Goal: Ask a question

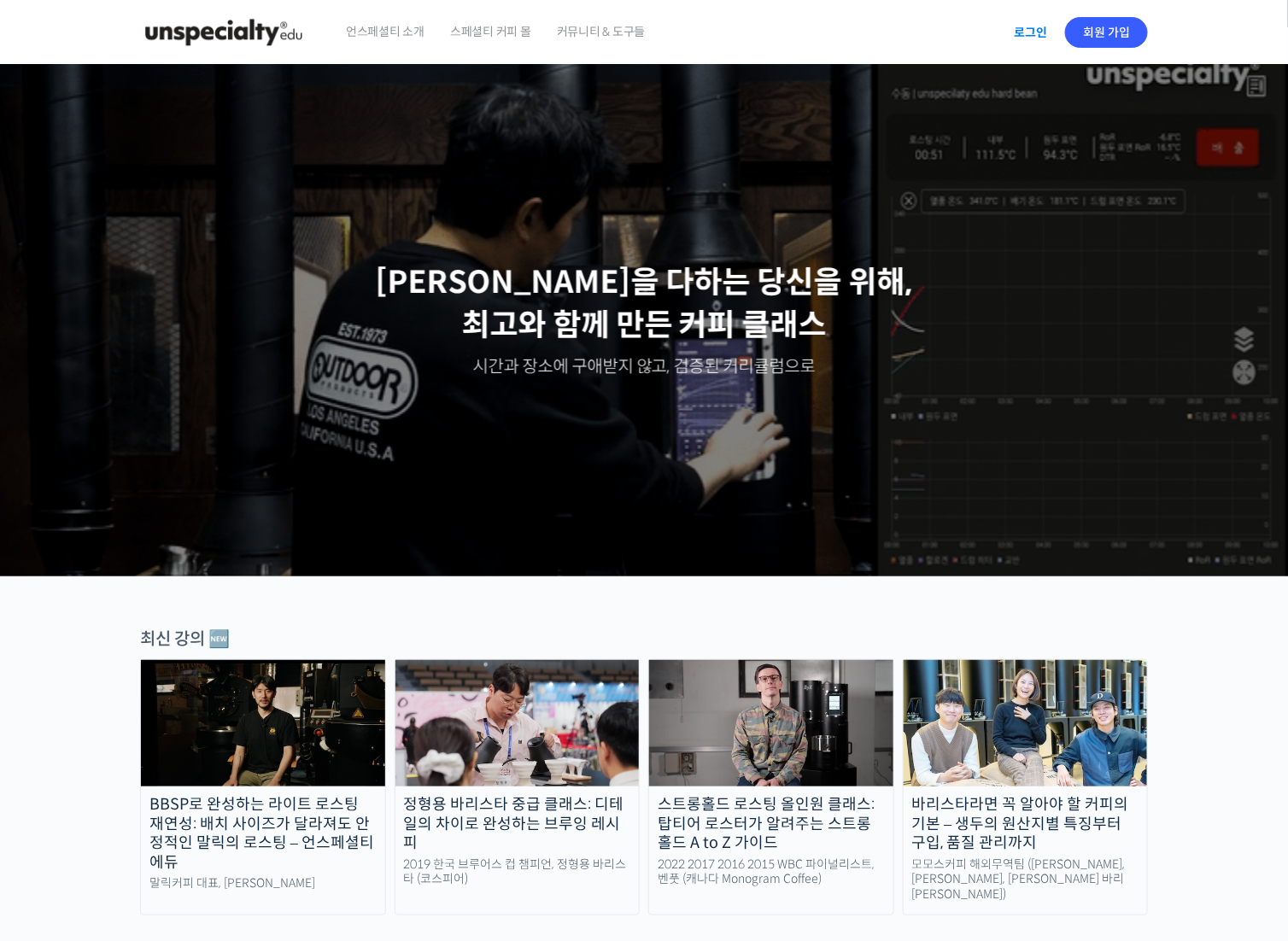
click at [1031, 35] on link "로그인" at bounding box center [1030, 32] width 53 height 39
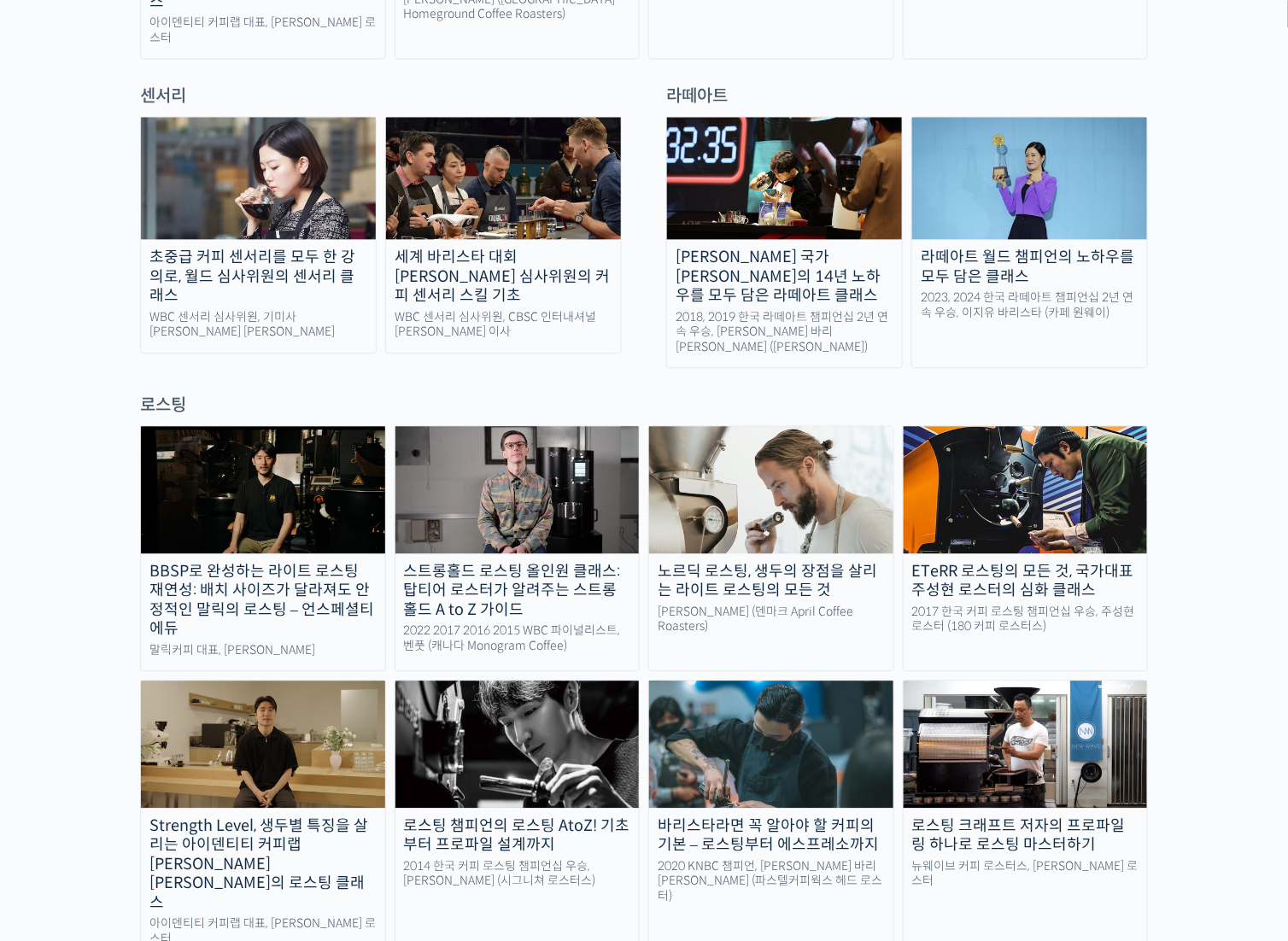
scroll to position [1196, 0]
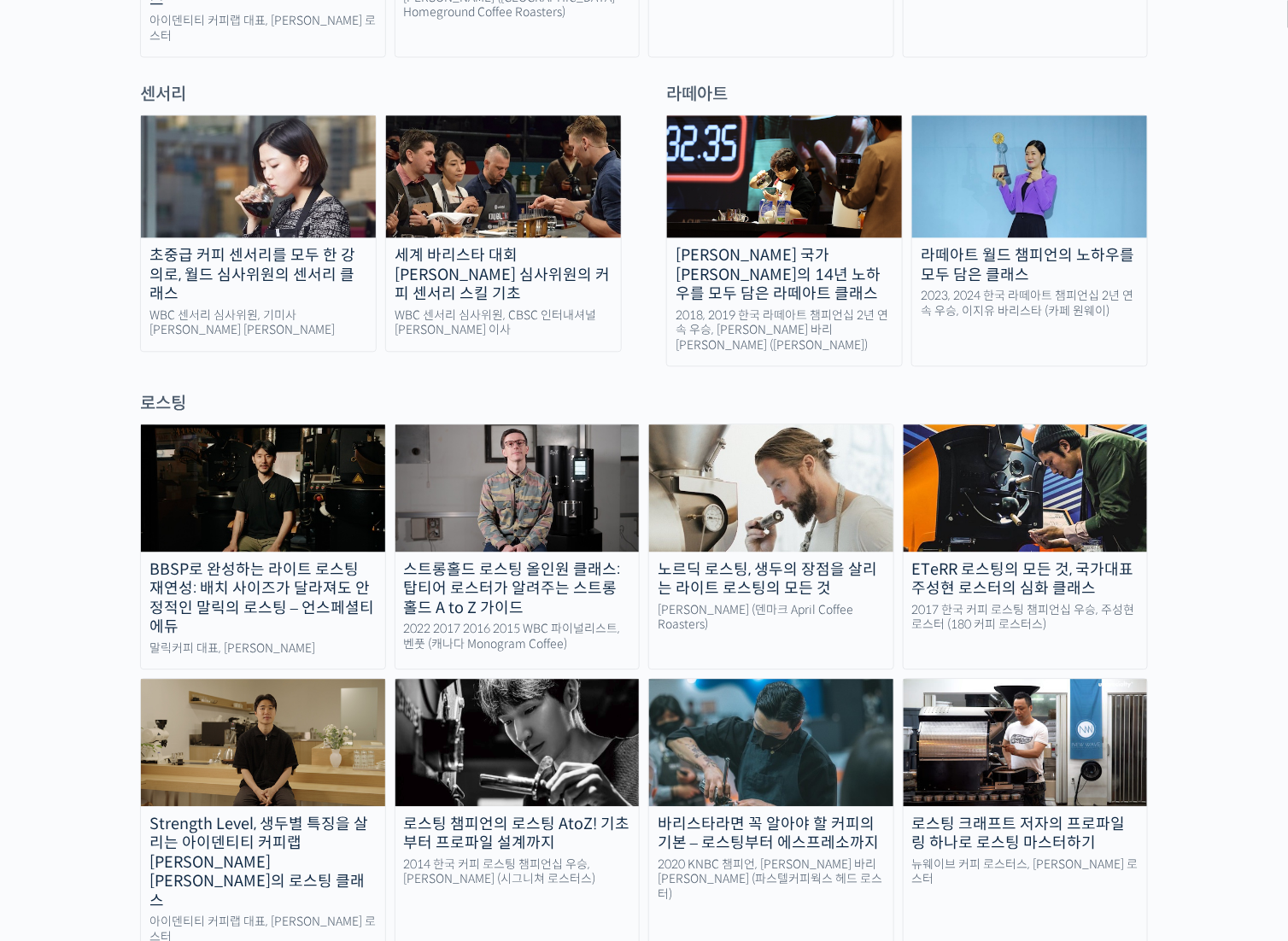
click at [586, 678] on img at bounding box center [517, 741] width 244 height 126
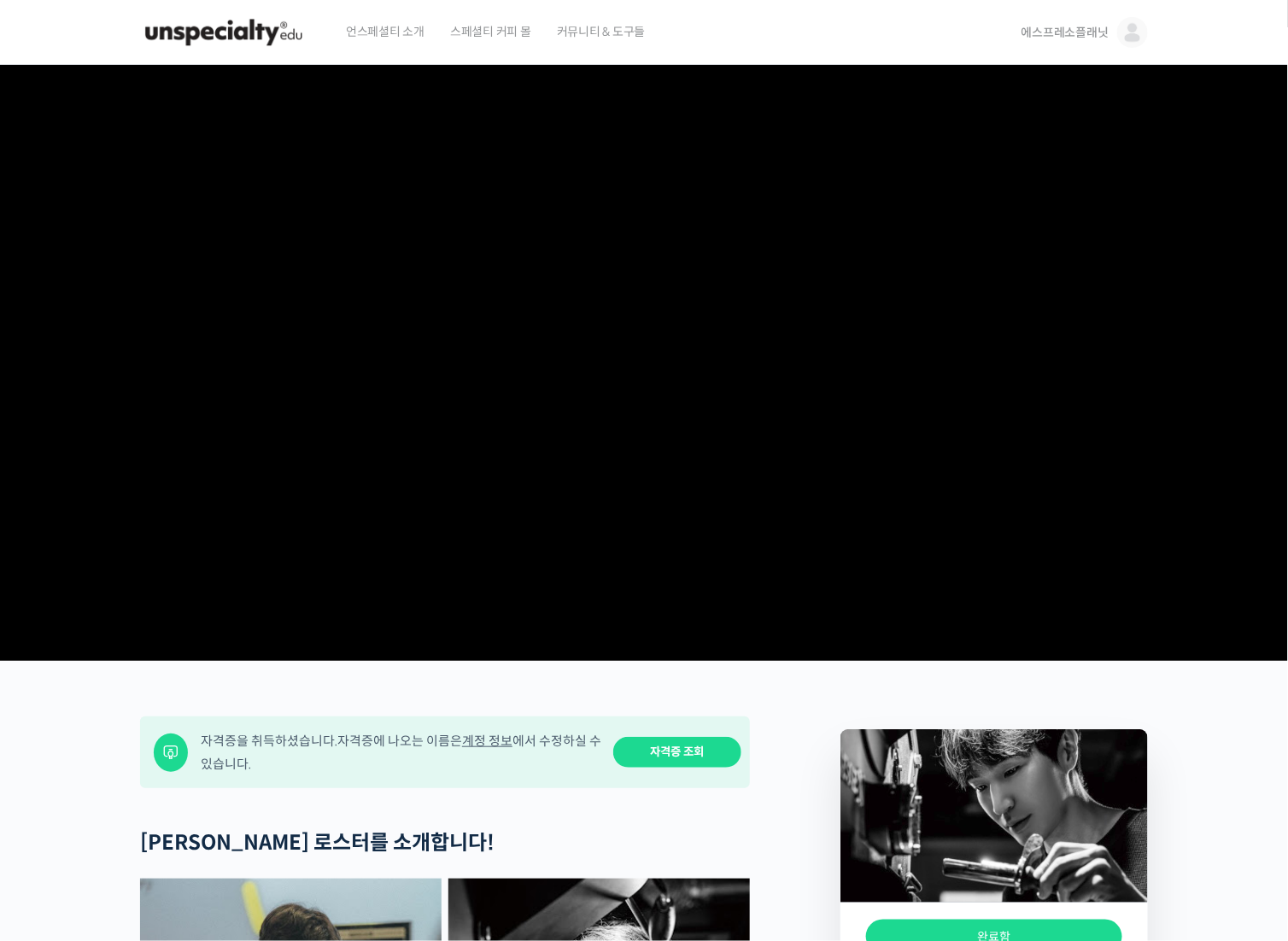
click at [357, 29] on span "언스페셜티 소개" at bounding box center [385, 32] width 79 height 65
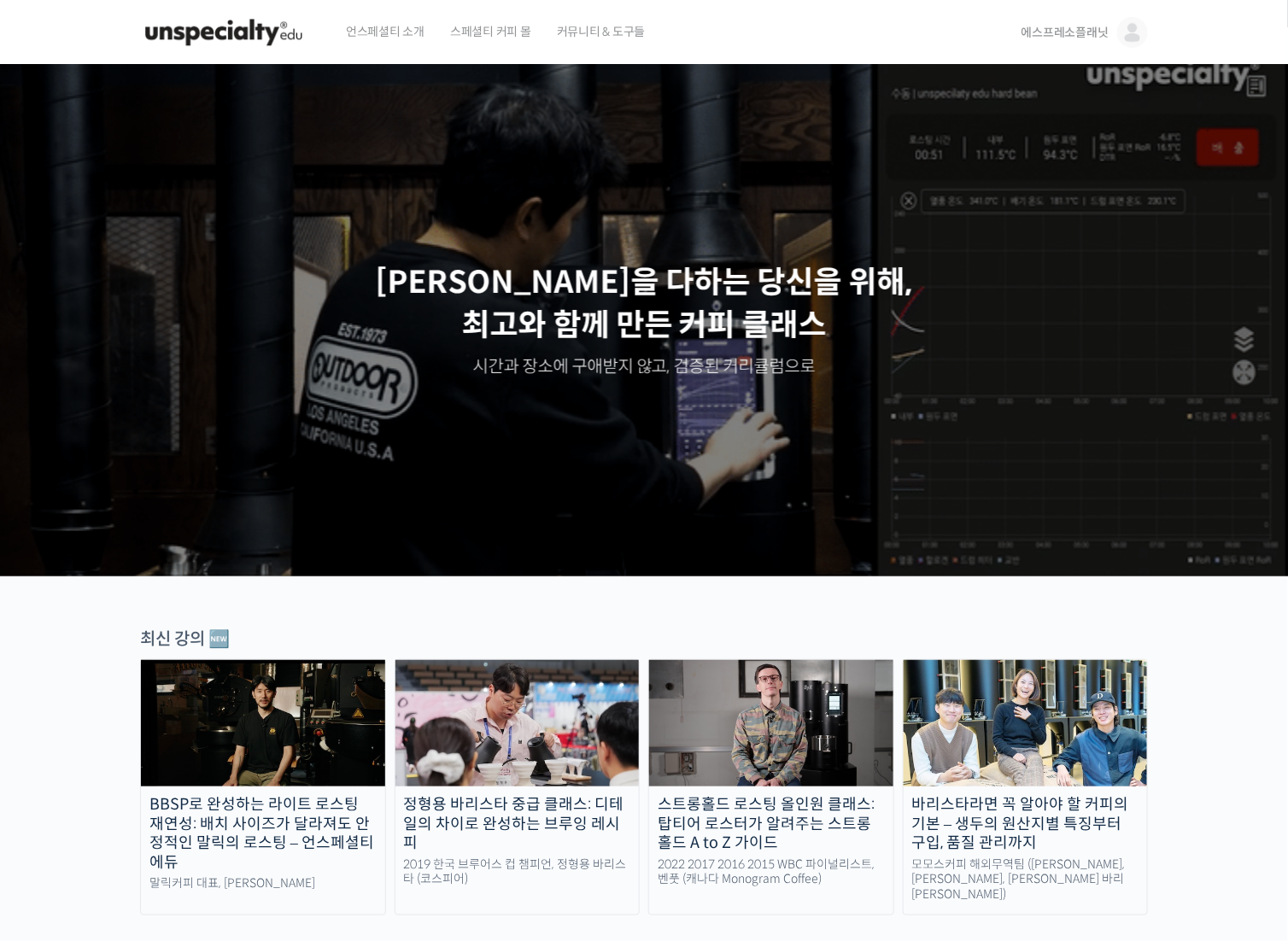
click at [1133, 25] on img at bounding box center [1132, 32] width 31 height 31
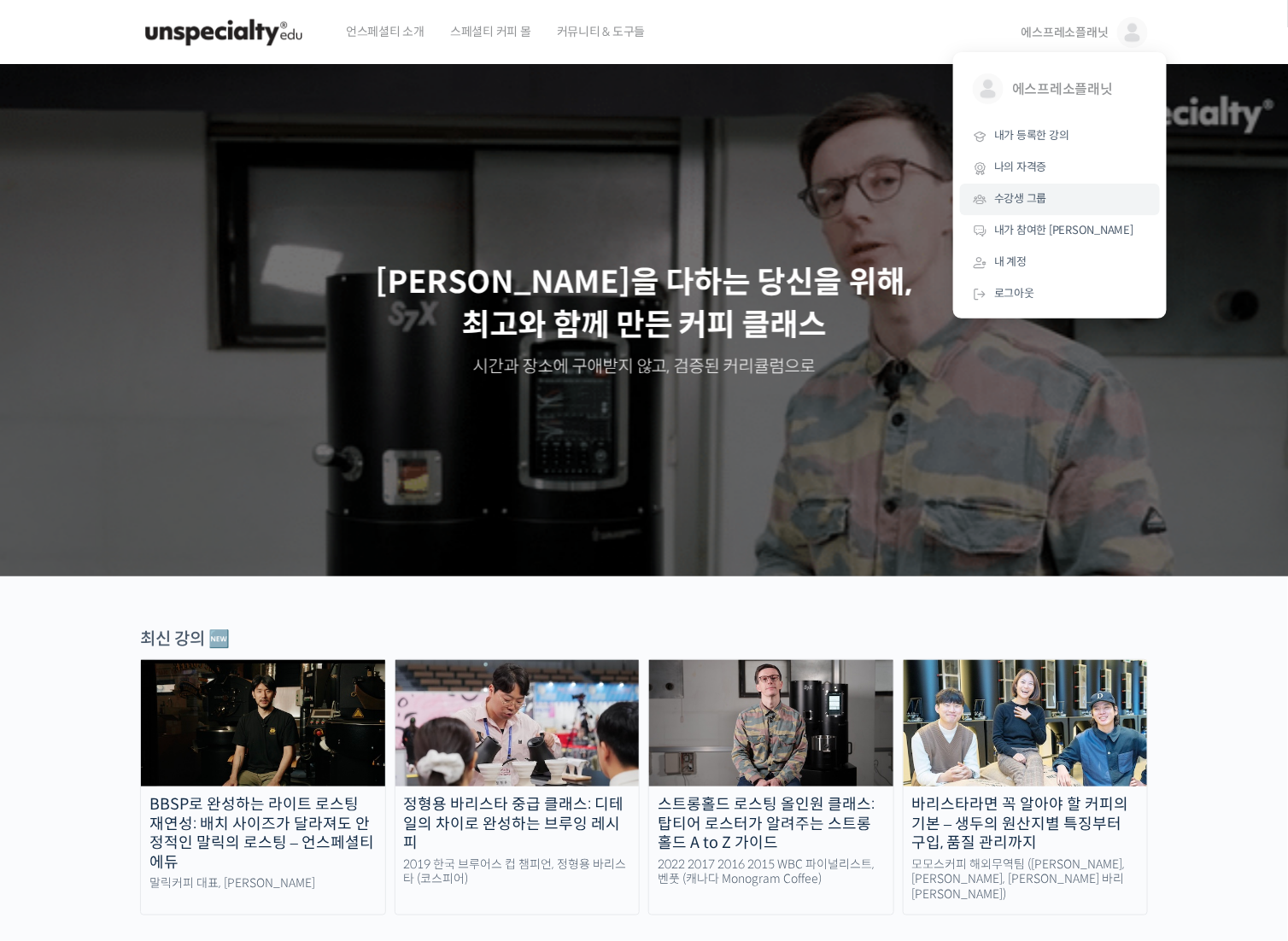
click at [1039, 198] on span "수강생 그룹" at bounding box center [1020, 198] width 53 height 15
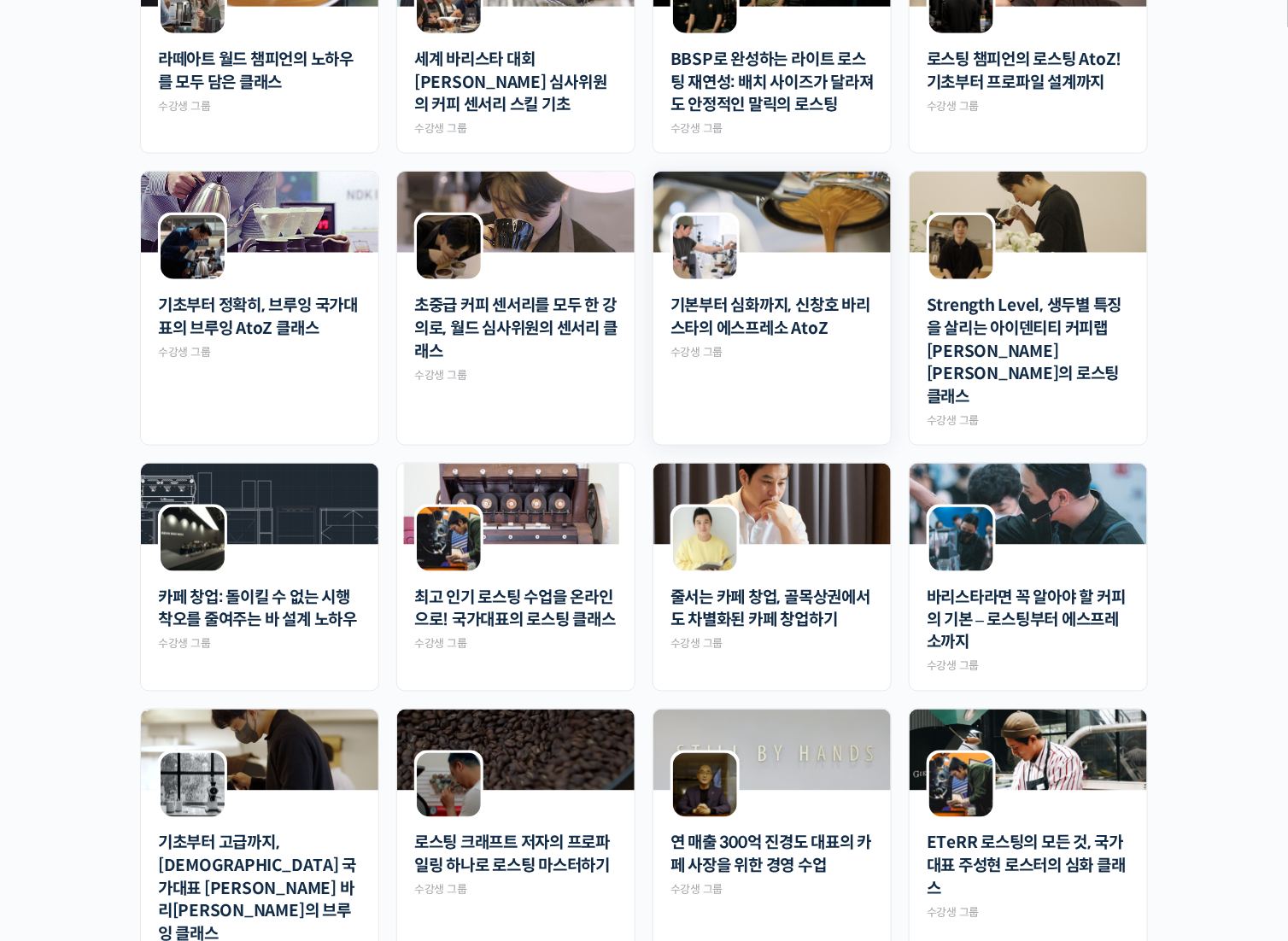
scroll to position [256, 0]
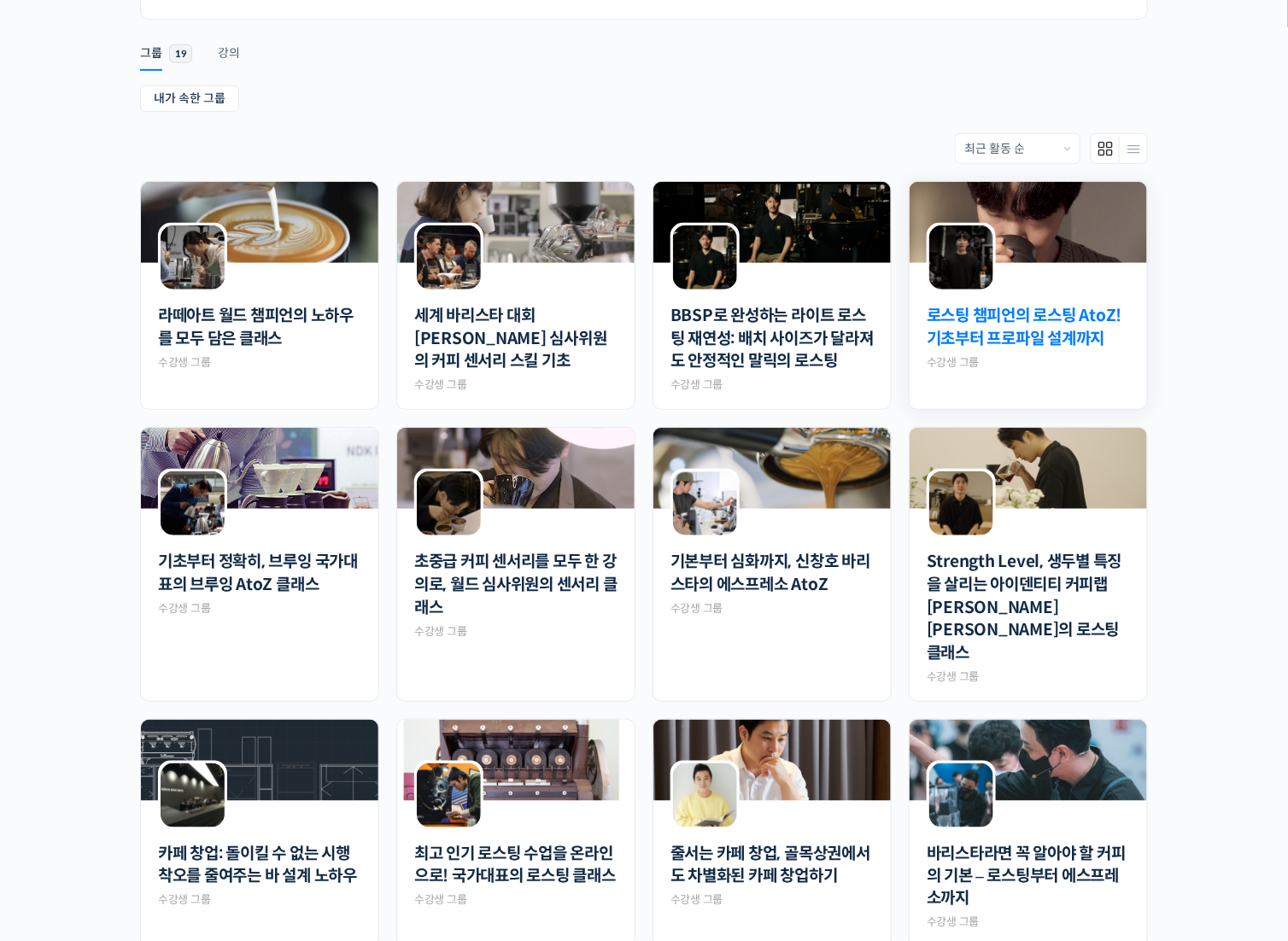
click at [1012, 320] on link "로스팅 챔피언의 로스팅 AtoZ! 기초부터 프로파일 설계까지" at bounding box center [1028, 327] width 203 height 46
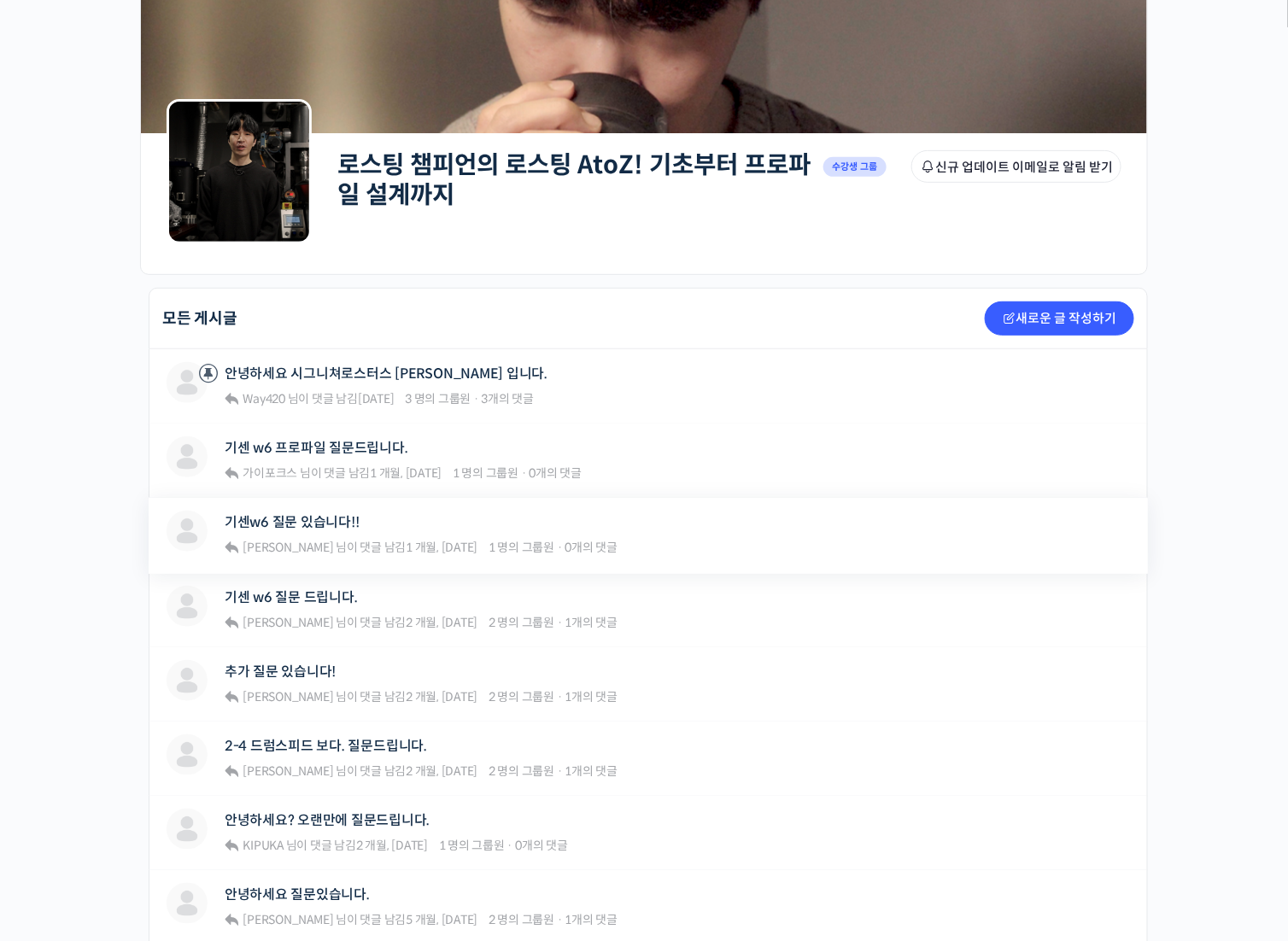
scroll to position [256, 0]
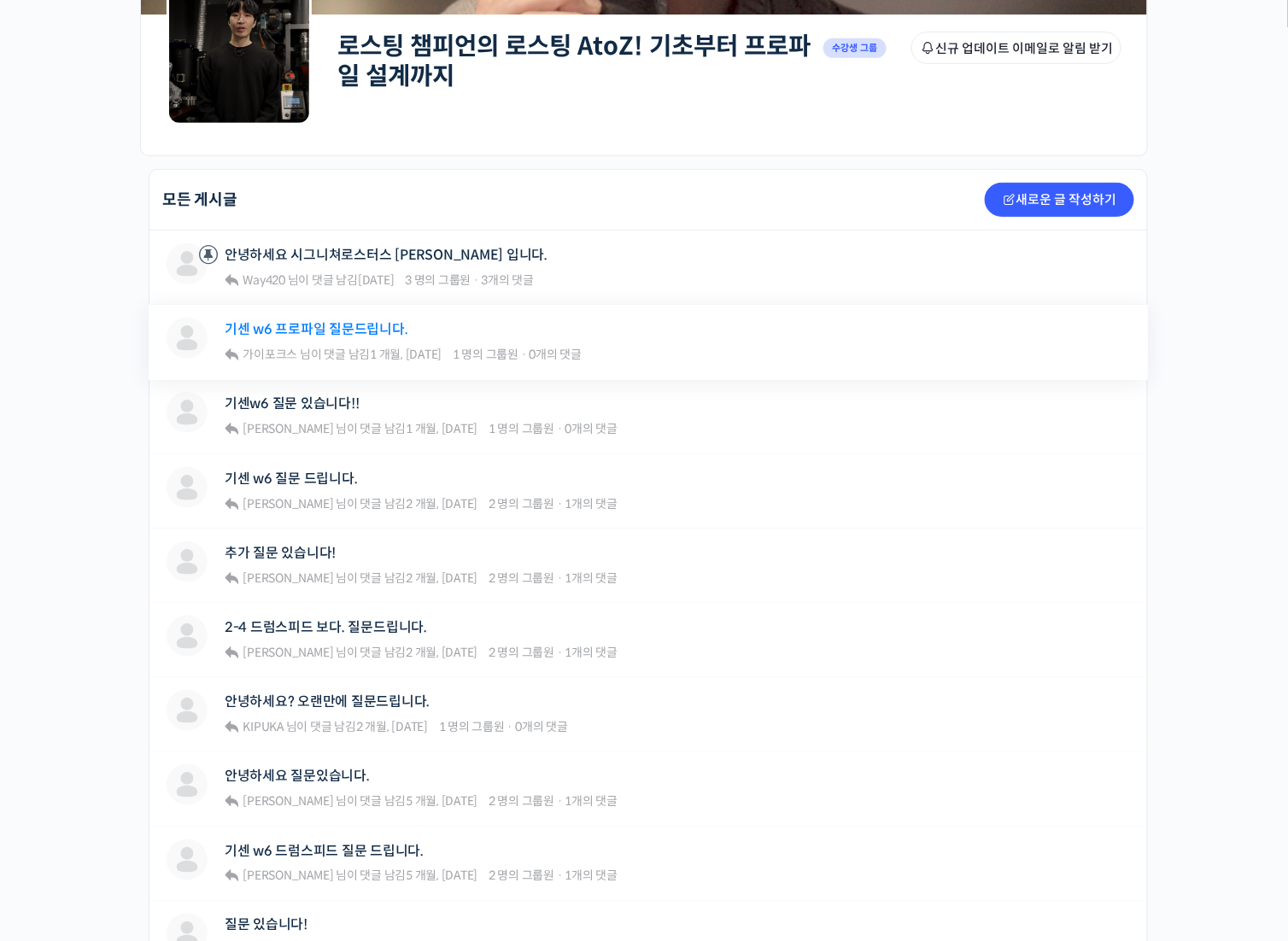
click at [347, 327] on link "기센 w6 프로파일 질문드립니다." at bounding box center [317, 329] width 184 height 17
click at [327, 403] on link "기센w6 질문 있습니다!!" at bounding box center [292, 404] width 135 height 17
click at [312, 474] on link "기센 w6 질문 드립니다." at bounding box center [292, 478] width 133 height 17
click at [296, 546] on link "추가 질문 있습니다!" at bounding box center [280, 552] width 111 height 17
click at [302, 625] on link "2-4 드럼스피드 보다. 질문드립니다." at bounding box center [326, 627] width 202 height 17
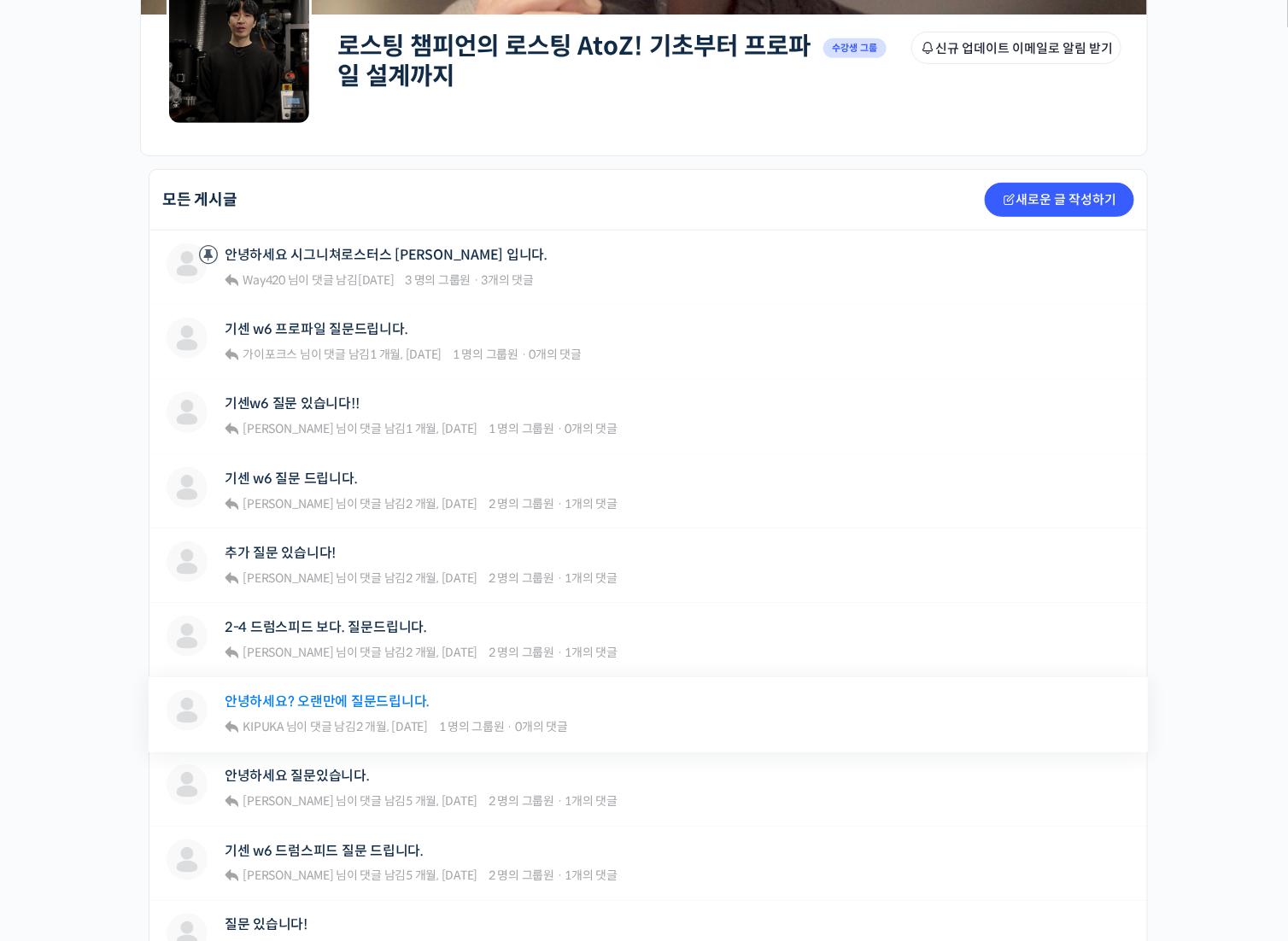
click at [317, 699] on link "안녕하세요? 오랜만에 질문드립니다." at bounding box center [327, 701] width 205 height 17
click at [326, 768] on link "안녕하세요 질문있습니다." at bounding box center [298, 776] width 145 height 17
click at [365, 851] on link "기센 w6 드럼스피드 질문 드립니다." at bounding box center [324, 851] width 199 height 17
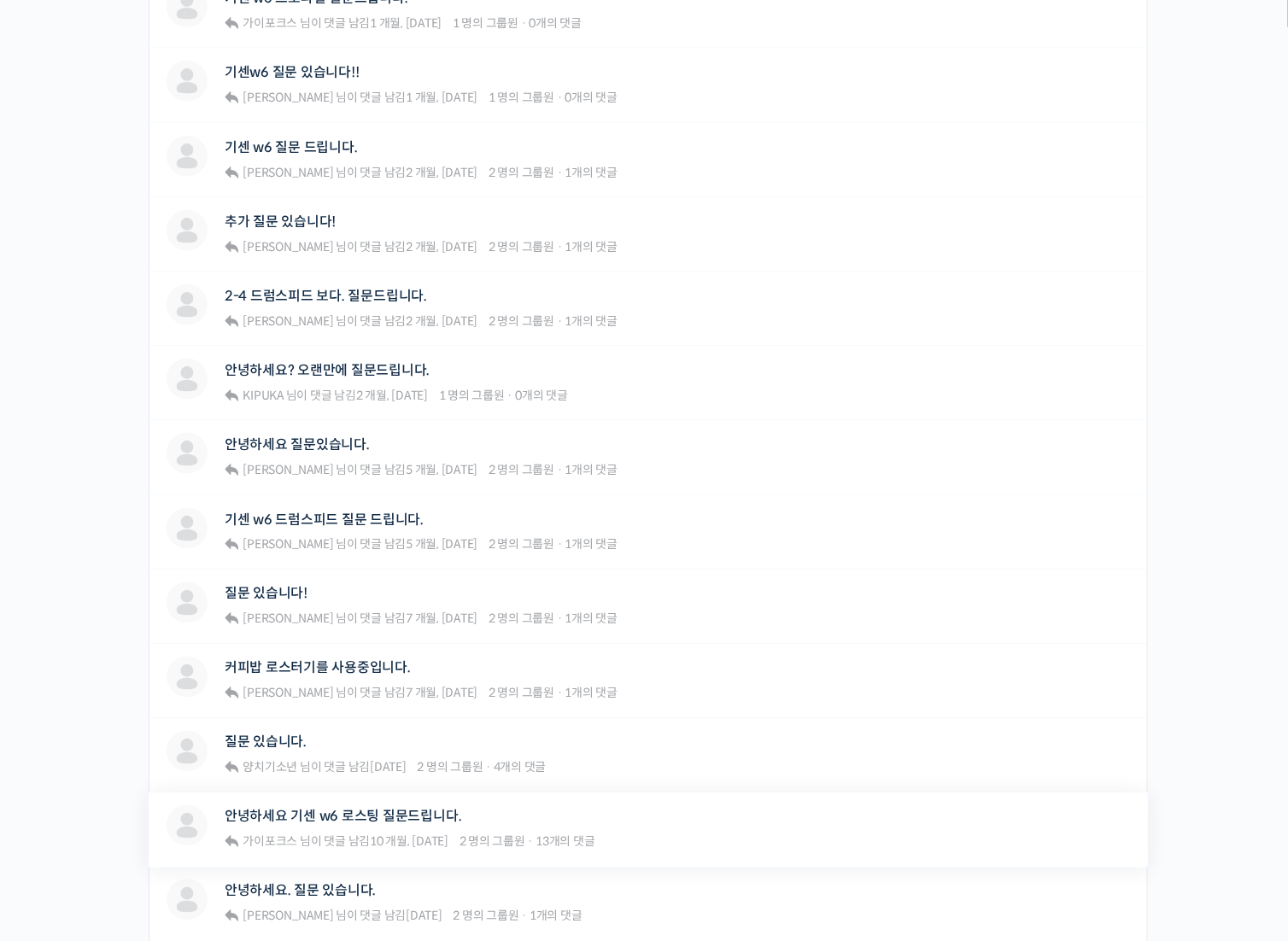
scroll to position [598, 0]
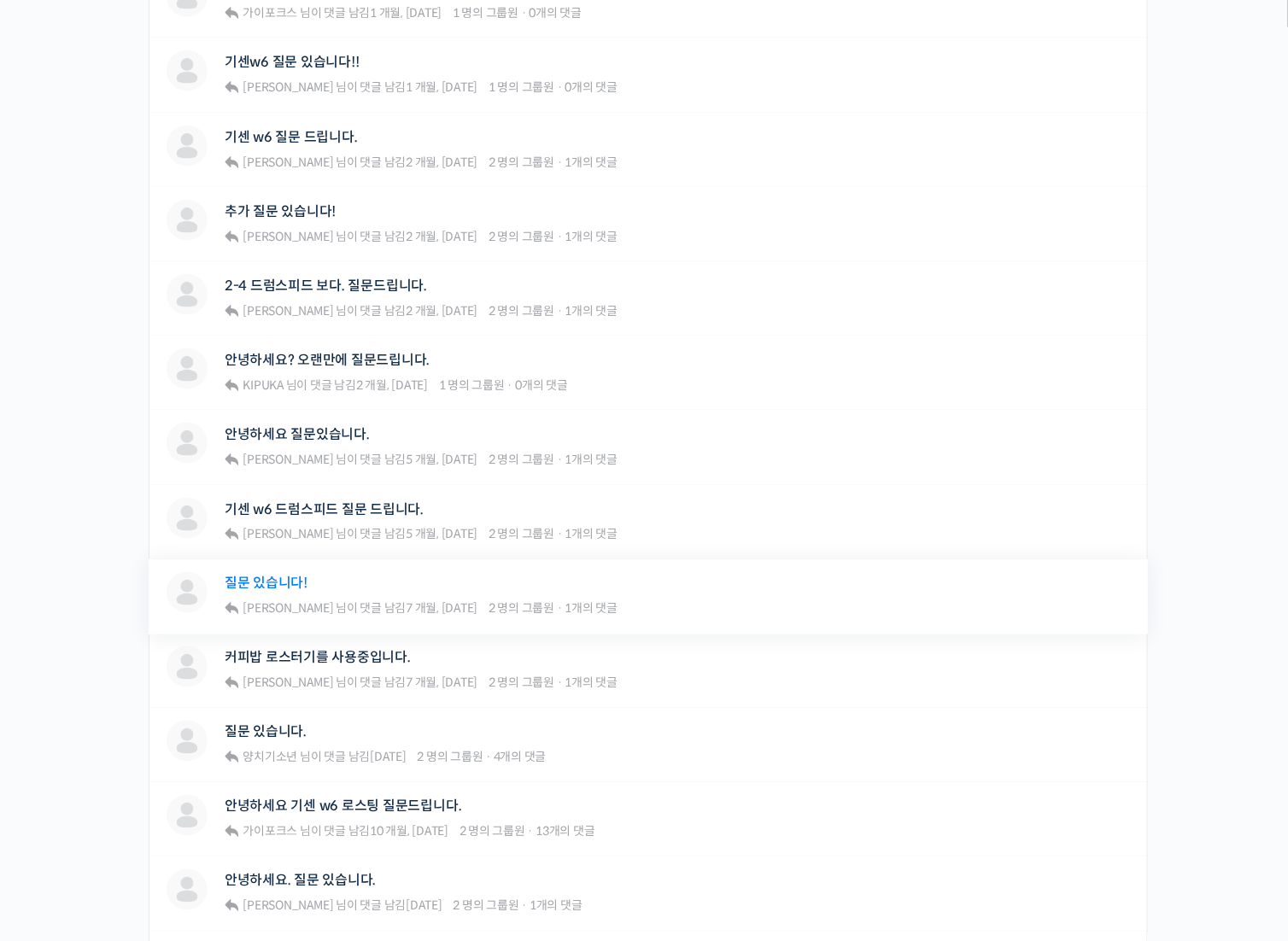
click at [273, 575] on link "질문 있습니다!" at bounding box center [266, 583] width 83 height 17
click at [312, 656] on link "커피밥 로스터기를 사용중입니다." at bounding box center [318, 657] width 187 height 17
drag, startPoint x: 279, startPoint y: 725, endPoint x: 292, endPoint y: 775, distance: 51.7
click at [279, 726] on link "질문 있습니다." at bounding box center [266, 732] width 82 height 17
click at [313, 798] on link "안녕하세요 기센 w6 로스팅 질문드립니다." at bounding box center [343, 806] width 236 height 17
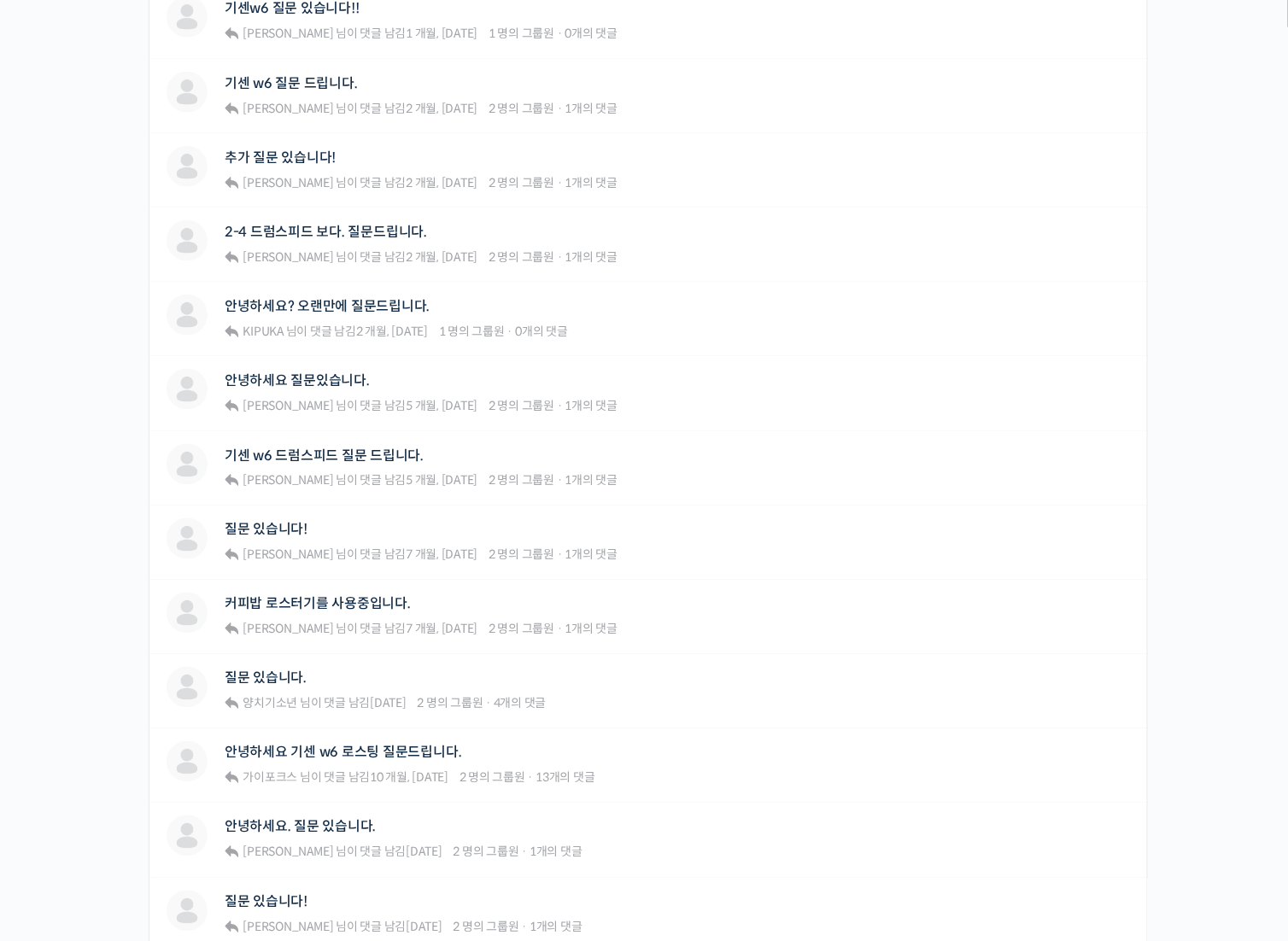
scroll to position [940, 0]
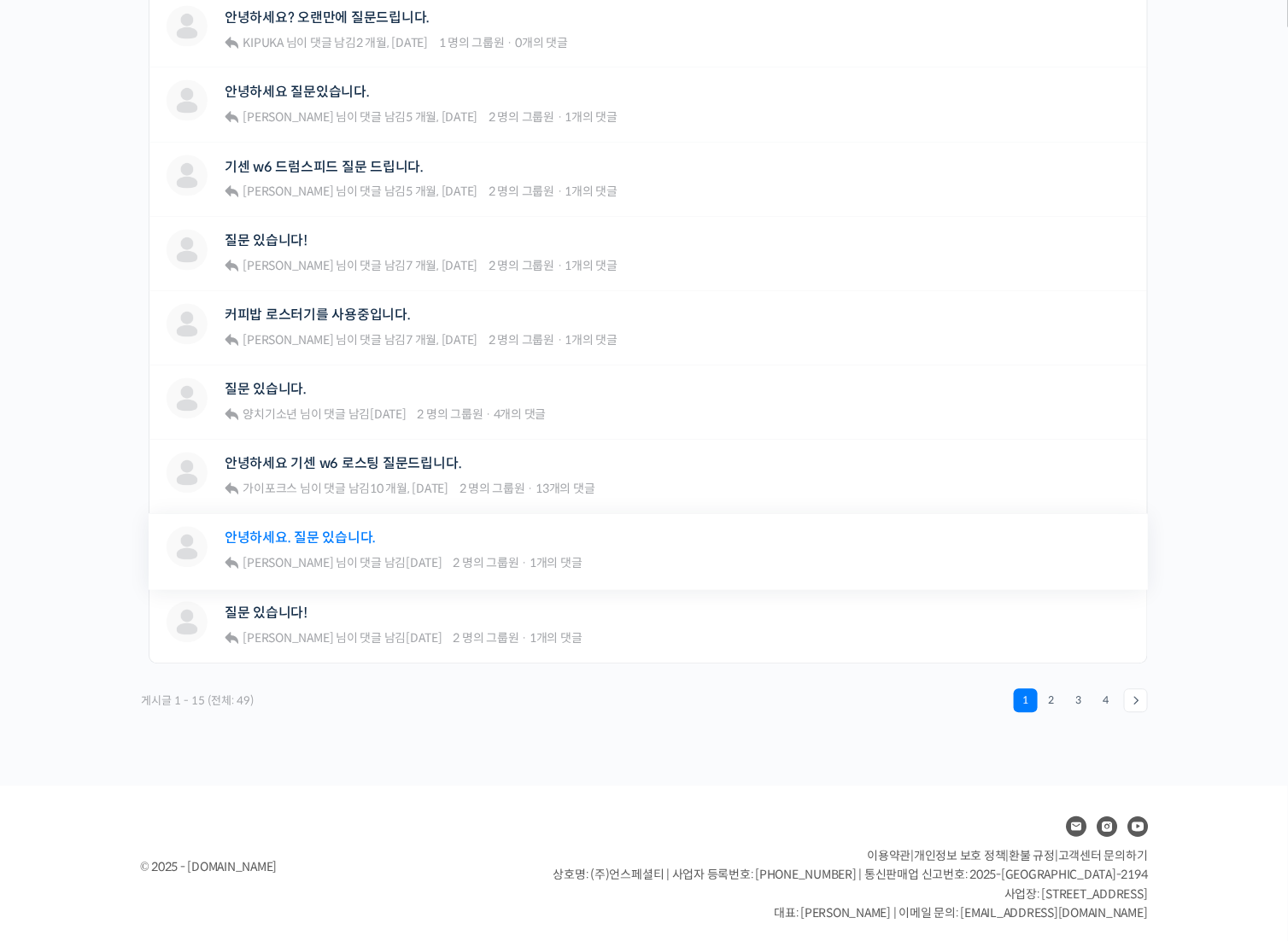
click at [297, 532] on link "안녕하세요. 질문 있습니다." at bounding box center [300, 538] width 151 height 17
click at [273, 606] on link "질문 있습니다!" at bounding box center [266, 614] width 83 height 17
click at [1058, 698] on link "2" at bounding box center [1051, 700] width 24 height 24
click at [1087, 693] on link "3" at bounding box center [1078, 700] width 24 height 24
click at [1111, 692] on link "4" at bounding box center [1106, 700] width 24 height 24
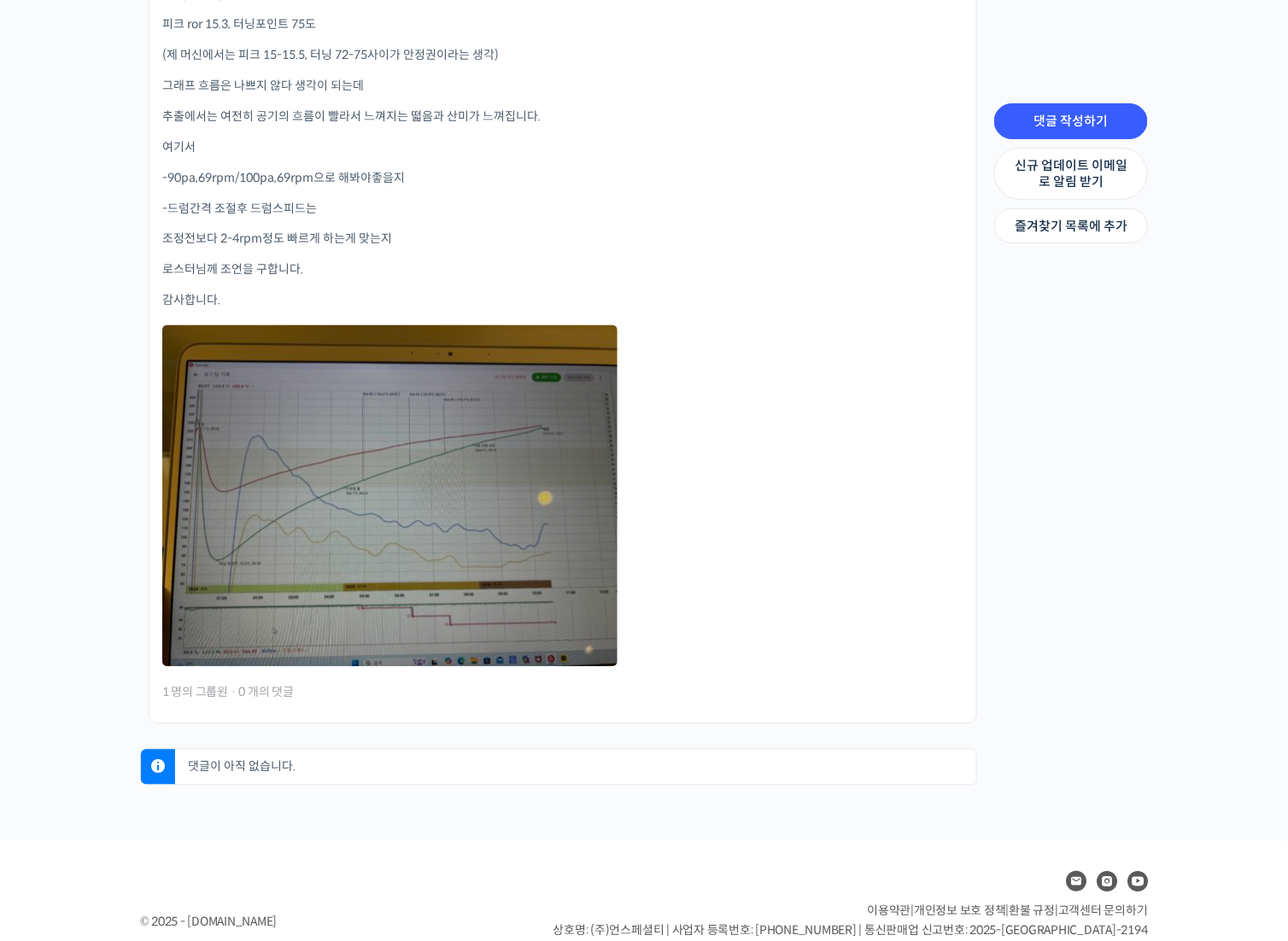
scroll to position [955, 0]
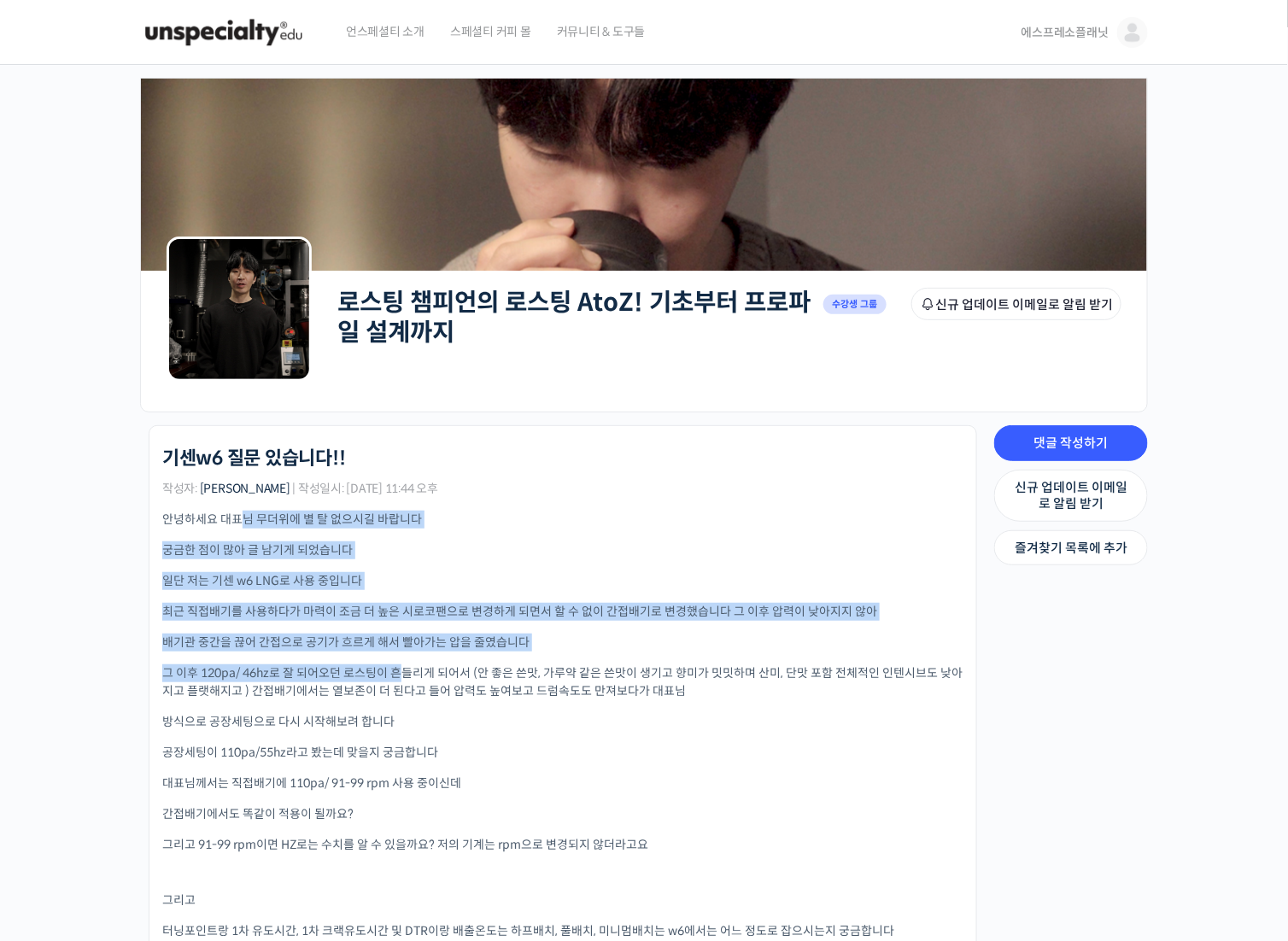
drag, startPoint x: 240, startPoint y: 511, endPoint x: 414, endPoint y: 659, distance: 228.4
click at [407, 662] on div "안녕하세요 대표님 무더위에 별 탈 없으시길 바랍니다 궁금한 점이 많아 글 남기게 되었습니다 일단 저는 기센 w6 LNG로 사용 중입니다 최근 …" at bounding box center [562, 817] width 801 height 614
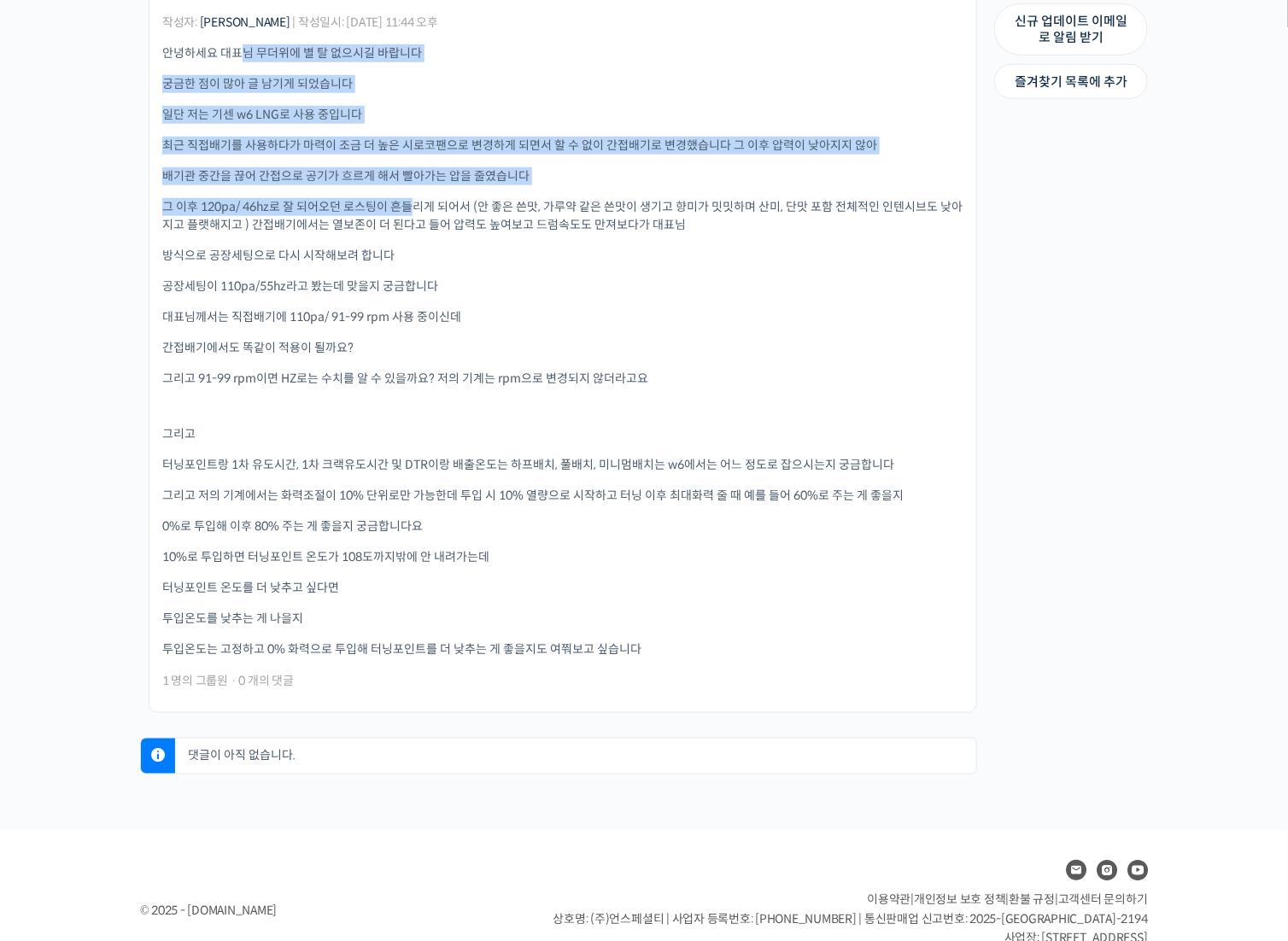
scroll to position [512, 0]
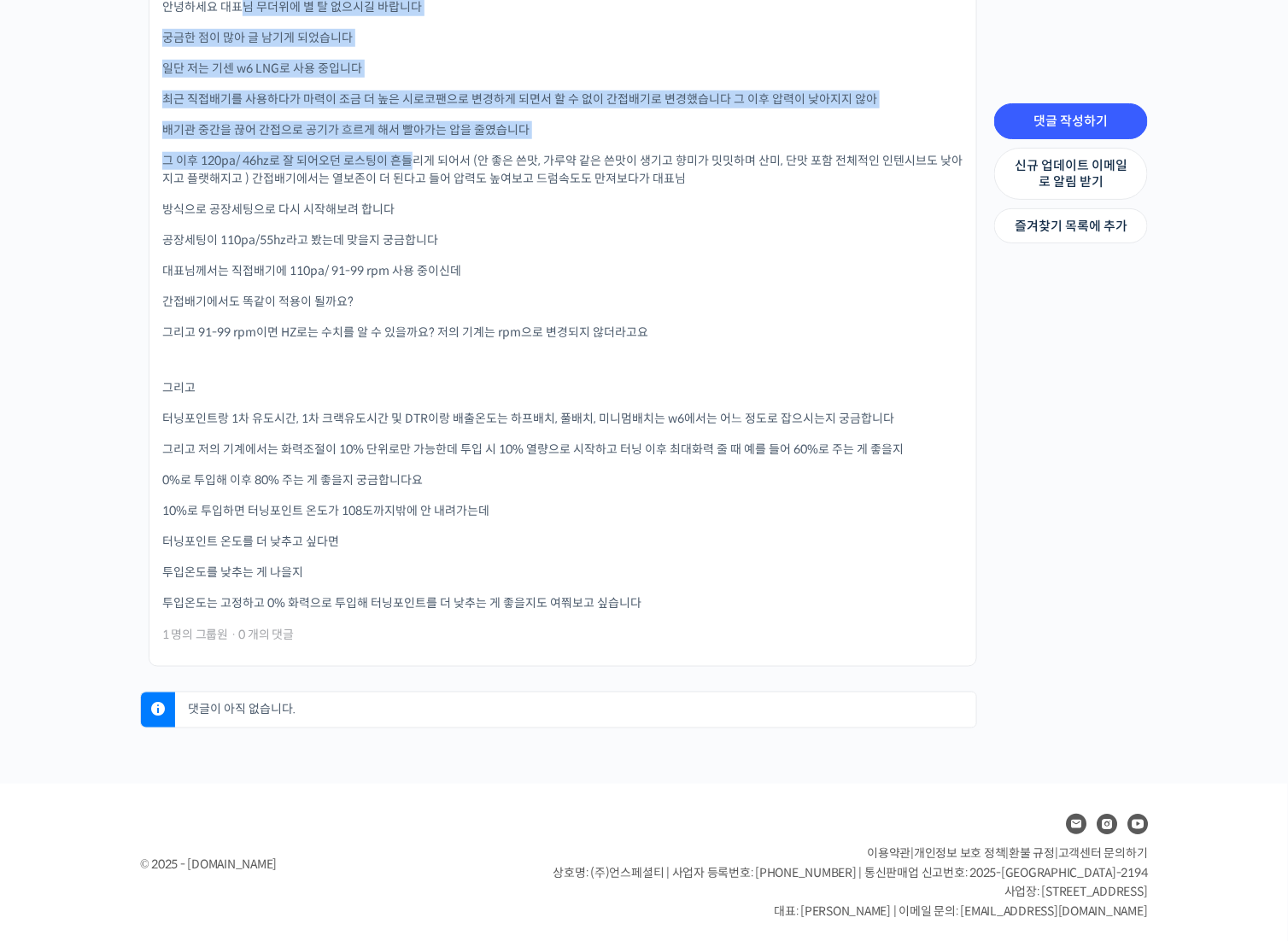
drag, startPoint x: 240, startPoint y: 411, endPoint x: 495, endPoint y: 614, distance: 325.9
click at [496, 613] on div "로스팅 챔피언의 로스팅 AtoZ! 기초부터 프로파일 설계까지 기센w6 질문 있습니다!! 작성자: 권혁준 | 작성일시: 2025년 07월 17일…" at bounding box center [562, 290] width 801 height 710
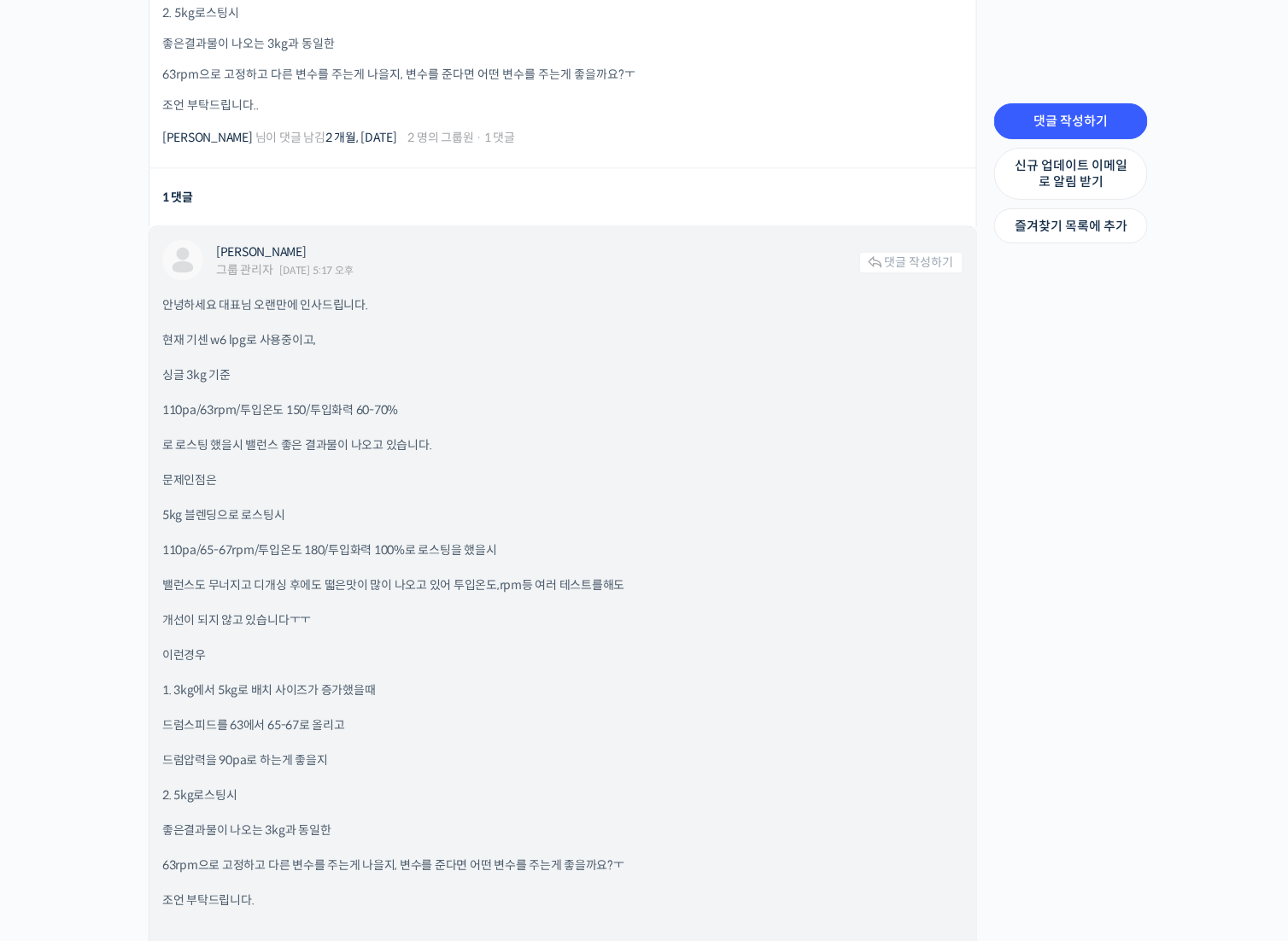
scroll to position [939, 0]
drag, startPoint x: 461, startPoint y: 547, endPoint x: 314, endPoint y: 579, distance: 150.4
click at [362, 606] on div "안녕하세요 대표님 오랜만에 인사드립니다. 현재 기센 w6 lpg로 사용중이고, 싱글 3kg 기준 110pa/63rpm/투입온도 150/투입화력…" at bounding box center [562, 759] width 801 height 928
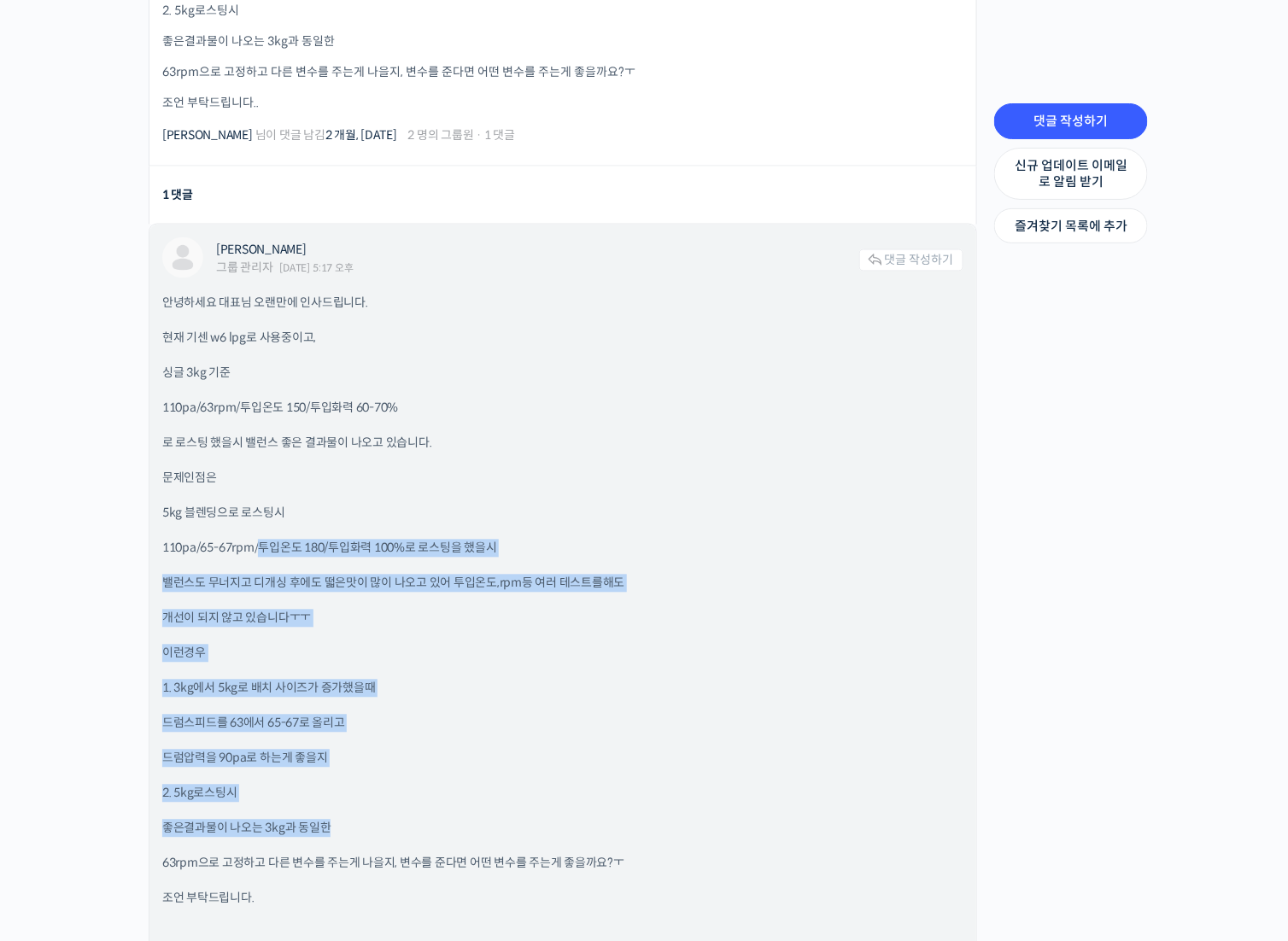
drag, startPoint x: 264, startPoint y: 536, endPoint x: 370, endPoint y: 794, distance: 278.9
click at [366, 802] on div "안녕하세요 대표님 오랜만에 인사드립니다. 현재 기센 w6 lpg로 사용중이고, 싱글 3kg 기준 110pa/63rpm/투입온도 150/투입화력…" at bounding box center [562, 759] width 801 height 928
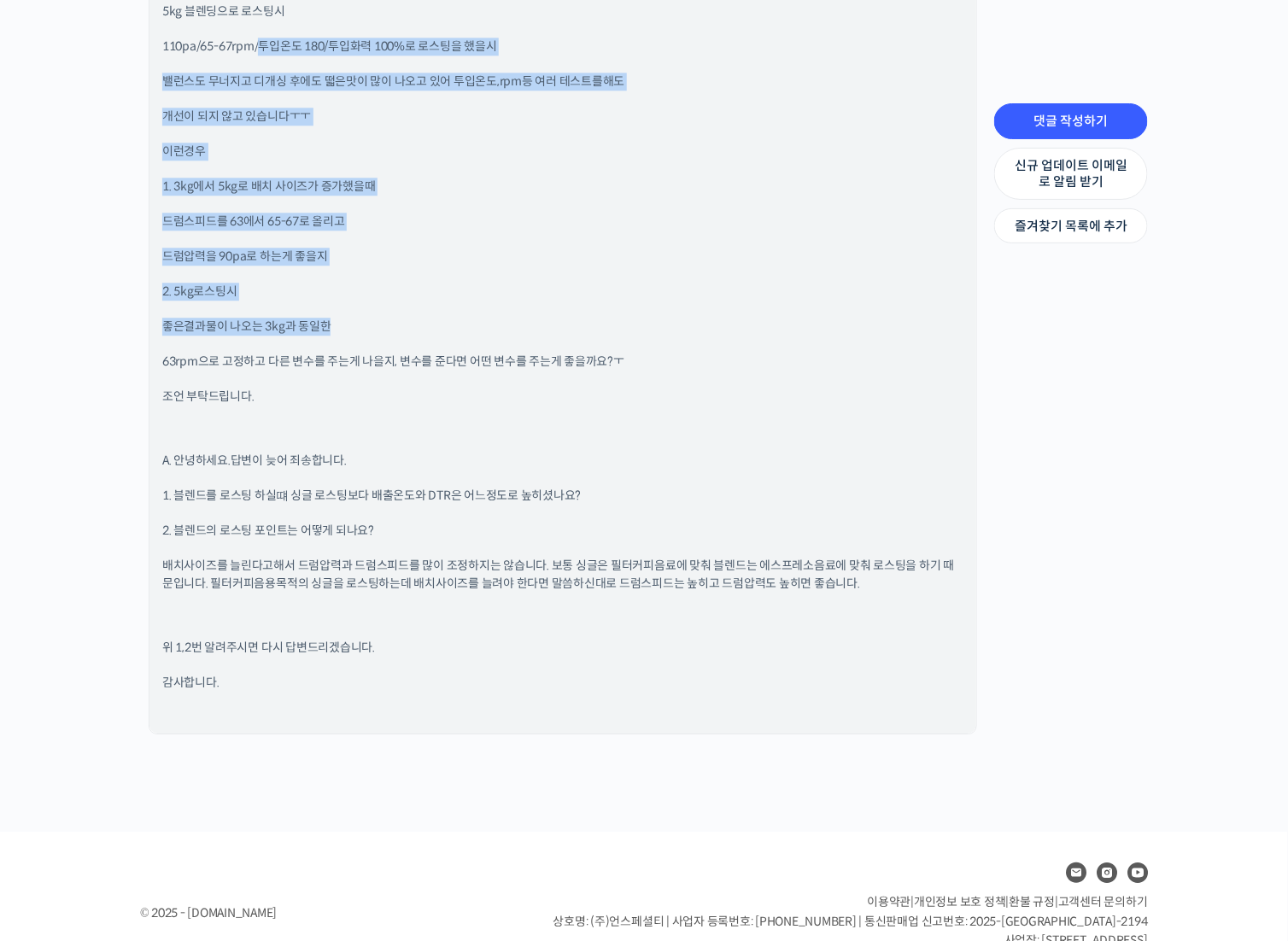
scroll to position [1451, 0]
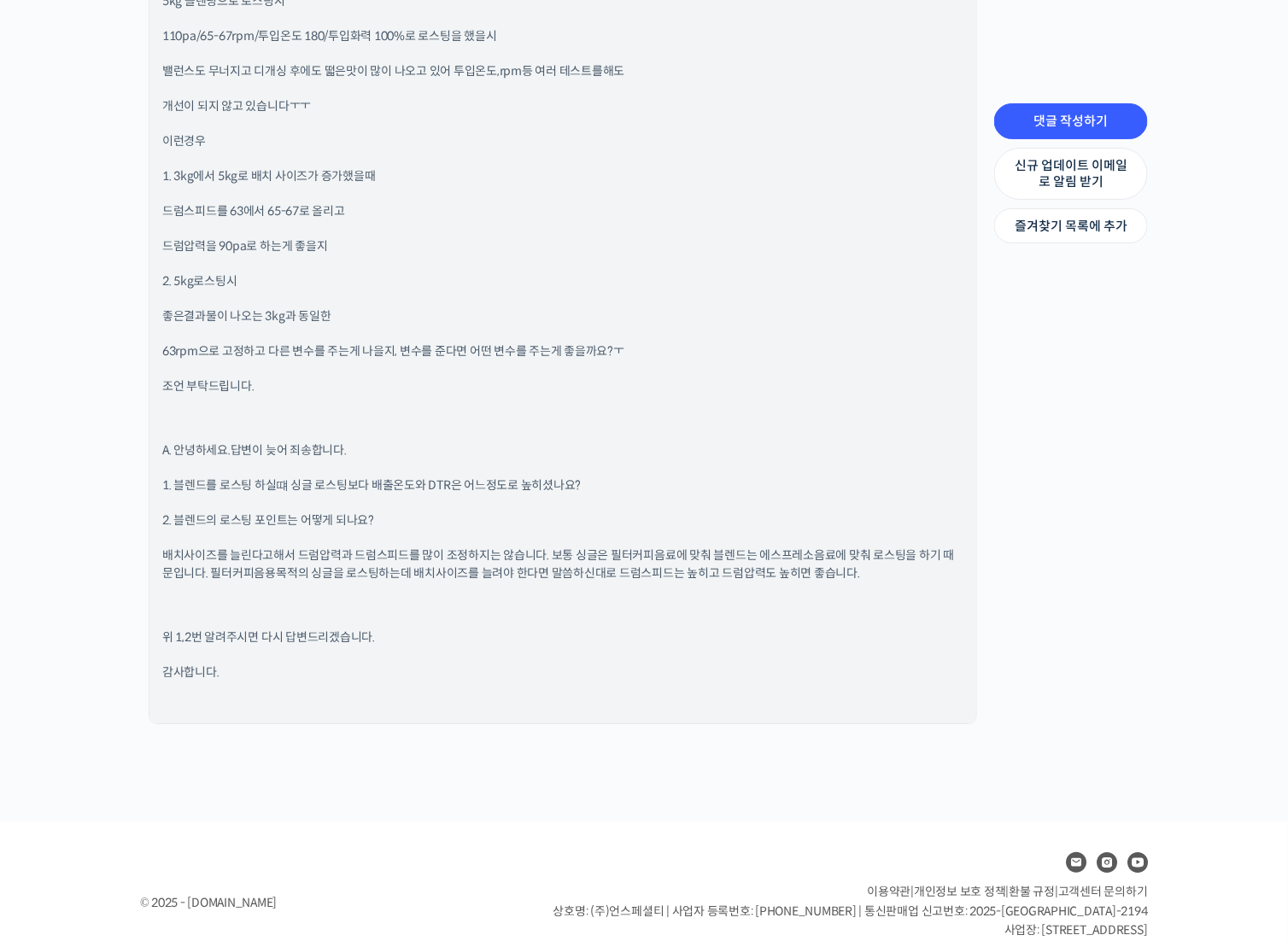
click at [283, 431] on div "안녕하세요 대표님 오랜만에 인사드립니다. 현재 기센 w6 lpg로 사용중이고, 싱글 3kg 기준 110pa/63rpm/투입온도 150/투입화력…" at bounding box center [562, 246] width 801 height 928
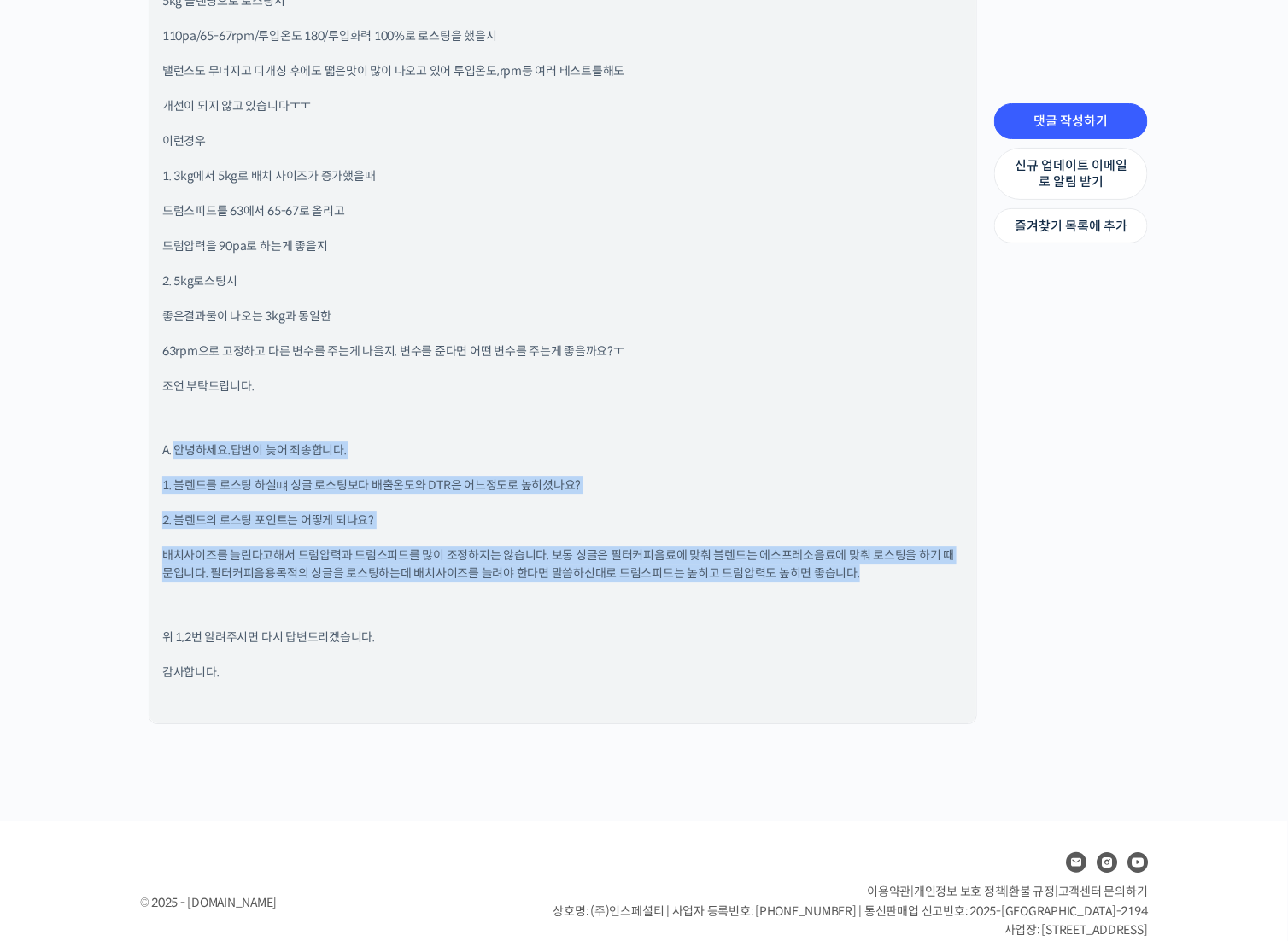
drag, startPoint x: 179, startPoint y: 441, endPoint x: 848, endPoint y: 570, distance: 681.3
click at [848, 570] on div "안녕하세요 대표님 오랜만에 인사드립니다. 현재 기센 w6 lpg로 사용중이고, 싱글 3kg 기준 110pa/63rpm/투입온도 150/투입화력…" at bounding box center [562, 246] width 801 height 928
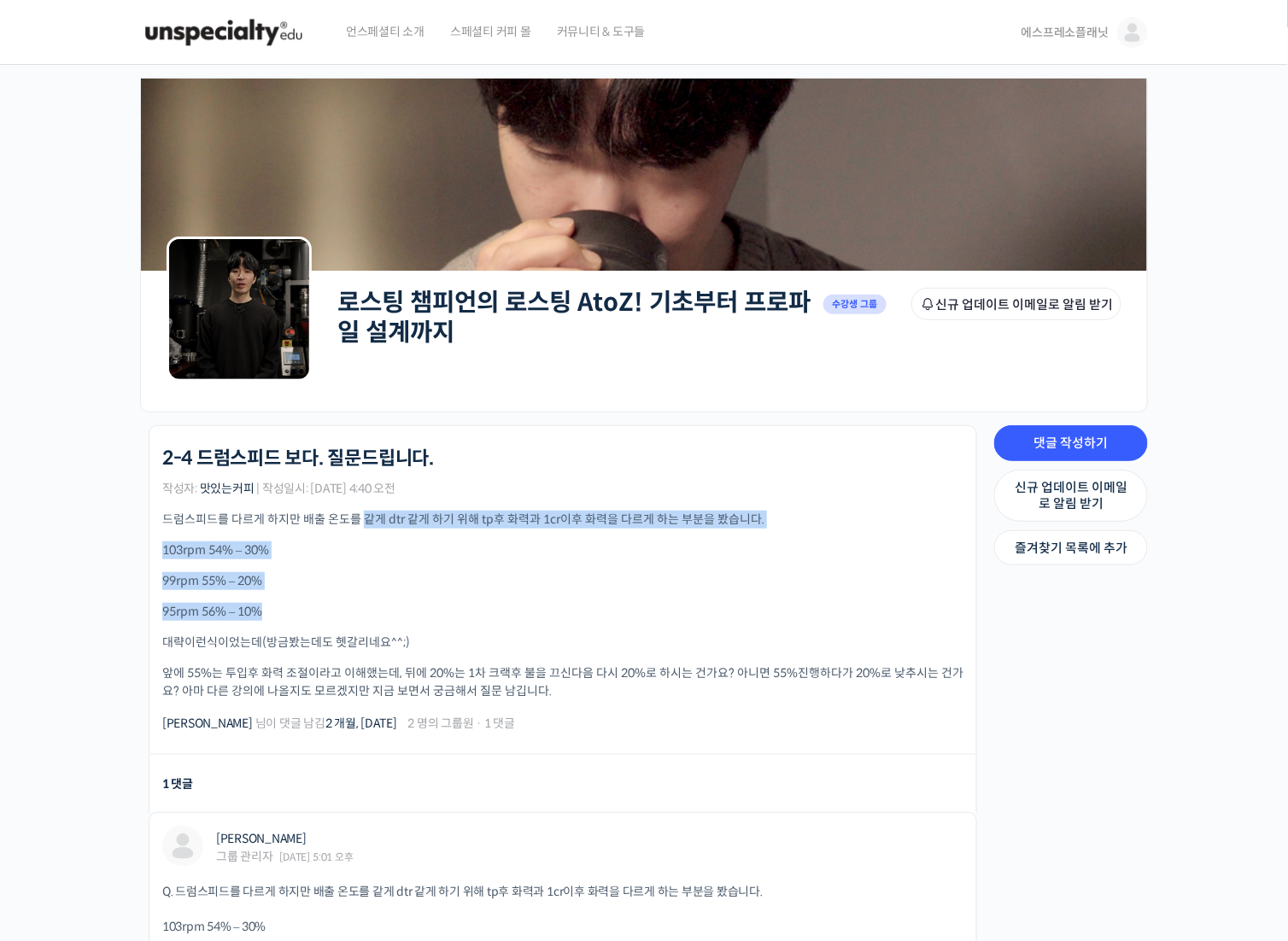
drag, startPoint x: 366, startPoint y: 525, endPoint x: 713, endPoint y: 600, distance: 355.0
click at [713, 600] on div "드럼스피드를 다르게 하지만 배출 온도를 같게 dtr 같게 하기 위해 tp후 화력과 1cr이후 화력을 다르게 하는 부분을 봤습니다. 103rpm…" at bounding box center [562, 605] width 801 height 190
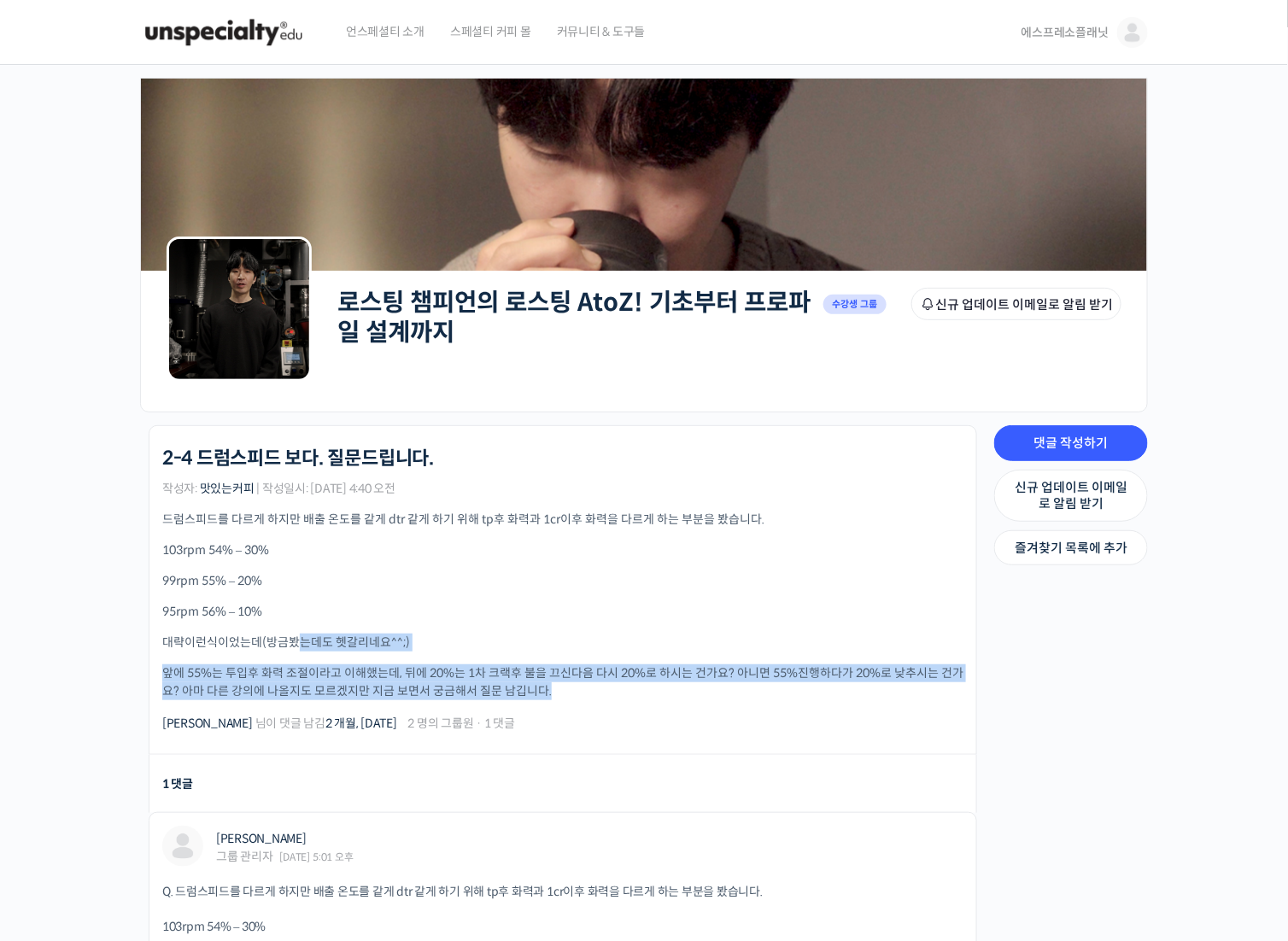
drag, startPoint x: 302, startPoint y: 644, endPoint x: 718, endPoint y: 694, distance: 419.0
click at [718, 694] on div "드럼스피드를 다르게 하지만 배출 온도를 같게 dtr 같게 하기 위해 tp후 화력과 1cr이후 화력을 다르게 하는 부분을 봤습니다. 103rpm…" at bounding box center [562, 605] width 801 height 190
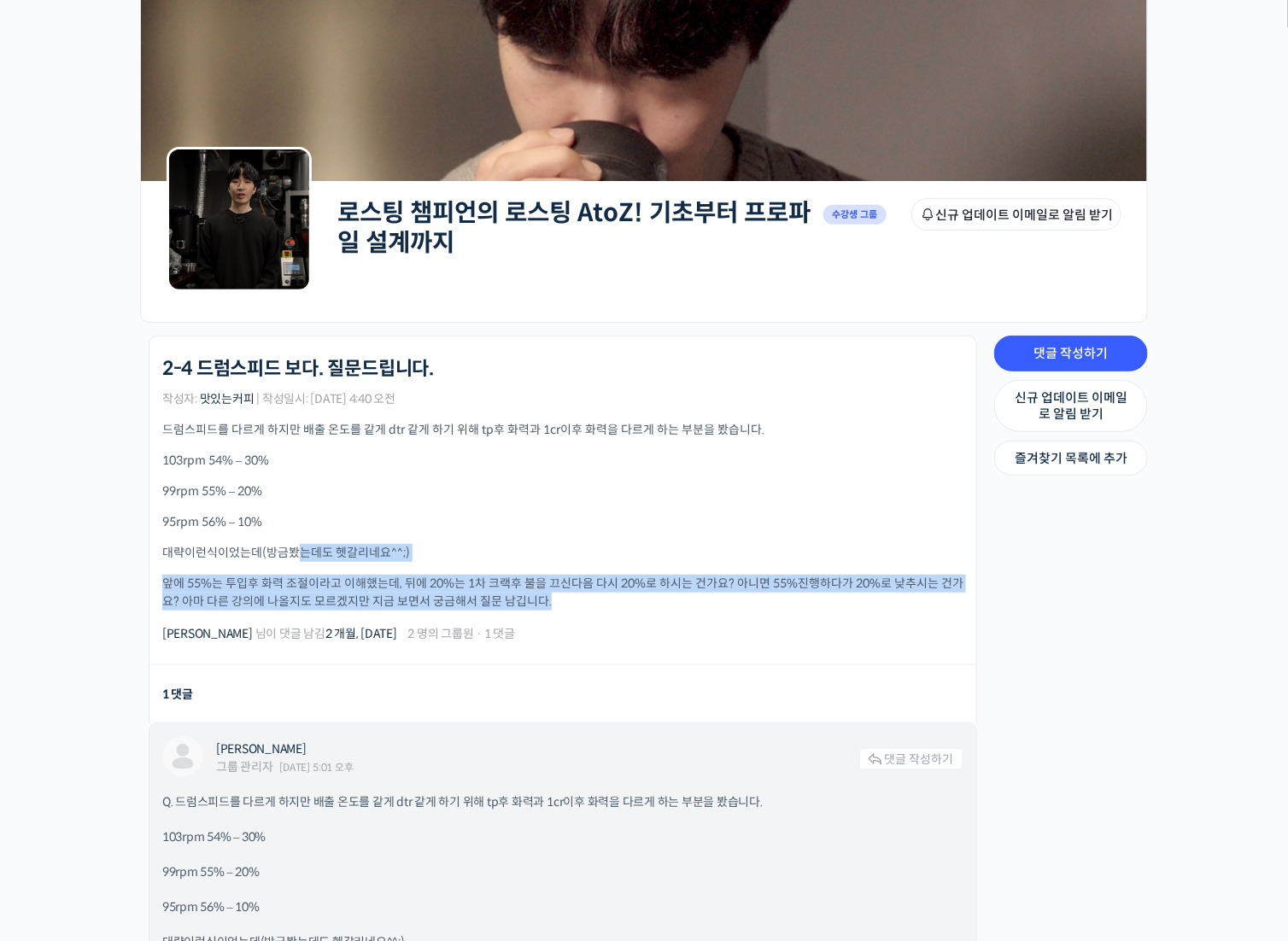
scroll to position [341, 0]
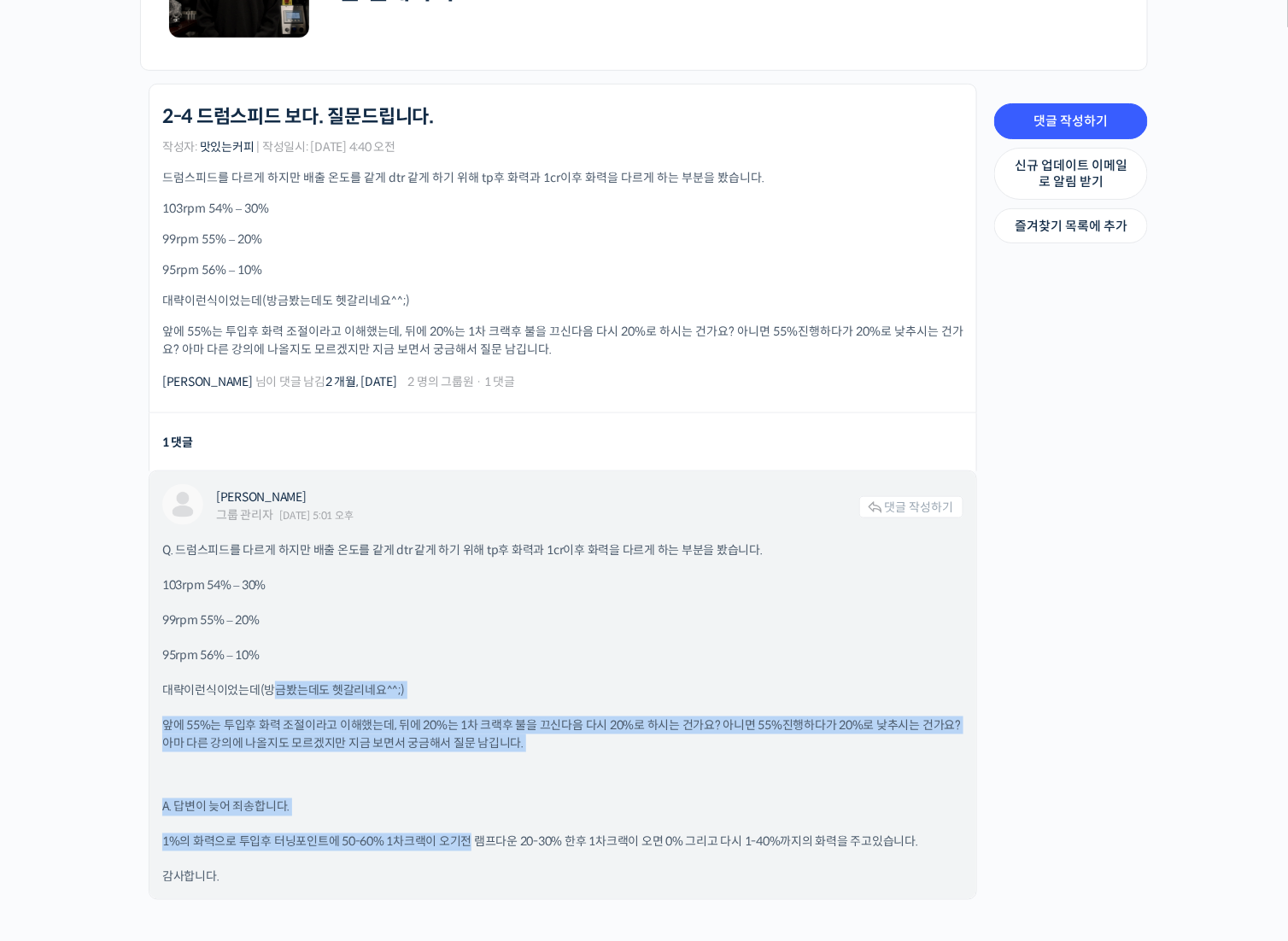
drag, startPoint x: 271, startPoint y: 693, endPoint x: 476, endPoint y: 841, distance: 252.8
click at [474, 841] on div "Q. 드럼스피드를 다르게 하지만 배출 온도를 같게 dtr 같게 하기 위해 tp후 화력과 1cr이후 화력을 다르게 하는 부분을 봤습니다. 103…" at bounding box center [562, 713] width 801 height 345
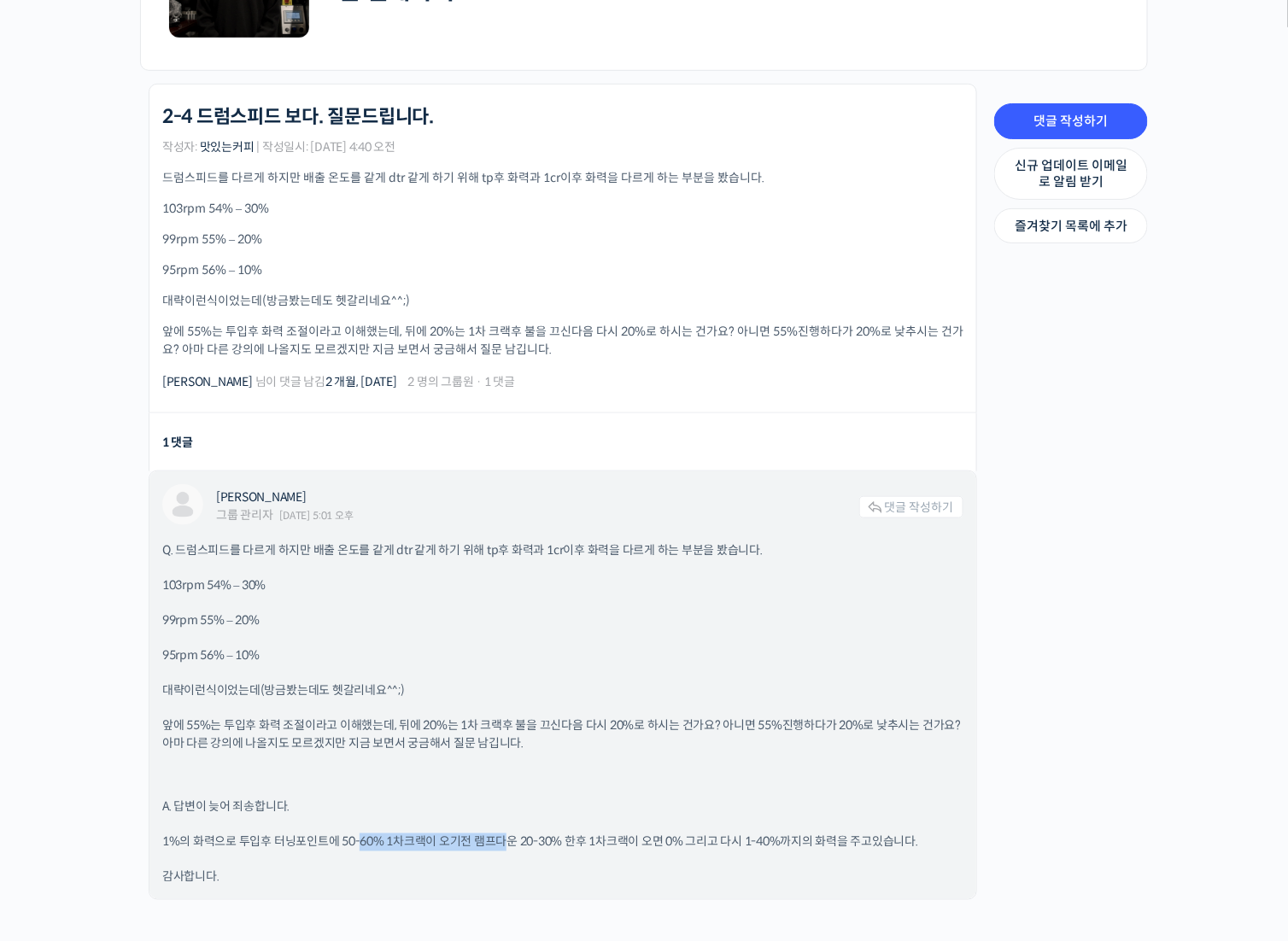
drag, startPoint x: 499, startPoint y: 839, endPoint x: 359, endPoint y: 841, distance: 140.0
click at [360, 843] on p "1%의 화력으로 투입후 터닝포인트에 50-60% 1차크랙이 오기전 램프다운 20-30% 한후 1차크랙이 오면 0% 그리고 다시 1-40%까지의…" at bounding box center [562, 842] width 801 height 18
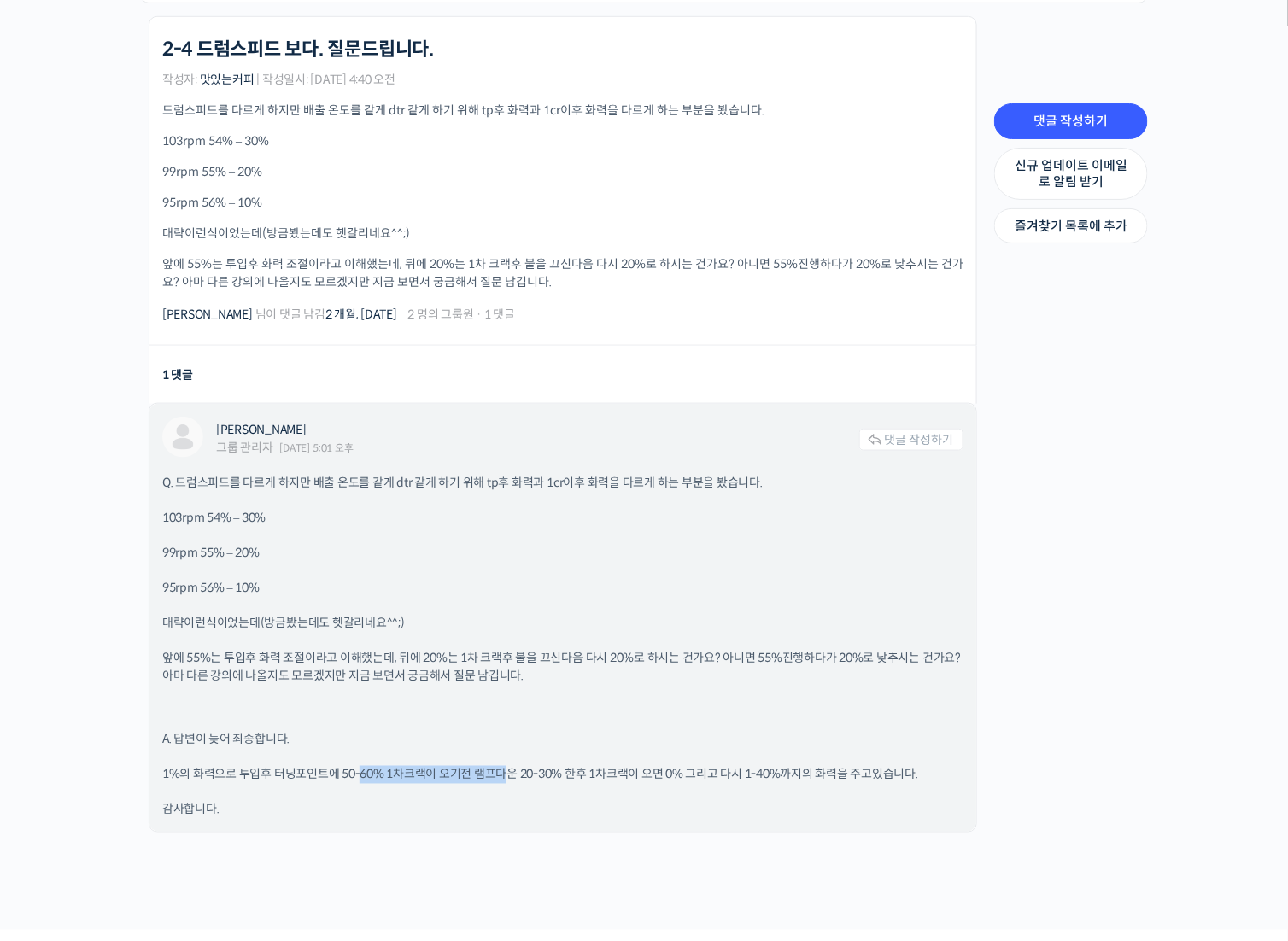
scroll to position [512, 0]
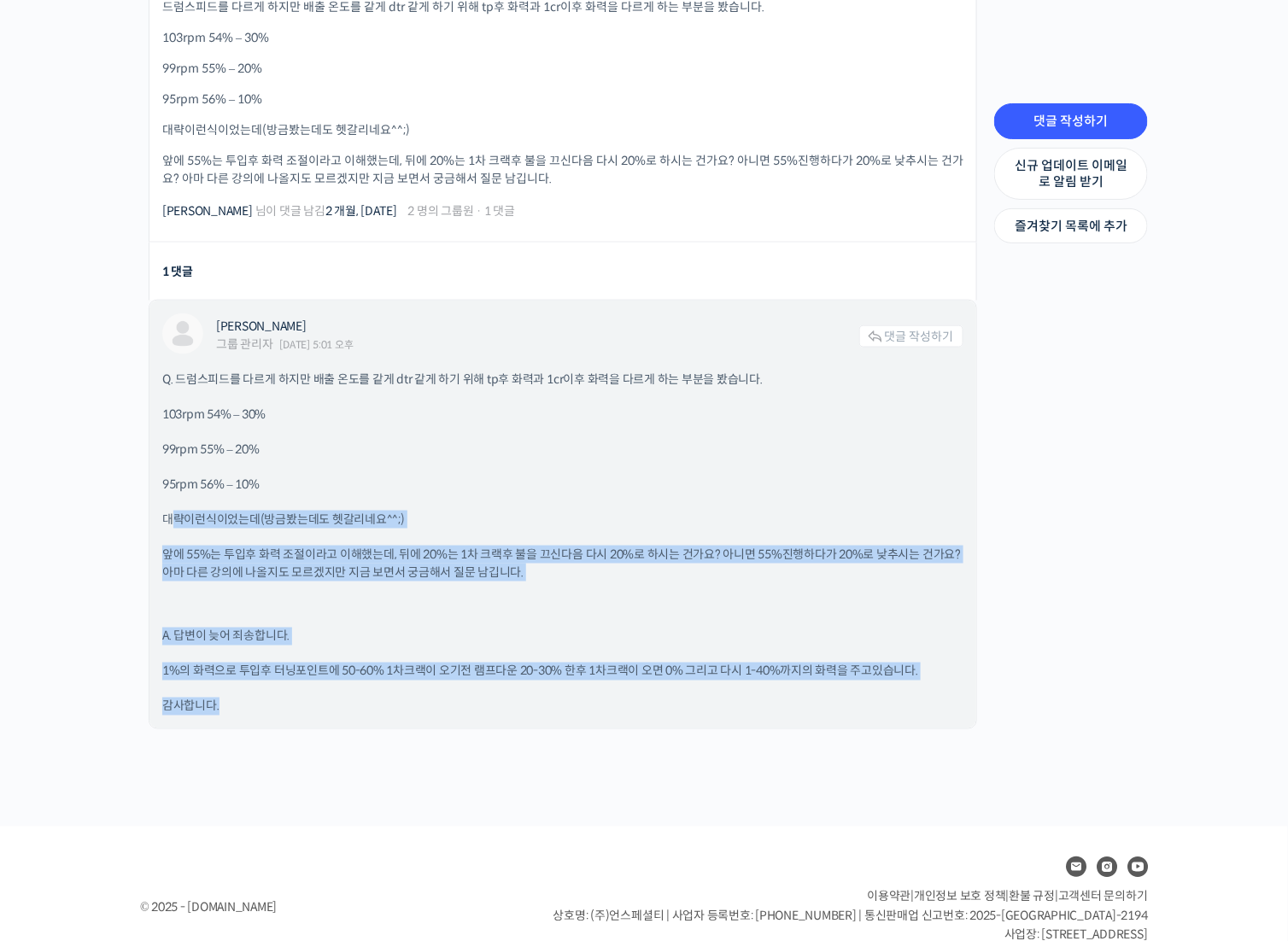
drag, startPoint x: 172, startPoint y: 521, endPoint x: 774, endPoint y: 666, distance: 619.2
click at [780, 678] on div "Q. 드럼스피드를 다르게 하지만 배출 온도를 같게 dtr 같게 하기 위해 tp후 화력과 1cr이후 화력을 다르게 하는 부분을 봤습니다. 103…" at bounding box center [562, 543] width 801 height 345
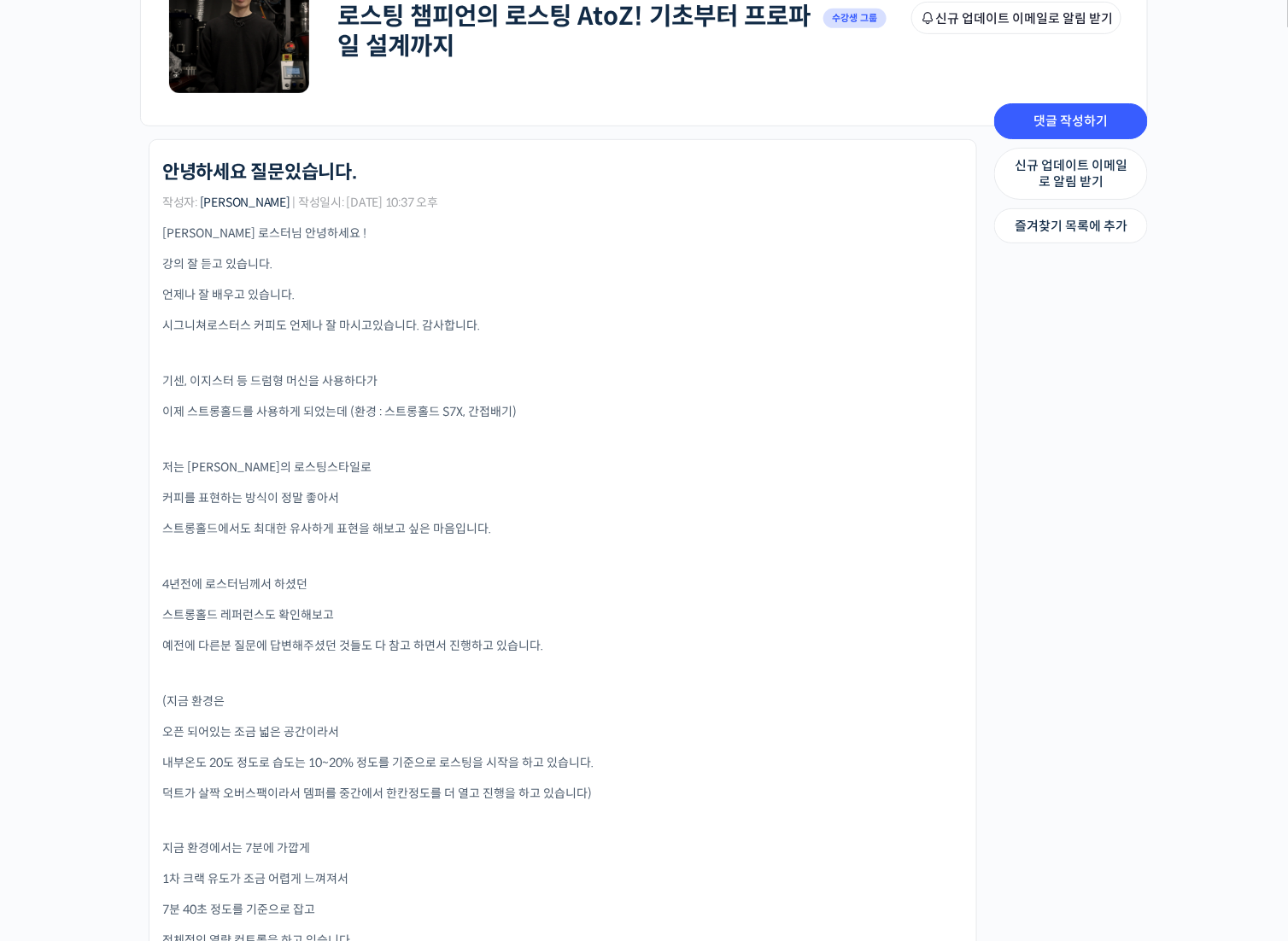
scroll to position [683, 0]
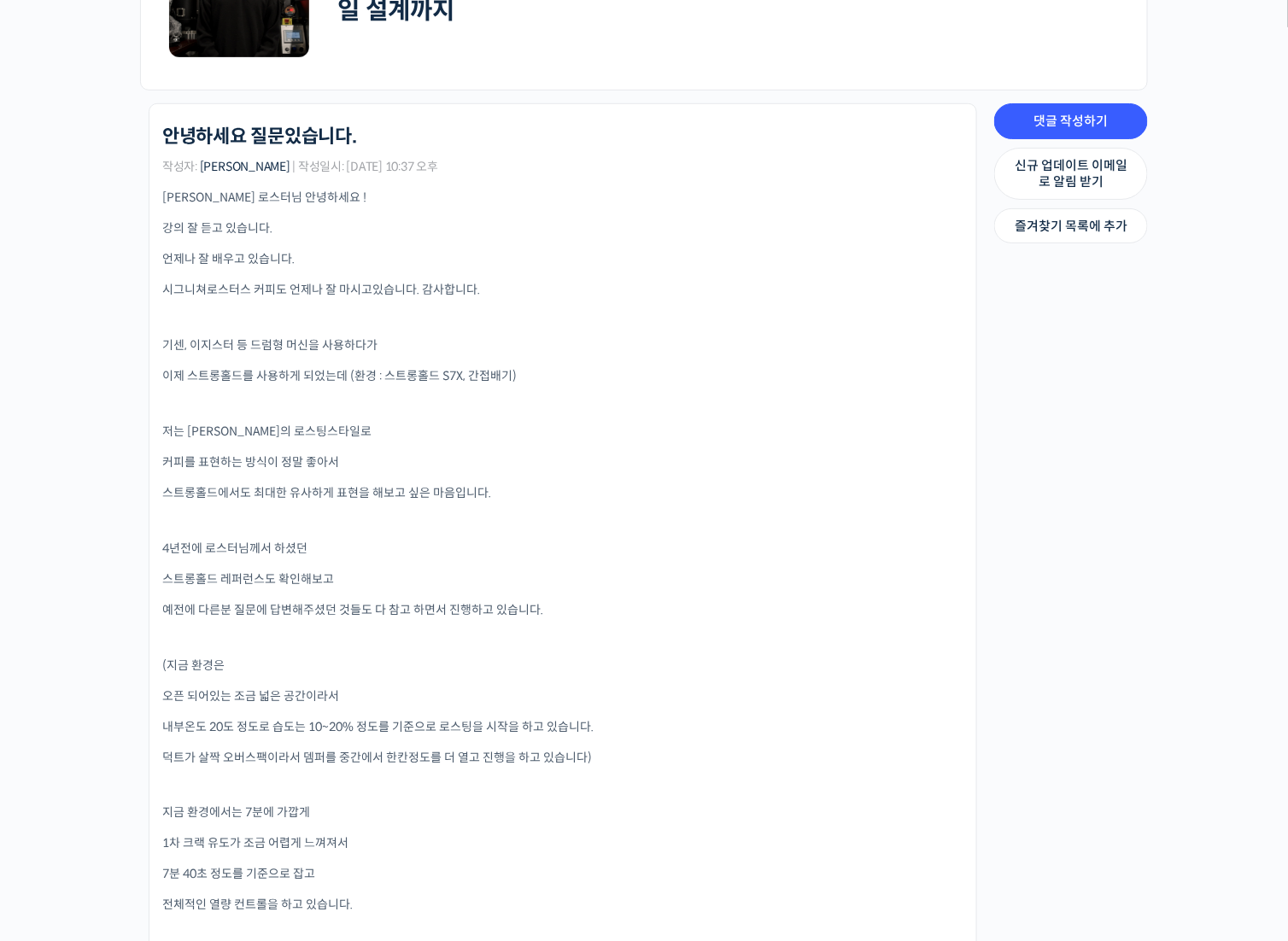
scroll to position [427, 0]
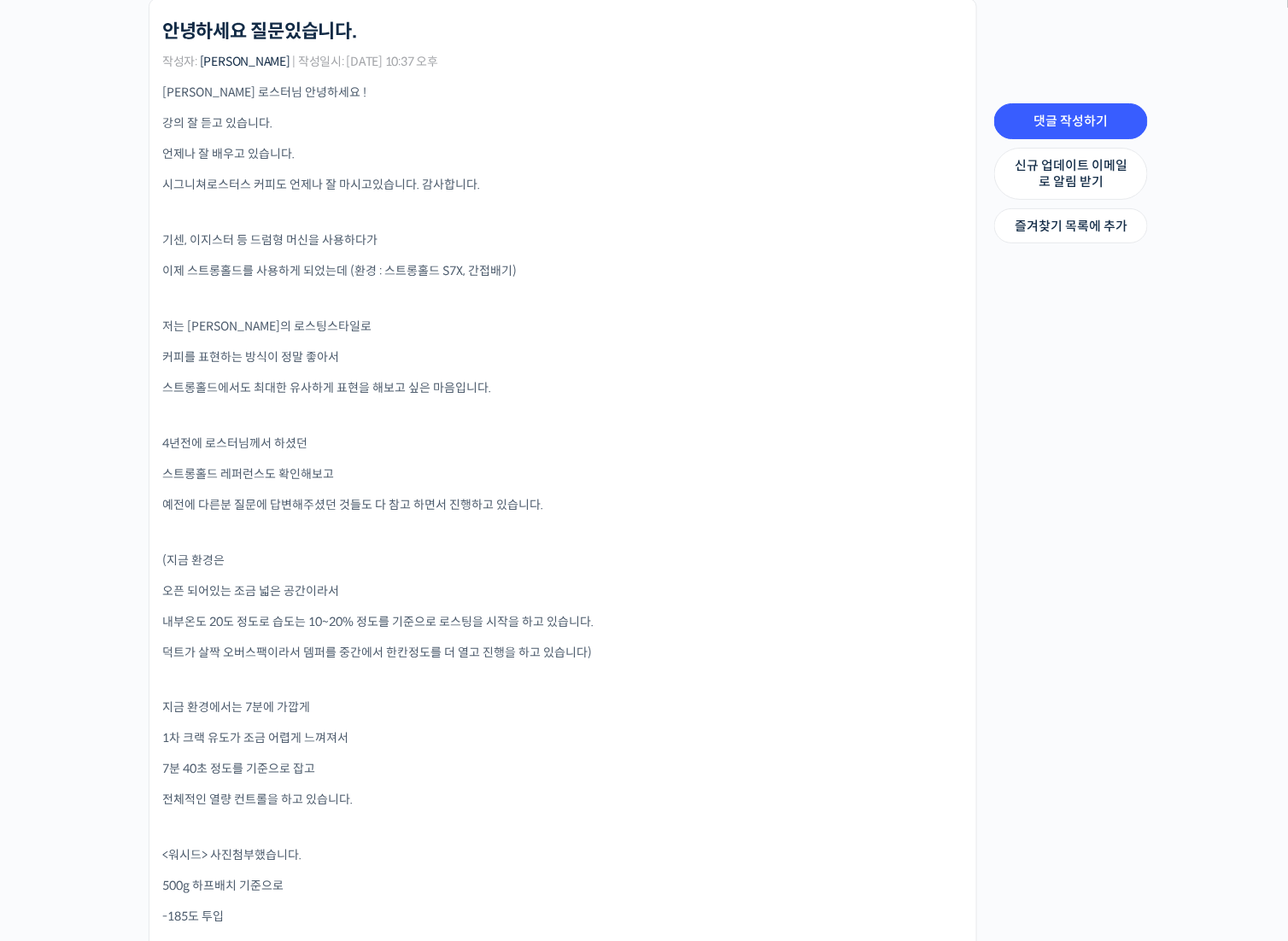
drag, startPoint x: 522, startPoint y: 434, endPoint x: 458, endPoint y: 444, distance: 64.8
click at [458, 444] on p "4년전에 로스터님께서 하셨던" at bounding box center [562, 444] width 801 height 18
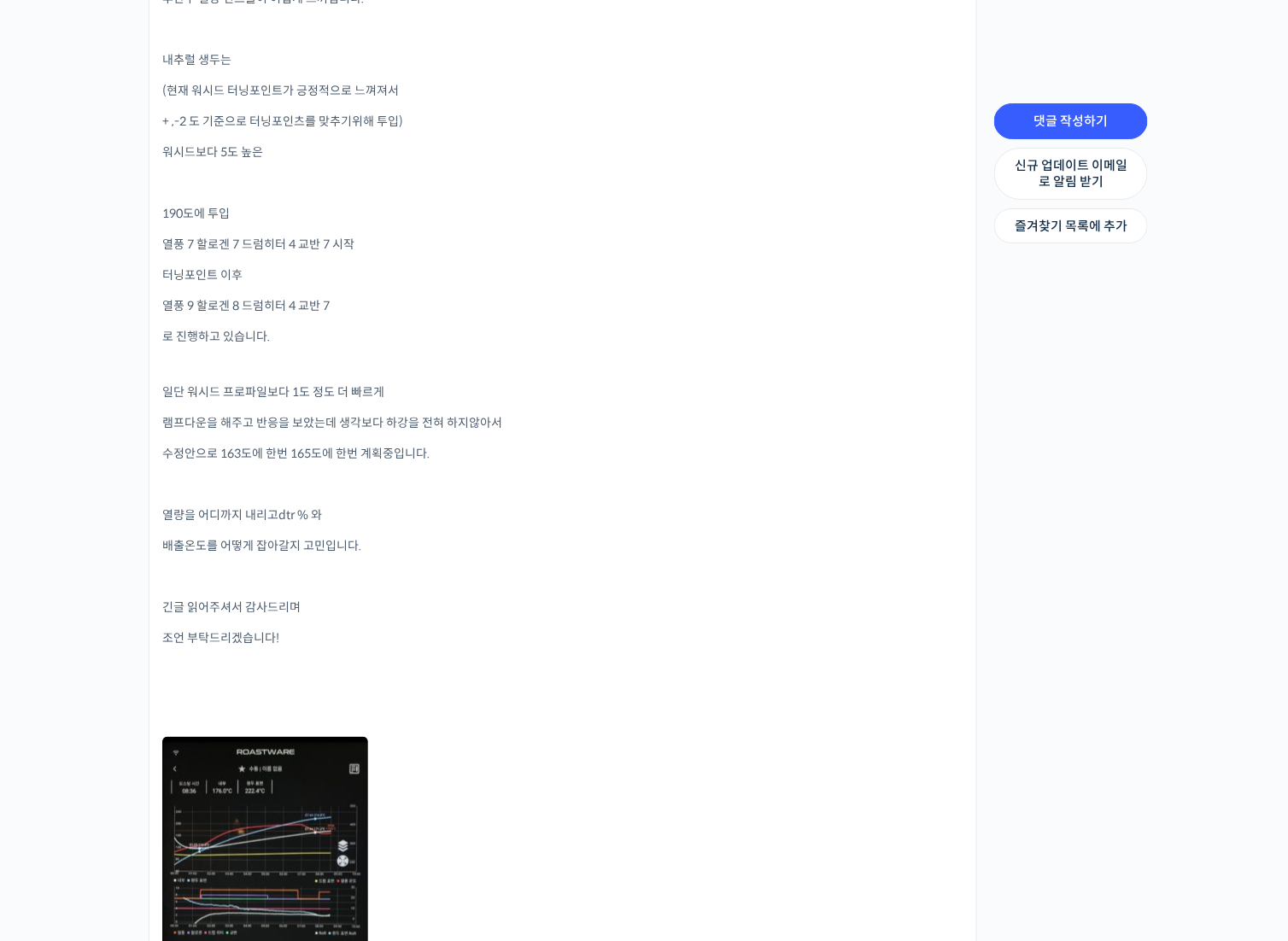
scroll to position [2391, 0]
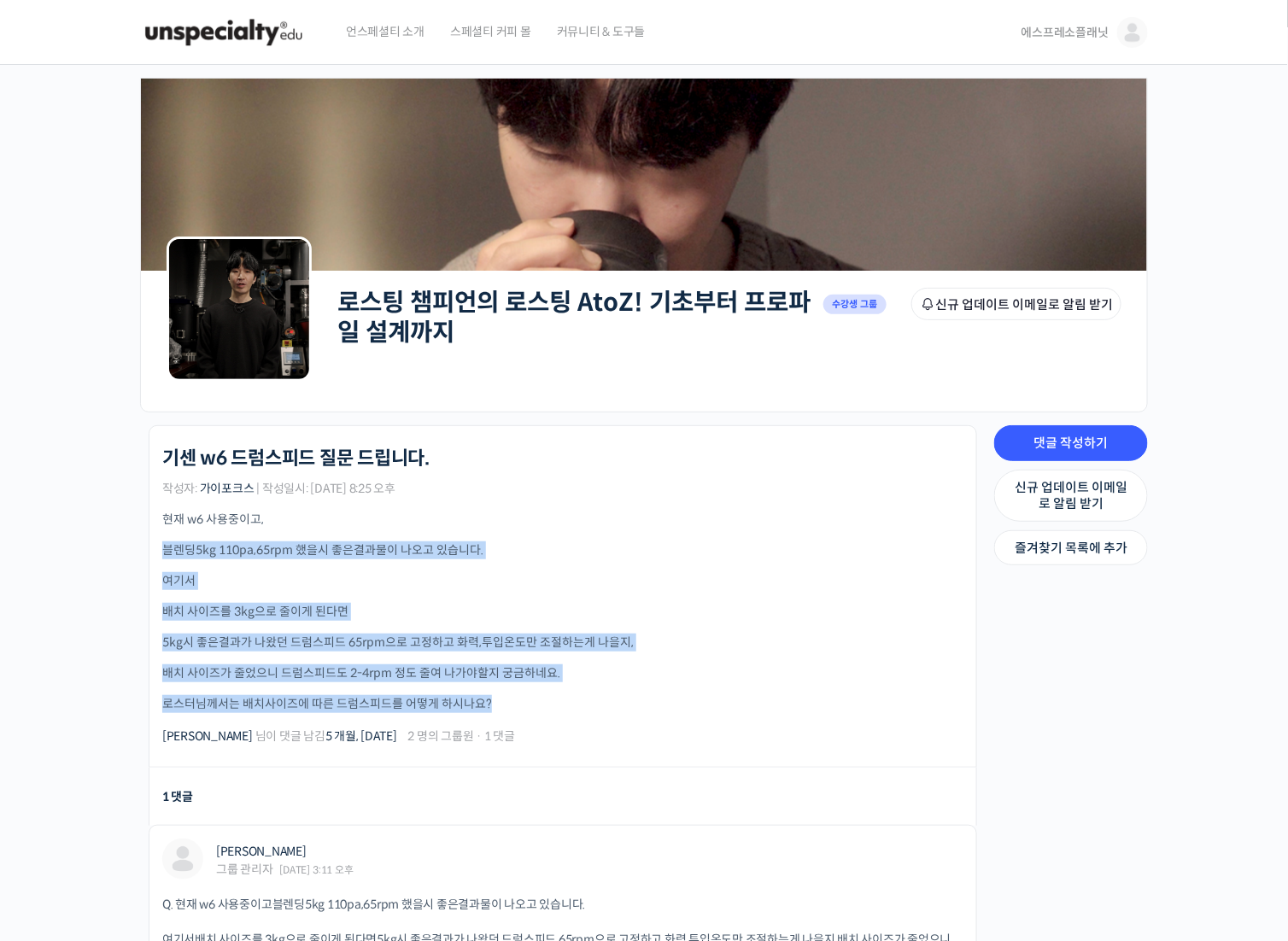
drag, startPoint x: 309, startPoint y: 523, endPoint x: 588, endPoint y: 712, distance: 337.0
click at [588, 712] on div "현재 w6 사용중이고, 블렌딩5kg 110pa,65rpm 했을시 좋은결과물이 나오고 있습니다. 여기서 배치 사이즈를 3kg으로 줄이게 된다면 …" at bounding box center [562, 611] width 801 height 202
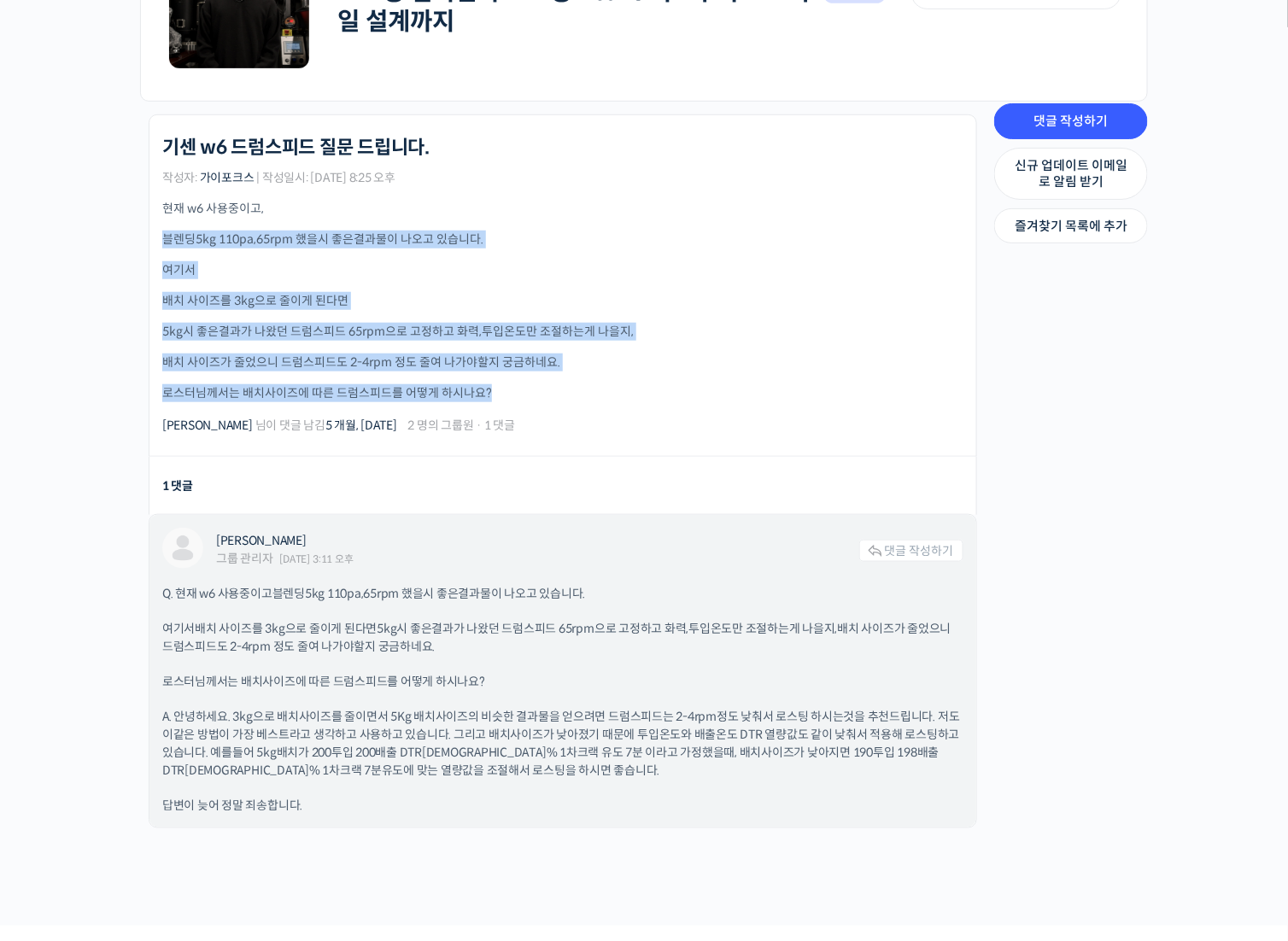
scroll to position [341, 0]
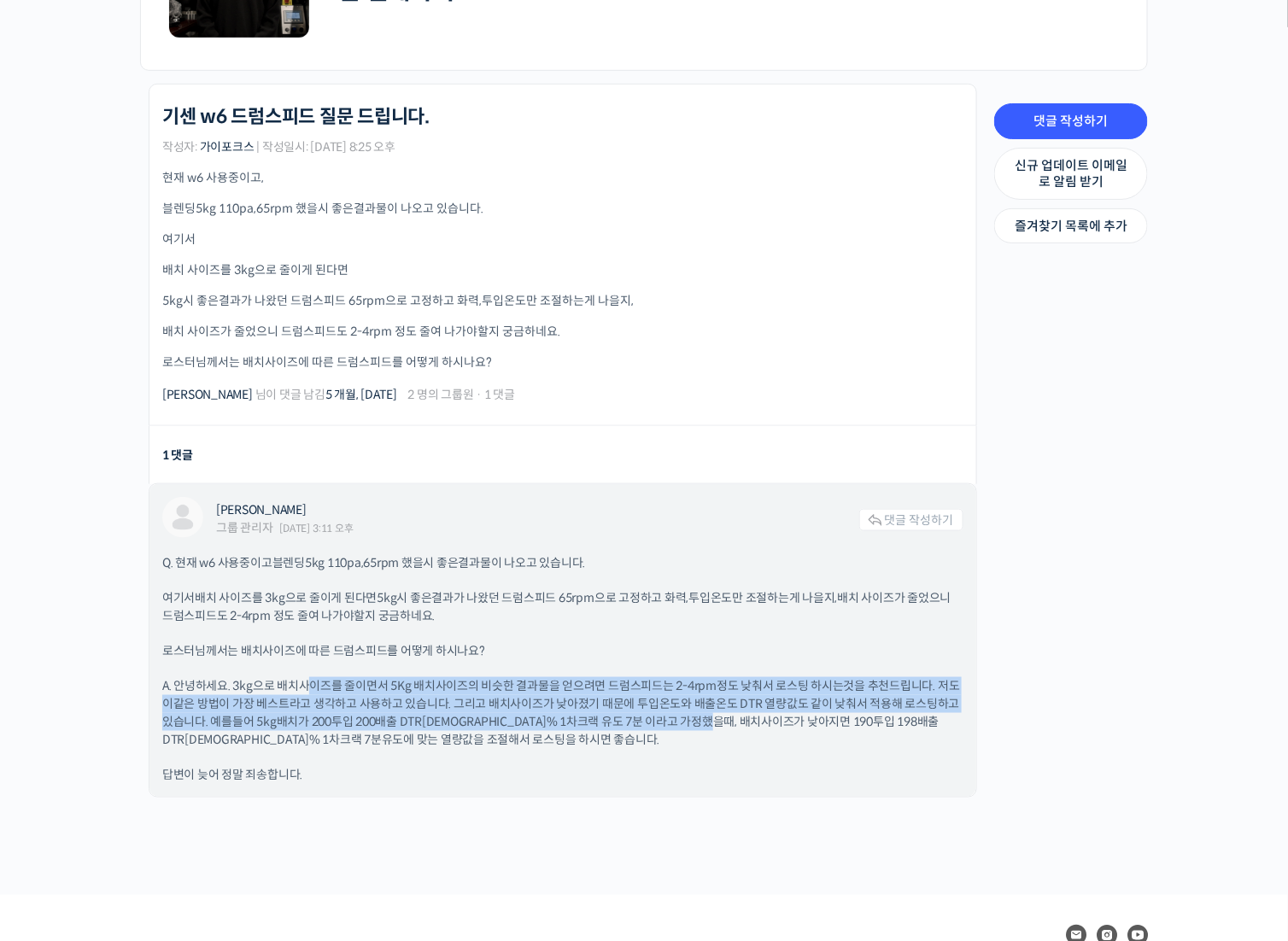
drag, startPoint x: 307, startPoint y: 679, endPoint x: 738, endPoint y: 717, distance: 432.7
click at [741, 720] on p "A. 안녕하세요. 3kg으로 배치사이즈를 줄이면서 5Kg 배치사이즈의 비슷한 결과물을 얻으려면 드럼스피드는 2-4rpm정도 낮춰서 로스팅 하시…" at bounding box center [562, 713] width 801 height 72
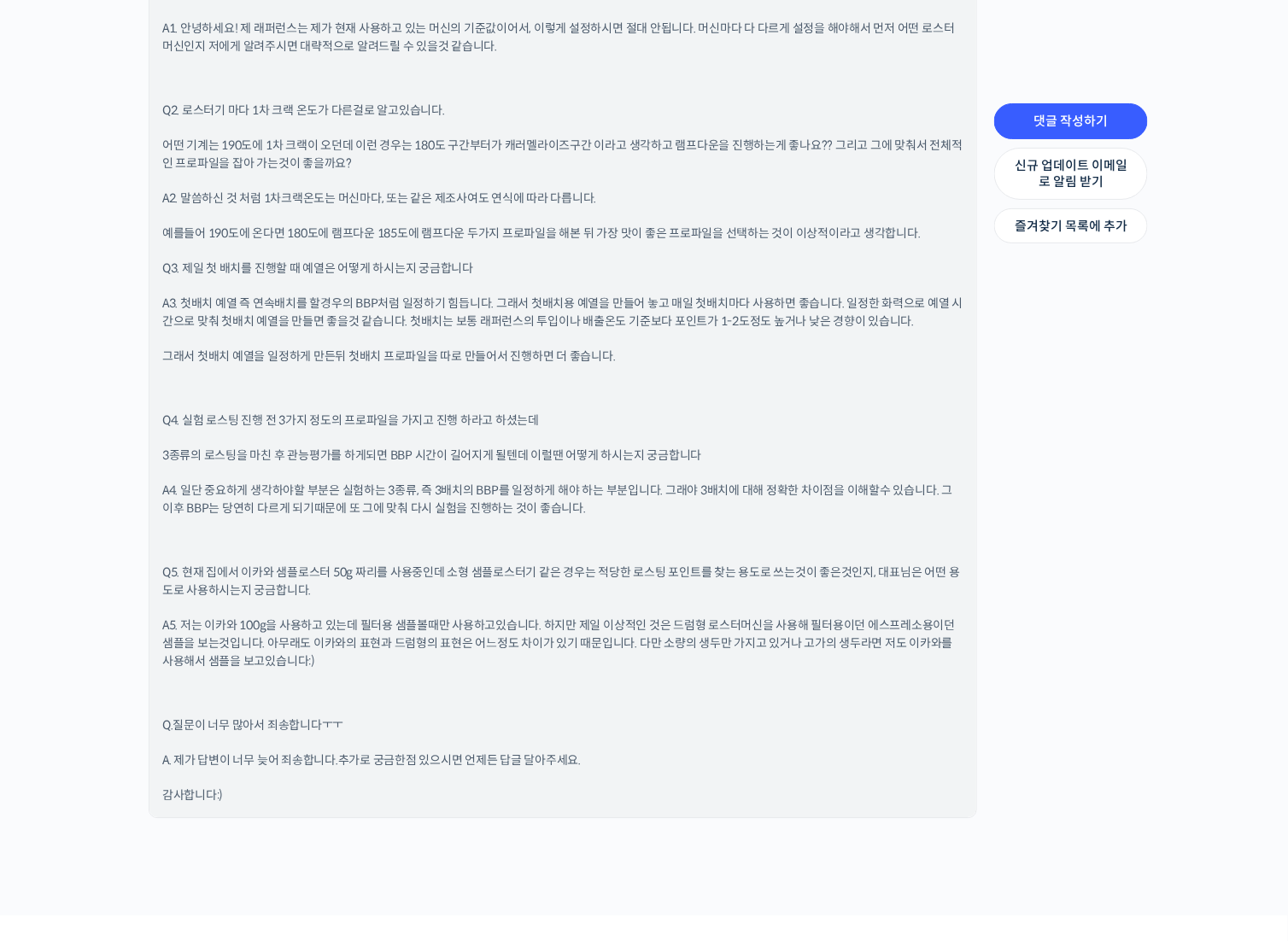
scroll to position [1387, 0]
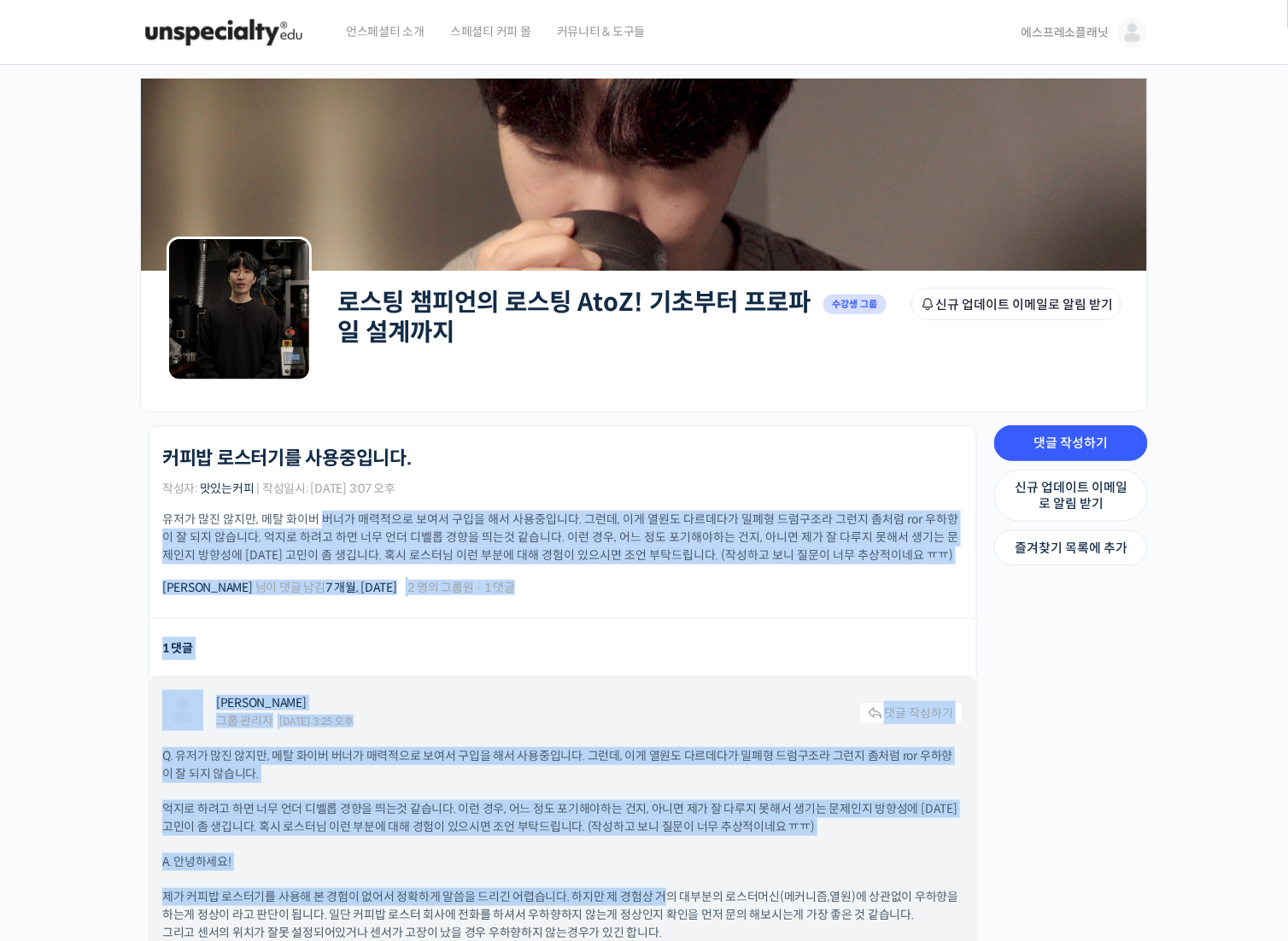
drag, startPoint x: 323, startPoint y: 518, endPoint x: 657, endPoint y: 831, distance: 457.7
click at [664, 872] on div "로스팅 챔피언의 로스팅 AtoZ! 기초부터 프로파일 설계까지 커피밥 로스터기를 사용중입니다. 작성자: 맛있는커피 | 작성일시: 2024년 11…" at bounding box center [558, 733] width 854 height 615
click at [473, 699] on h3 "[PERSON_NAME]" at bounding box center [538, 703] width 644 height 15
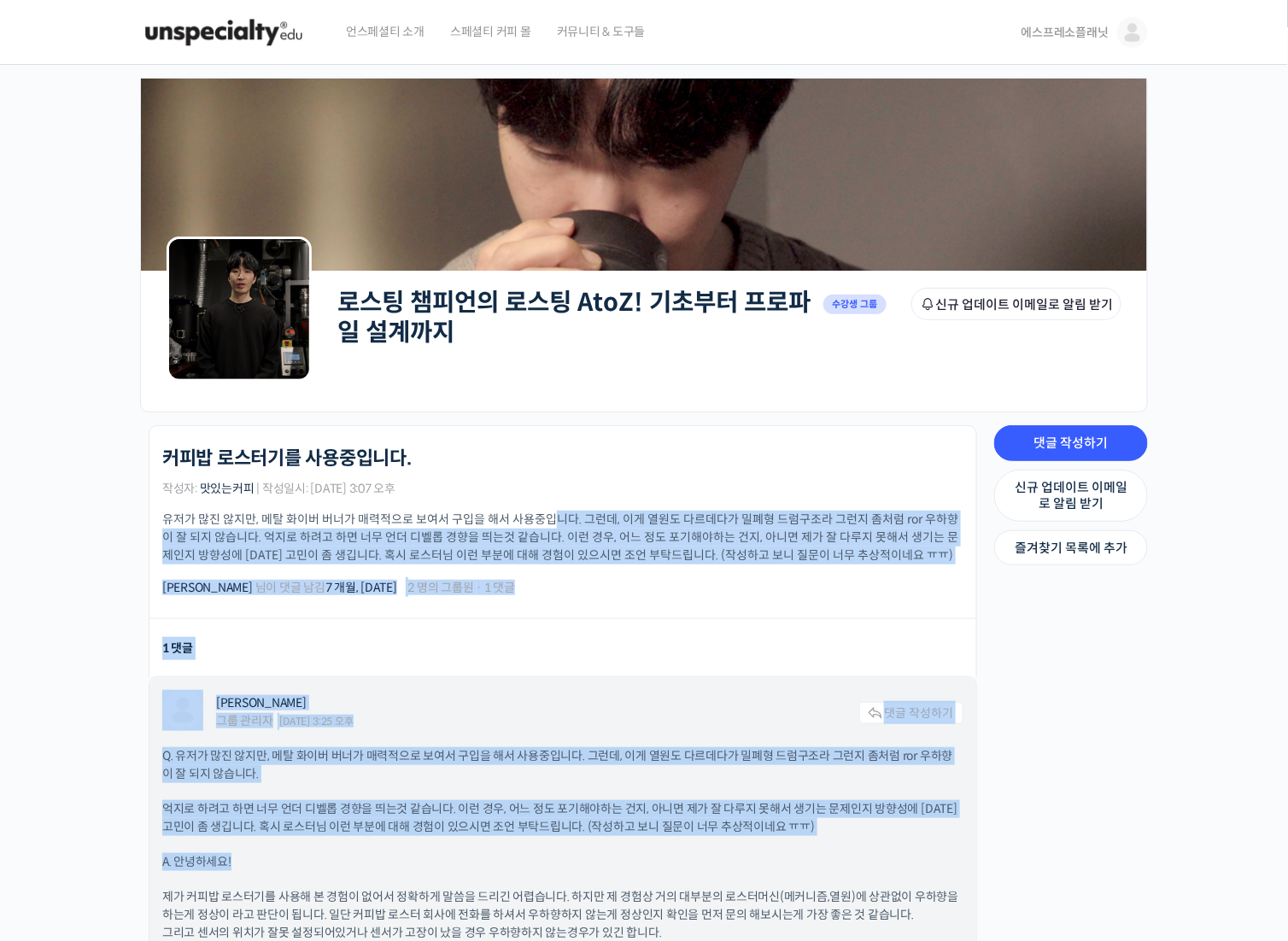
drag, startPoint x: 559, startPoint y: 499, endPoint x: 517, endPoint y: 836, distance: 339.6
click at [517, 836] on div "로스팅 챔피언의 로스팅 AtoZ! 기초부터 프로파일 설계까지 커피밥 로스터기를 사용중입니다. 작성자: 맛있는커피 | 작성일시: 2024년 11…" at bounding box center [558, 733] width 854 height 615
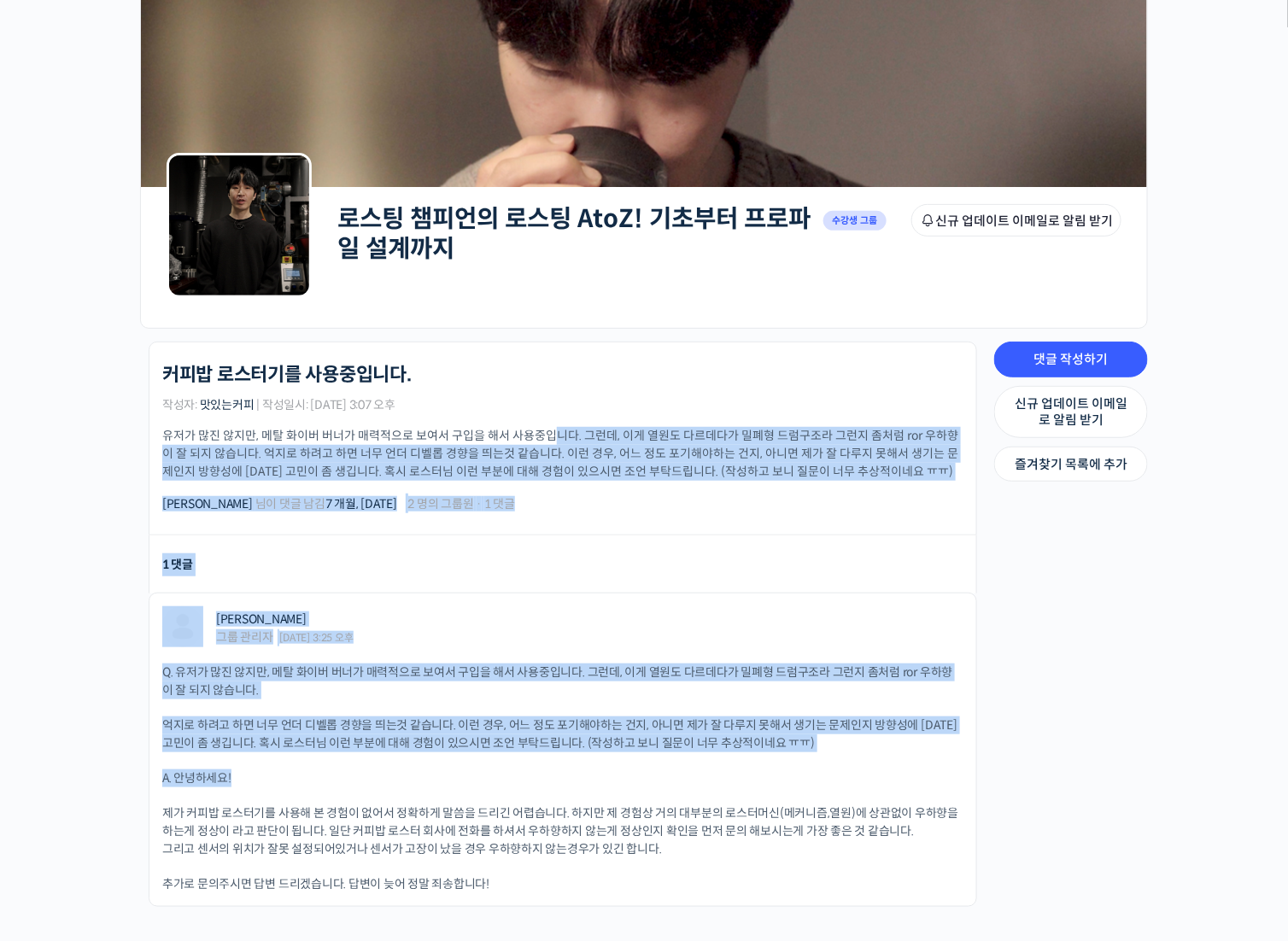
scroll to position [307, 0]
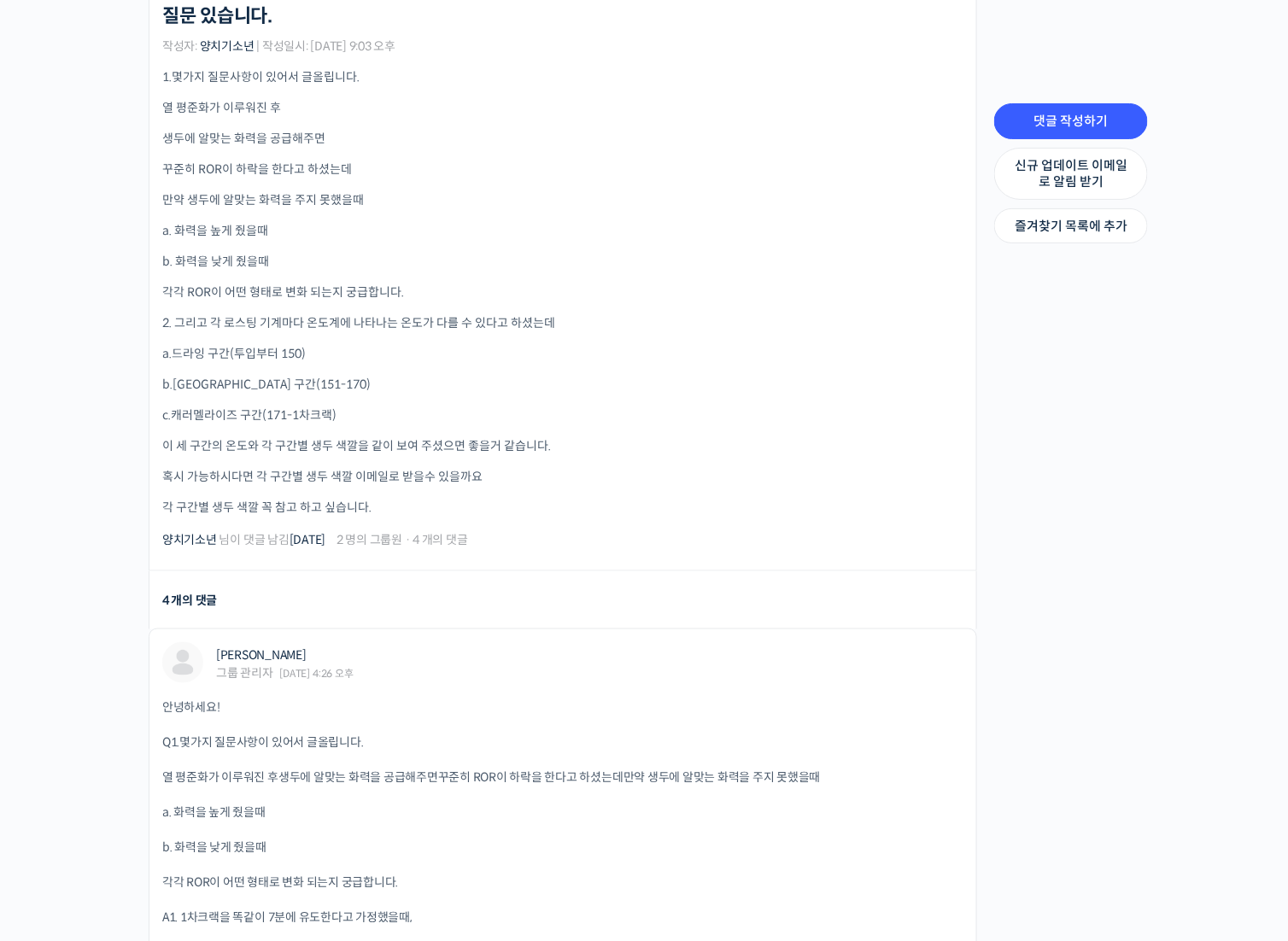
scroll to position [256, 0]
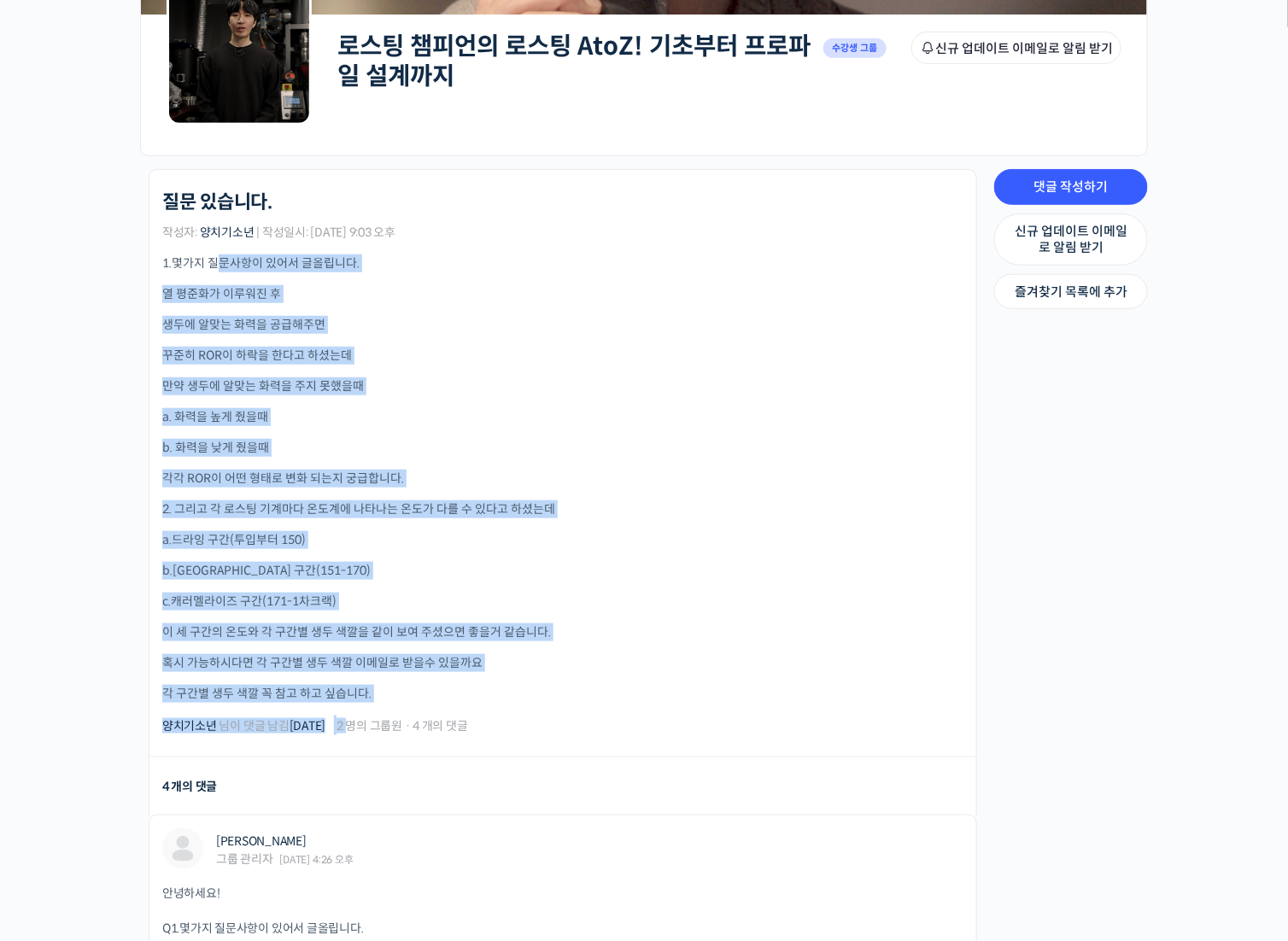
drag, startPoint x: 222, startPoint y: 249, endPoint x: 377, endPoint y: 720, distance: 495.8
click at [370, 720] on div "로스팅 챔피언의 로스팅 AtoZ! 기초부터 프로파일 설계까지 질문 있습니다. 작성자: 양치기소년 | 작성일시: [DATE] 9:03 오후 1.…" at bounding box center [562, 462] width 801 height 544
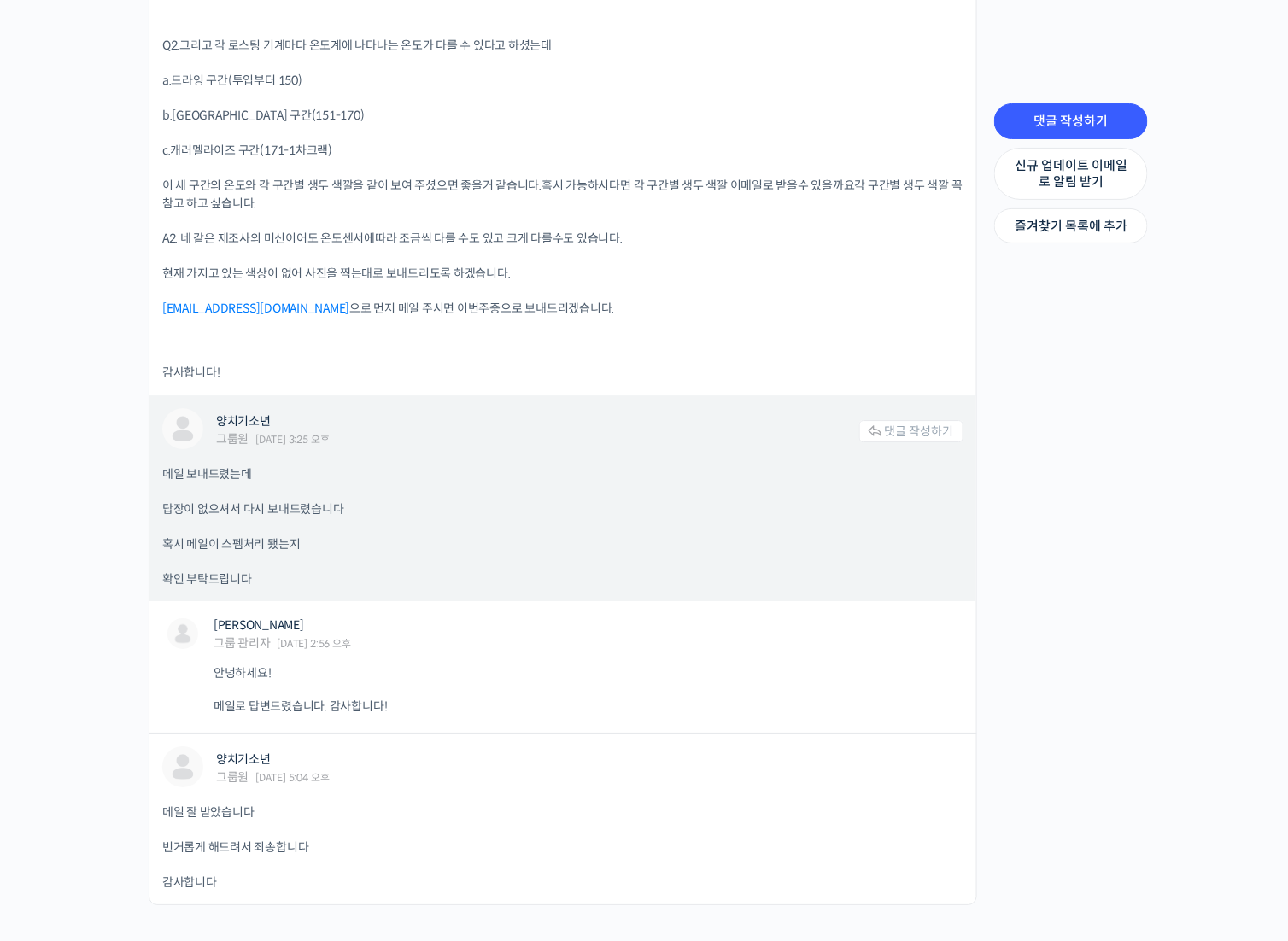
scroll to position [1851, 0]
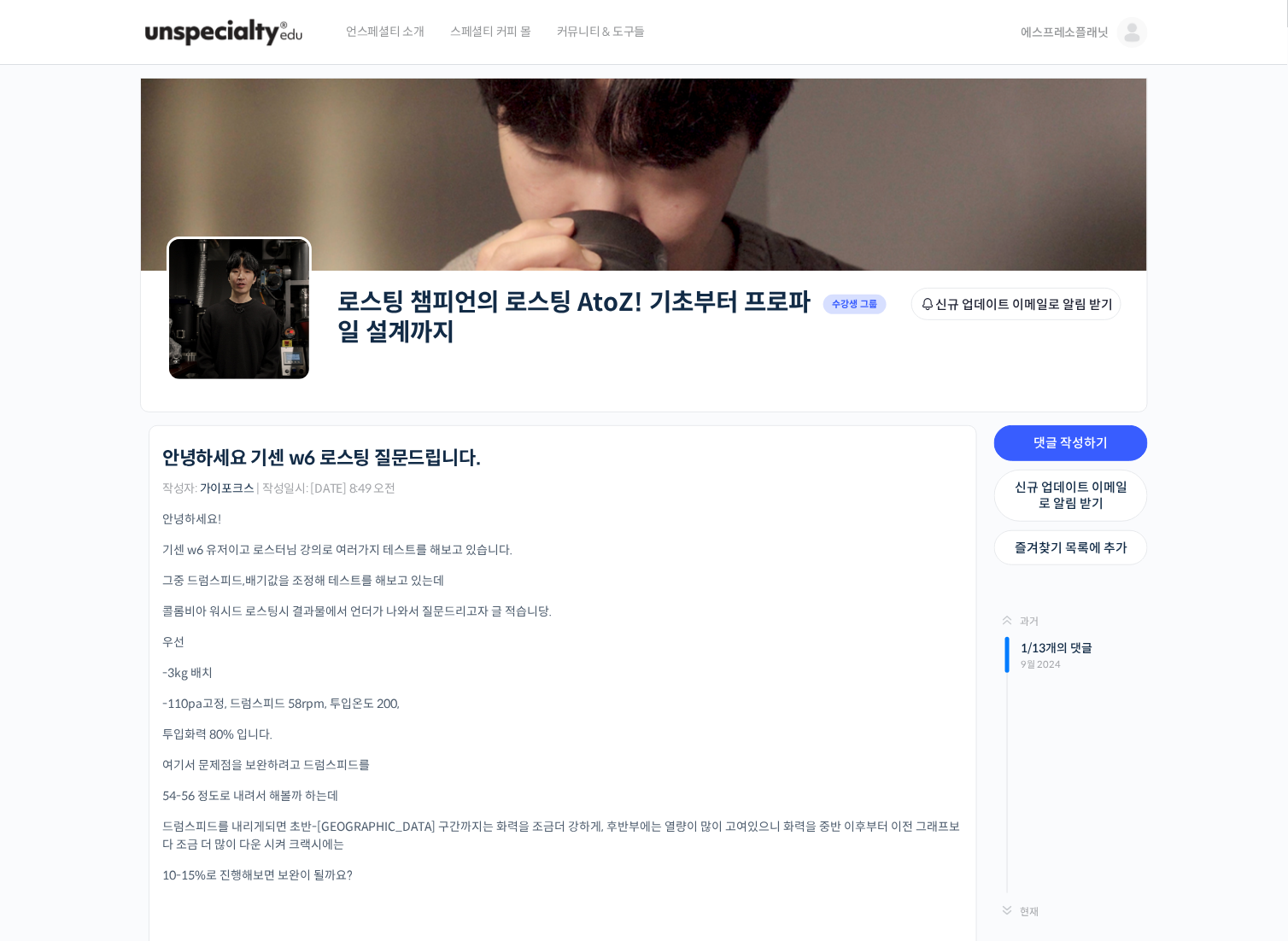
click at [319, 562] on div "안녕하세요! 기센 w6 유저이고 로스터님 강의로 여러가지 테스트를 해보고 있습니다. 그중 드럼스피드,배기값을 조정해 테스트를 해보고 있는데 콜…" at bounding box center [562, 911] width 801 height 803
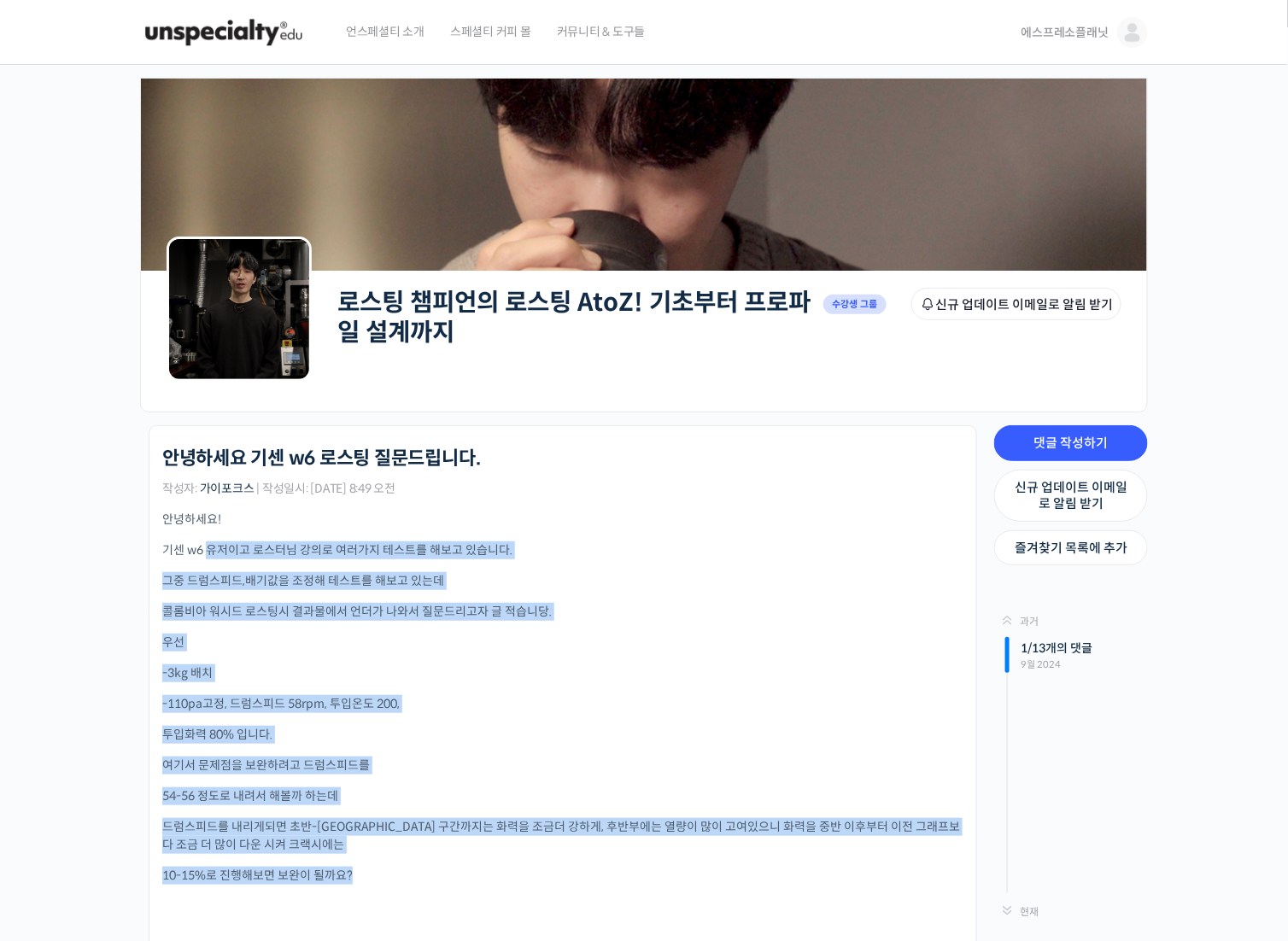
drag, startPoint x: 210, startPoint y: 536, endPoint x: 471, endPoint y: 875, distance: 427.8
click at [471, 879] on div "안녕하세요! 기센 w6 유저이고 로스터님 강의로 여러가지 테스트를 해보고 있습니다. 그중 드럼스피드,배기값을 조정해 테스트를 해보고 있는데 콜…" at bounding box center [562, 911] width 801 height 803
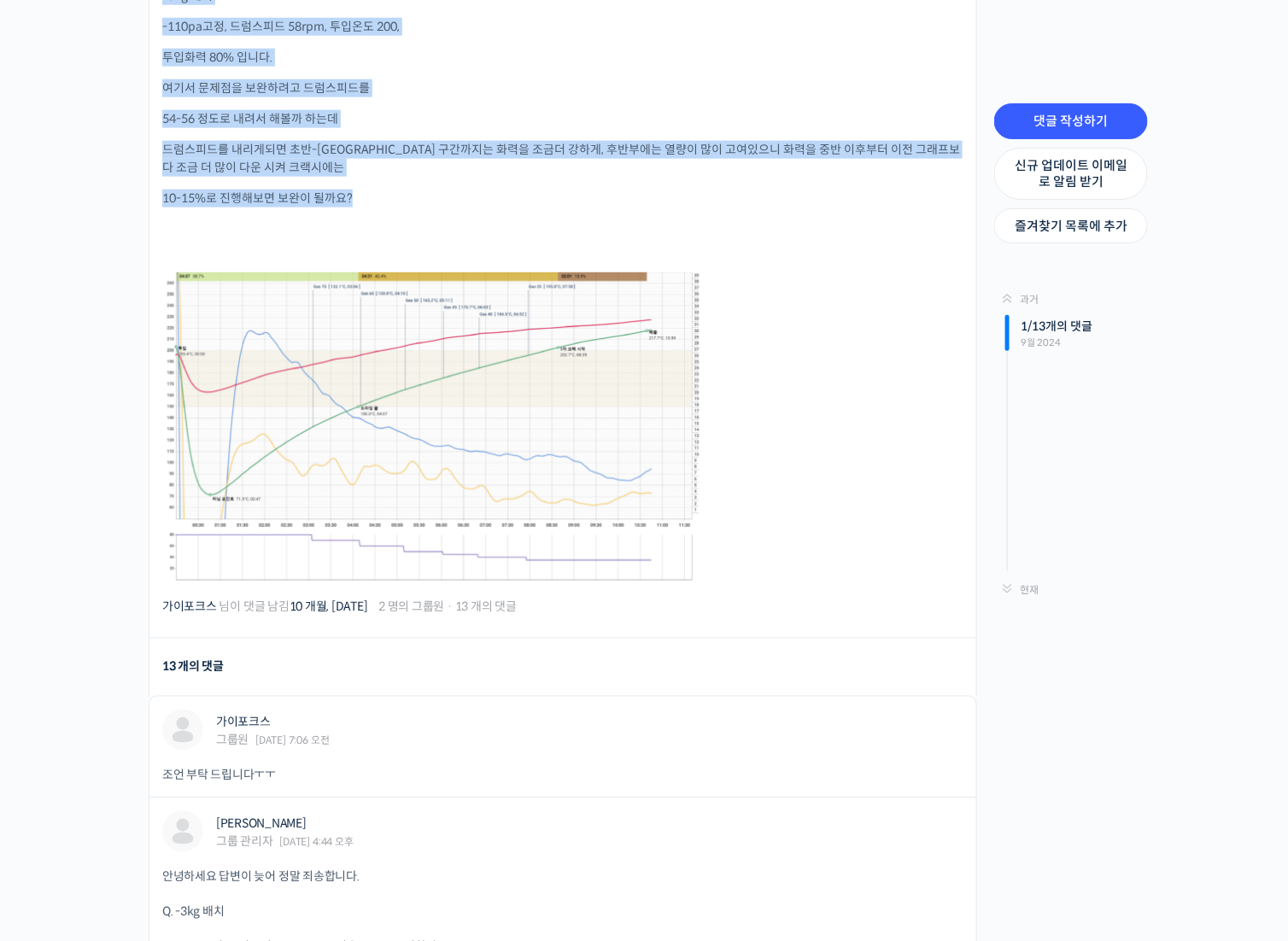
scroll to position [683, 0]
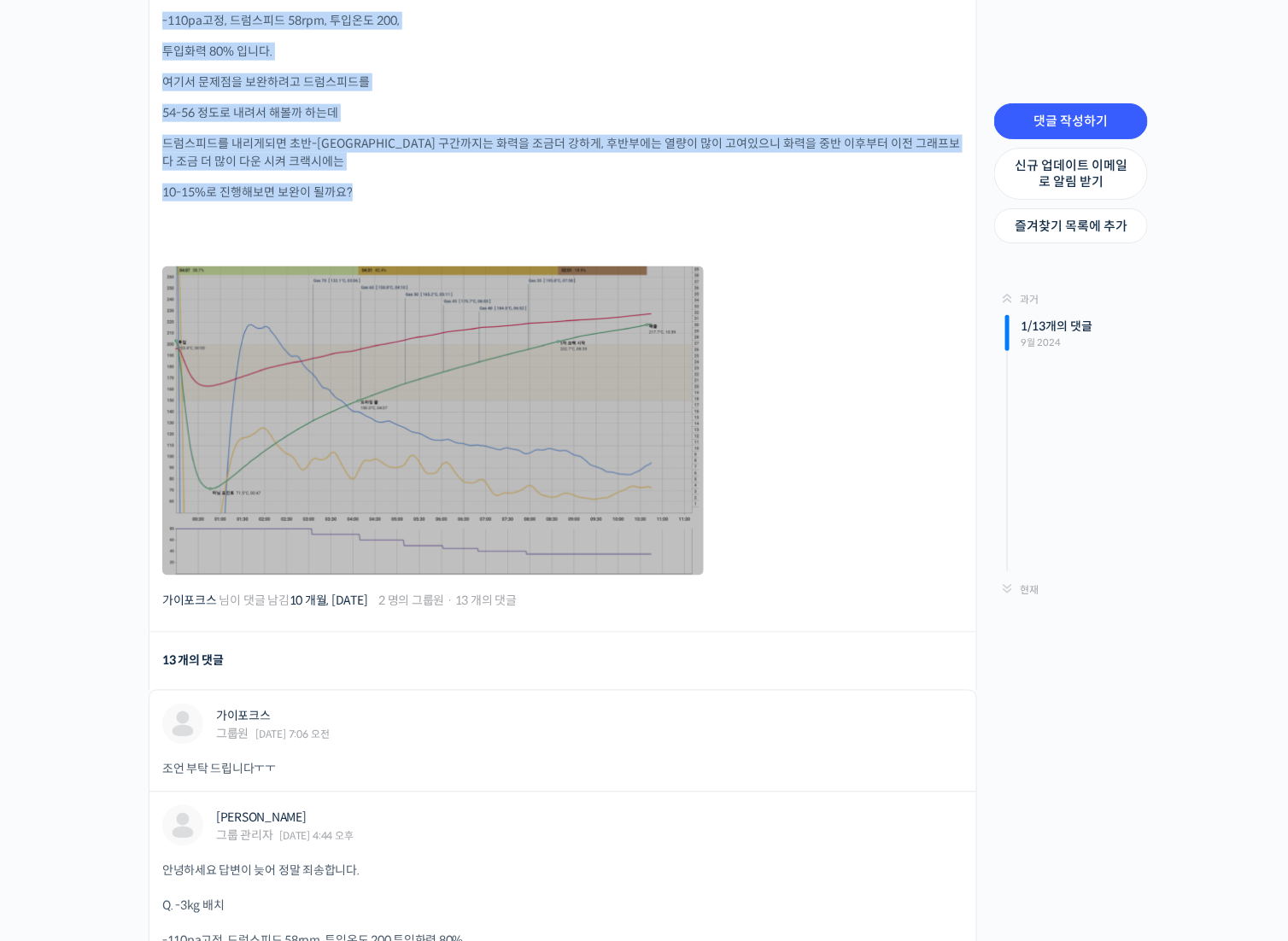
click at [592, 440] on link at bounding box center [433, 420] width 541 height 309
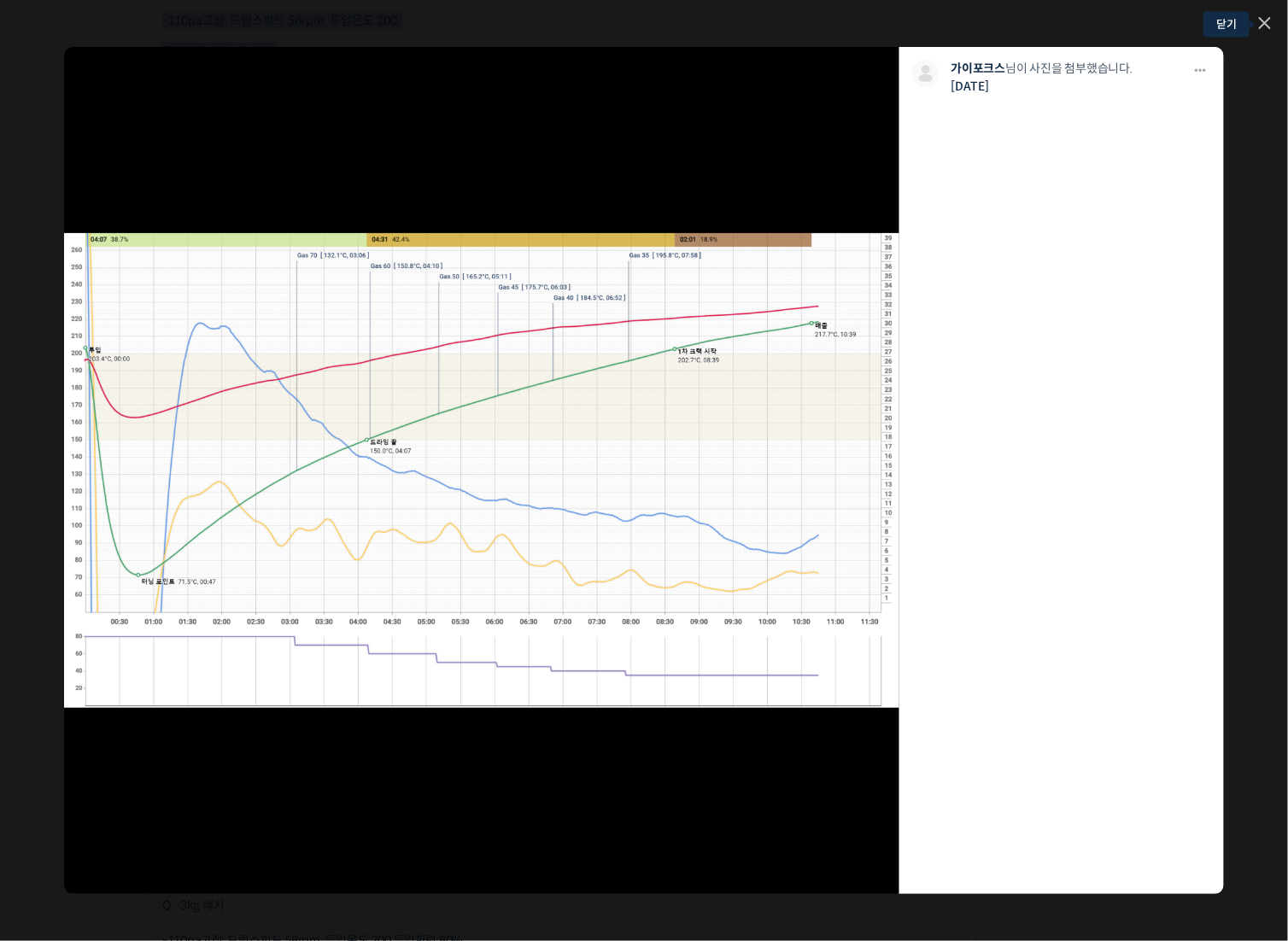
click at [1266, 19] on icon at bounding box center [1265, 24] width 12 height 12
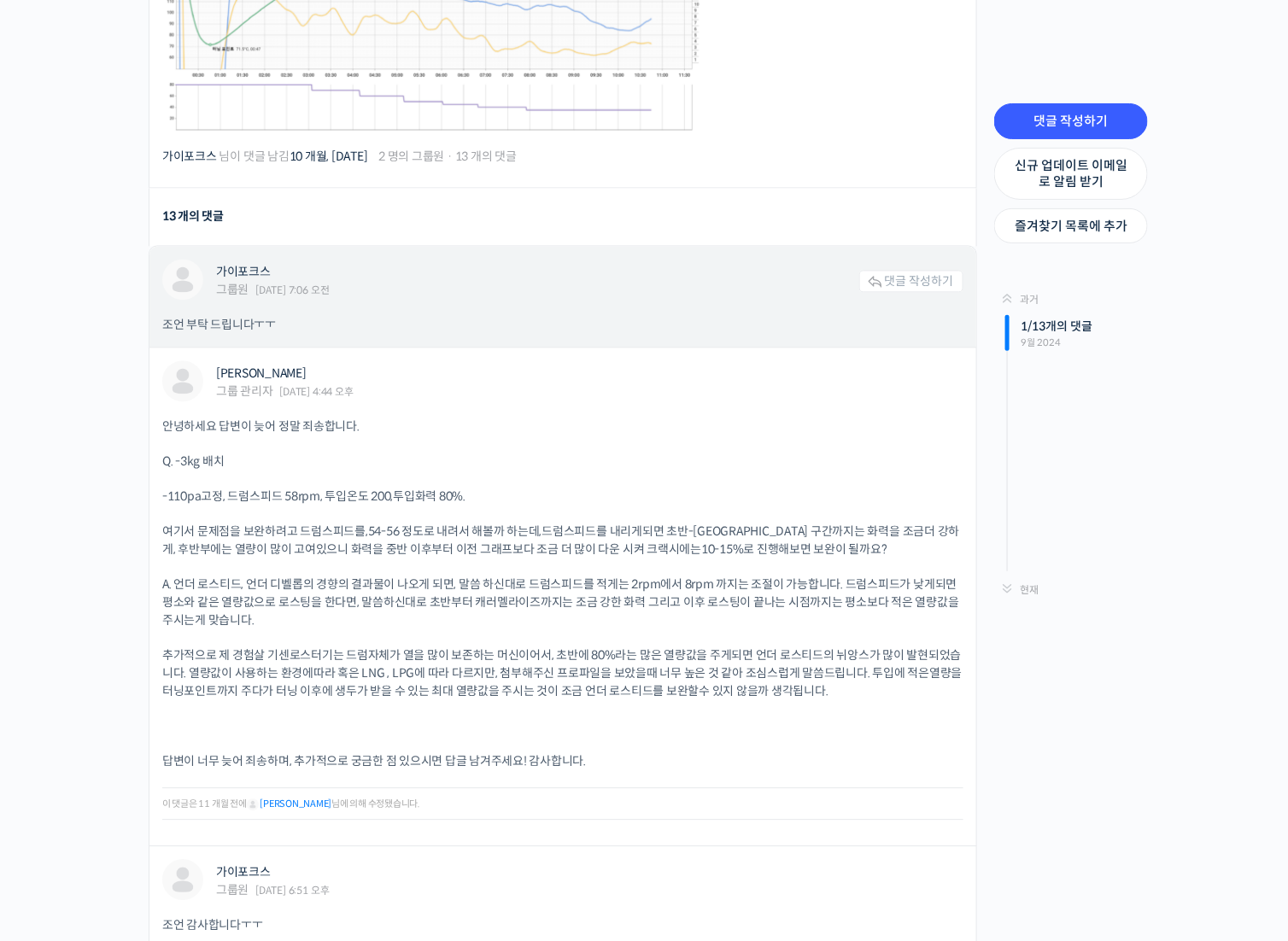
scroll to position [1196, 0]
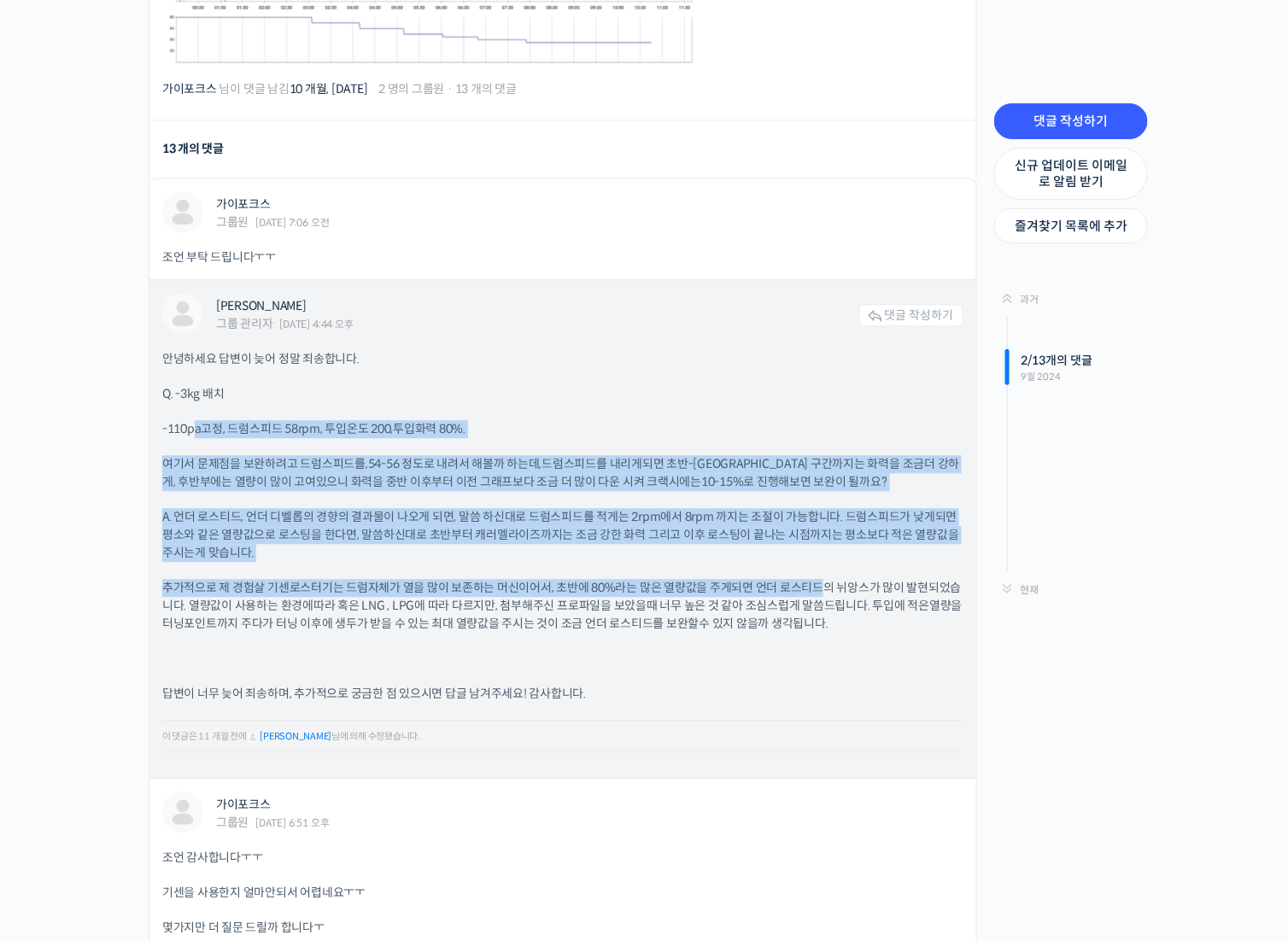
drag, startPoint x: 193, startPoint y: 428, endPoint x: 818, endPoint y: 562, distance: 639.2
click at [818, 562] on div "안녕하세요 답변이 늦어 정말 죄송합니다. Q. -3kg 배치 -110pa고정, 드럼스피드 58rpm, 투입온도 200, 투입화력 80%. 여기…" at bounding box center [562, 558] width 801 height 416
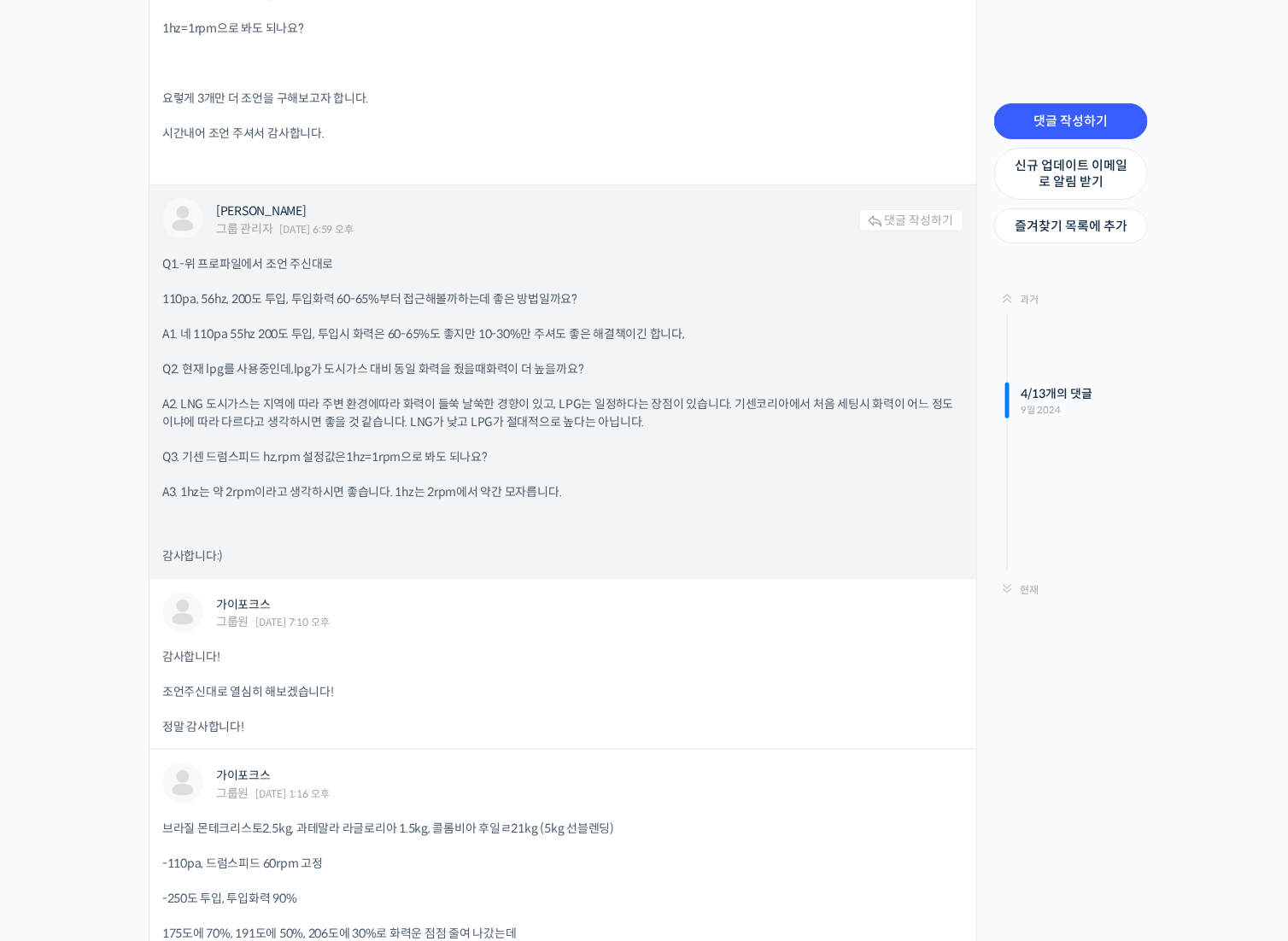
scroll to position [2476, 0]
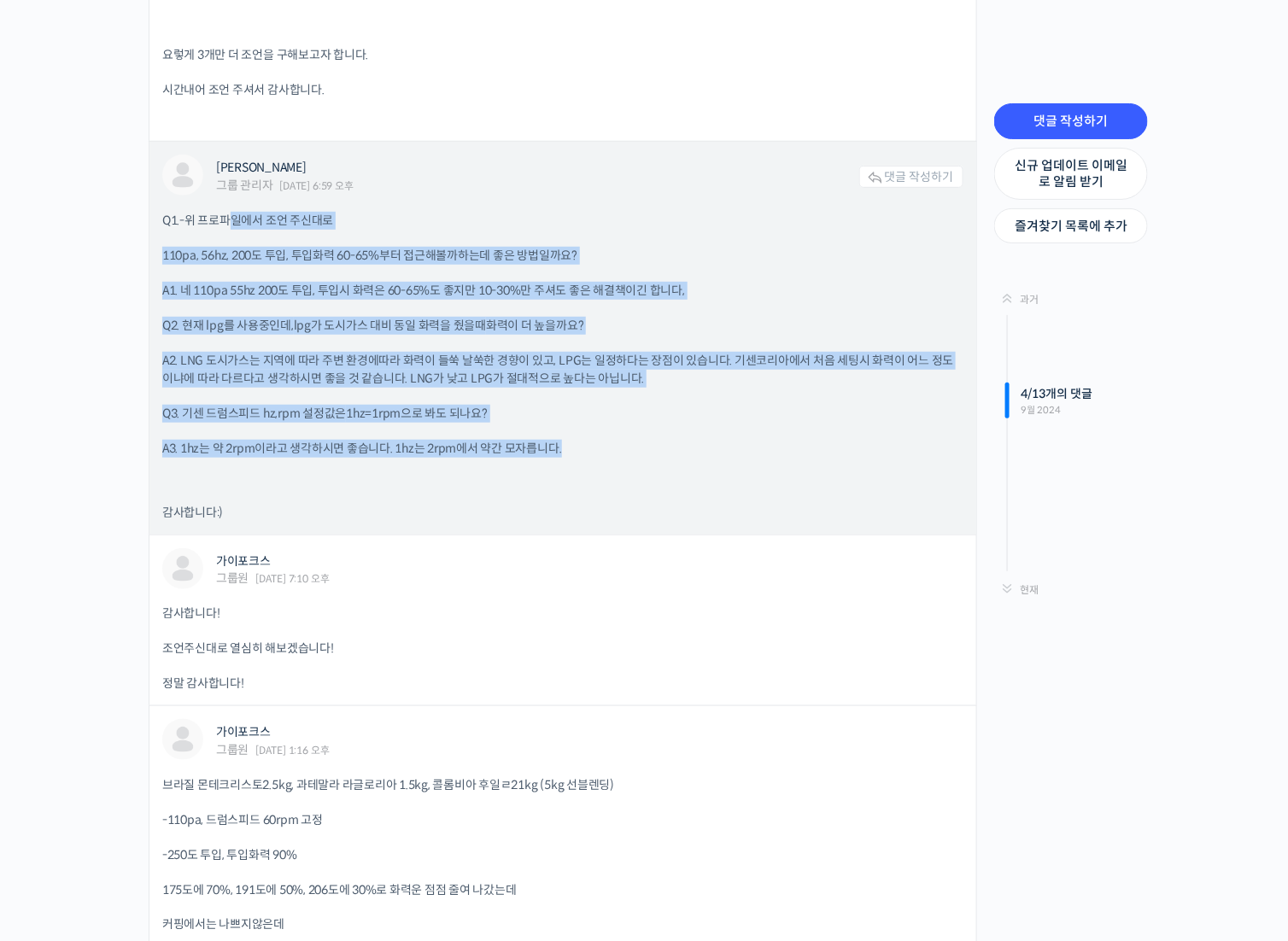
drag, startPoint x: 234, startPoint y: 222, endPoint x: 574, endPoint y: 447, distance: 407.7
click at [581, 446] on div "Q1.-위 프로파일에서 조언 주신대로 110pa, 56hz, 200도 투입, 투입화력 60-65%부터 접근해볼까하는데 좋은 방법일까요? A1.…" at bounding box center [562, 367] width 801 height 310
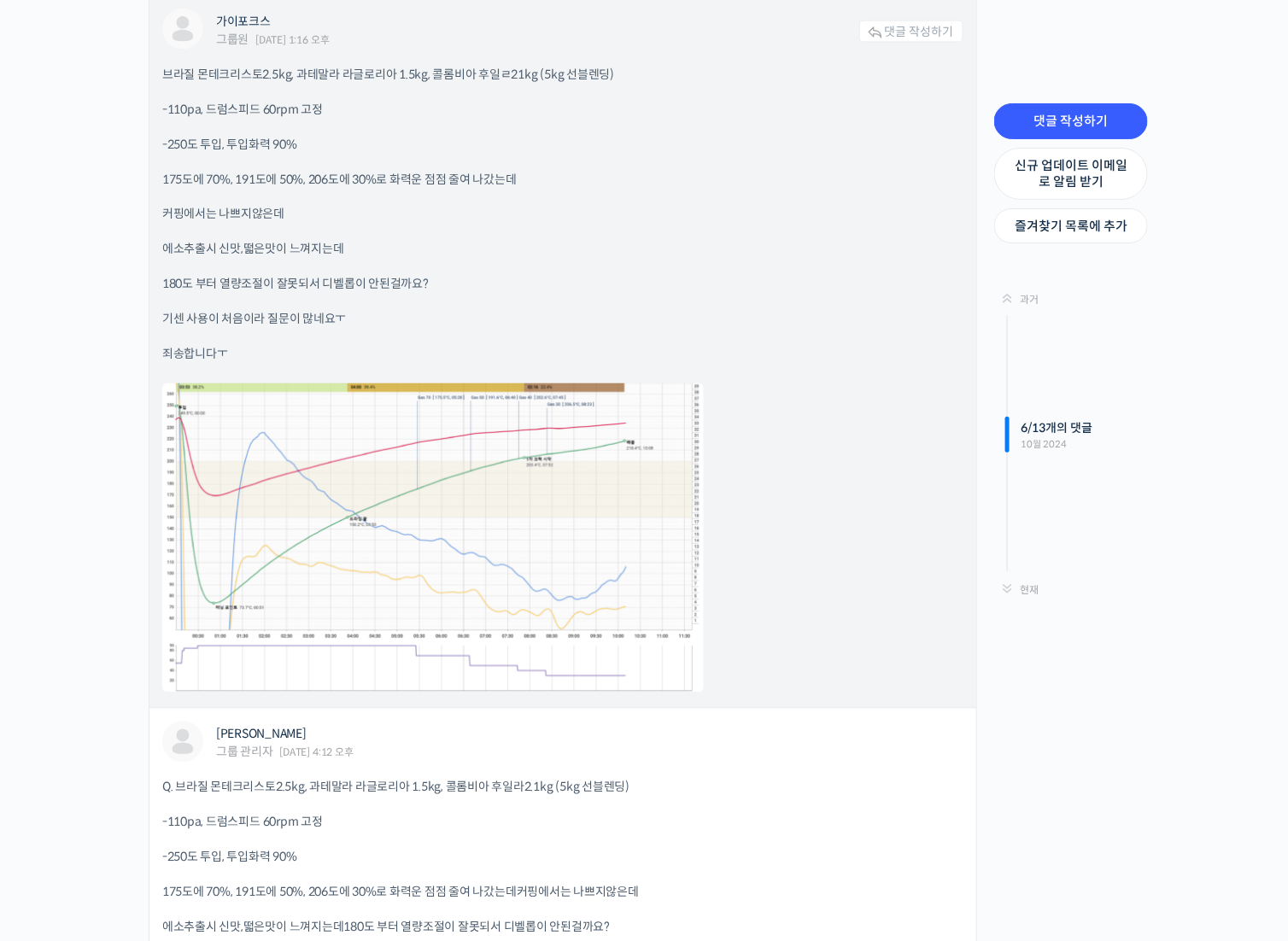
scroll to position [3416, 0]
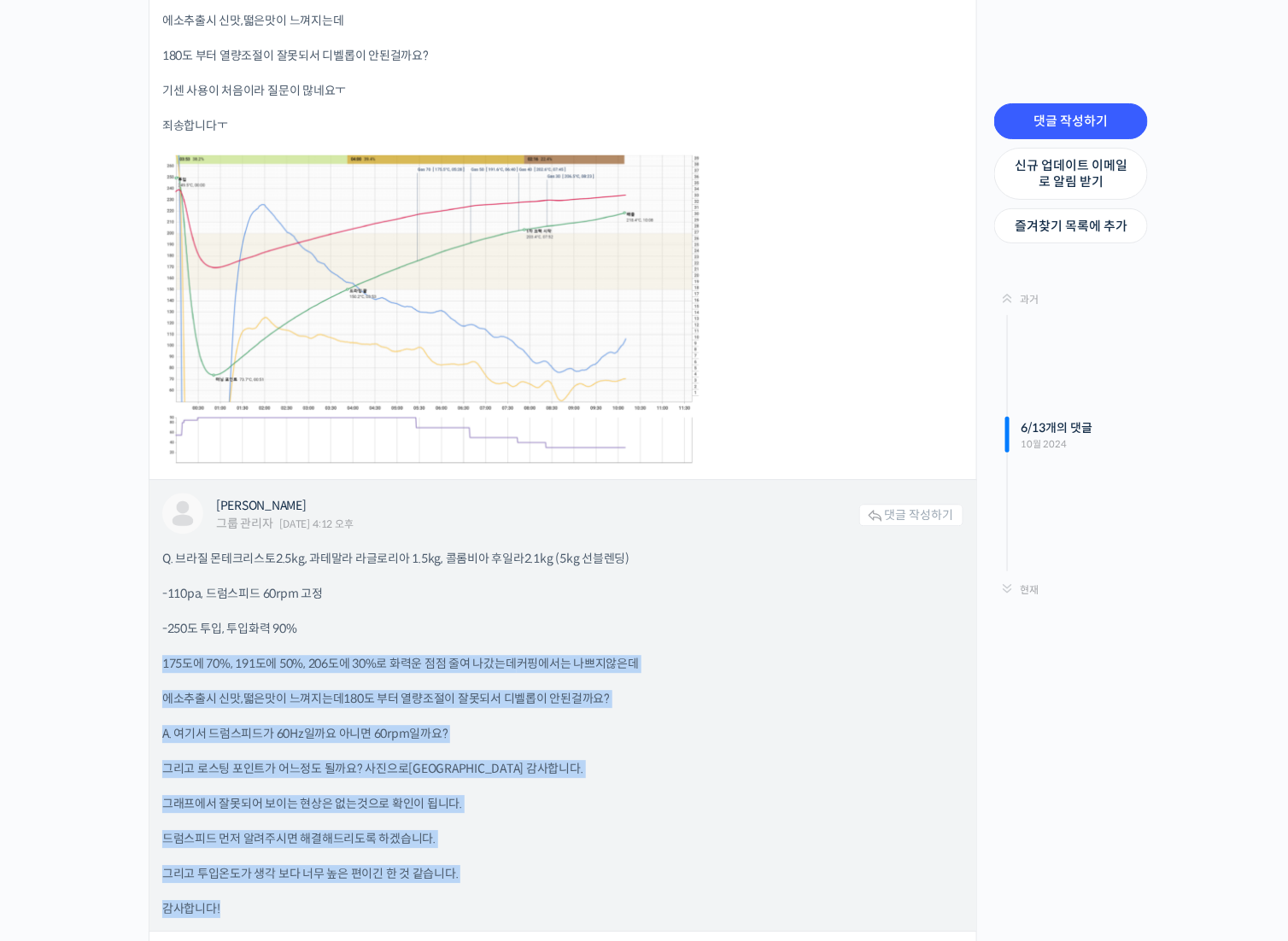
drag, startPoint x: 417, startPoint y: 612, endPoint x: 664, endPoint y: 885, distance: 368.2
click at [664, 885] on div "Q. 브라질 몬테크리스토2.5kg, 과테말라 라글로리아 1.5kg, 콜롬비아 후일라2.1kg (5kg 선블렌딩) -110pa, 드럼스피드 60…" at bounding box center [562, 734] width 801 height 368
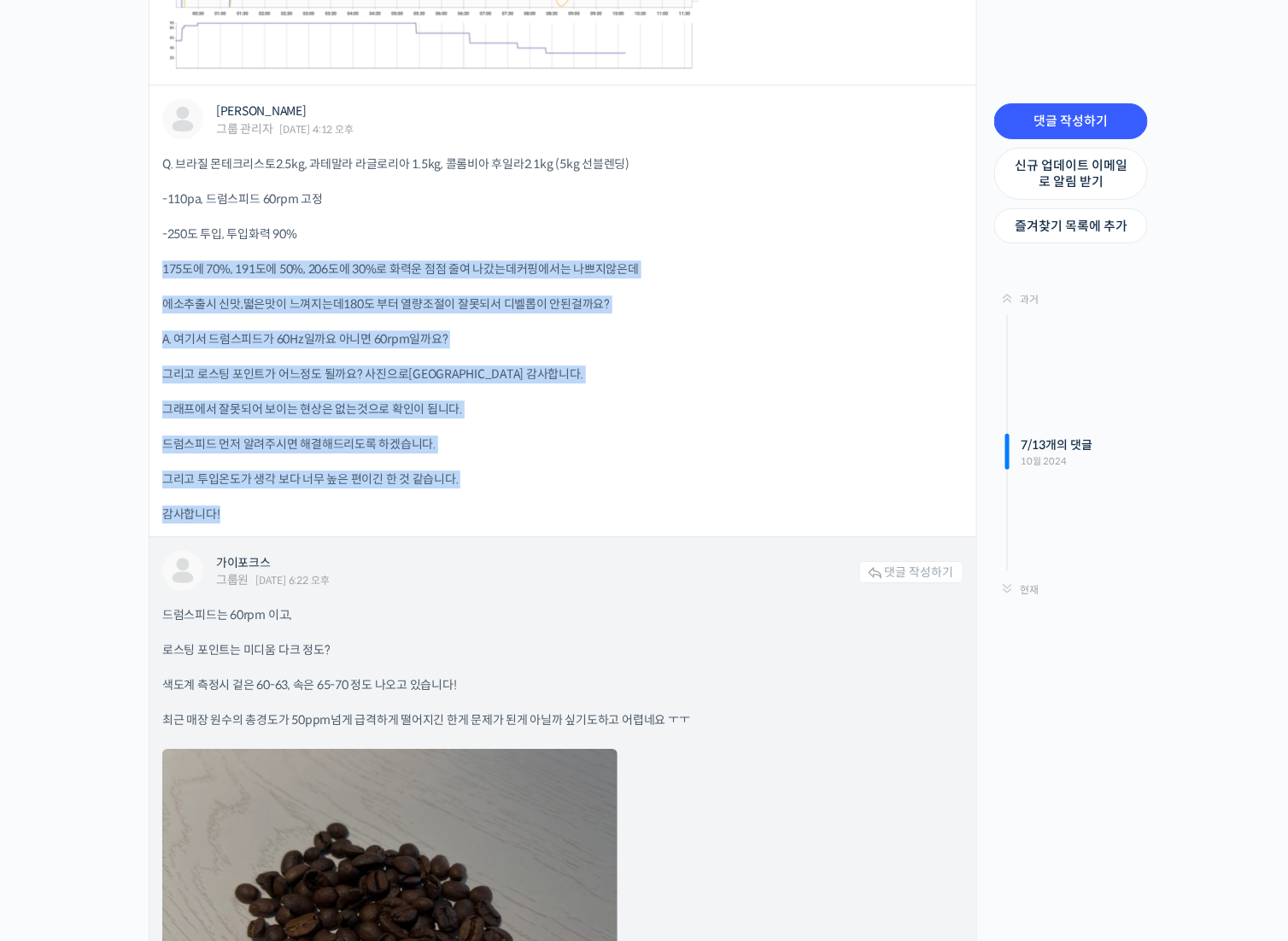
scroll to position [3843, 0]
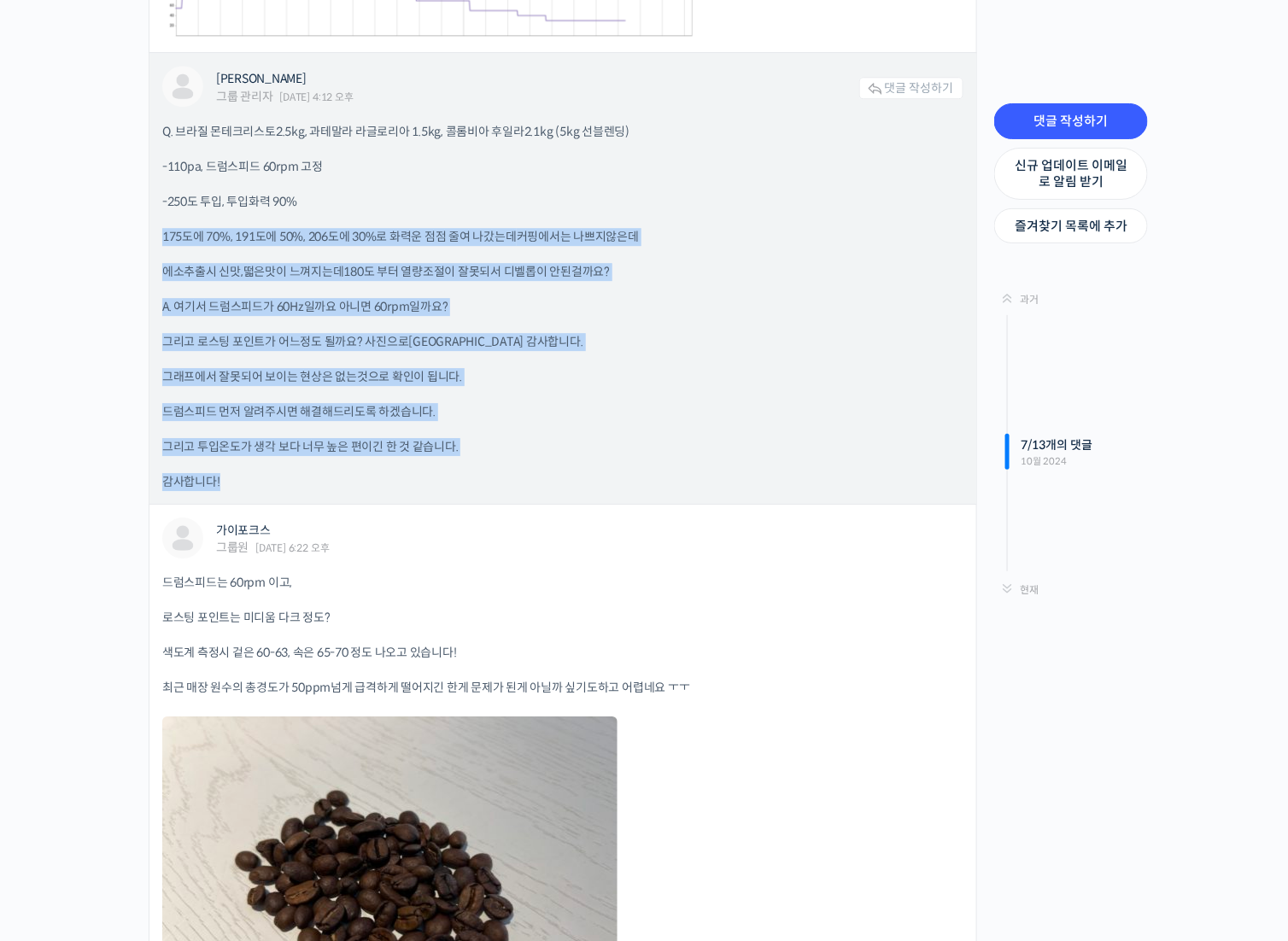
drag, startPoint x: 588, startPoint y: 422, endPoint x: 641, endPoint y: 427, distance: 53.2
click at [588, 422] on div "Q. 브라질 몬테크리스토2.5kg, 과테말라 라글로리아 1.5kg, 콜롬비아 후일라2.1kg (5kg 선블렌딩) -110pa, 드럼스피드 60…" at bounding box center [562, 306] width 801 height 368
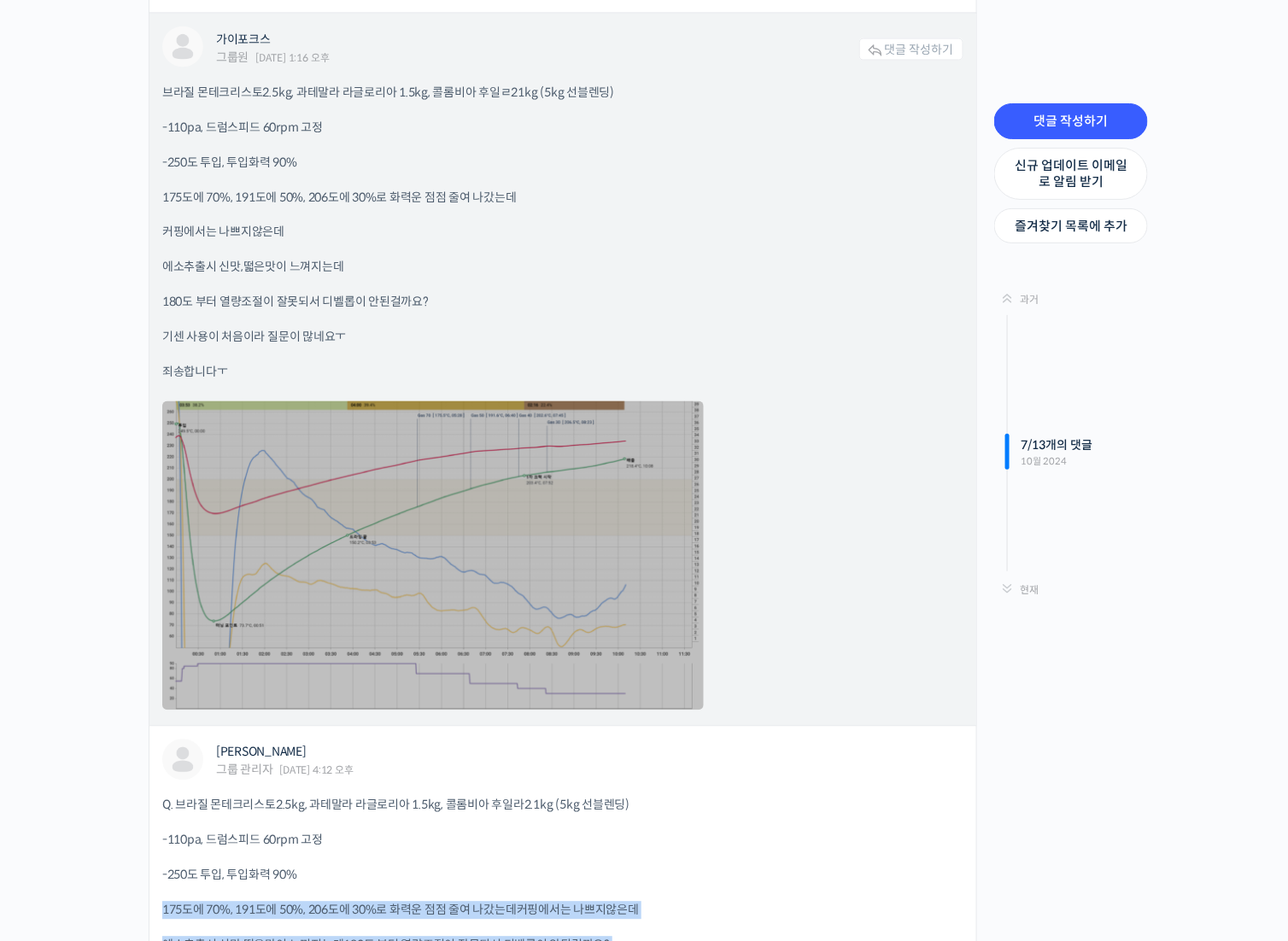
scroll to position [3159, 0]
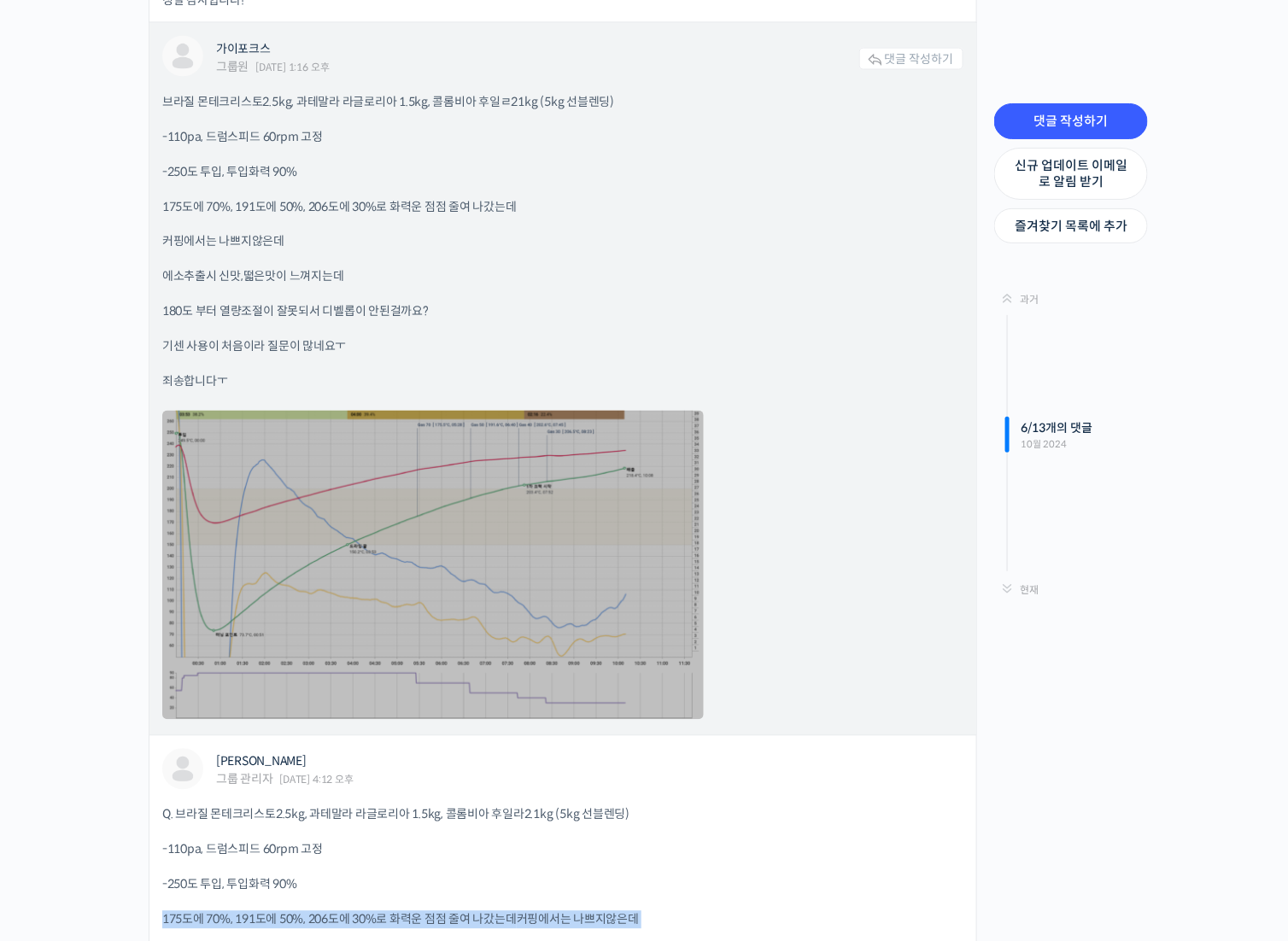
click at [305, 491] on link at bounding box center [433, 565] width 541 height 309
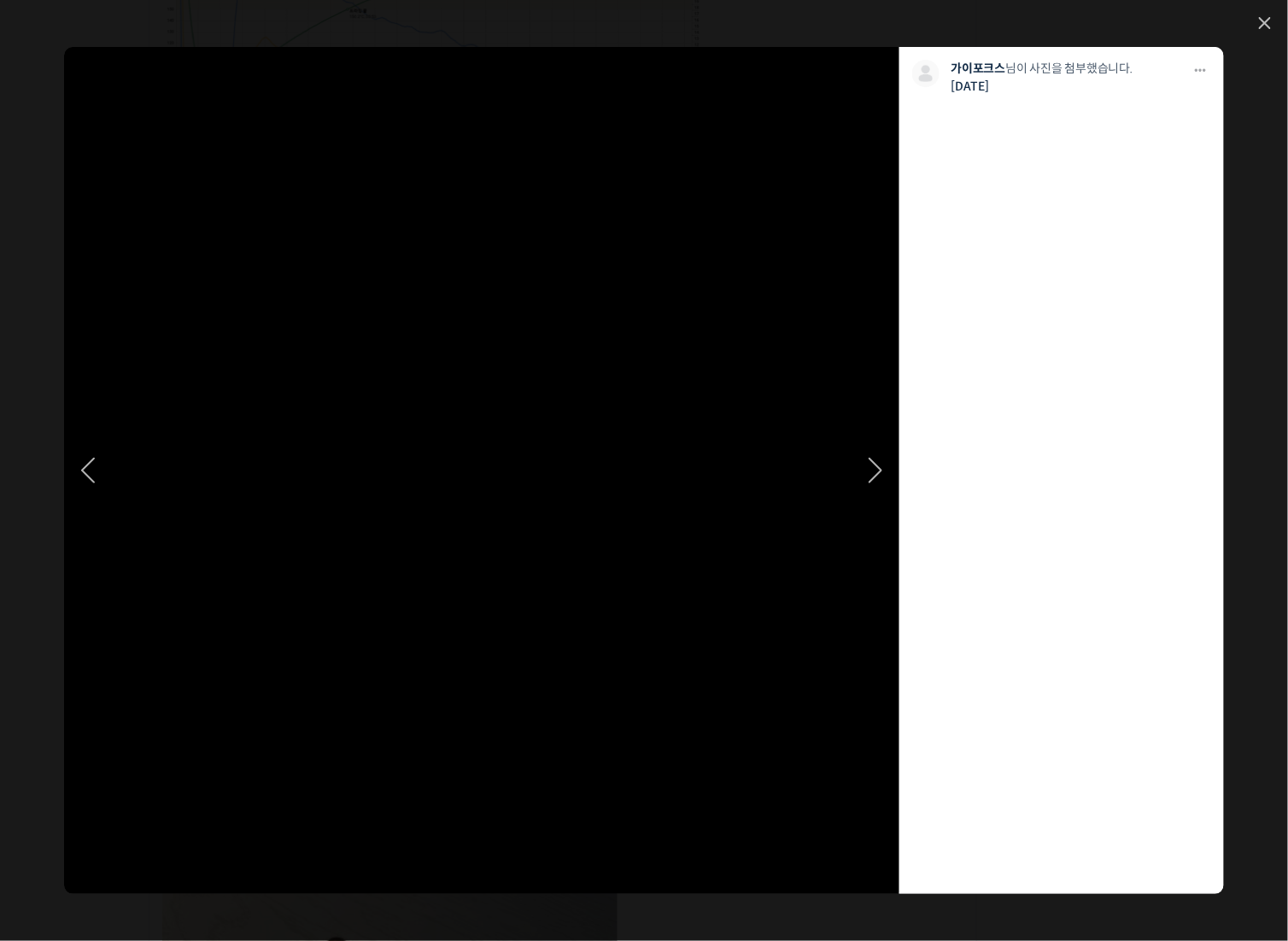
scroll to position [3671, 0]
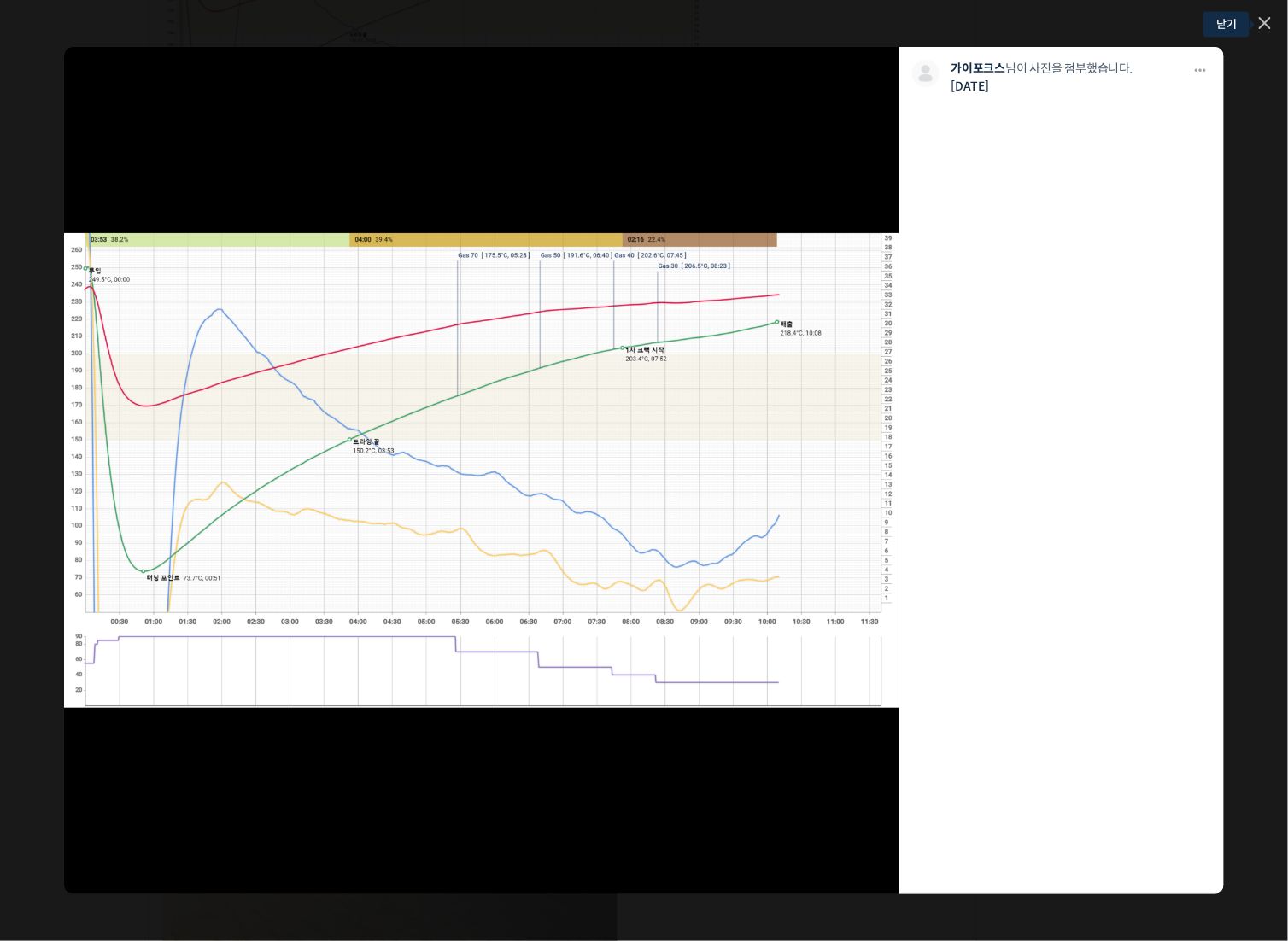
click at [1270, 18] on icon at bounding box center [1265, 23] width 11 height 11
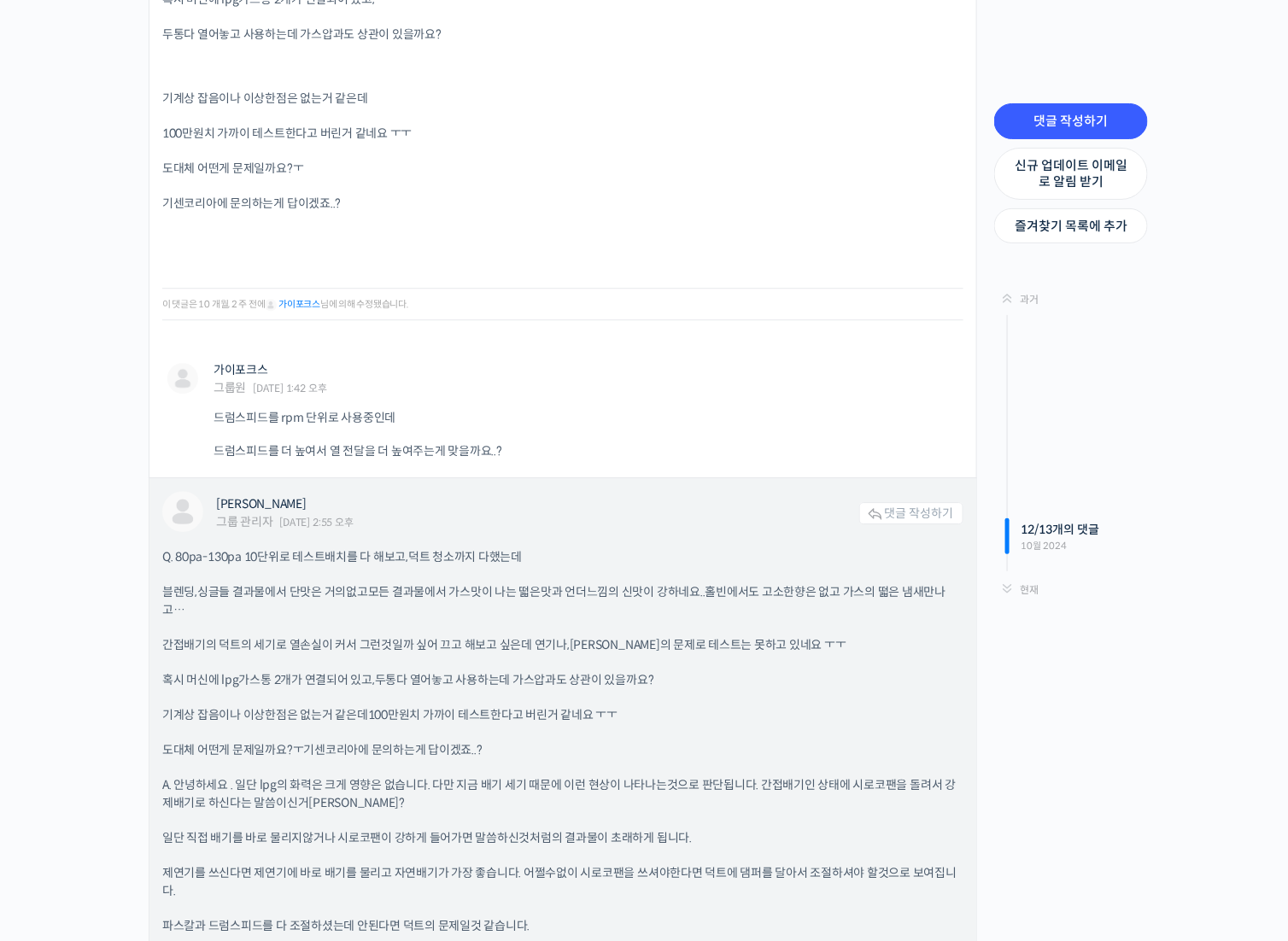
scroll to position [6063, 0]
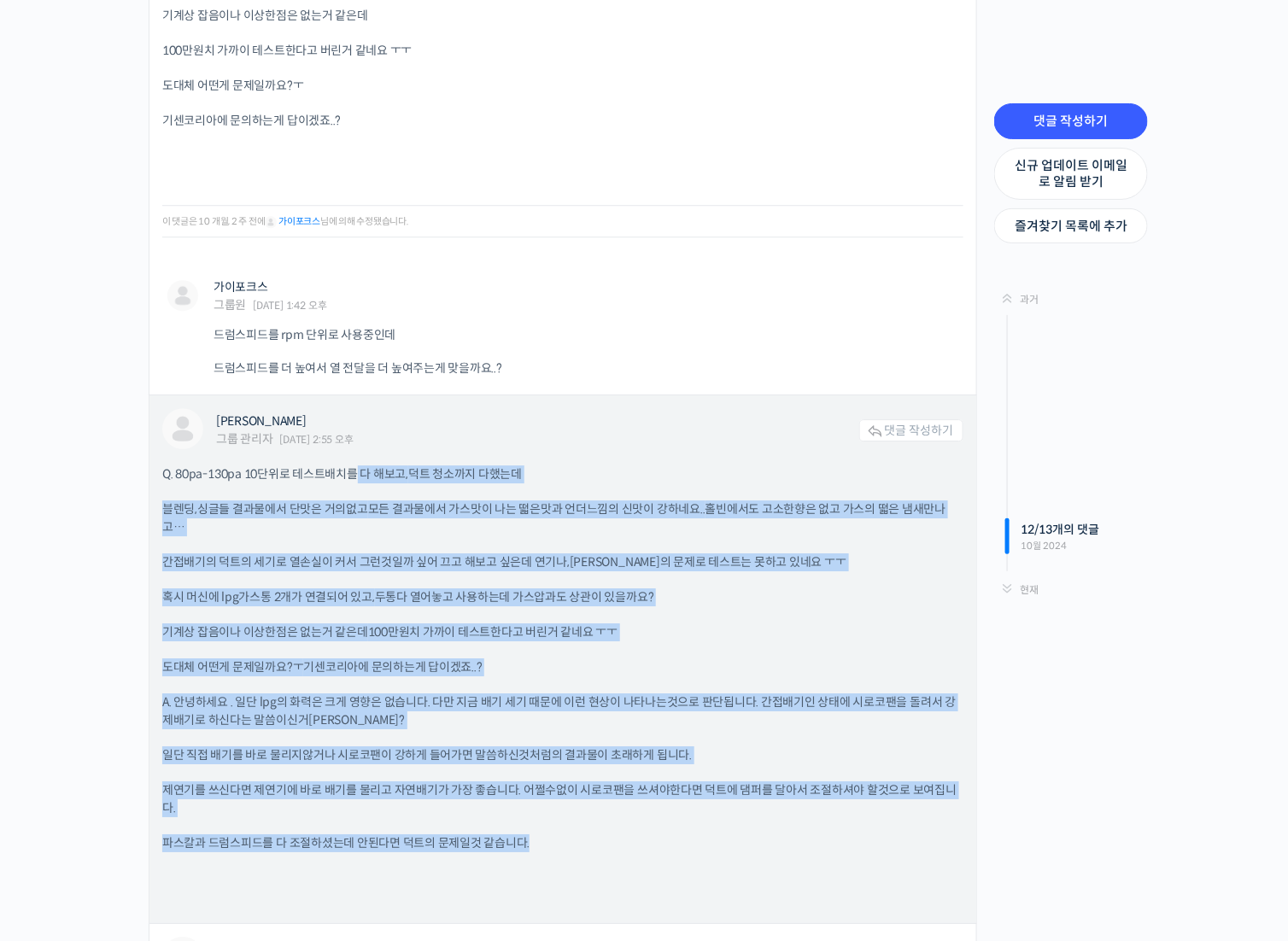
drag, startPoint x: 355, startPoint y: 471, endPoint x: 720, endPoint y: 854, distance: 529.1
click at [725, 852] on div "Q. 80pa-130pa 10단위로 테스트배치를 다 해보고, 덕트 청소까지 다했는데 블렌딩,싱글들 결과물에서 단맛은 거의없고 모든 결과물에서 …" at bounding box center [562, 688] width 801 height 445
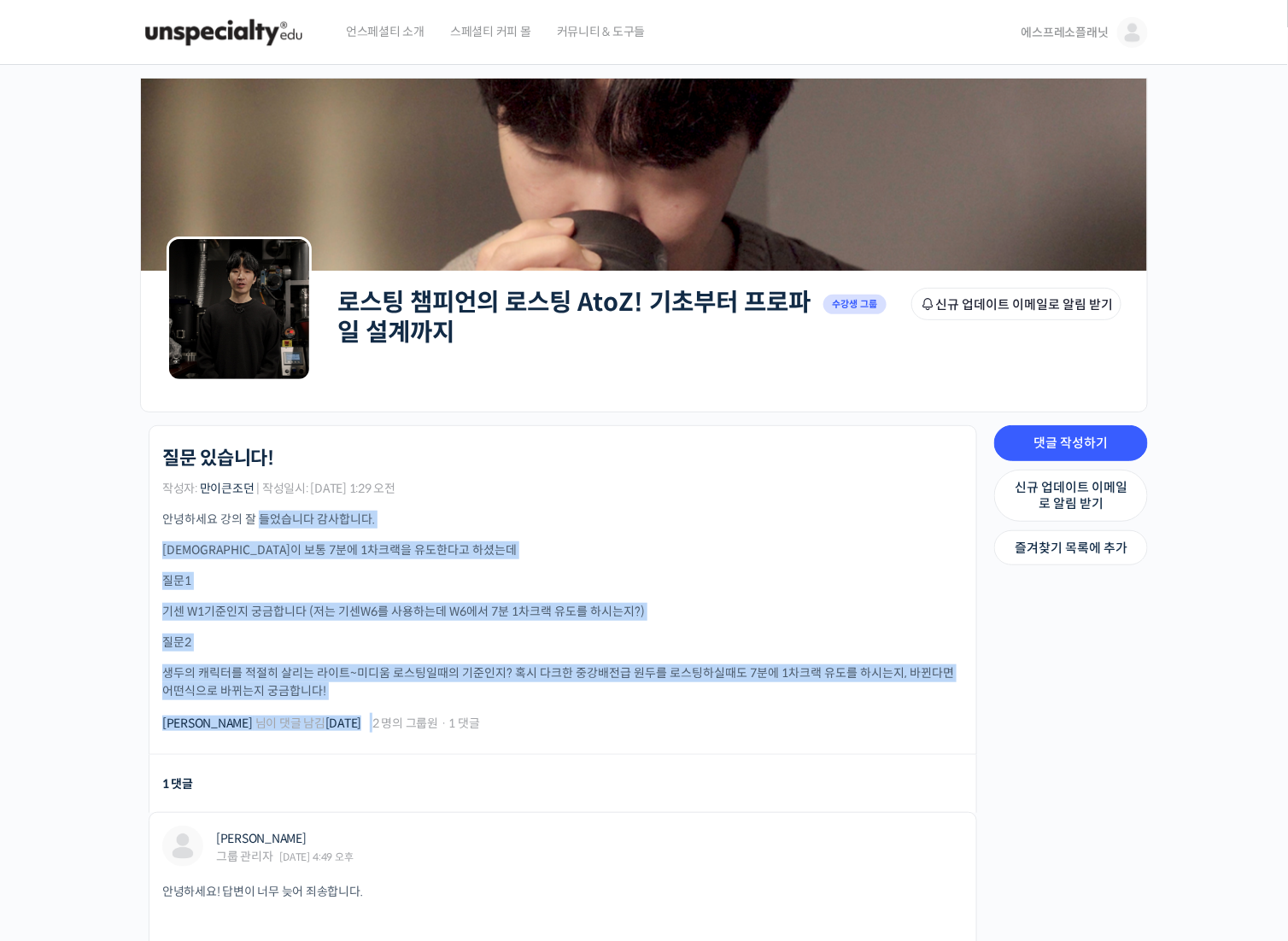
drag, startPoint x: 261, startPoint y: 513, endPoint x: 395, endPoint y: 704, distance: 233.3
click at [395, 704] on div "로스팅 챔피언의 로스팅 AtoZ! 기초부터 프로파일 설계까지 질문 있습니다! 작성자: 만이큰조던 | 작성일시: 2024년 05월 05일 1:2…" at bounding box center [562, 590] width 801 height 285
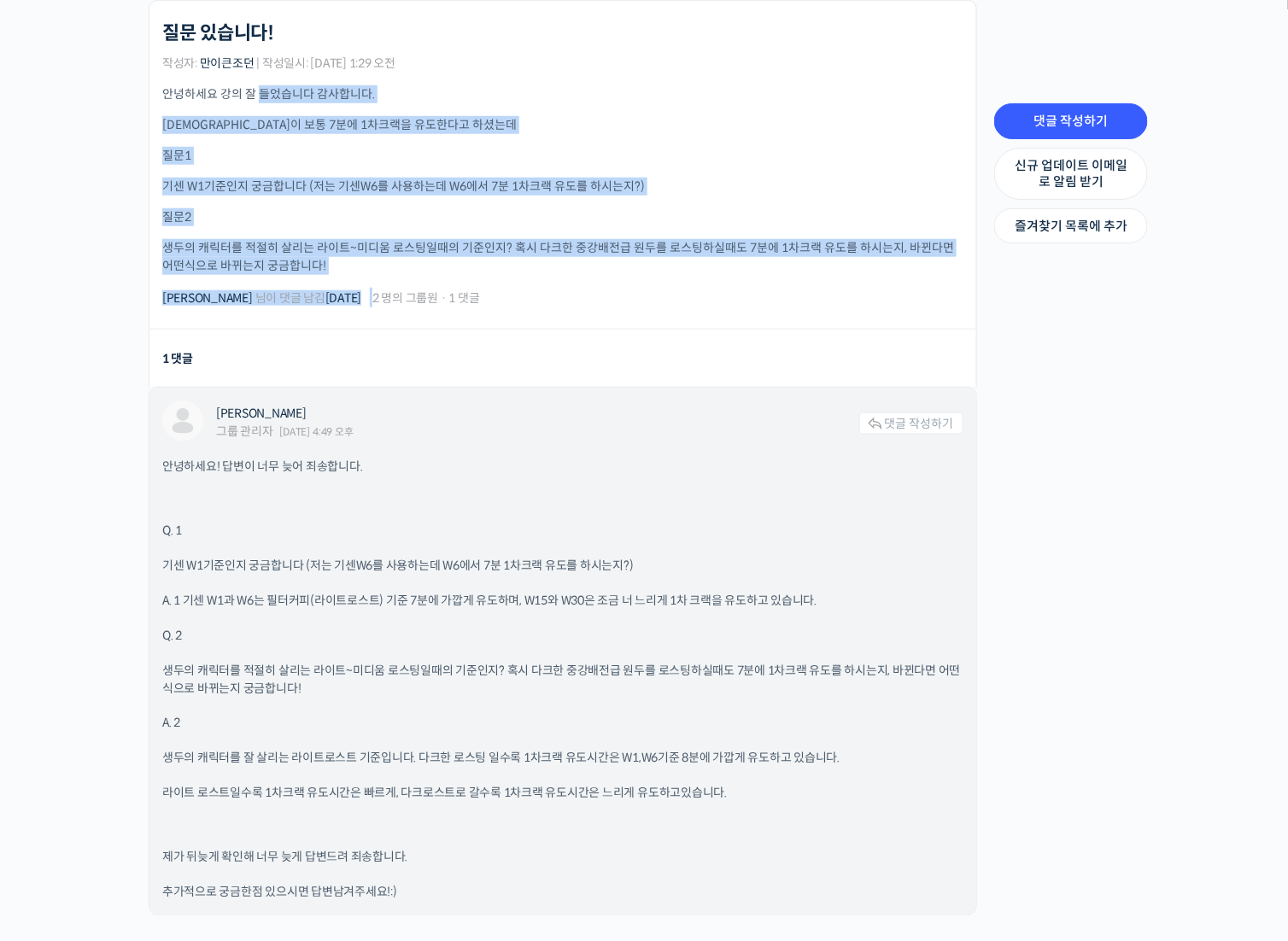
scroll to position [427, 0]
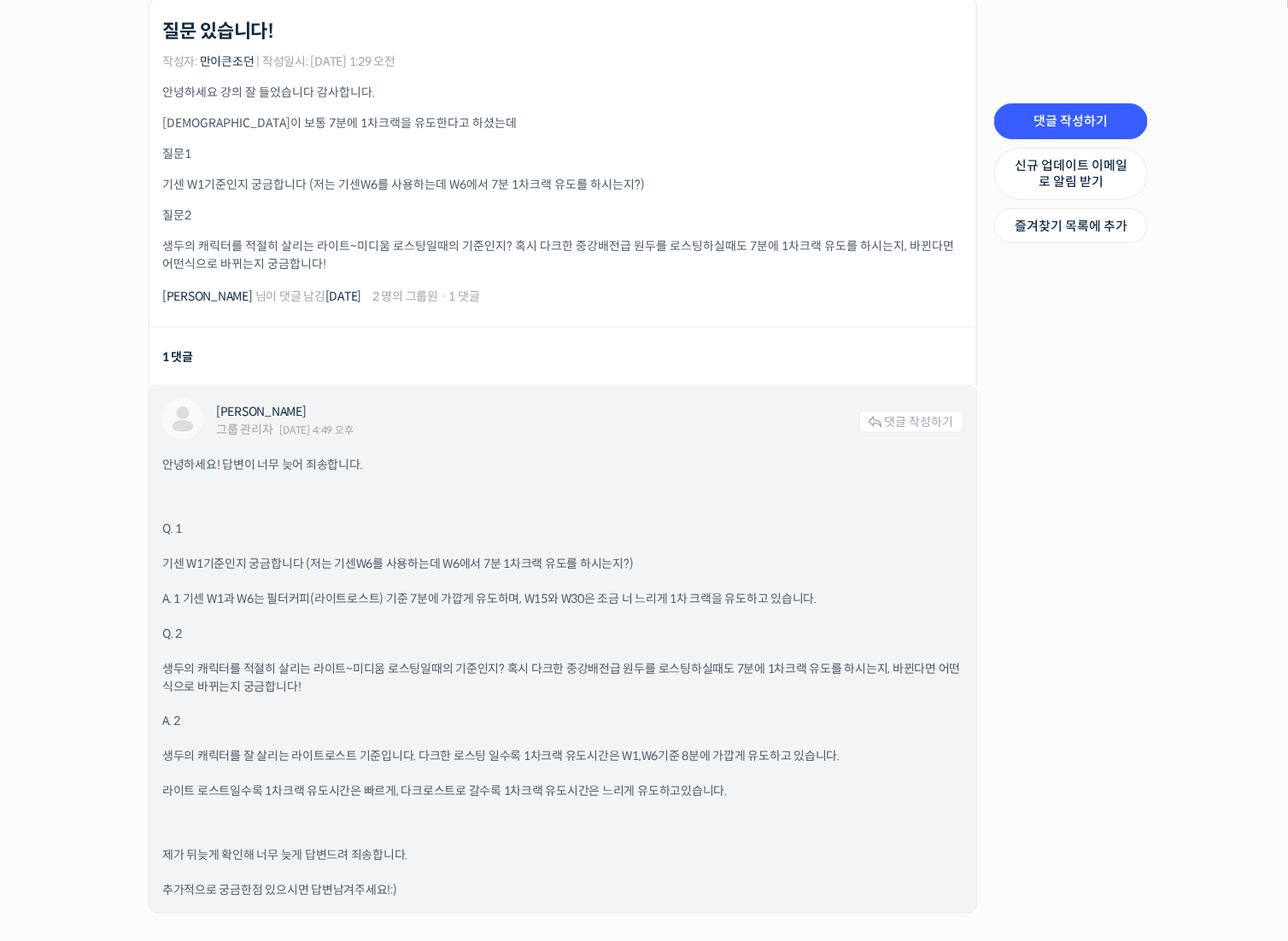
drag, startPoint x: 339, startPoint y: 530, endPoint x: 319, endPoint y: 525, distance: 20.6
click at [338, 530] on p "Q. 1" at bounding box center [562, 529] width 801 height 18
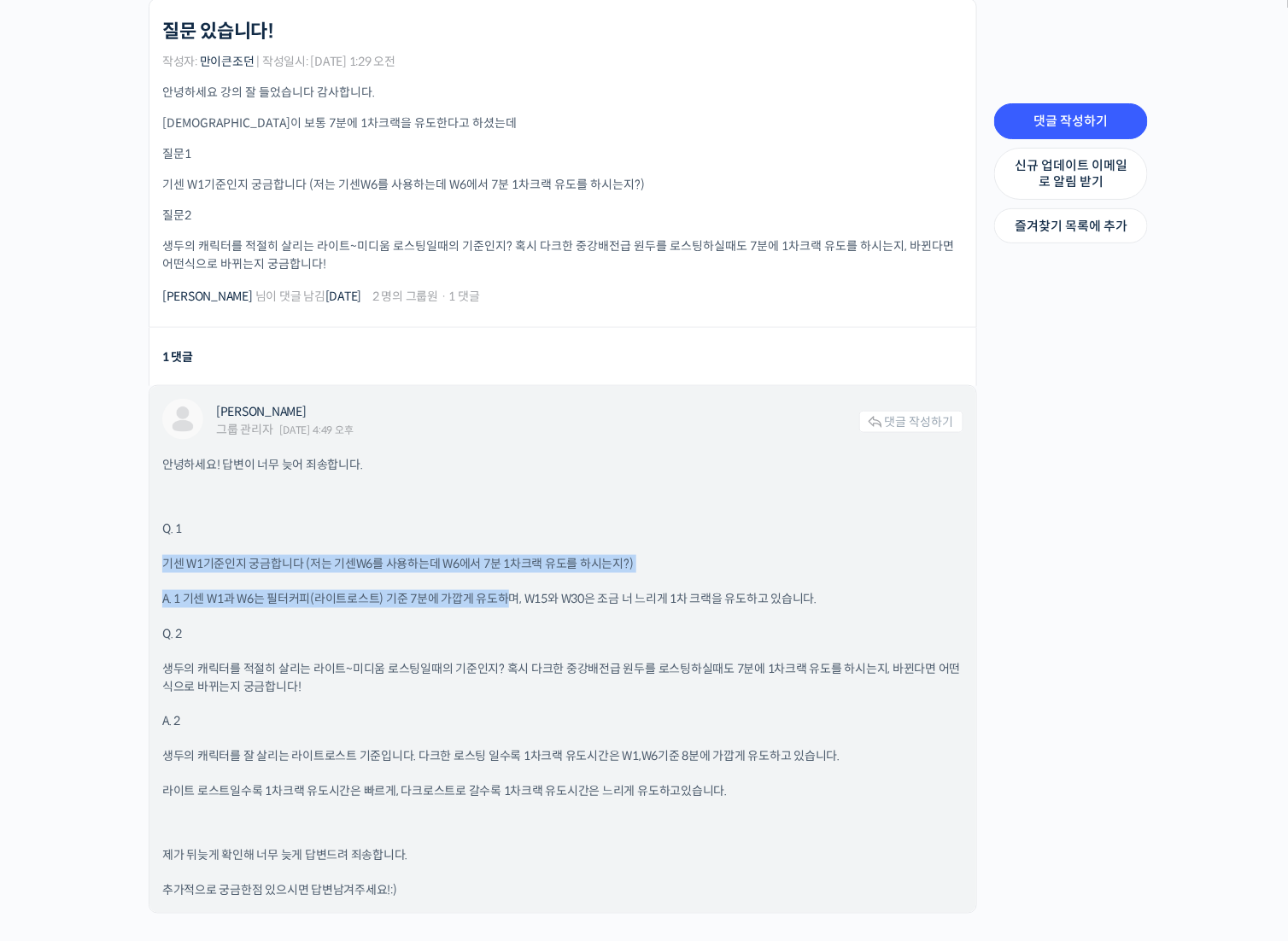
drag, startPoint x: 301, startPoint y: 518, endPoint x: 504, endPoint y: 587, distance: 214.4
click at [504, 587] on div "안녕하세요! 답변이 너무 늦어 죄송합니다. Q. 1 기센 W1기준인지 궁금합니다 (저는 기센W6를 사용하는데 W6에서 7분 1차크랙 유도를 하…" at bounding box center [562, 678] width 801 height 444
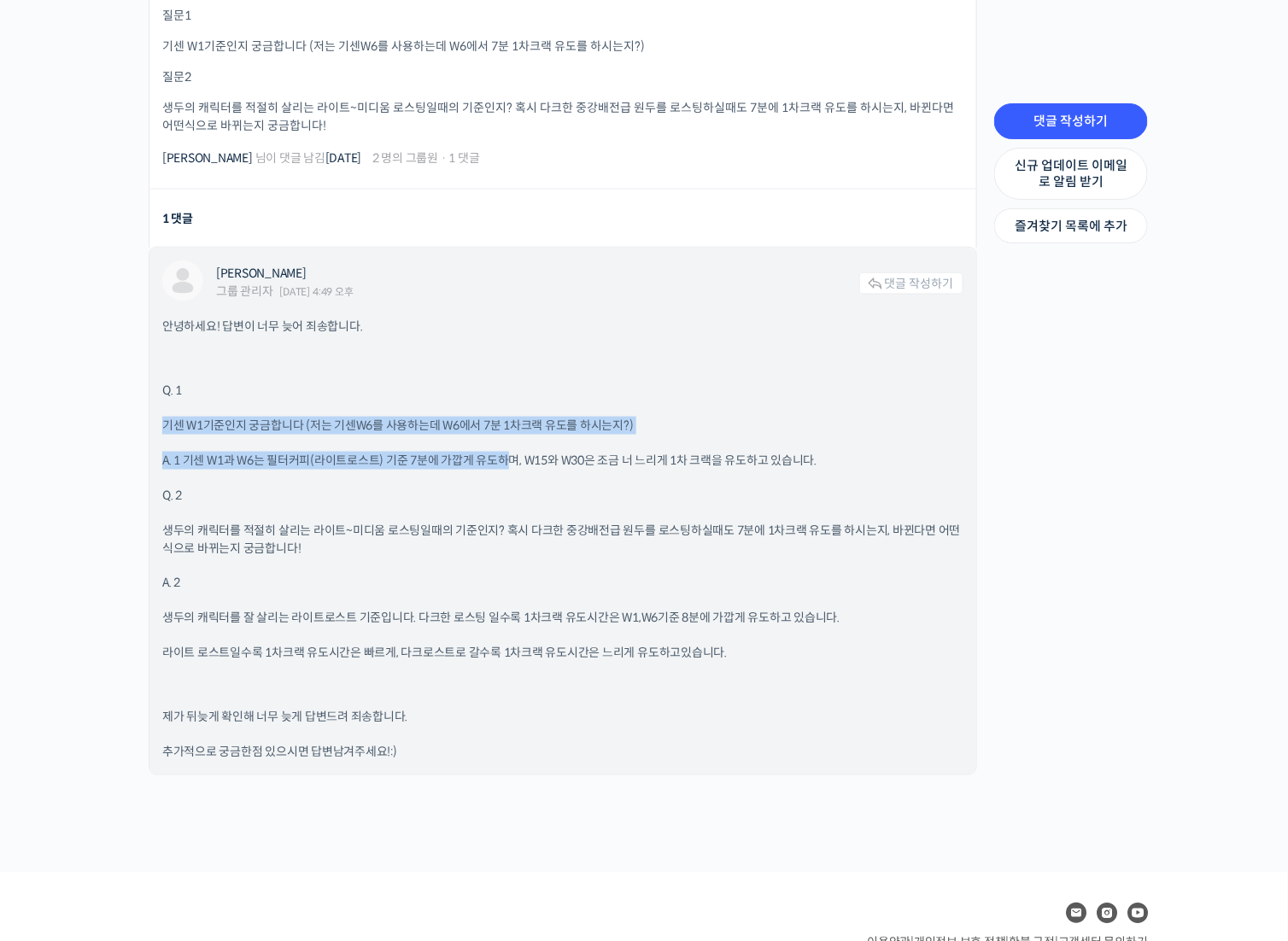
scroll to position [598, 0]
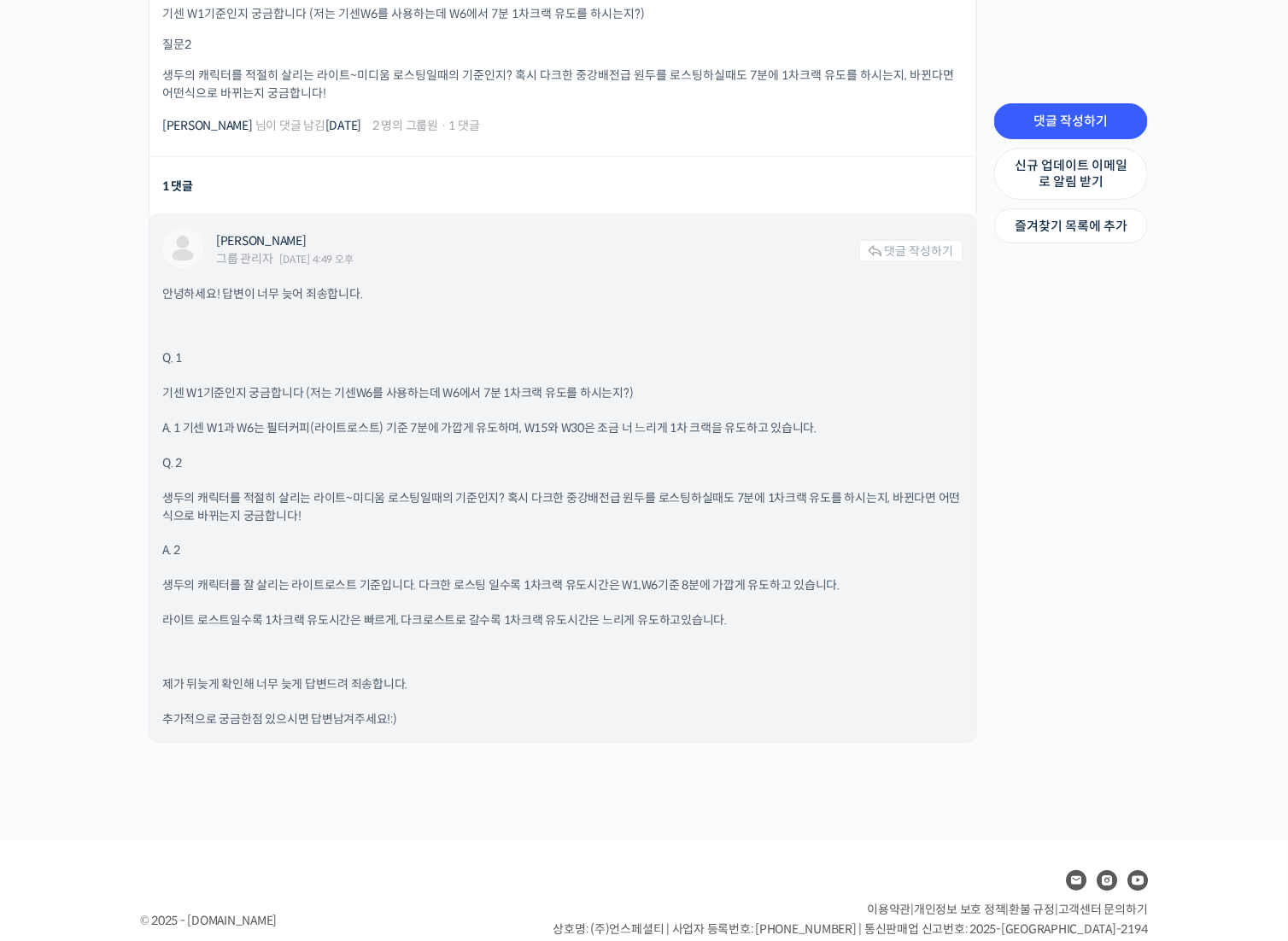
click at [295, 489] on p "생두의 캐릭터를 적절히 살리는 라이트~미디움 로스팅일때의 기준인지? 혹시 다크한 중강배전급 원두를 로스팅하실때도 7분에 1차크랙 유도를 하시는…" at bounding box center [562, 507] width 801 height 36
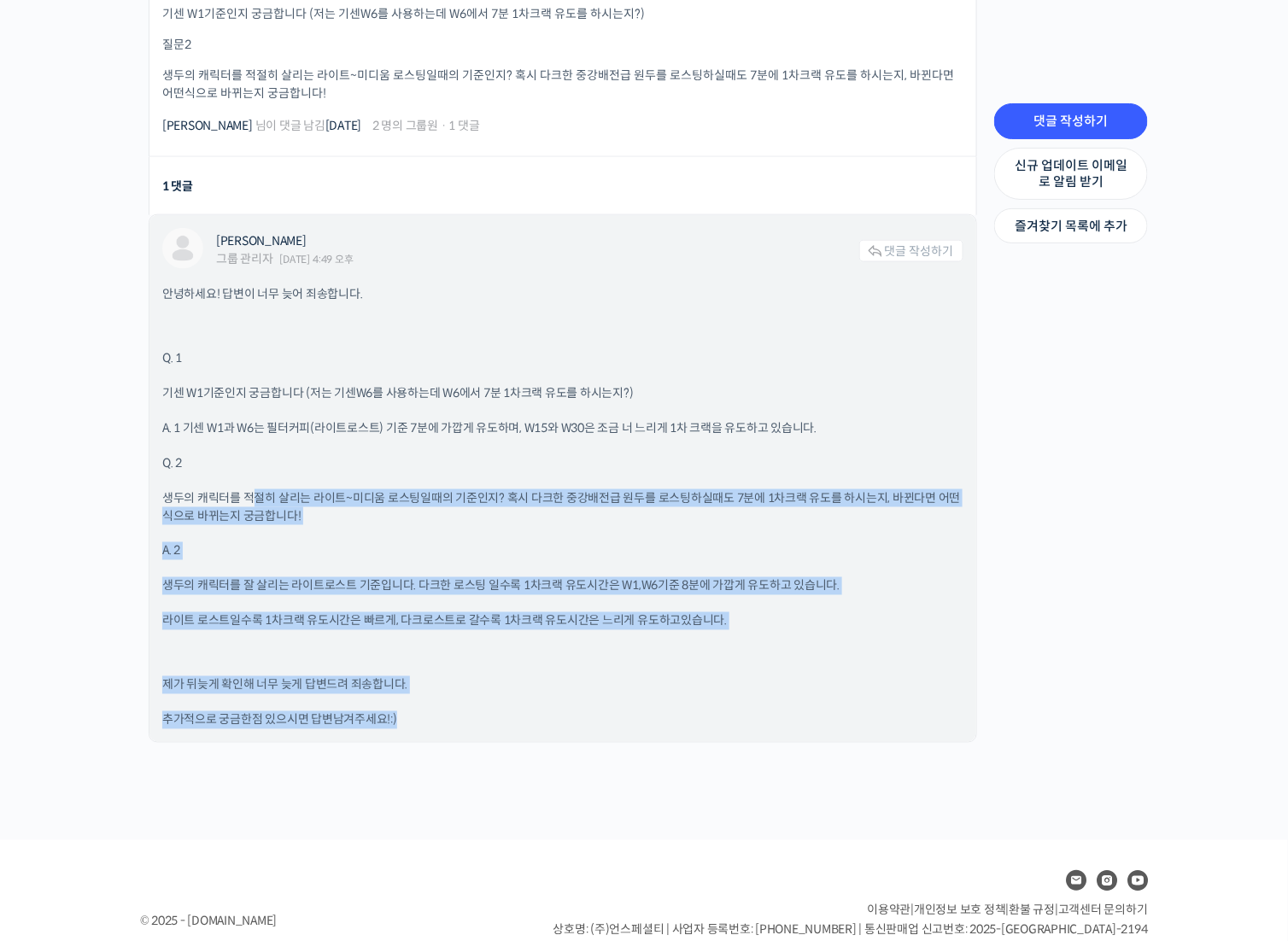
drag, startPoint x: 249, startPoint y: 495, endPoint x: 625, endPoint y: 726, distance: 441.3
click at [626, 726] on div "안녕하세요! 답변이 너무 늦어 죄송합니다. Q. 1 기센 W1기준인지 궁금합니다 (저는 기센W6를 사용하는데 W6에서 7분 1차크랙 유도를 하…" at bounding box center [562, 507] width 801 height 444
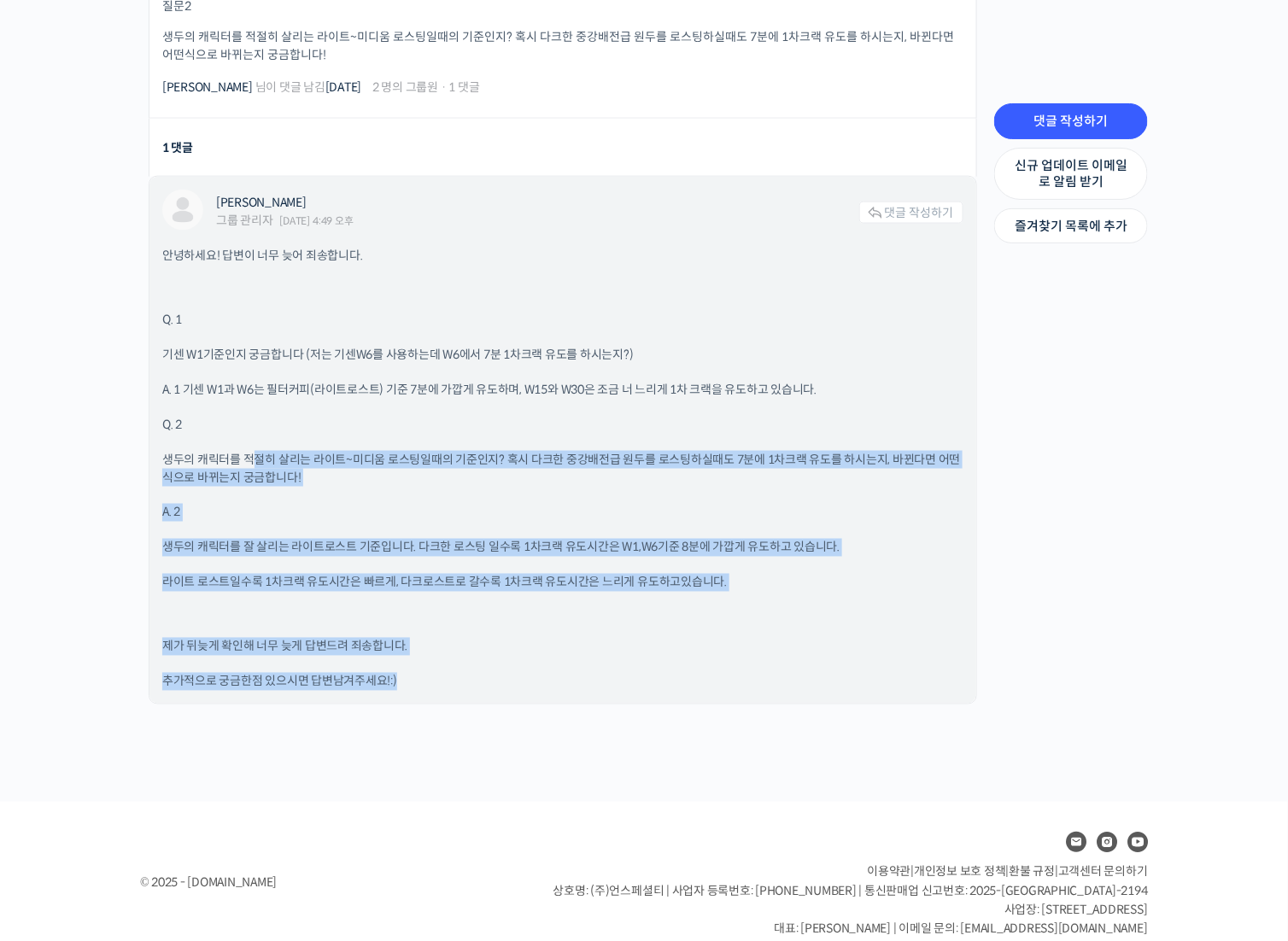
scroll to position [657, 0]
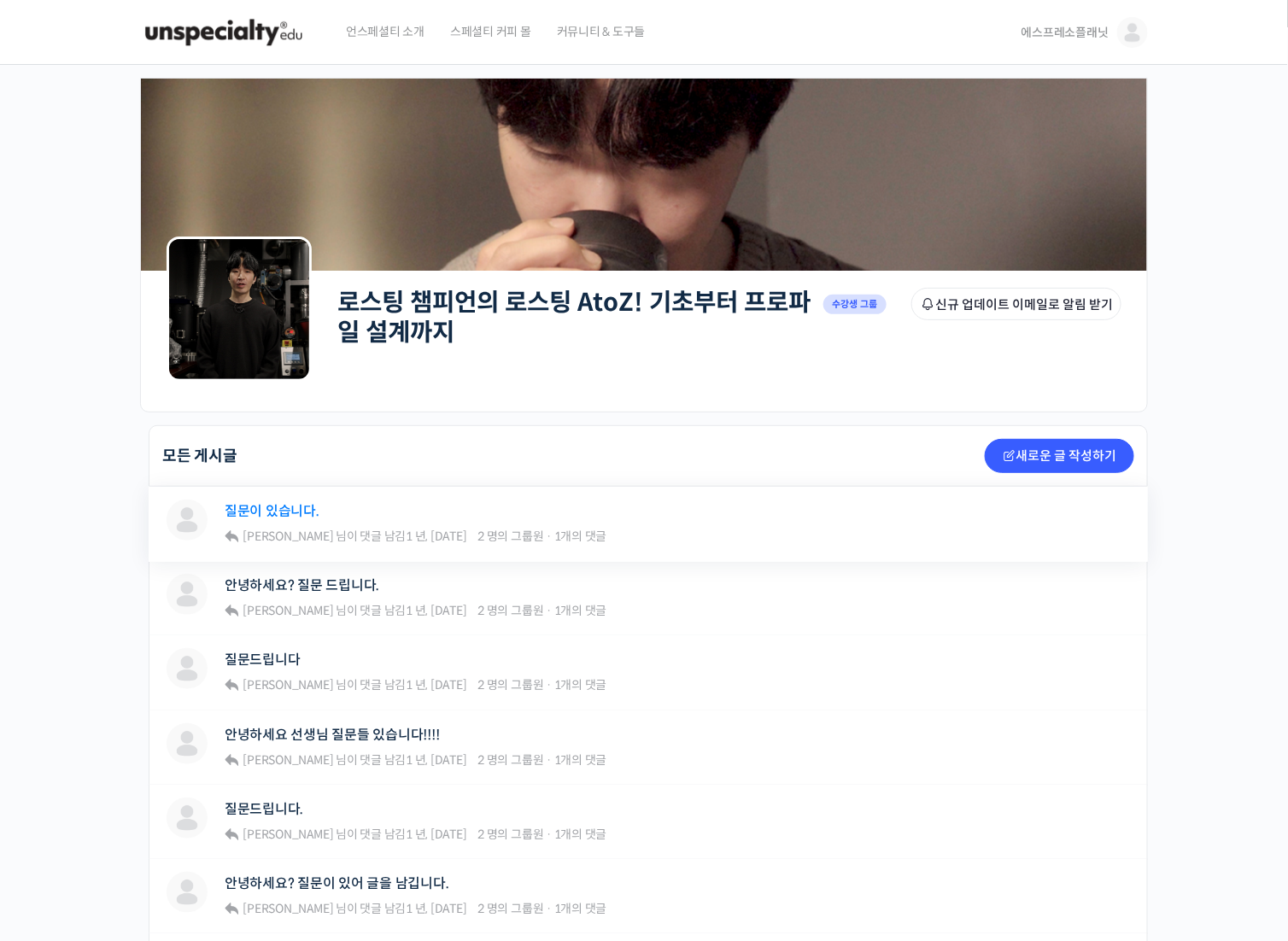
click at [270, 515] on link "질문이 있습니다." at bounding box center [272, 511] width 95 height 17
click at [297, 584] on link "안녕하세요? 질문 드립니다." at bounding box center [302, 585] width 155 height 17
click at [268, 658] on link "질문드립니다" at bounding box center [263, 659] width 76 height 17
click at [316, 731] on link "안녕하세요 선생님 질문들 있습니다!!!!" at bounding box center [333, 734] width 215 height 17
drag, startPoint x: 284, startPoint y: 804, endPoint x: 302, endPoint y: 849, distance: 48.5
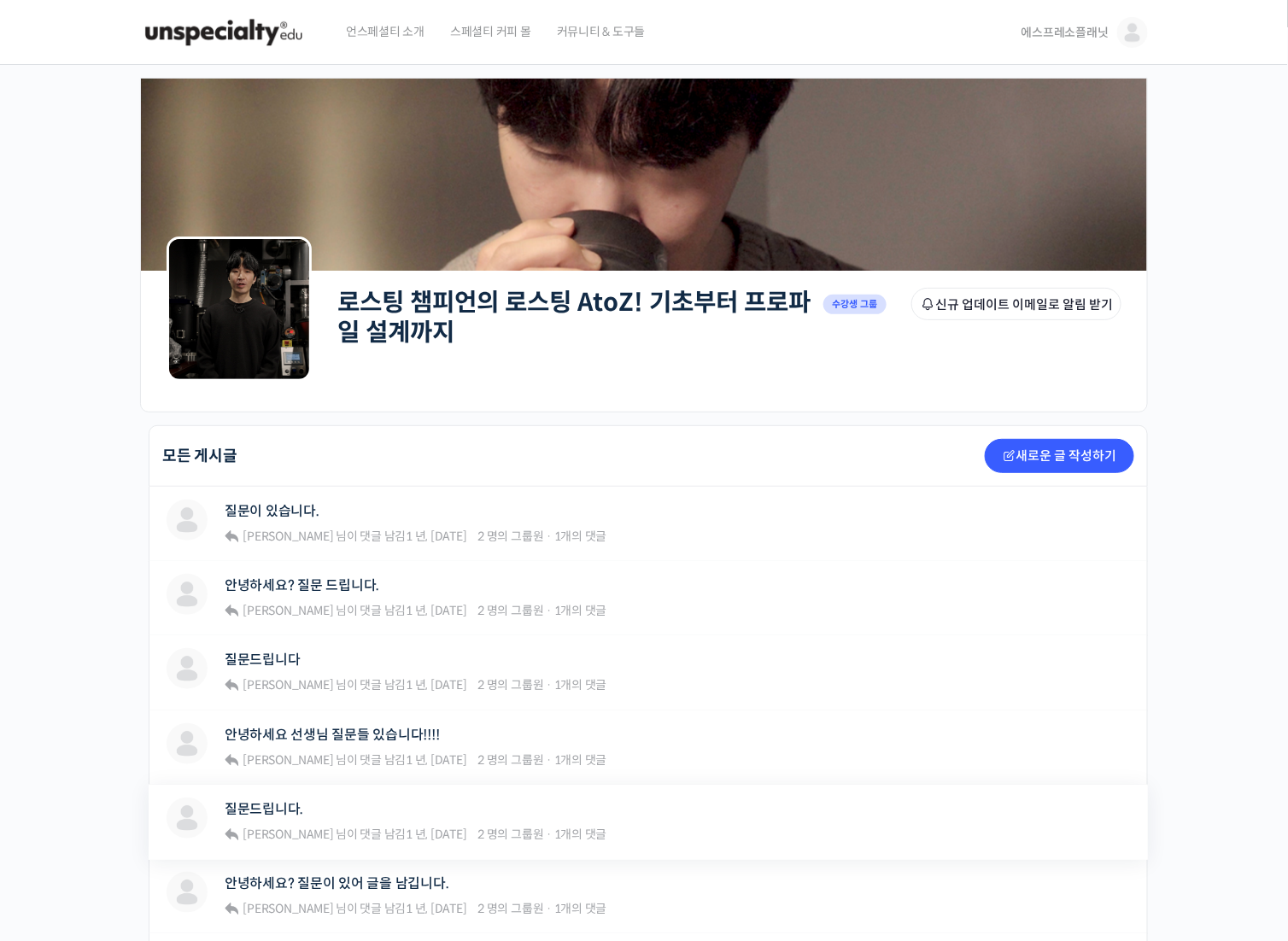
click at [285, 804] on link "질문드립니다." at bounding box center [264, 809] width 79 height 17
click at [322, 881] on link "안녕하세요? 질문이 있어 글을 남깁니다." at bounding box center [337, 883] width 225 height 17
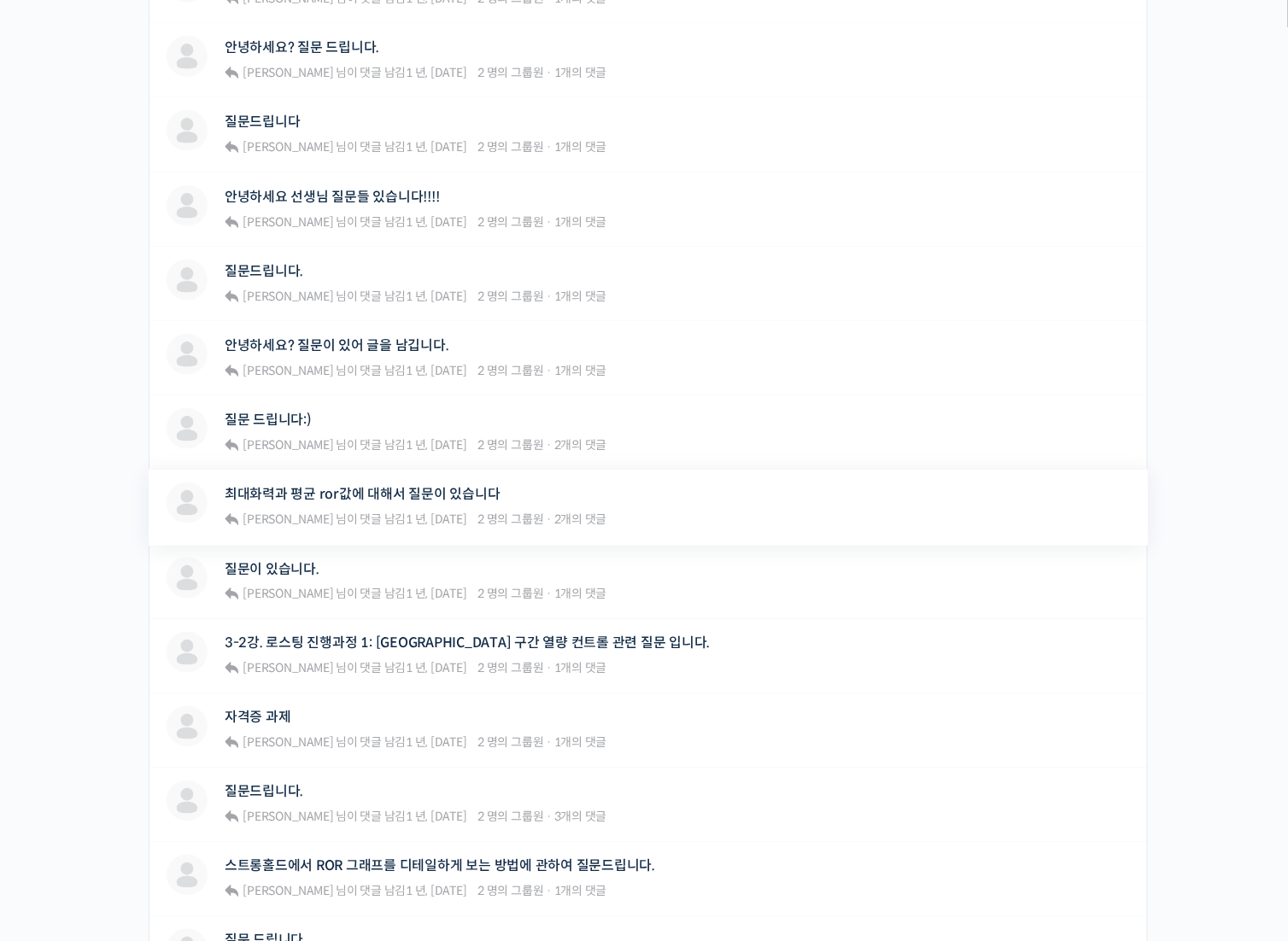
scroll to position [598, 0]
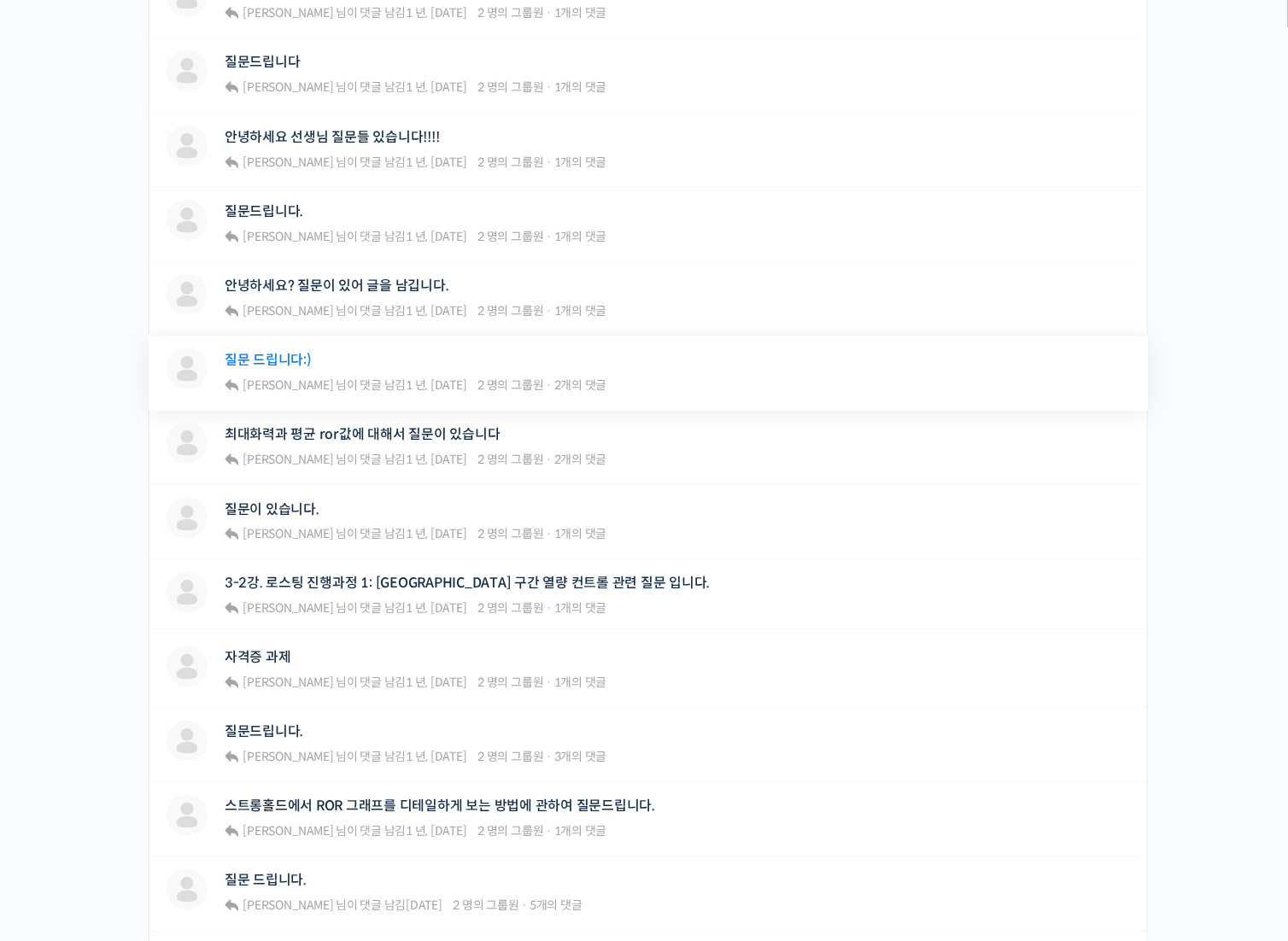
click at [296, 357] on link "질문 드립니다:)" at bounding box center [268, 360] width 87 height 17
click at [333, 432] on link "최대화력과 평균 ror값에 대해서 질문이 있습니다" at bounding box center [362, 434] width 276 height 17
drag, startPoint x: 285, startPoint y: 502, endPoint x: 300, endPoint y: 546, distance: 46.5
click at [285, 503] on link "질문이 있습니다." at bounding box center [272, 509] width 95 height 17
click at [327, 577] on link "3-2강. 로스팅 진행과정 1: 드라잉 구간 열량 컨트롤 관련 질문 입니다." at bounding box center [468, 583] width 486 height 17
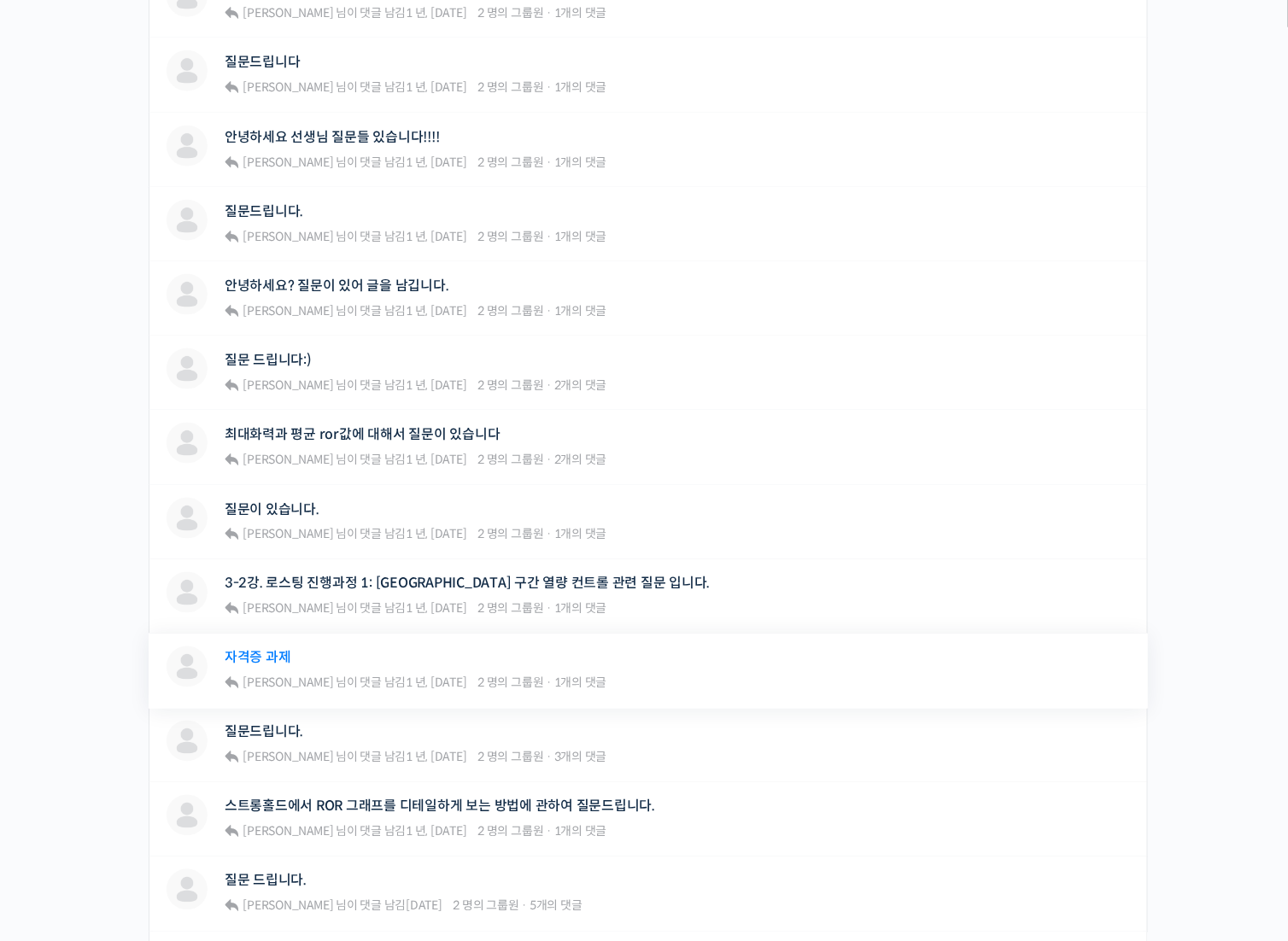
click at [271, 650] on link "자격증 과제" at bounding box center [258, 657] width 67 height 17
click at [263, 726] on link "질문드립니다." at bounding box center [264, 732] width 79 height 17
click at [338, 798] on link "스트롱홀드에서 ROR 그래프를 디테일하게 보는 방법에 관하여 질문드립니다." at bounding box center [440, 806] width 431 height 17
click at [261, 874] on link "질문 드립니다." at bounding box center [266, 881] width 82 height 17
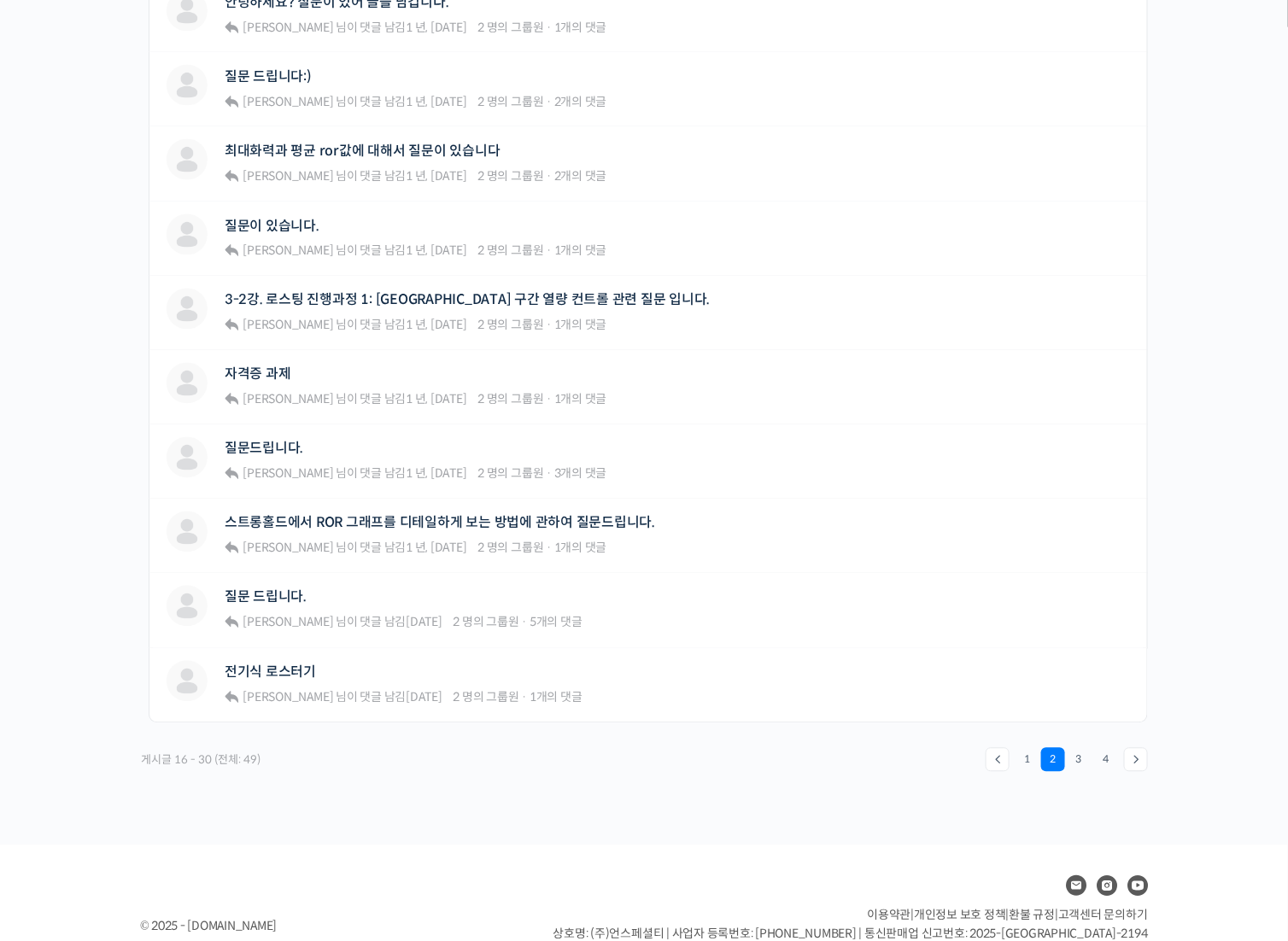
scroll to position [940, 0]
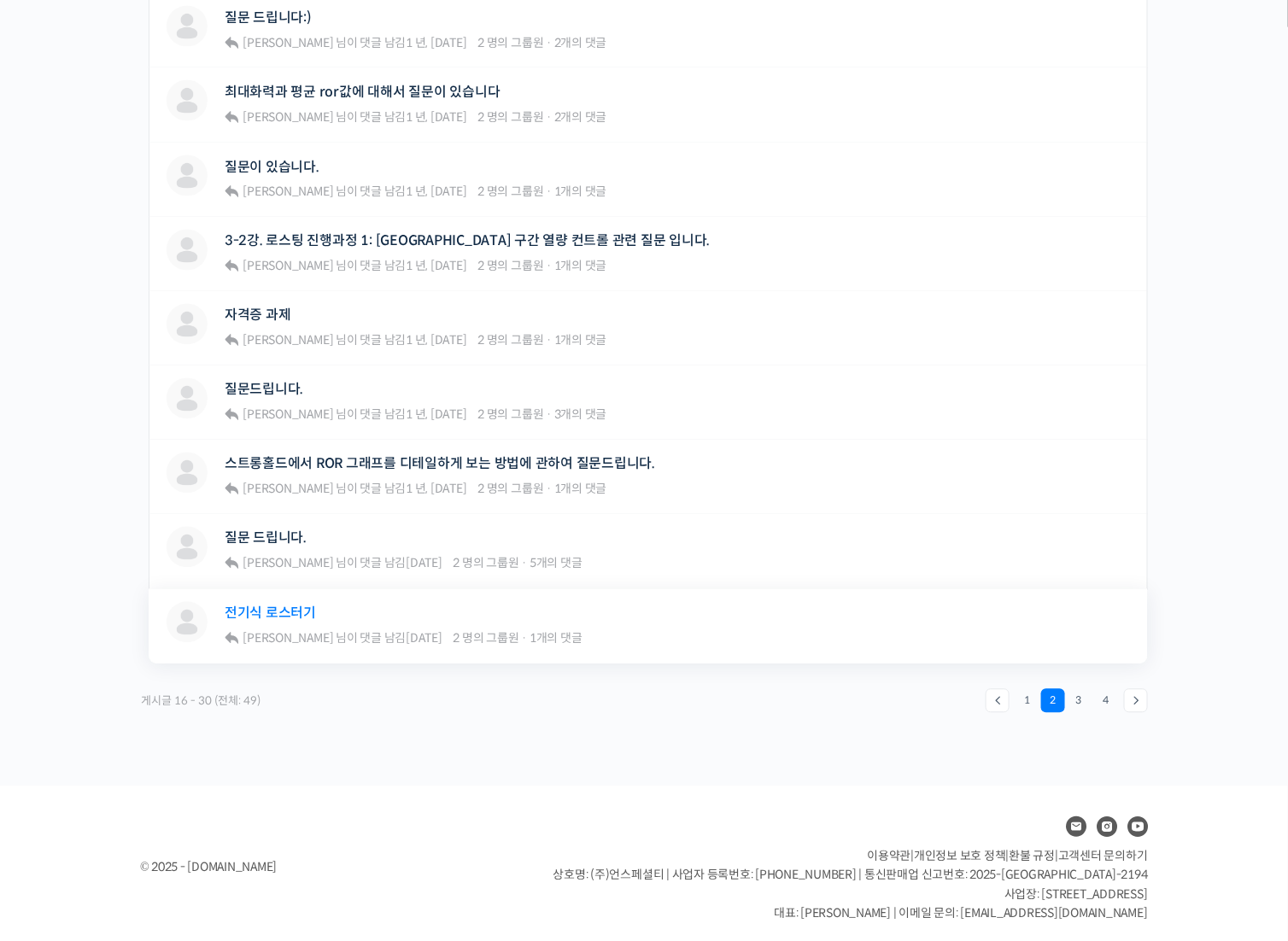
click at [286, 606] on link "전기식 로스터기" at bounding box center [271, 614] width 91 height 17
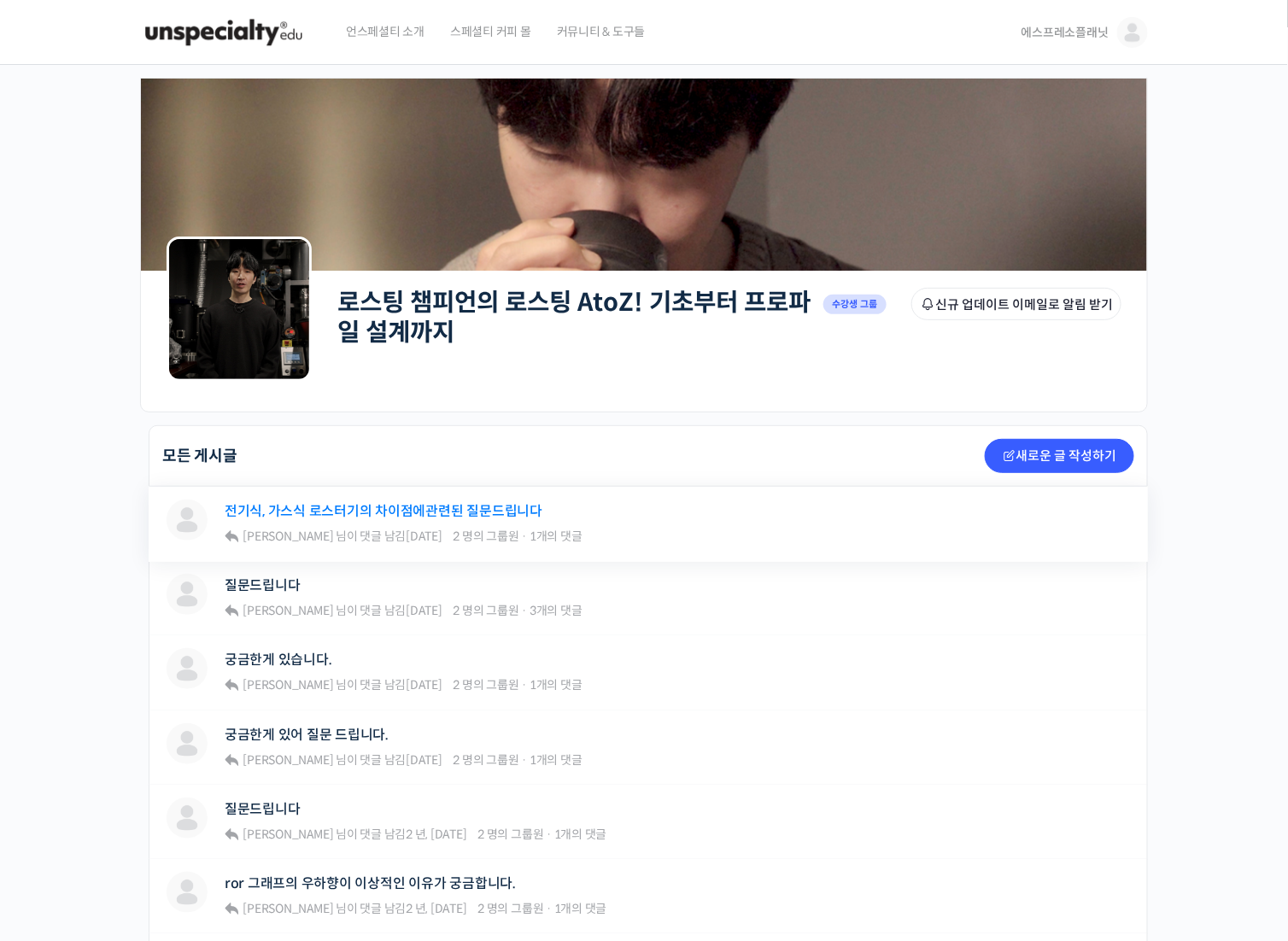
click at [370, 507] on link "전기식, 가스식 로스터기의 차이점에관련된 질문드립니다" at bounding box center [384, 511] width 318 height 17
click at [260, 580] on link "질문드립니다" at bounding box center [263, 585] width 76 height 17
click at [282, 653] on link "궁금한게 있습니다." at bounding box center [278, 659] width 108 height 17
click at [311, 730] on link "궁금한게 있어 질문 드립니다." at bounding box center [306, 734] width 164 height 17
click at [264, 804] on link "질문드립니다" at bounding box center [263, 809] width 76 height 17
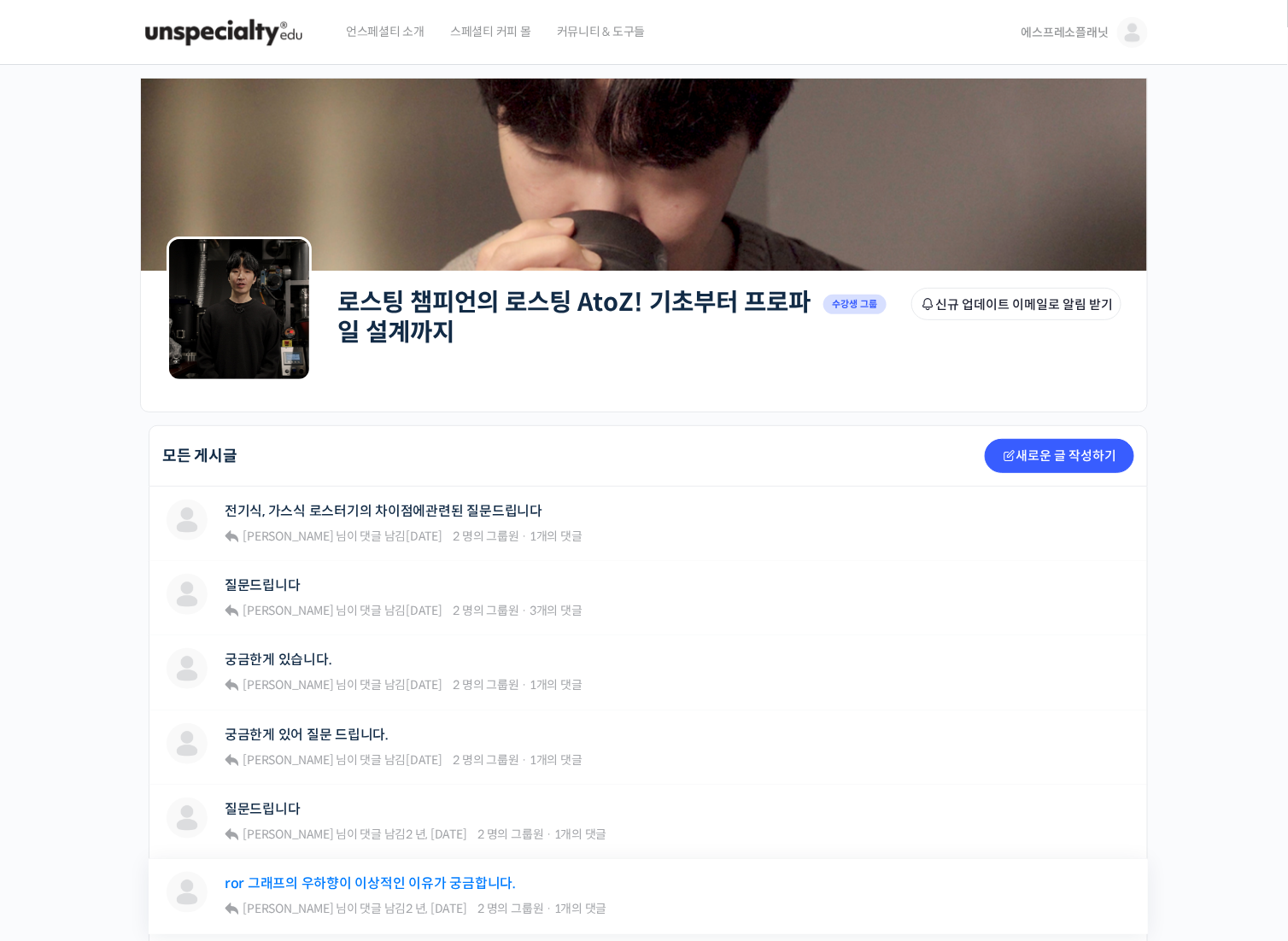
click at [356, 880] on link "ror 그래프의 우하향이 이상적인 이유가 궁금합니다." at bounding box center [370, 883] width 292 height 17
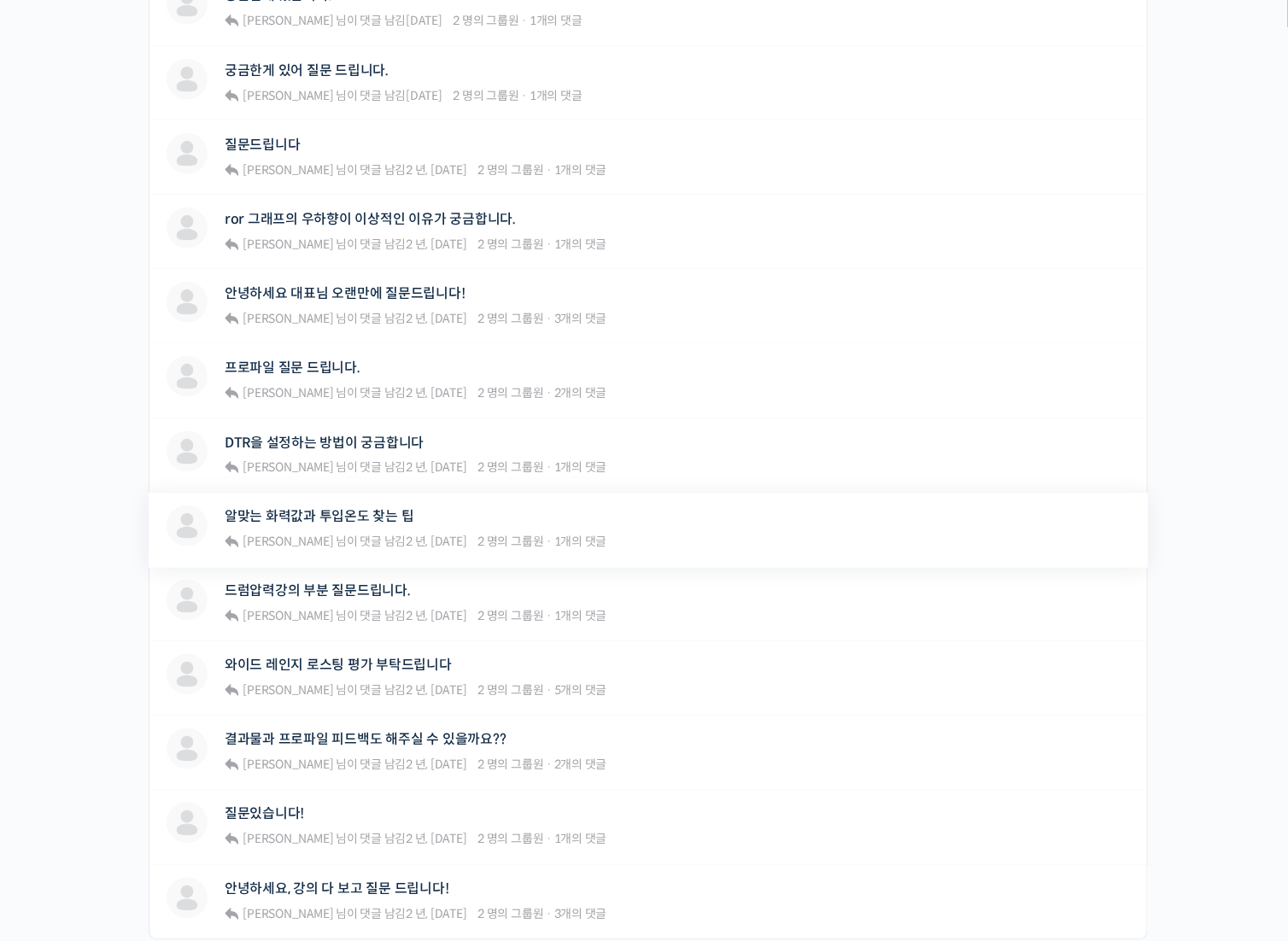
scroll to position [853, 0]
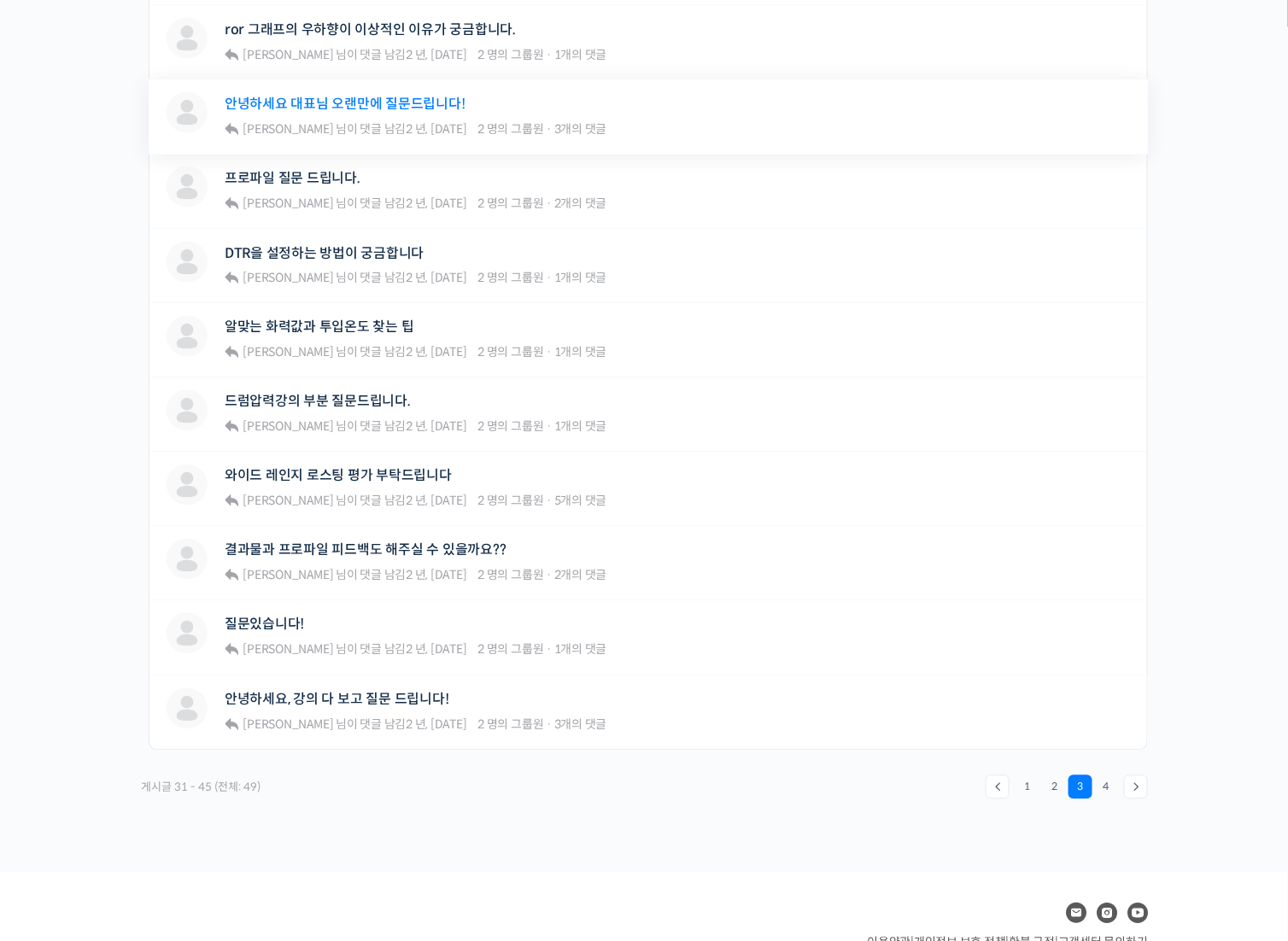
click at [327, 98] on link "안녕하세요 대표님 오랜만에 질문드립니다!" at bounding box center [345, 103] width 241 height 17
click at [315, 170] on link "프로파일 질문 드립니다." at bounding box center [292, 178] width 136 height 17
click at [359, 397] on link "드럼압력강의 부분 질문드립니다." at bounding box center [318, 402] width 187 height 17
click at [369, 468] on link "와이드 레인지 로스팅 평가 부탁드립니다" at bounding box center [338, 476] width 227 height 17
click at [386, 542] on link "결과물과 프로파일 피드백도 해주실 수 있을까요??" at bounding box center [366, 550] width 282 height 17
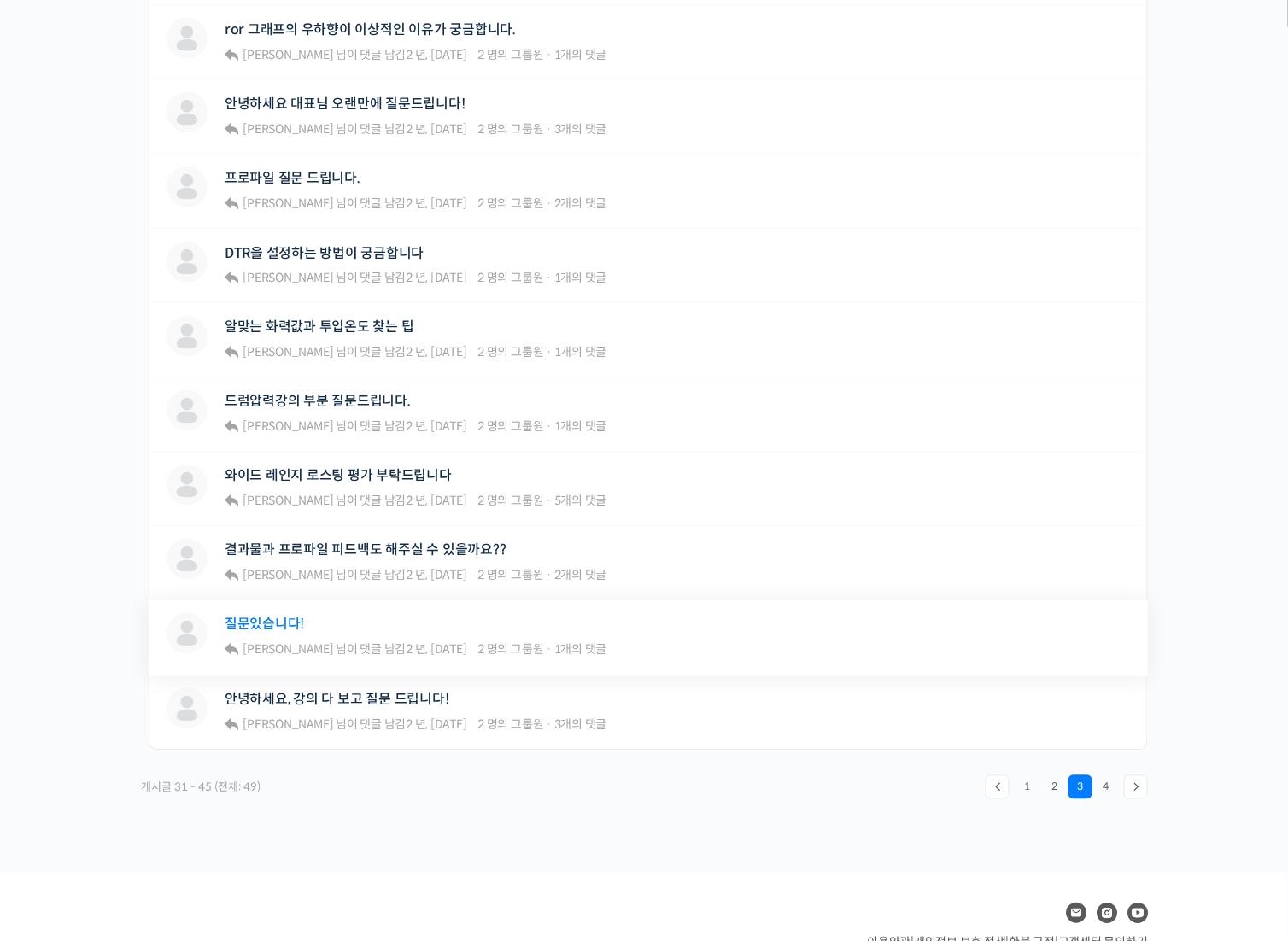
click at [266, 616] on link "질문있습니다!" at bounding box center [264, 624] width 80 height 17
click at [351, 698] on link "안녕하세요, 강의 다 보고 질문 드립니다!" at bounding box center [337, 699] width 224 height 17
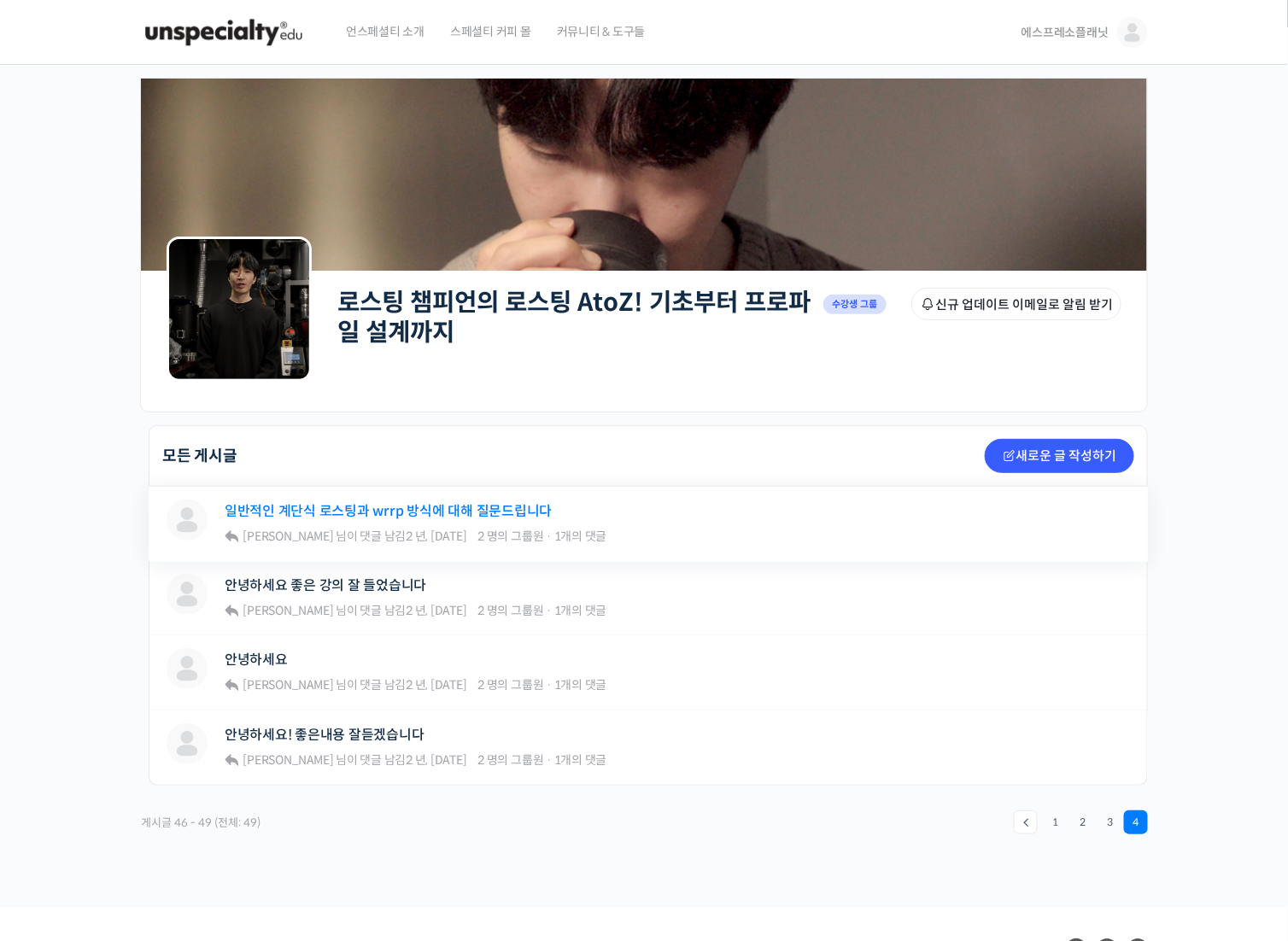
click at [297, 504] on link "일반적인 계단식 로스팅과 wrrp 방식에 대해 질문드립니다" at bounding box center [389, 511] width 327 height 17
click at [261, 578] on link "안녕하세요 좋은 강의 잘 들었습니다" at bounding box center [326, 585] width 201 height 17
click at [263, 657] on link "안녕하세요" at bounding box center [257, 659] width 63 height 17
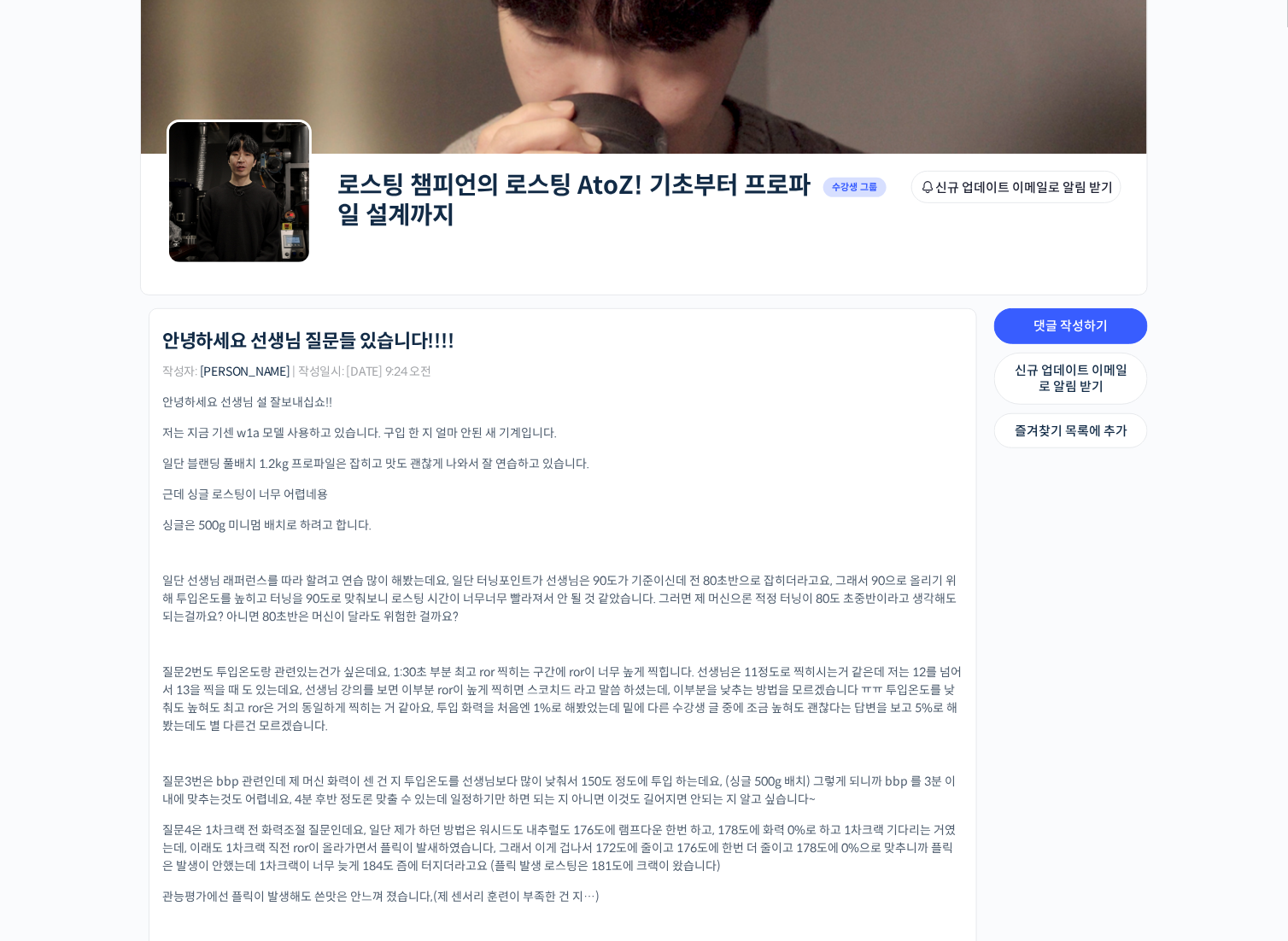
scroll to position [341, 0]
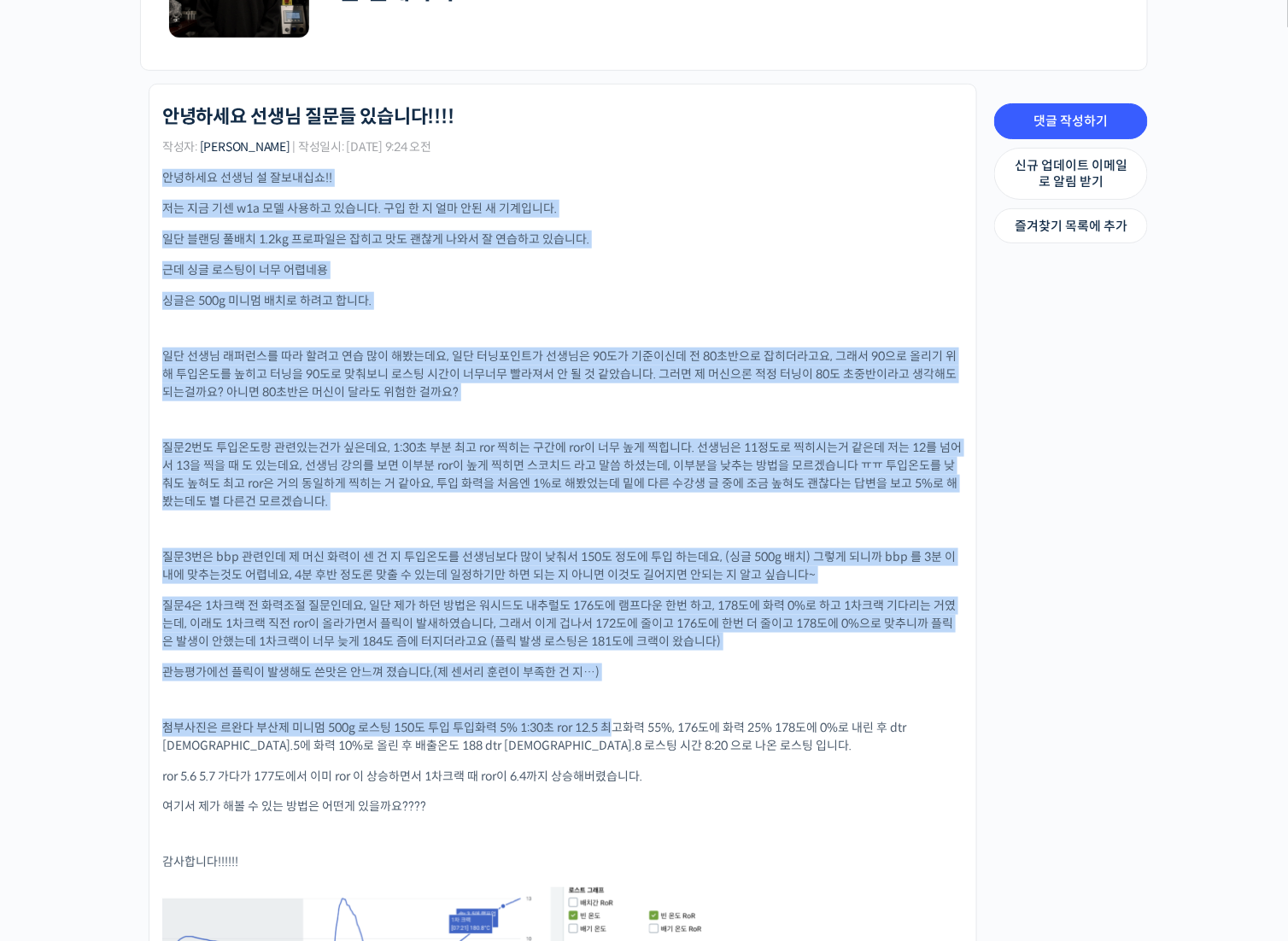
drag, startPoint x: 492, startPoint y: 150, endPoint x: 630, endPoint y: 729, distance: 595.2
click at [626, 734] on div "로스팅 챔피언의 로스팅 AtoZ! 기초부터 프로파일 설계까지 안녕하세요 선생님 질문들 있습니다!!!! 작성자: 김재준 | 작성일시: 2024년…" at bounding box center [562, 699] width 801 height 1186
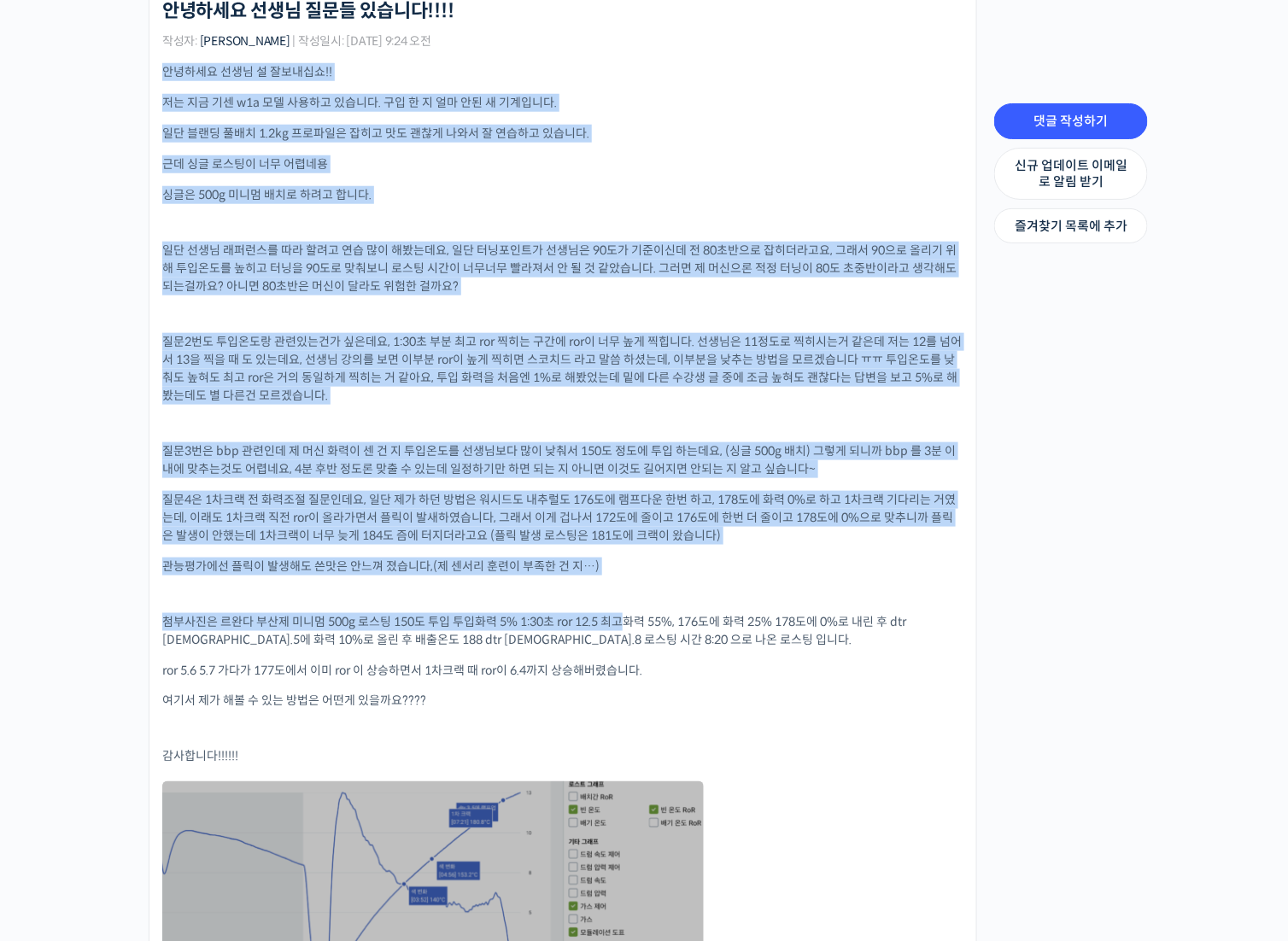
scroll to position [427, 0]
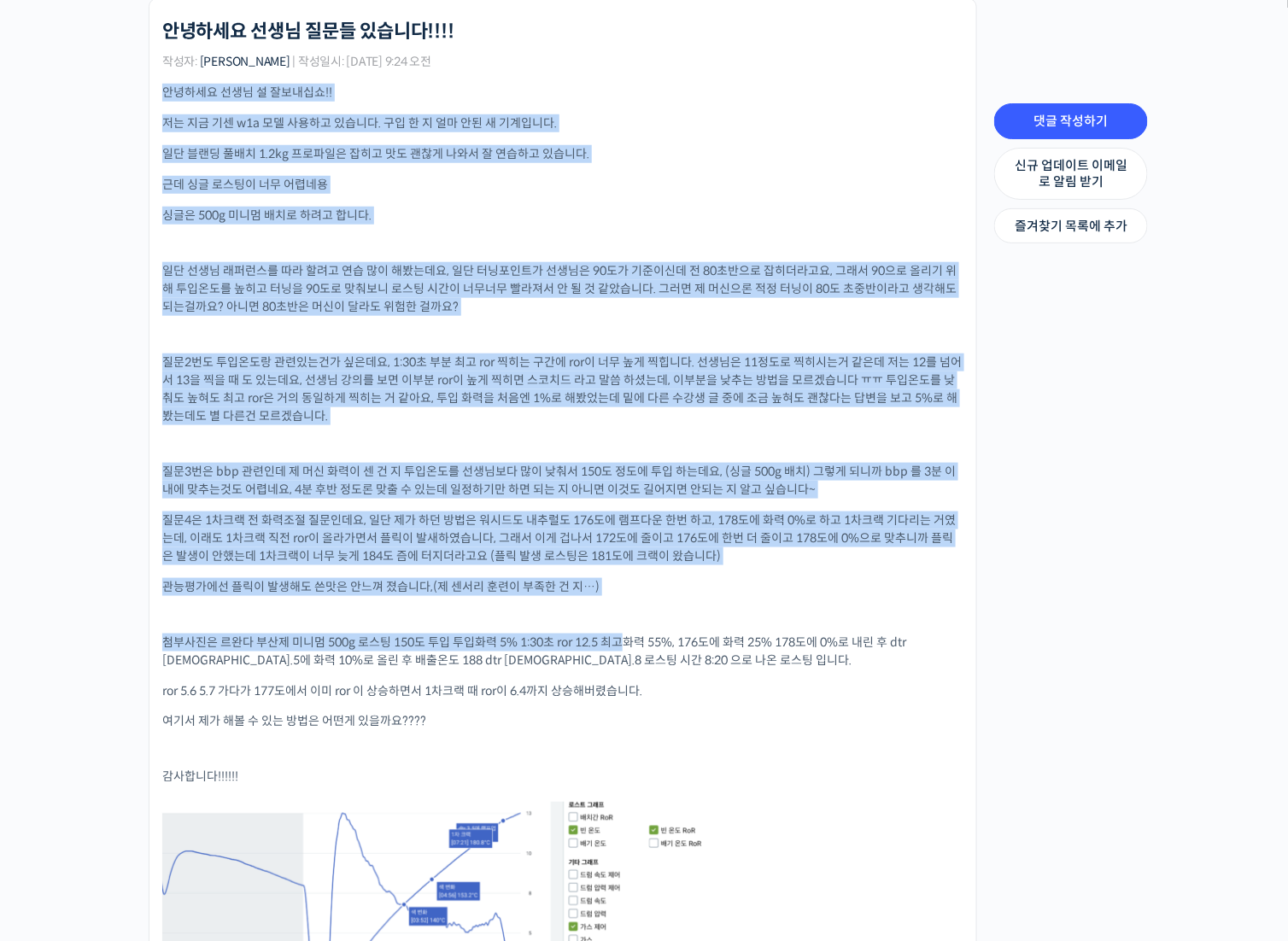
click at [390, 500] on div "안녕하세요 선생님 설 잘보내십쇼!! 저는 지금 기센 w1a 모델 사용하고 있습니다. 구입 한 지 얼마 안된 새 기계입니다. 일단 블랜딩 풀배치…" at bounding box center [562, 629] width 801 height 1090
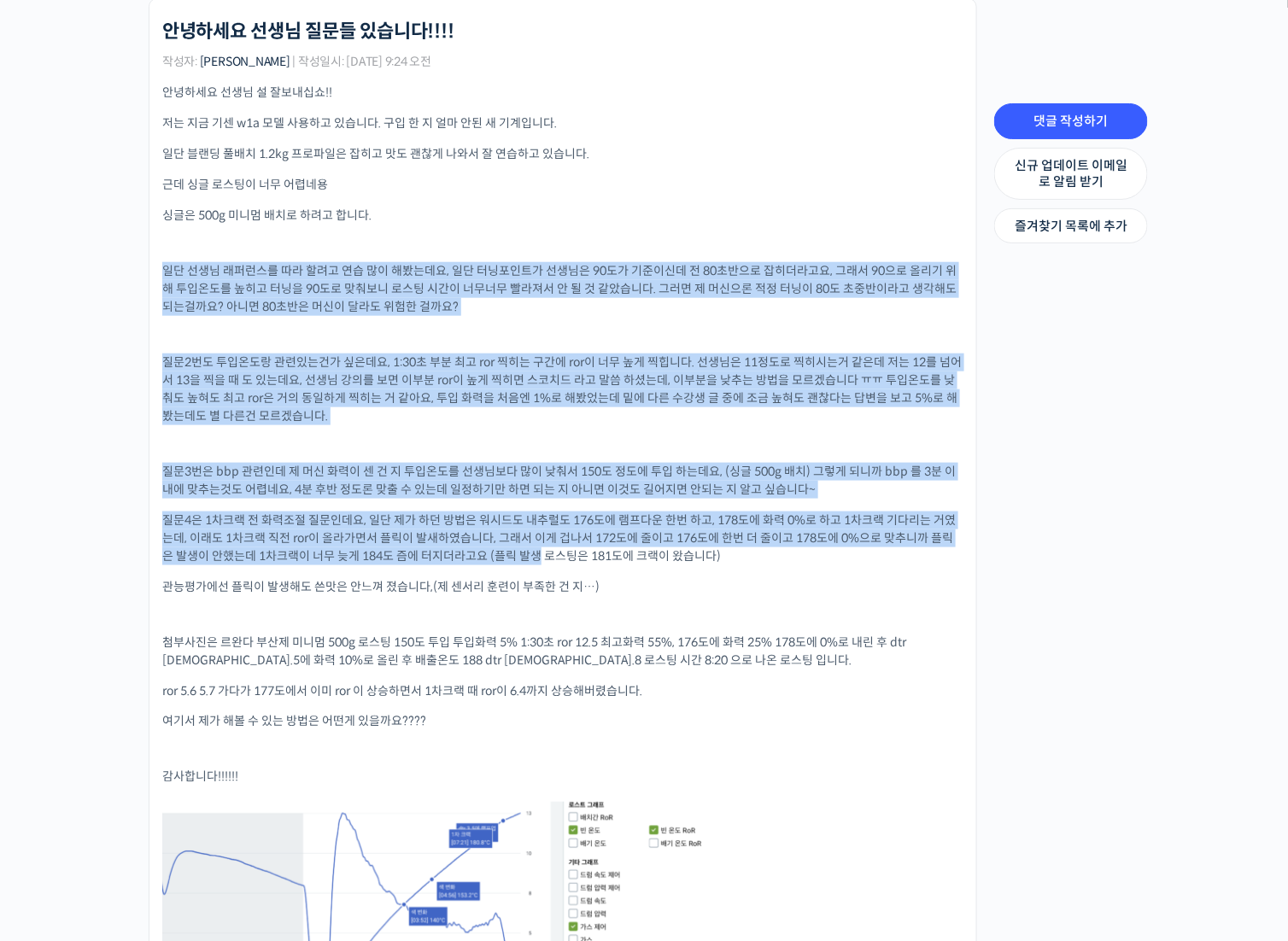
drag, startPoint x: 405, startPoint y: 203, endPoint x: 581, endPoint y: 576, distance: 412.4
click at [550, 566] on div "안녕하세요 선생님 설 잘보내십쇼!! 저는 지금 기센 w1a 모델 사용하고 있습니다. 구입 한 지 얼마 안된 새 기계입니다. 일단 블랜딩 풀배치…" at bounding box center [562, 629] width 801 height 1090
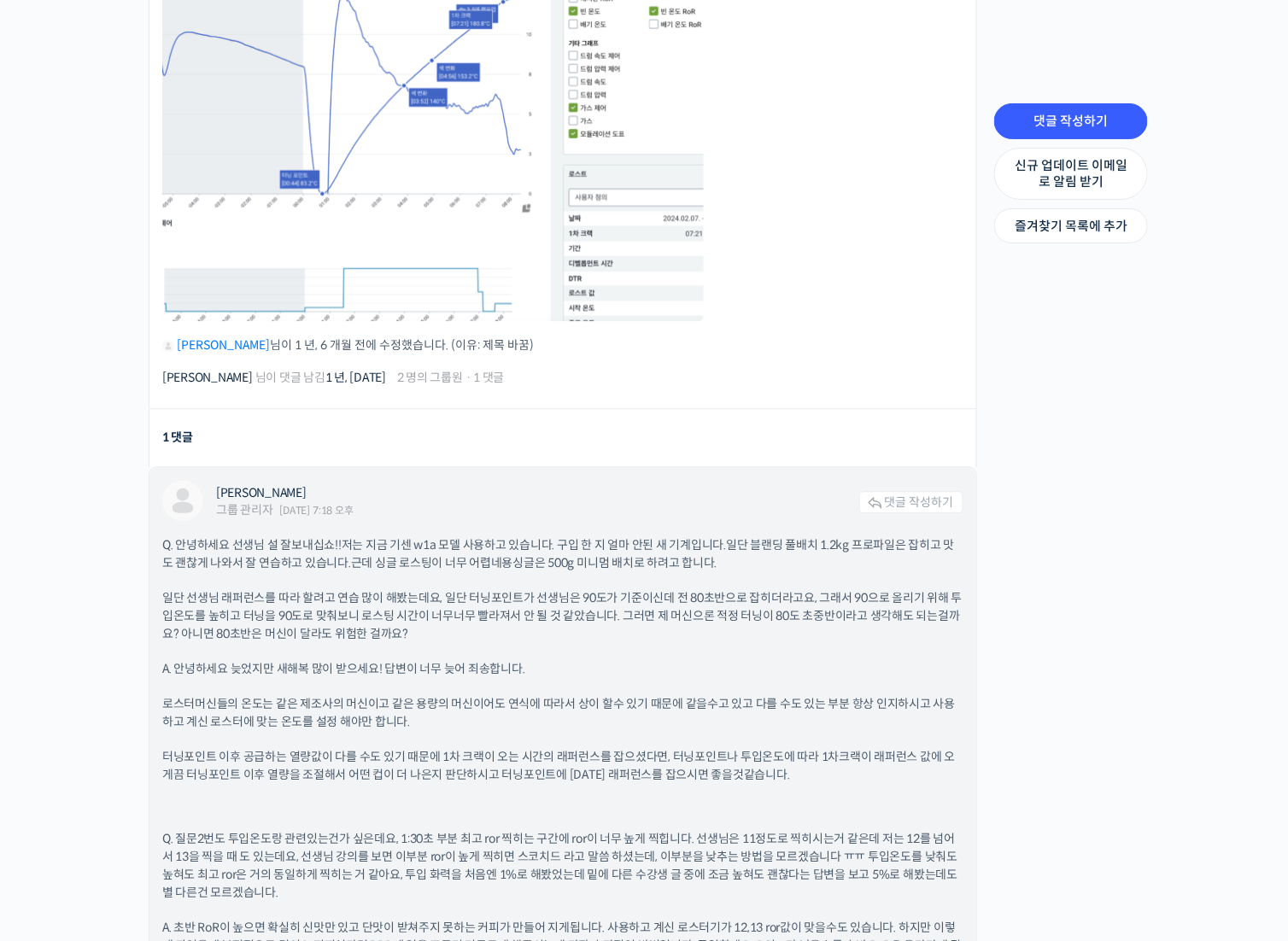
scroll to position [1281, 0]
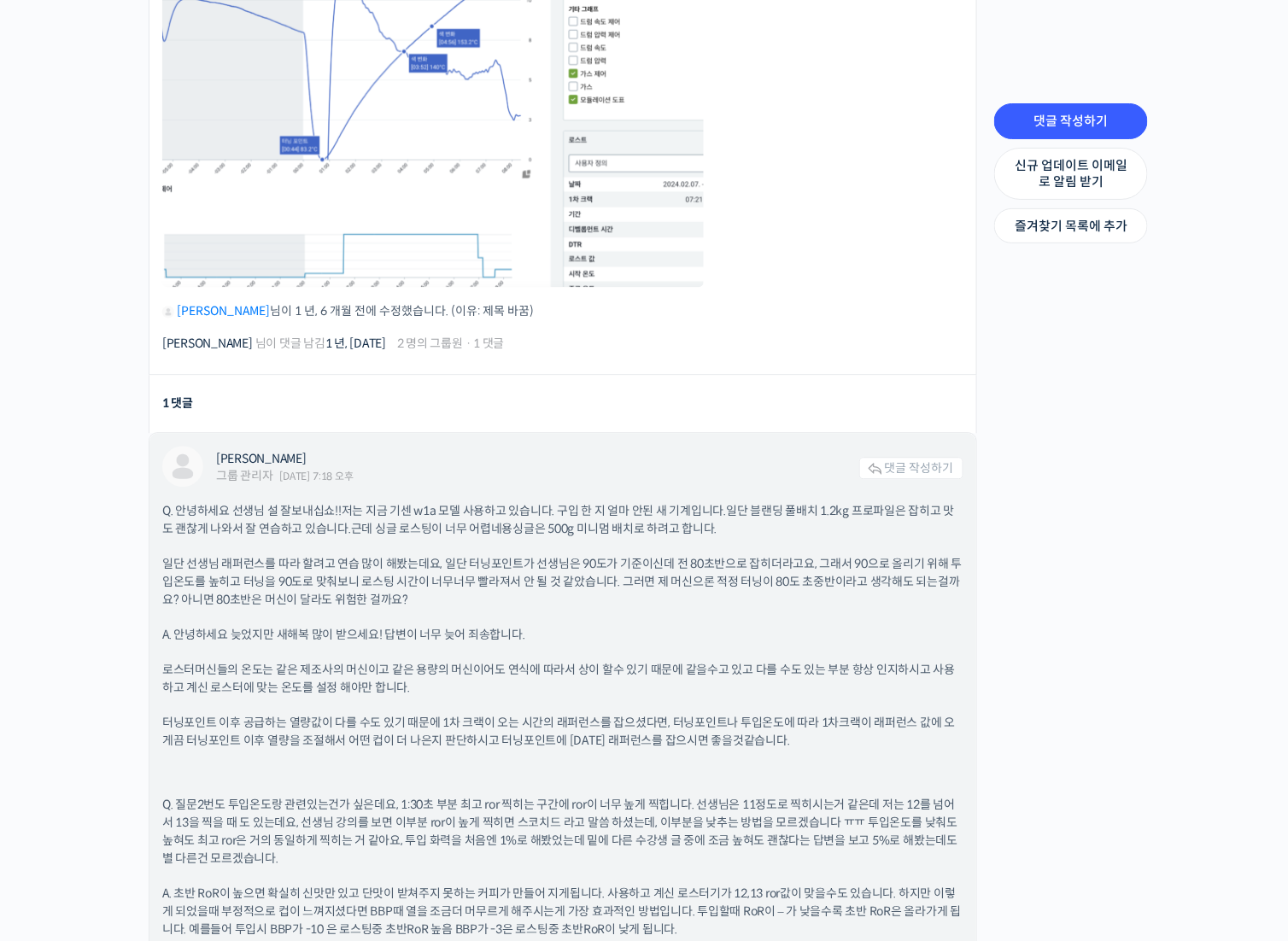
drag, startPoint x: 814, startPoint y: 716, endPoint x: 876, endPoint y: 696, distance: 65.1
drag, startPoint x: 876, startPoint y: 696, endPoint x: 712, endPoint y: 699, distance: 164.0
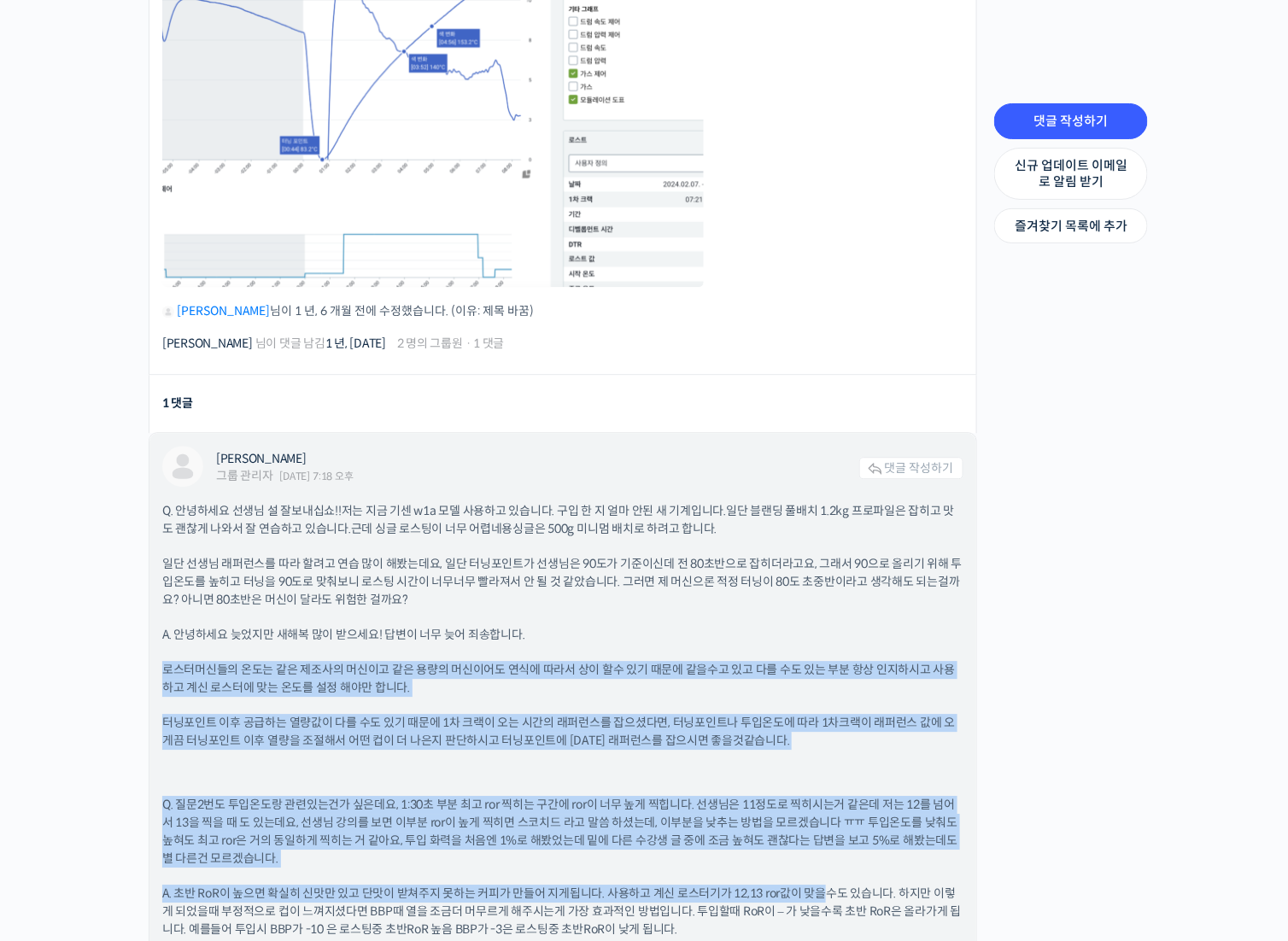
drag, startPoint x: 681, startPoint y: 624, endPoint x: 824, endPoint y: 886, distance: 298.5
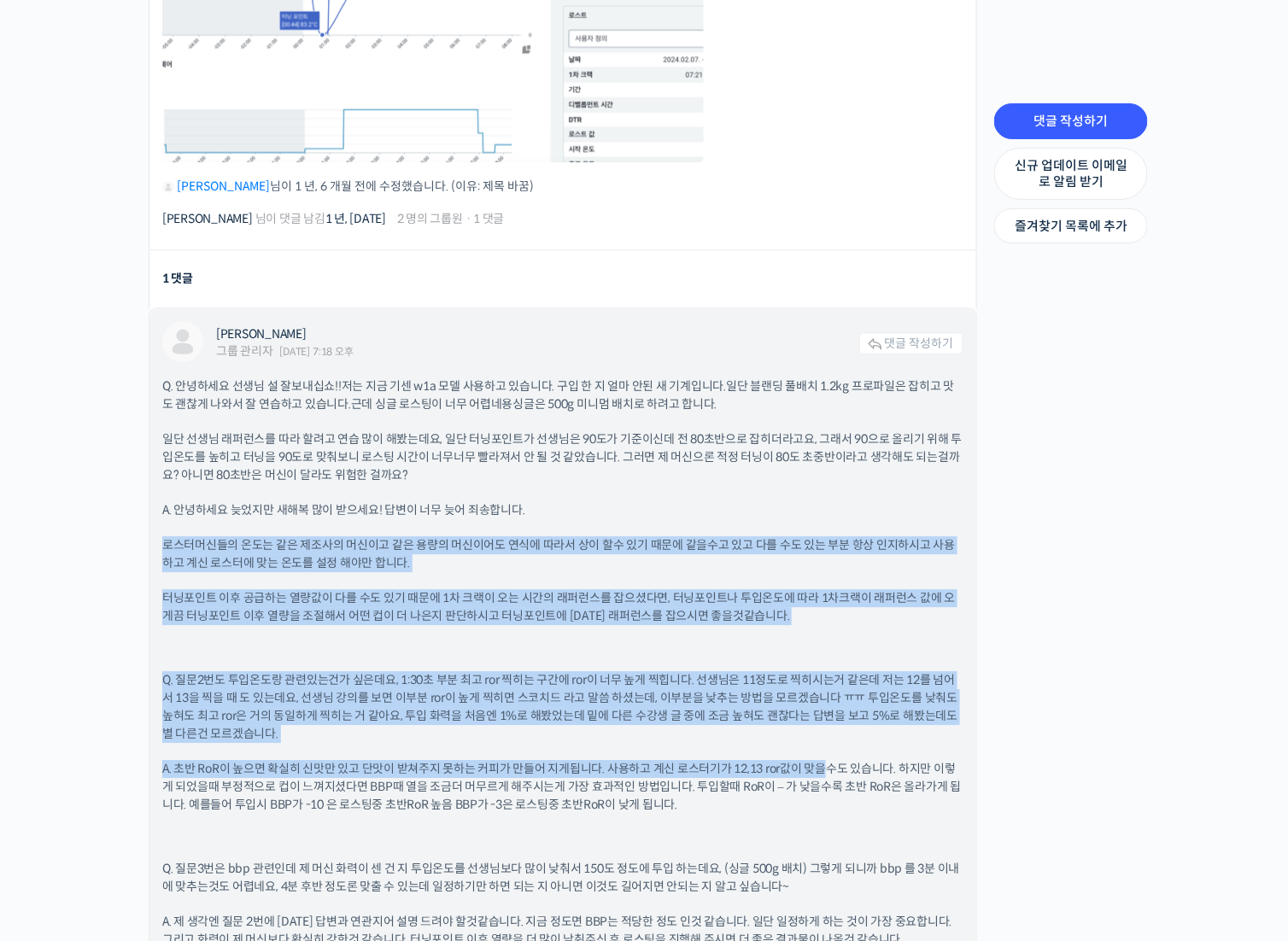
scroll to position [1622, 0]
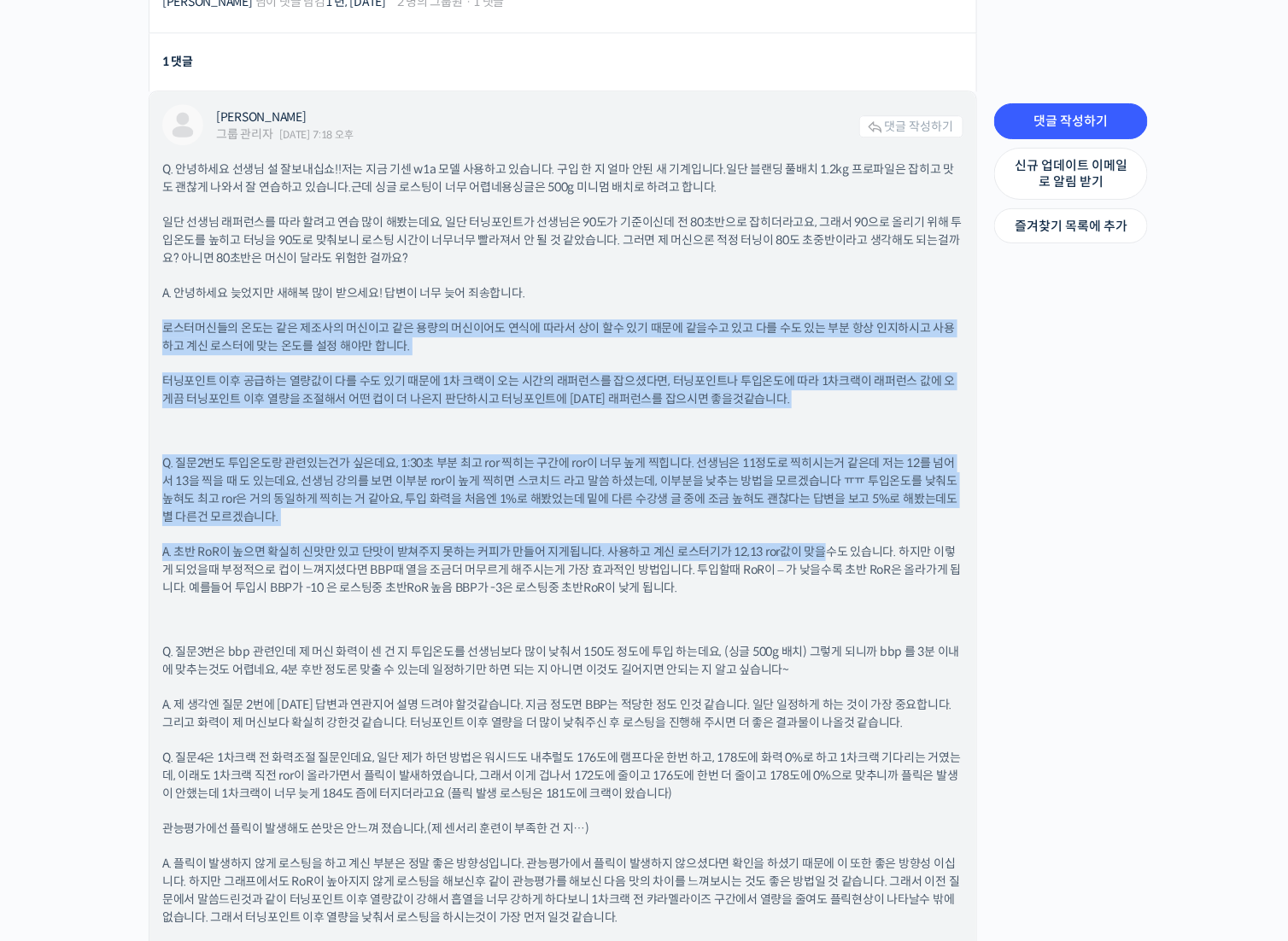
click at [329, 504] on p "Q. 질문2번도 투입온도랑 관련있는건가 싶은데요, 1:30초 부분 최고 ror 찍히는 구간에 ror이 너무 높게 찍힙니다. 선생님은 11정도로…" at bounding box center [562, 490] width 801 height 72
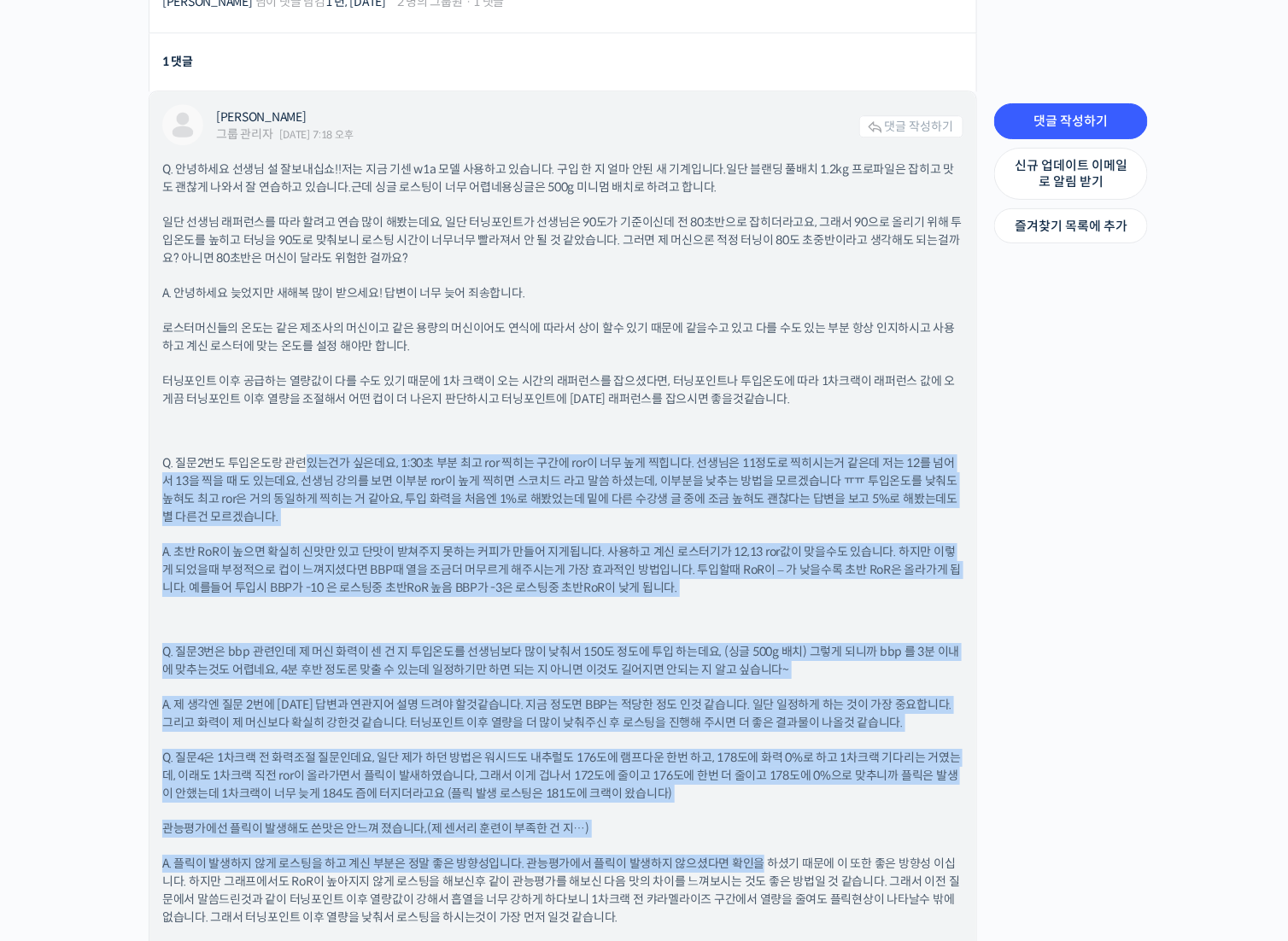
drag, startPoint x: 309, startPoint y: 451, endPoint x: 762, endPoint y: 861, distance: 611.0
click at [762, 861] on div "Q. 안녕하세요 선생님 설 잘보내십쇼!! 저는 지금 기센 w1a 모델 사용하고 있습니다. 구입 한 지 얼마 안된 새 기계입니다. 일단 블랜딩 …" at bounding box center [562, 713] width 801 height 1106
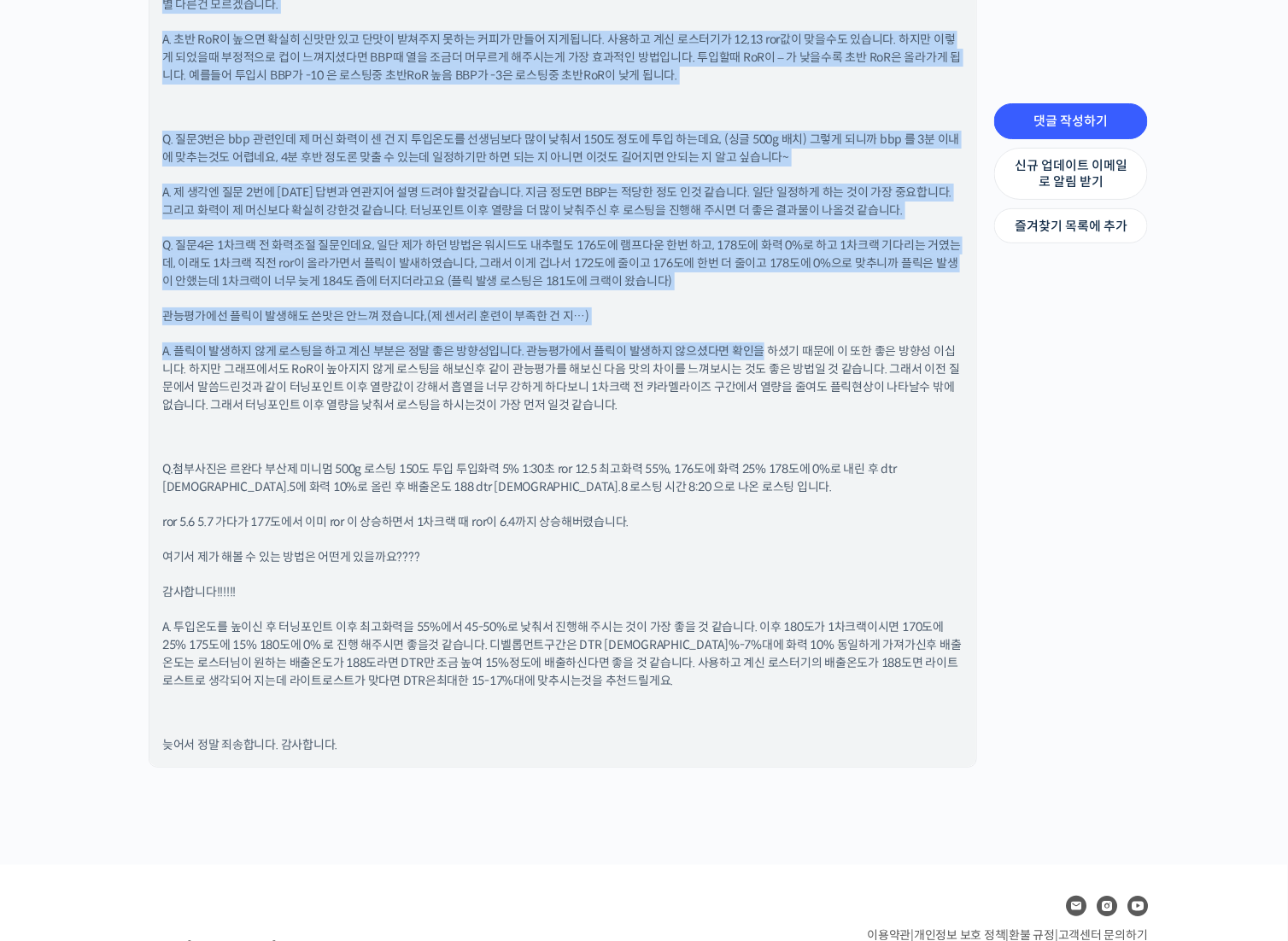
click at [260, 342] on p "A. 플릭이 발생하지 않게 로스팅을 하고 계신 부분은 정말 좋은 방향성입니다. 관능평가에서 플릭이 발생하지 않으셨다면 확인을 하셨기 때문에 이…" at bounding box center [562, 378] width 801 height 72
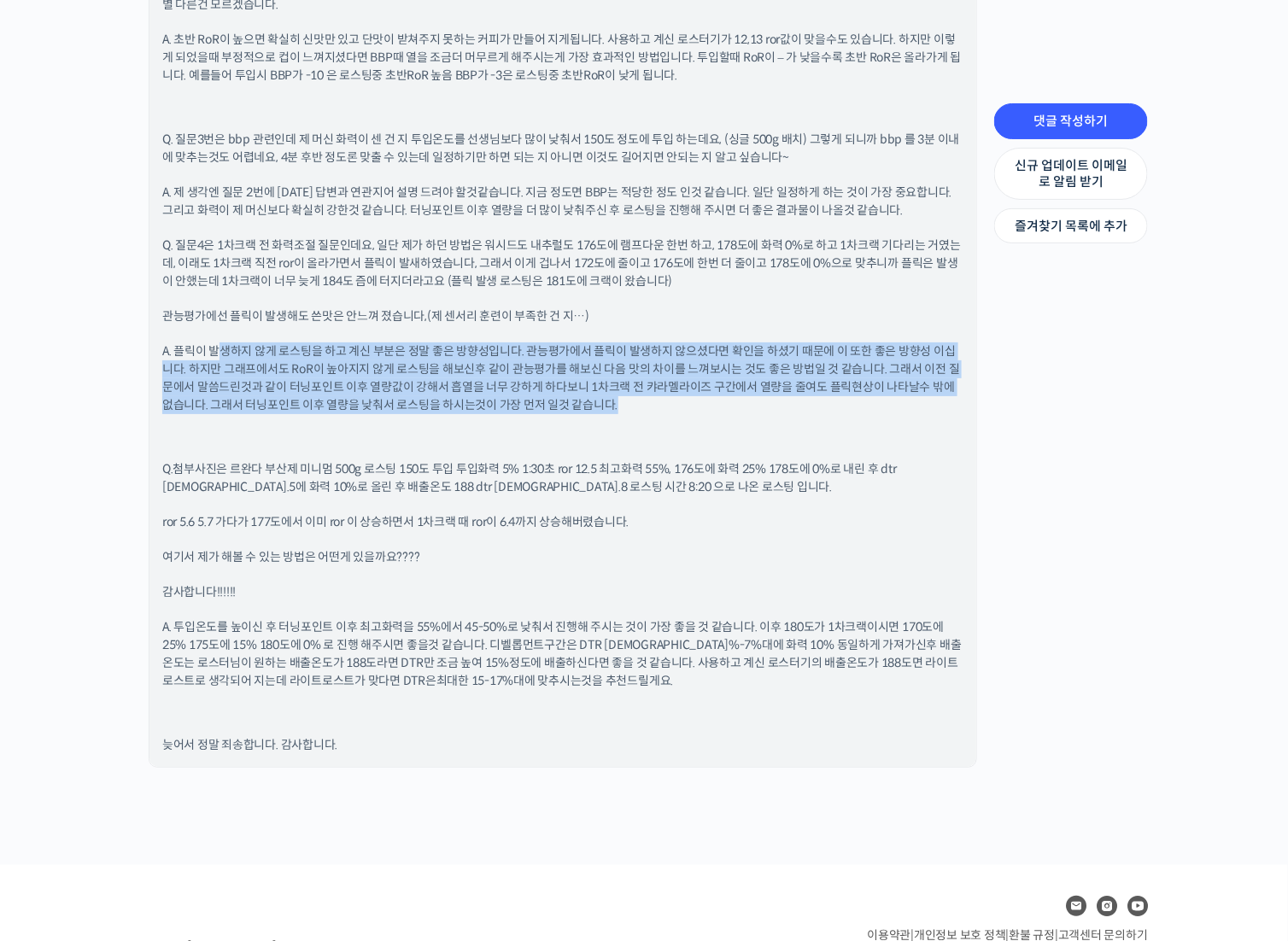
drag, startPoint x: 225, startPoint y: 325, endPoint x: 602, endPoint y: 420, distance: 388.8
click at [585, 413] on div "Q. 안녕하세요 선생님 설 잘보내십쇼!! 저는 지금 기센 w1a 모델 사용하고 있습니다. 구입 한 지 얼마 안된 새 기계입니다. 일단 블랜딩 …" at bounding box center [562, 200] width 801 height 1106
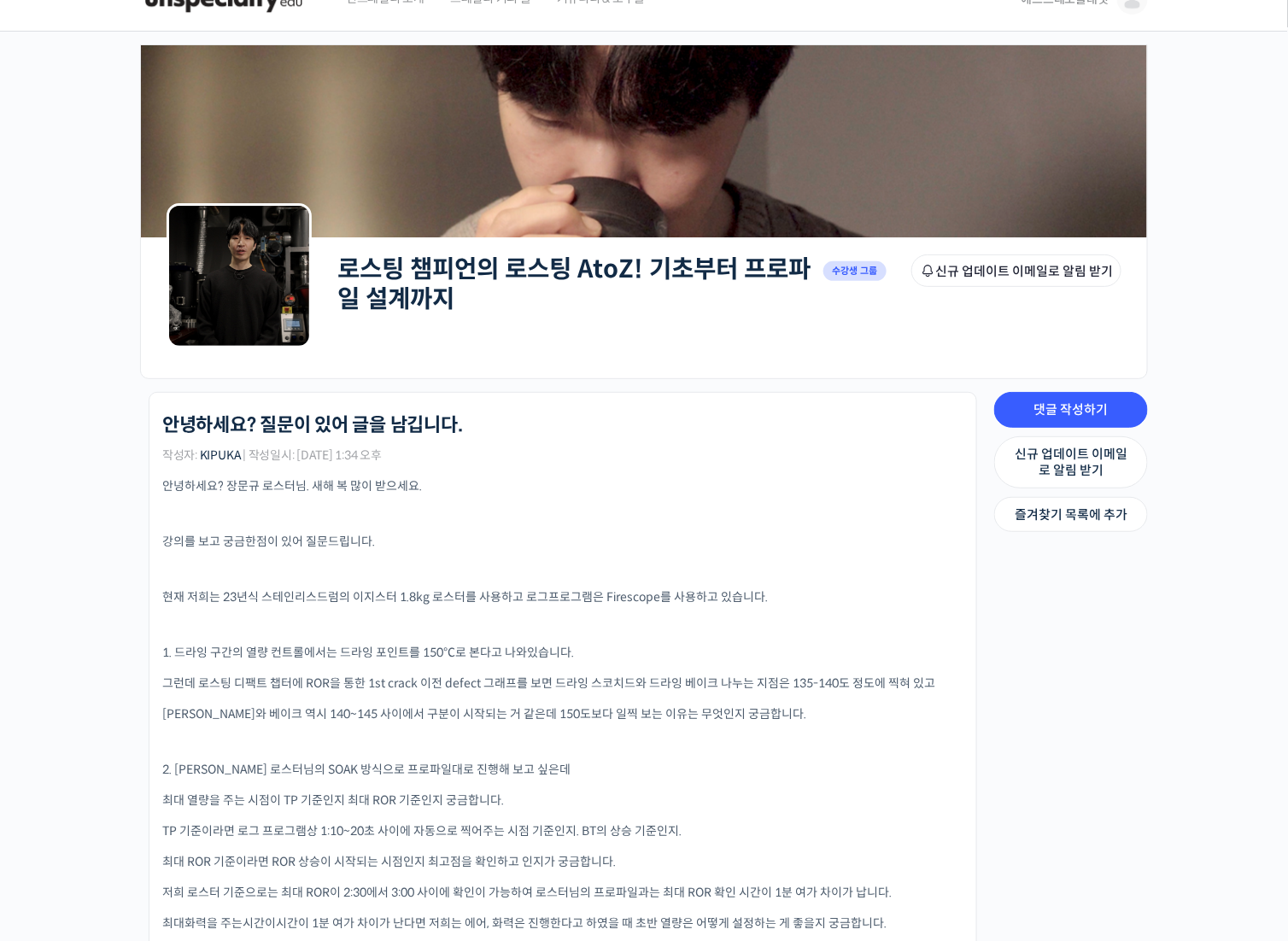
scroll to position [341, 0]
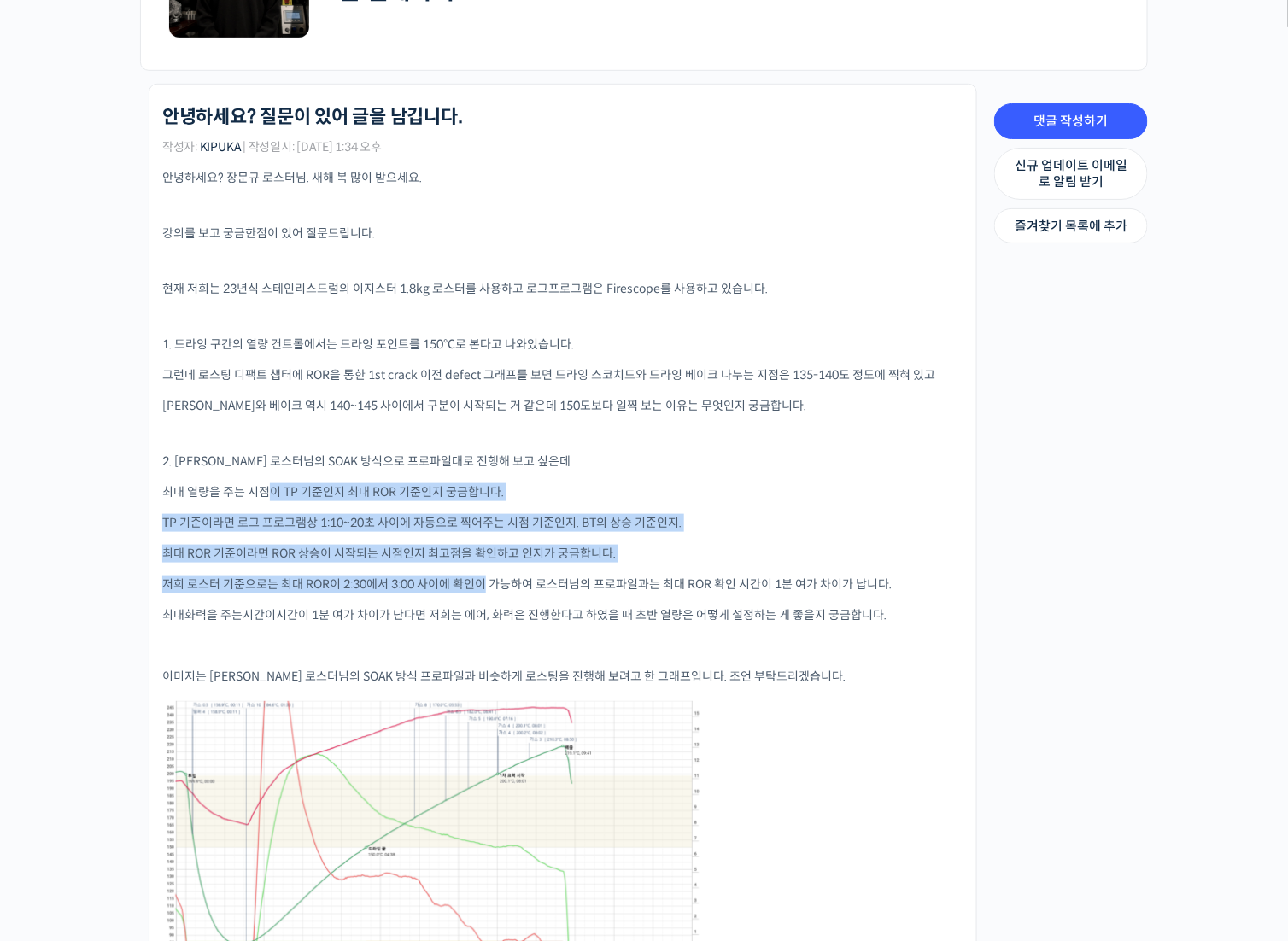
drag, startPoint x: 270, startPoint y: 474, endPoint x: 493, endPoint y: 579, distance: 246.5
click at [486, 582] on div "안녕하세요? 장문규 로스터님. 새해 복 많이 받으세요. 강의를 보고 궁금한점이 있어 질문드립니다. 현재 저희는 23년식 스테인리스드럼의 이지스…" at bounding box center [562, 607] width 801 height 877
click at [360, 483] on p "최대 열량을 주는 시점이 TP 기준인지 최대 ROR 기준인지 궁금합니다." at bounding box center [562, 492] width 801 height 18
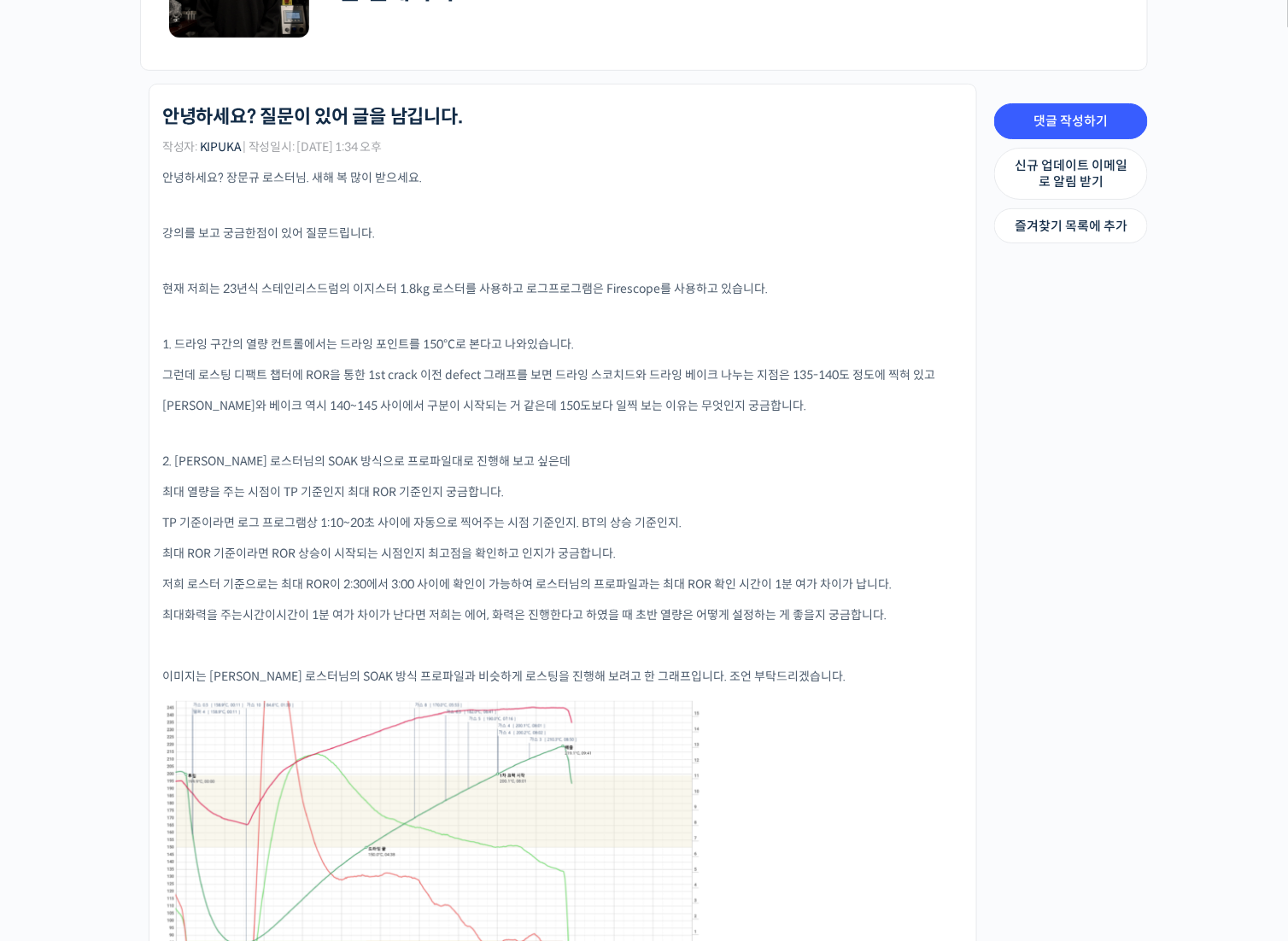
click at [329, 458] on p "2. 장문규 로스터님의 SOAK 방식으로 프로파일대로 진행해 보고 싶은데" at bounding box center [562, 461] width 801 height 18
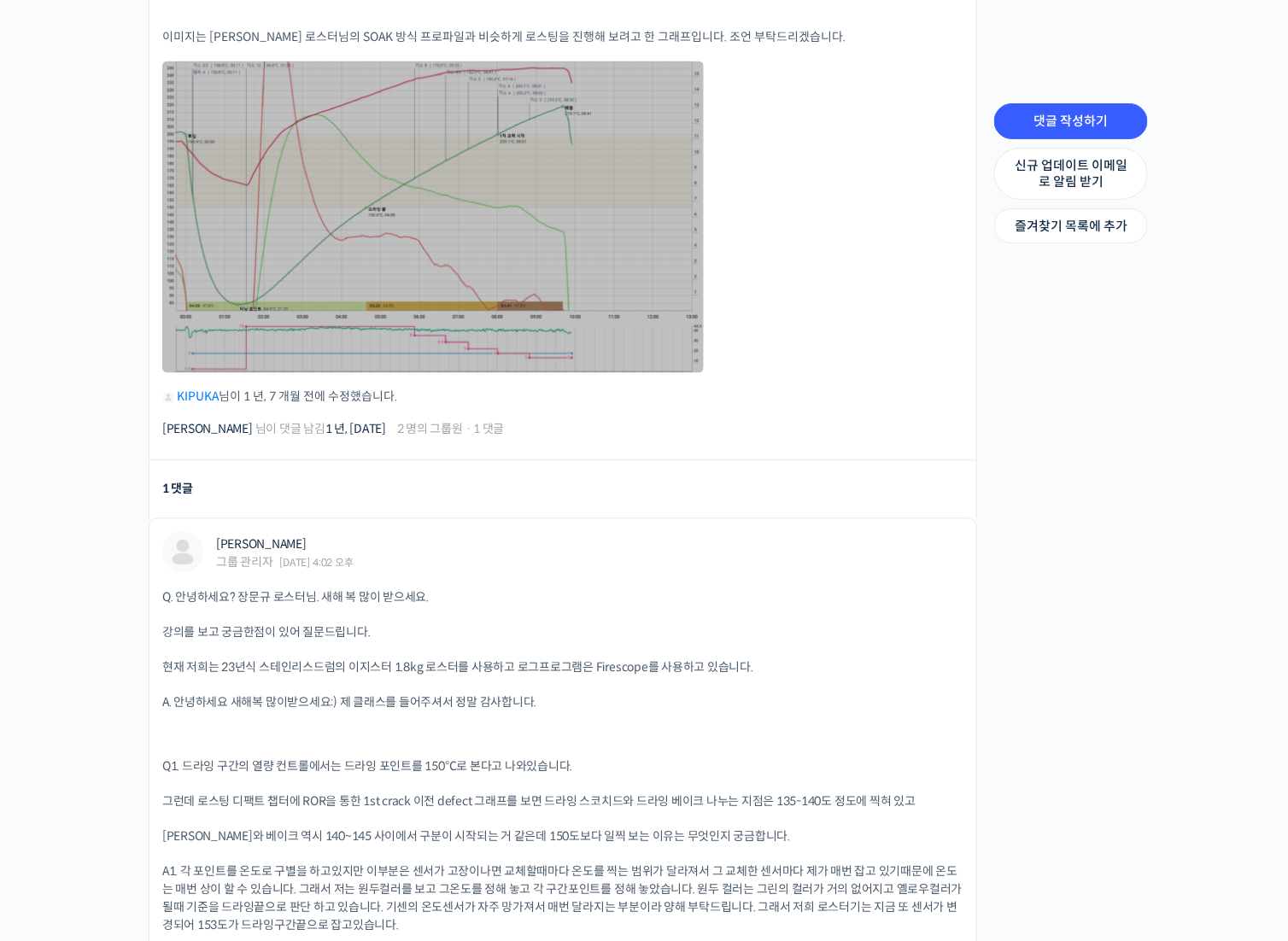
scroll to position [1025, 0]
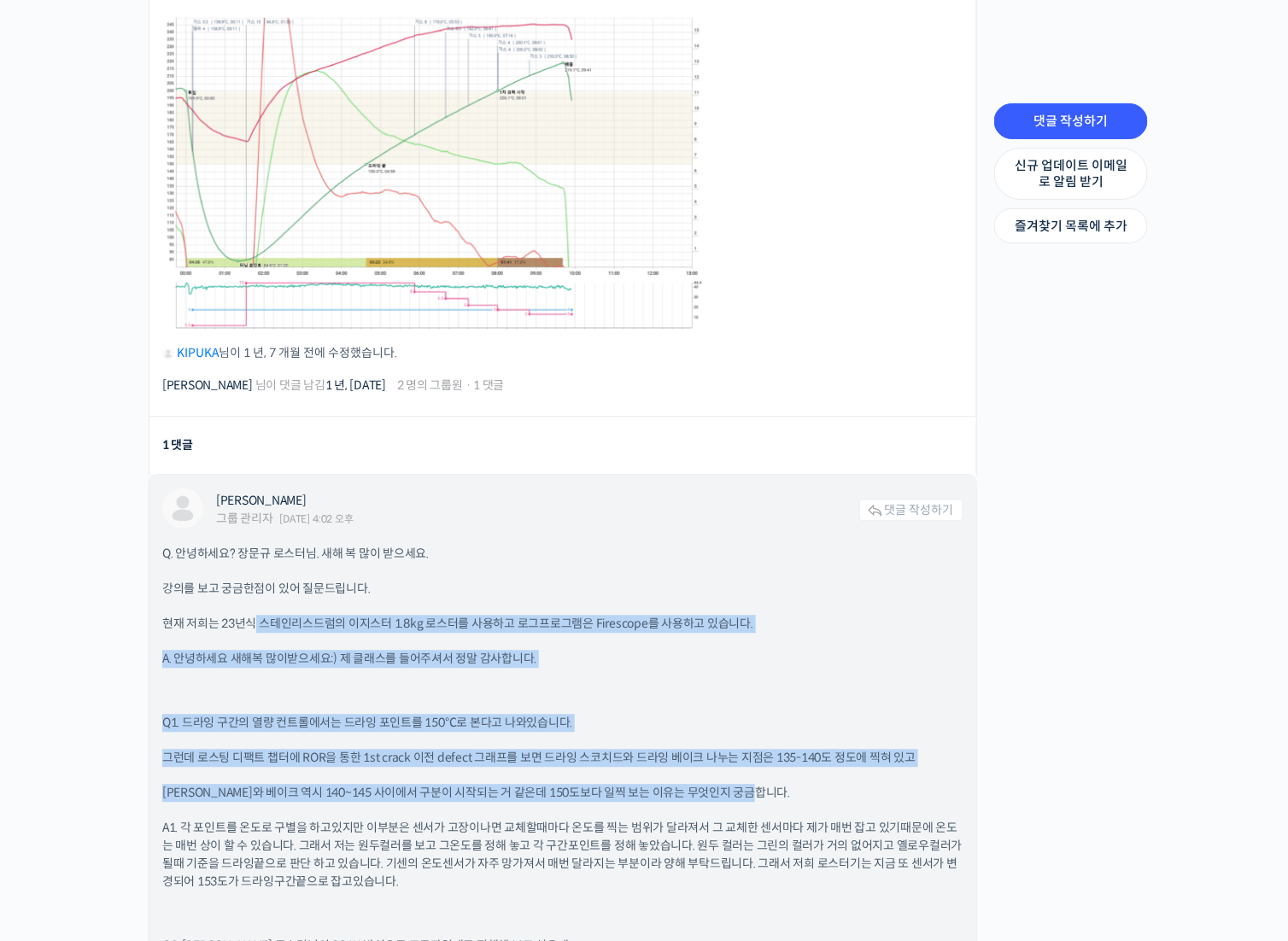
drag, startPoint x: 257, startPoint y: 617, endPoint x: 785, endPoint y: 790, distance: 555.6
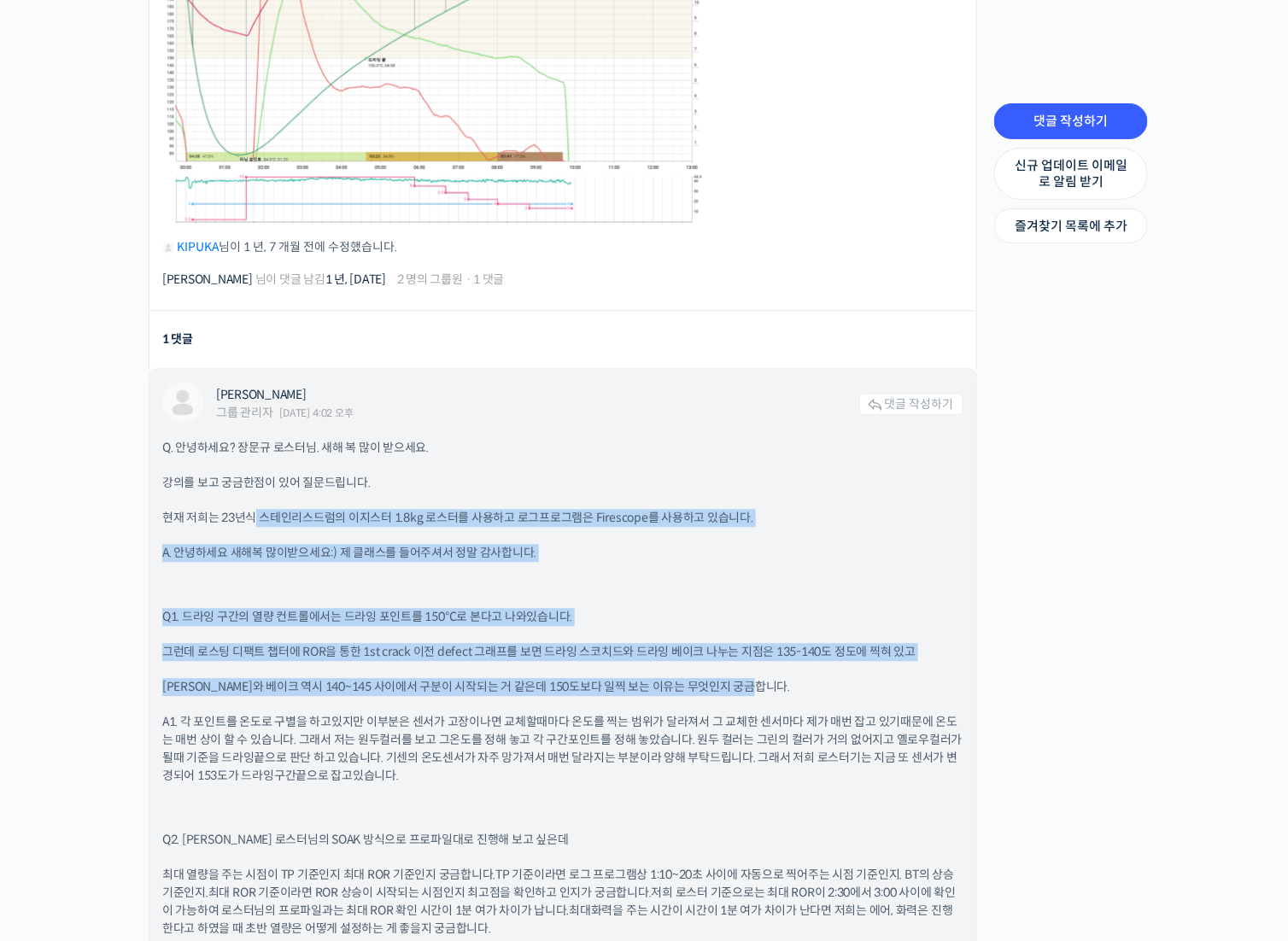
scroll to position [1281, 0]
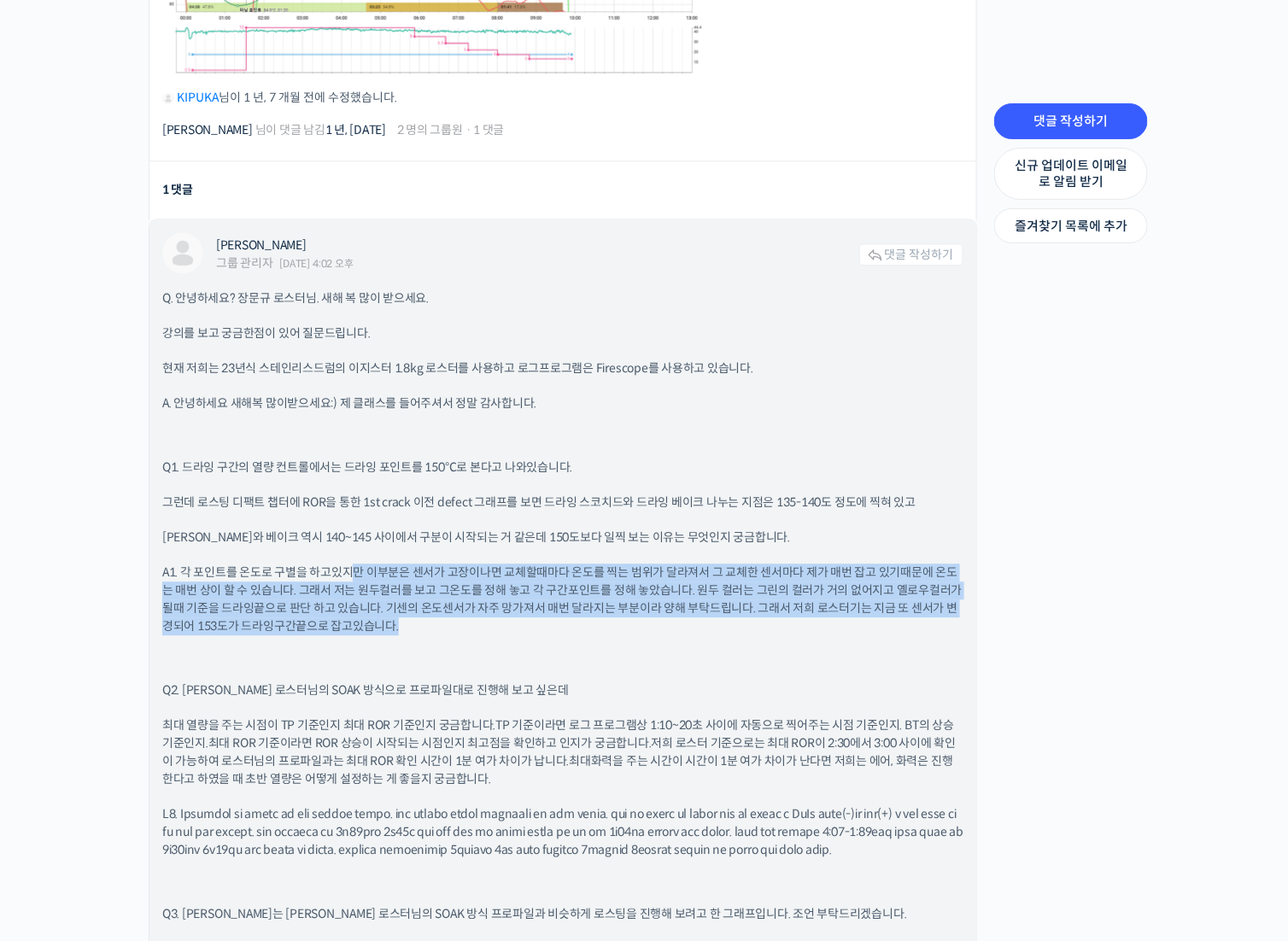
drag, startPoint x: 355, startPoint y: 560, endPoint x: 422, endPoint y: 636, distance: 101.3
click at [423, 636] on div "Q. 안녕하세요? 장문규 로스터님. 새해 복 많이 받으세요. 강의를 보고 궁금한점이 있어 질문드립니다. 현재 저희는 23년식 스테인리스드럼의 …" at bounding box center [562, 762] width 801 height 945
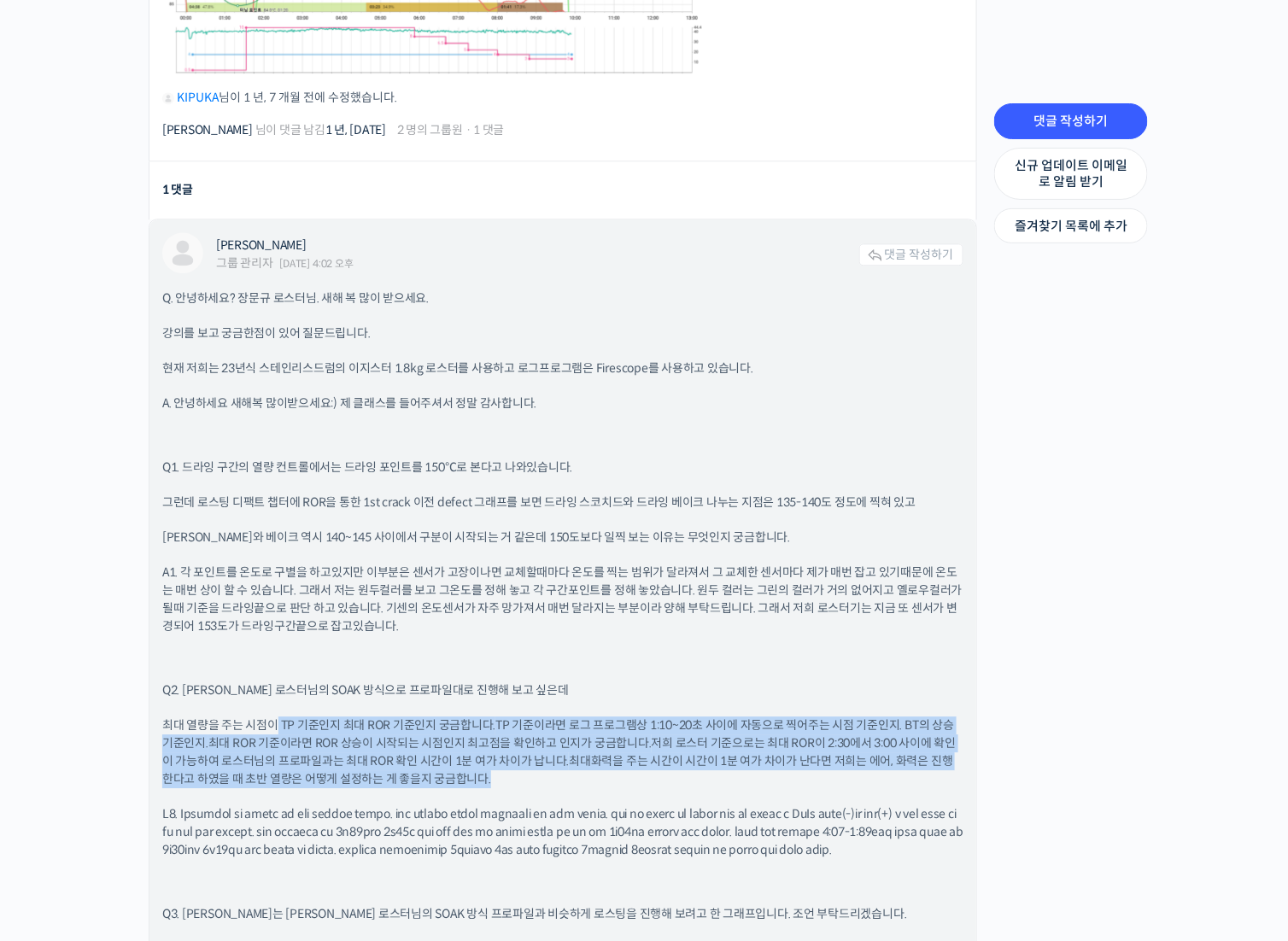
drag, startPoint x: 273, startPoint y: 724, endPoint x: 456, endPoint y: 778, distance: 190.8
click at [497, 775] on p "최대 열량을 주는 시점이 TP 기준인지 최대 ROR 기준인지 궁금합니다. TP 기준이라면 로그 프로그램상 1:10~20초 사이에 자동으로 찍어…" at bounding box center [562, 752] width 801 height 72
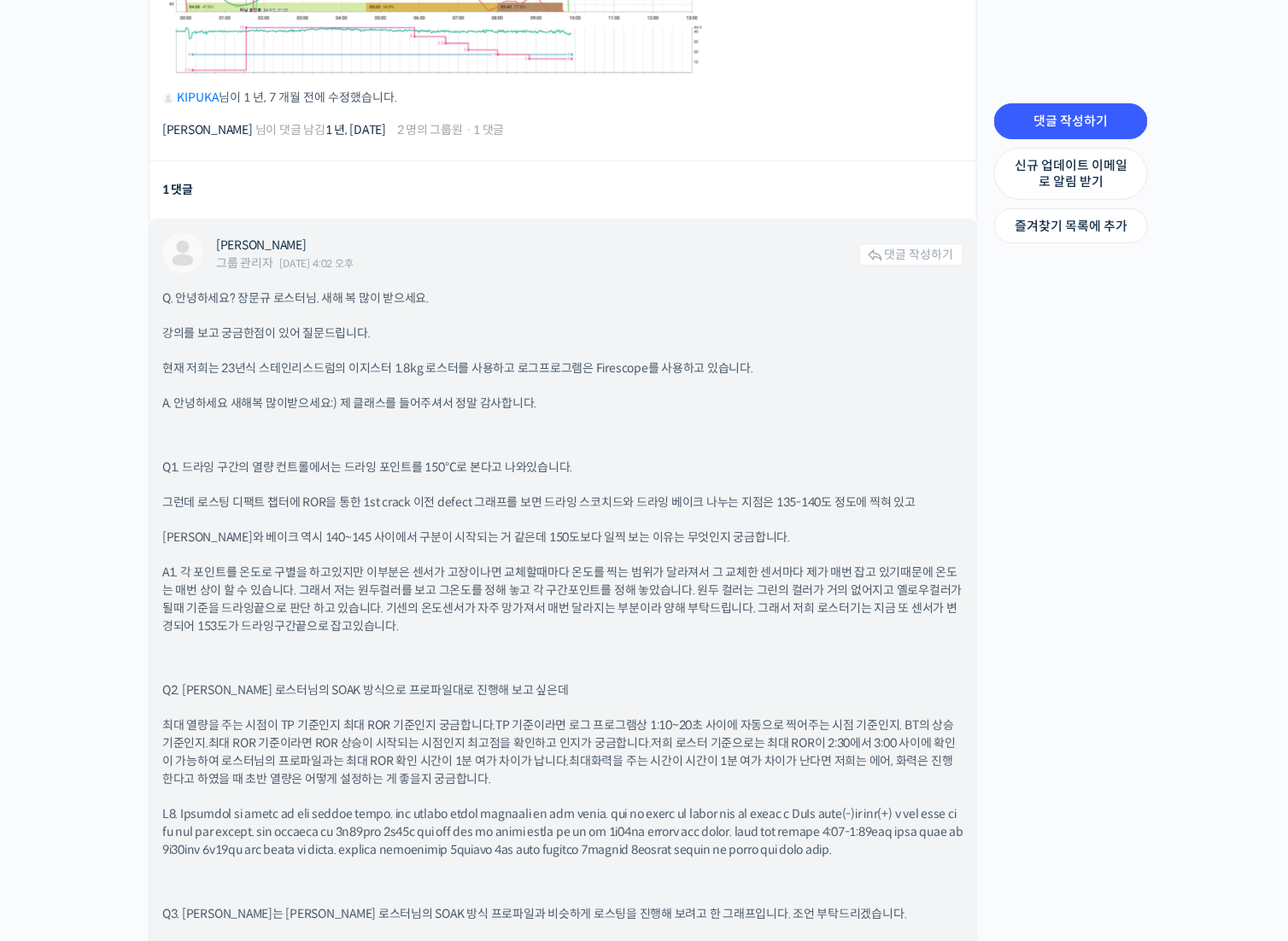
click at [308, 813] on p at bounding box center [562, 832] width 801 height 53
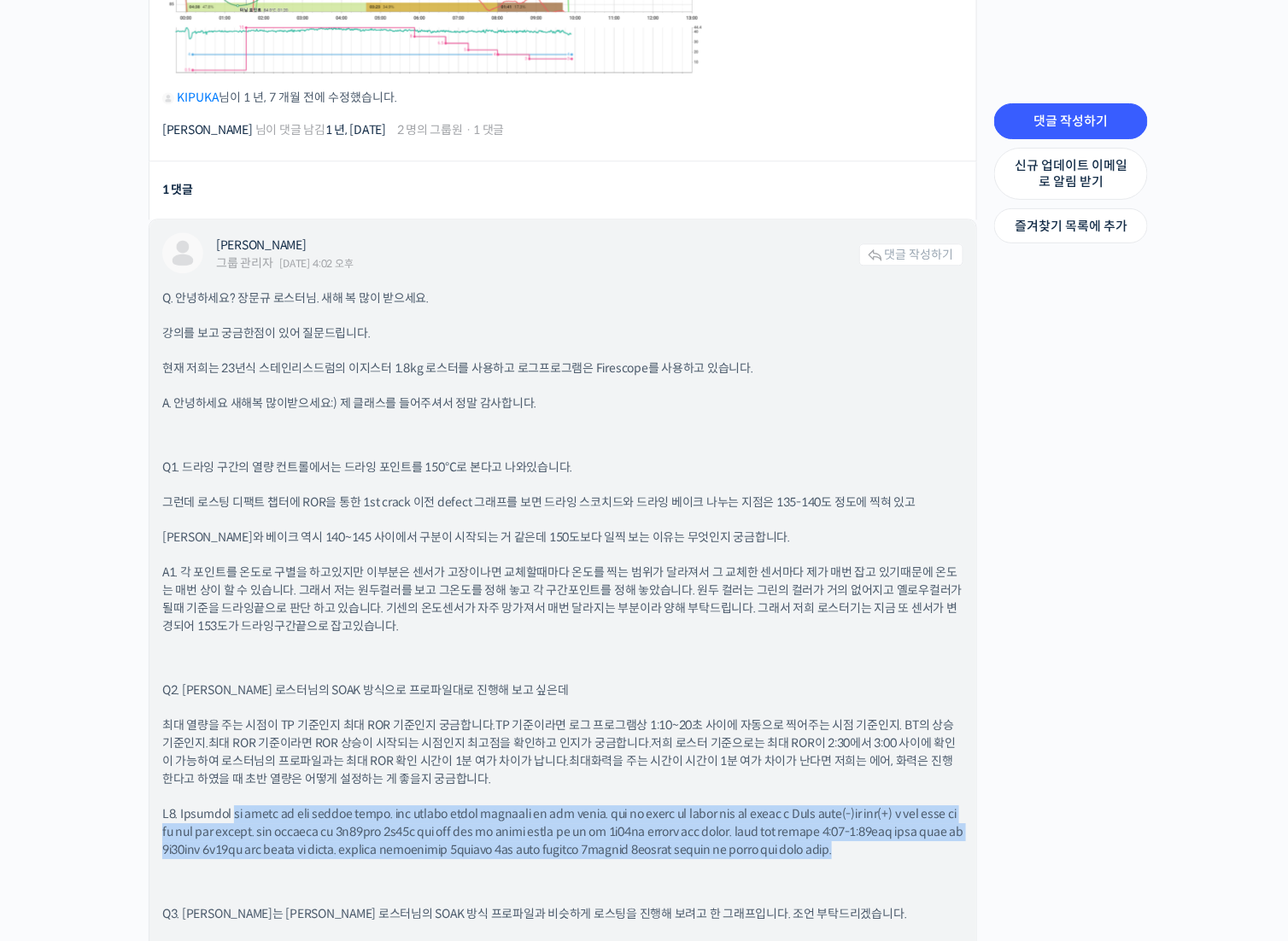
drag, startPoint x: 253, startPoint y: 811, endPoint x: 876, endPoint y: 889, distance: 627.9
click at [876, 859] on p at bounding box center [562, 832] width 801 height 53
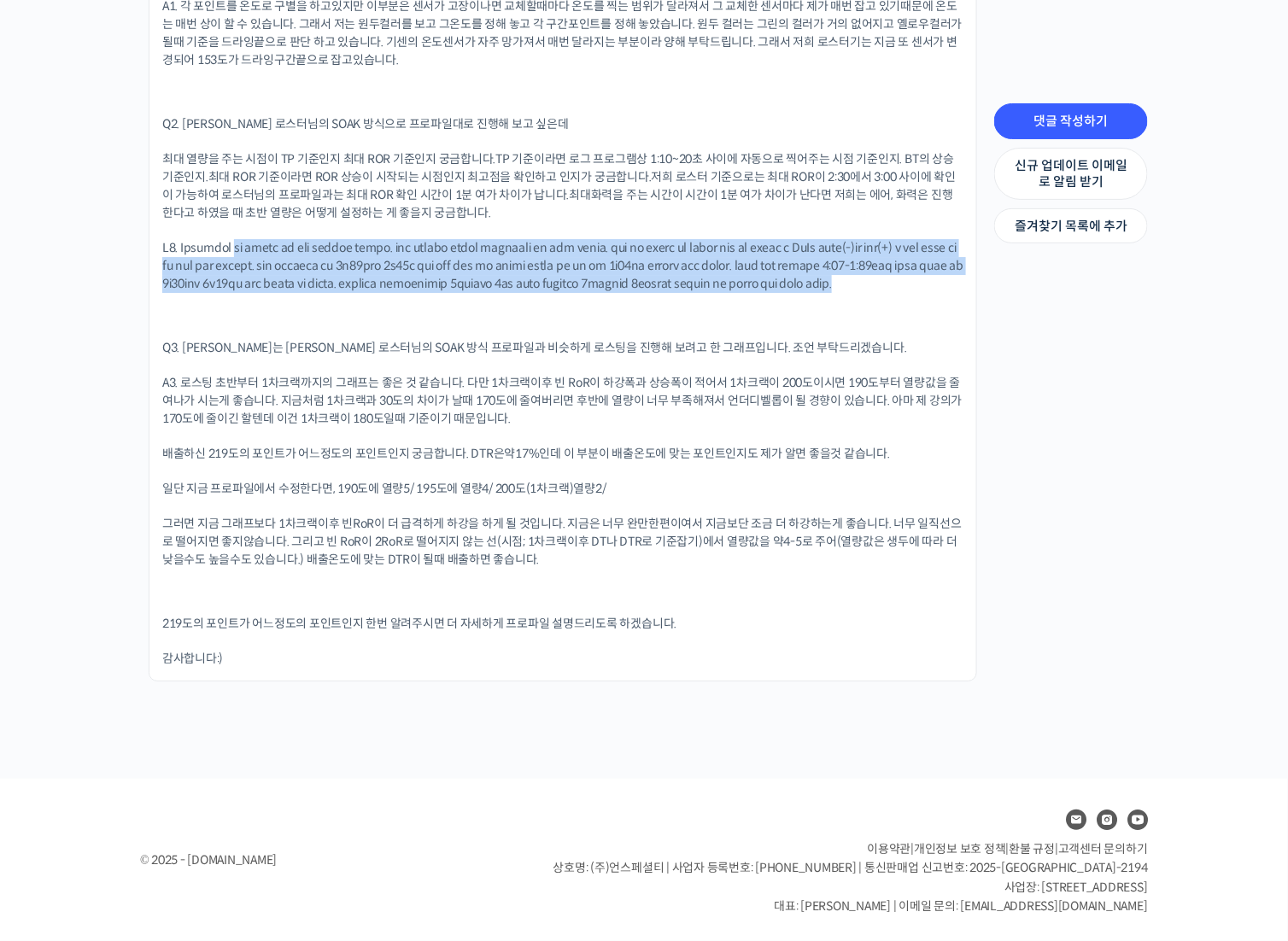
scroll to position [1880, 0]
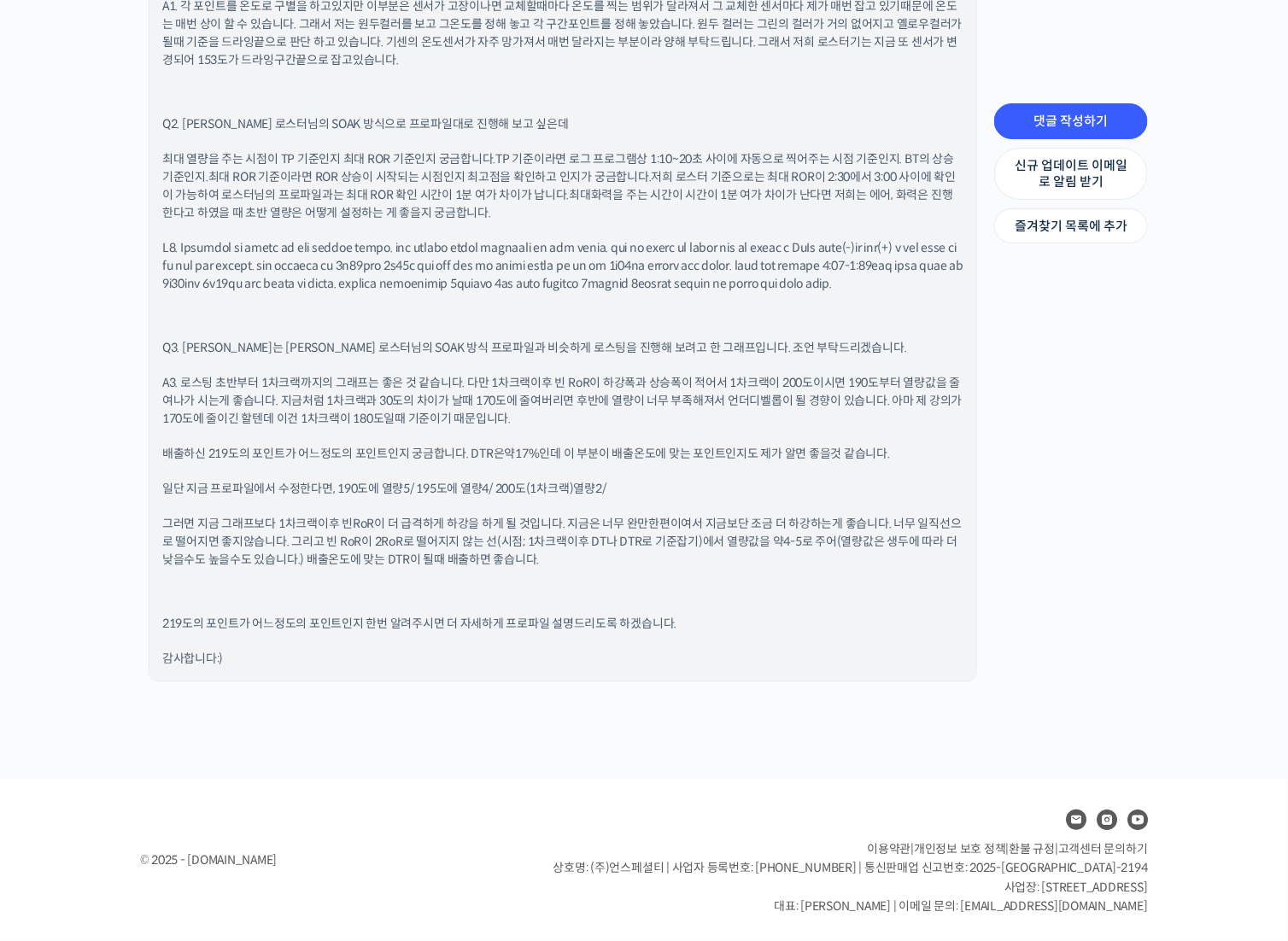
click at [328, 322] on p at bounding box center [562, 316] width 801 height 12
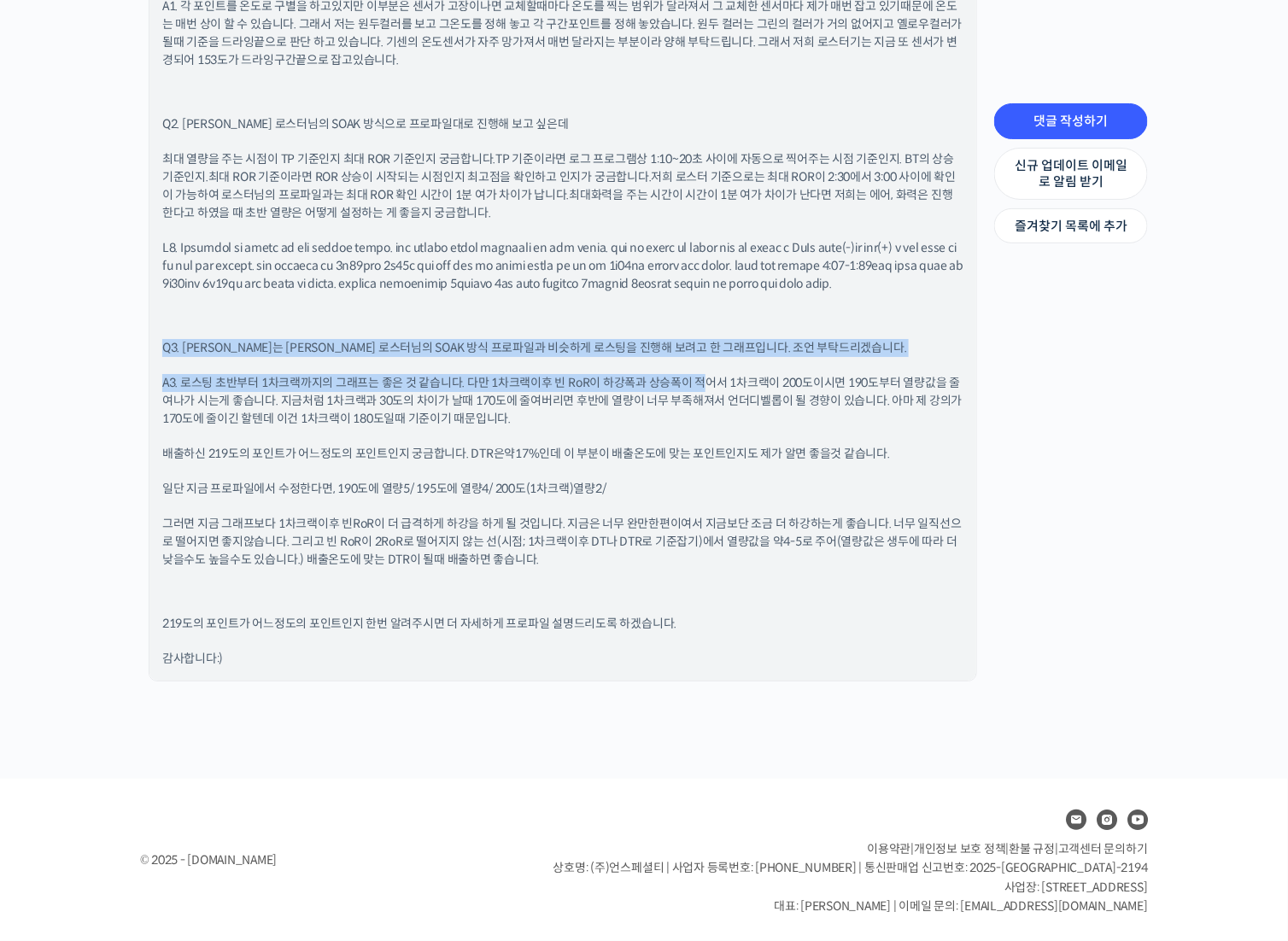
drag, startPoint x: 317, startPoint y: 318, endPoint x: 705, endPoint y: 378, distance: 392.6
click at [705, 378] on div "Q. 안녕하세요? 장문규 로스터님. 새해 복 많이 받으세요. 강의를 보고 궁금한점이 있어 질문드립니다. 현재 저희는 23년식 스테인리스드럼의 …" at bounding box center [562, 195] width 801 height 945
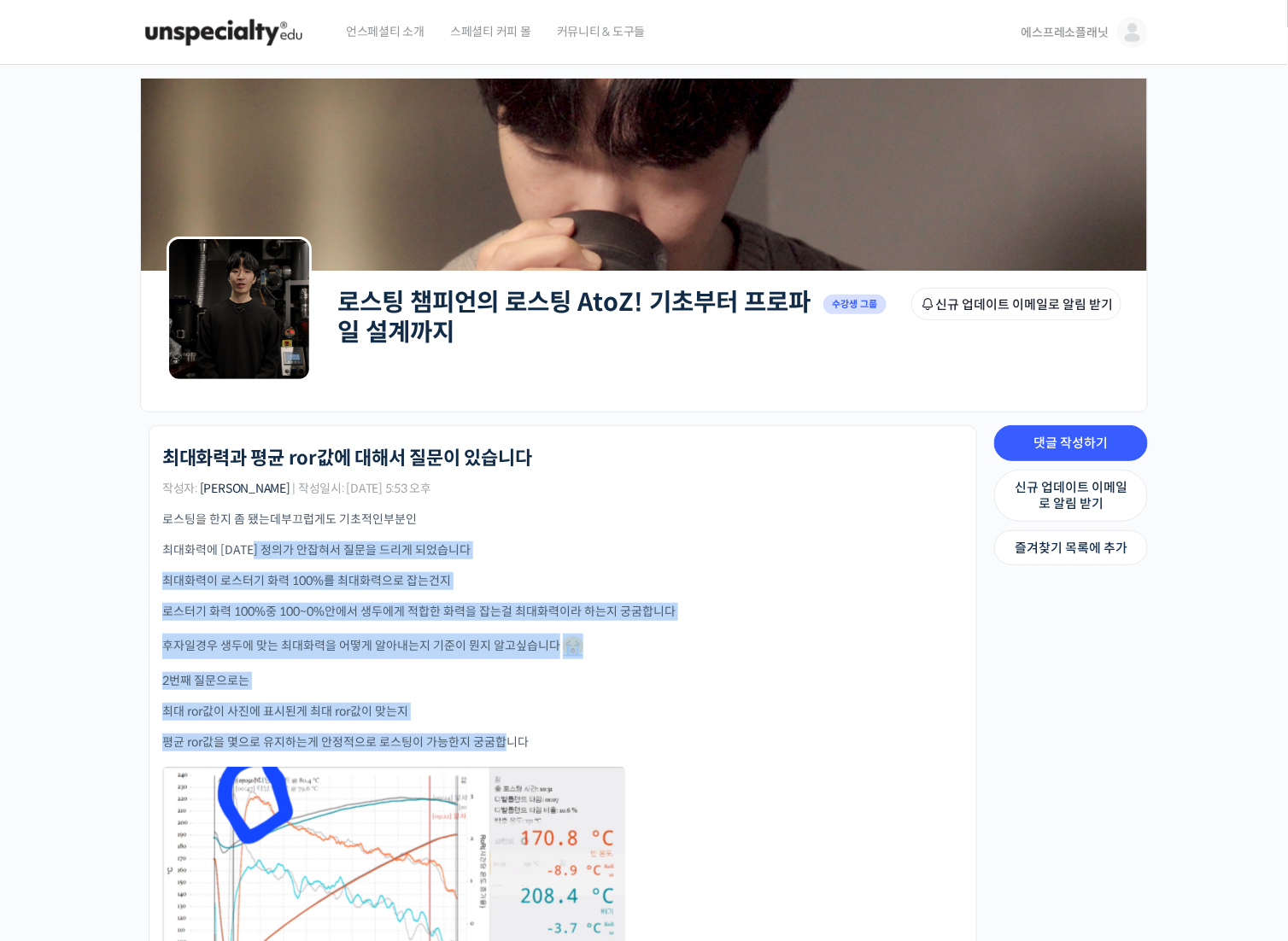
drag, startPoint x: 266, startPoint y: 544, endPoint x: 515, endPoint y: 720, distance: 304.9
click at [506, 725] on div "로스팅을 한지 좀 됐는데 부끄럽게도 기초적인부분인 최대화력에 대한 정의가 안잡혀서 질문을 드리게 되었습니다 최대화력이 로스터기 화력 100%를…" at bounding box center [562, 834] width 801 height 649
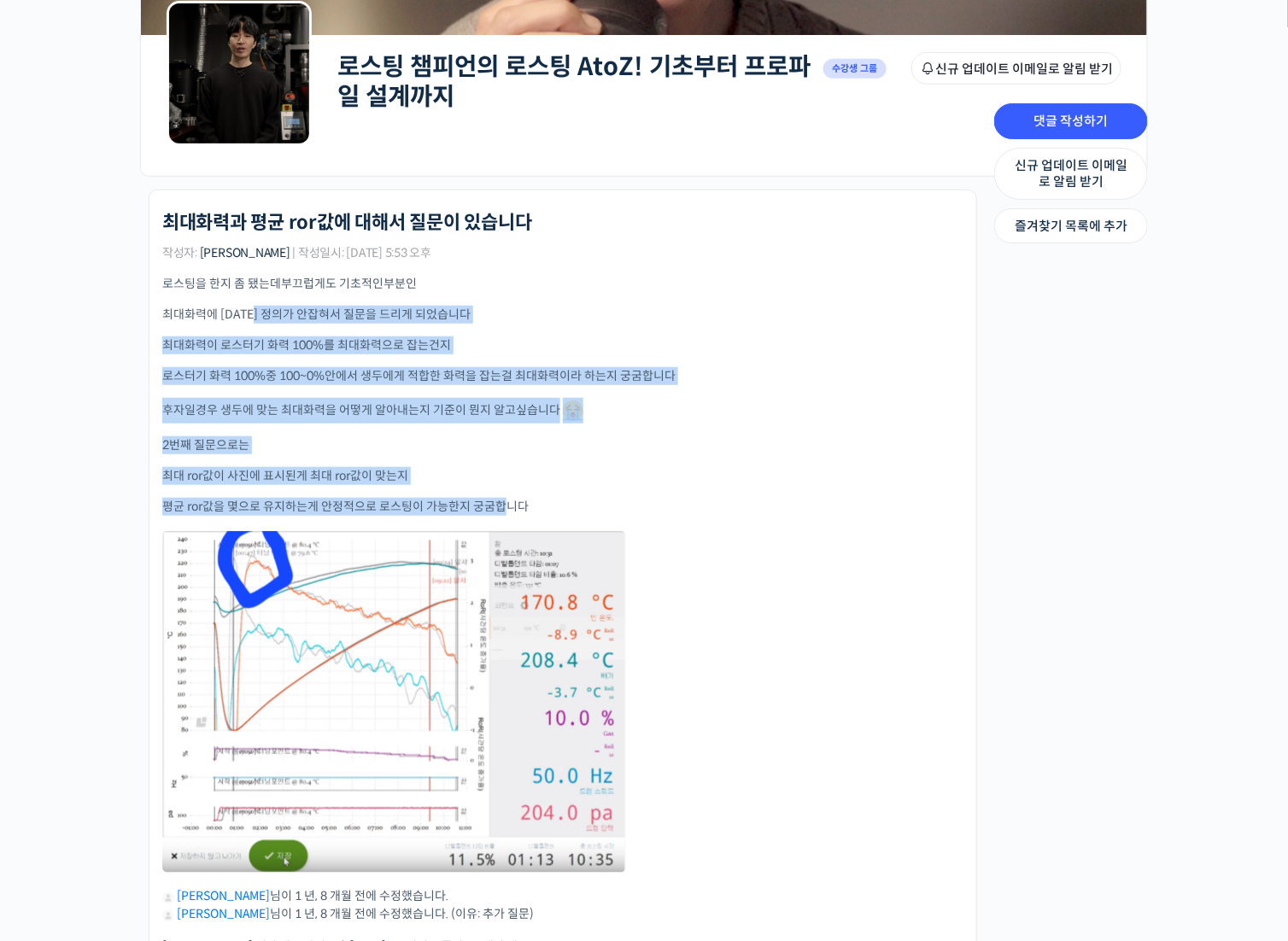
scroll to position [683, 0]
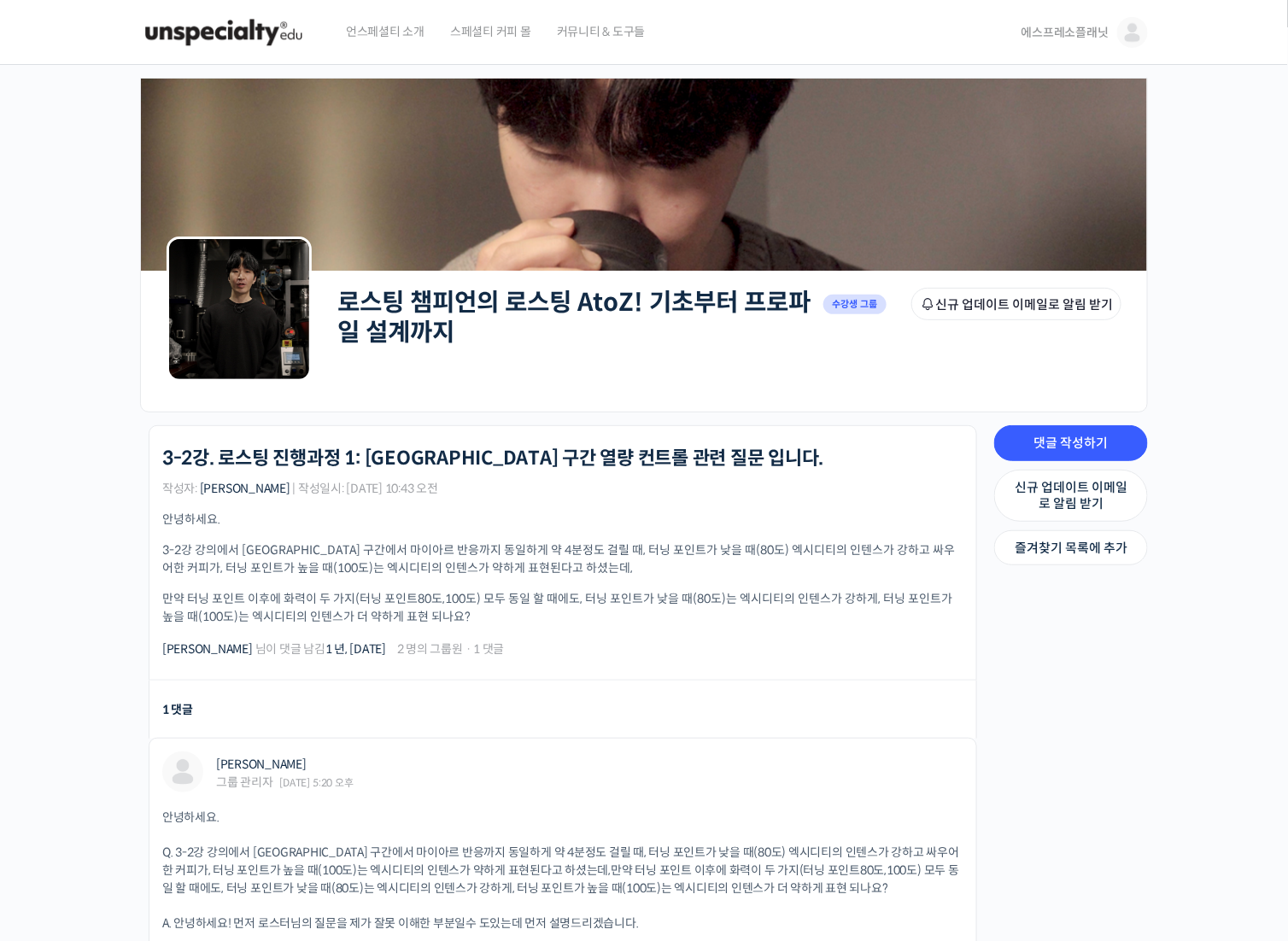
drag, startPoint x: 500, startPoint y: 522, endPoint x: 570, endPoint y: 641, distance: 138.1
click at [570, 641] on div "로스팅 챔피언의 로스팅 AtoZ! 기초부터 프로파일 설계까지 3-2강. 로스팅 진행과정 1: [GEOGRAPHIC_DATA] 구간 열량 컨트롤…" at bounding box center [562, 552] width 801 height 211
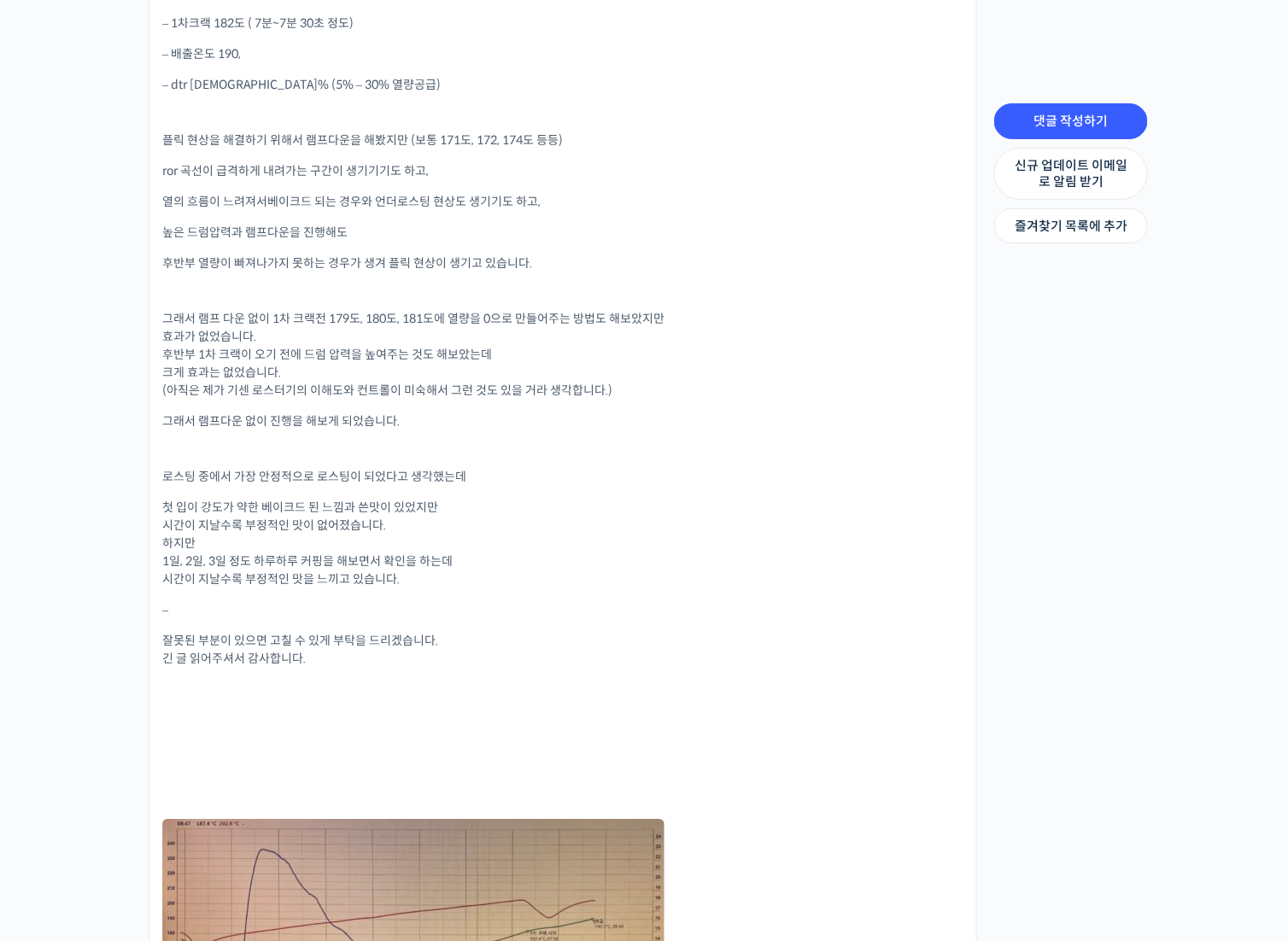
scroll to position [2049, 0]
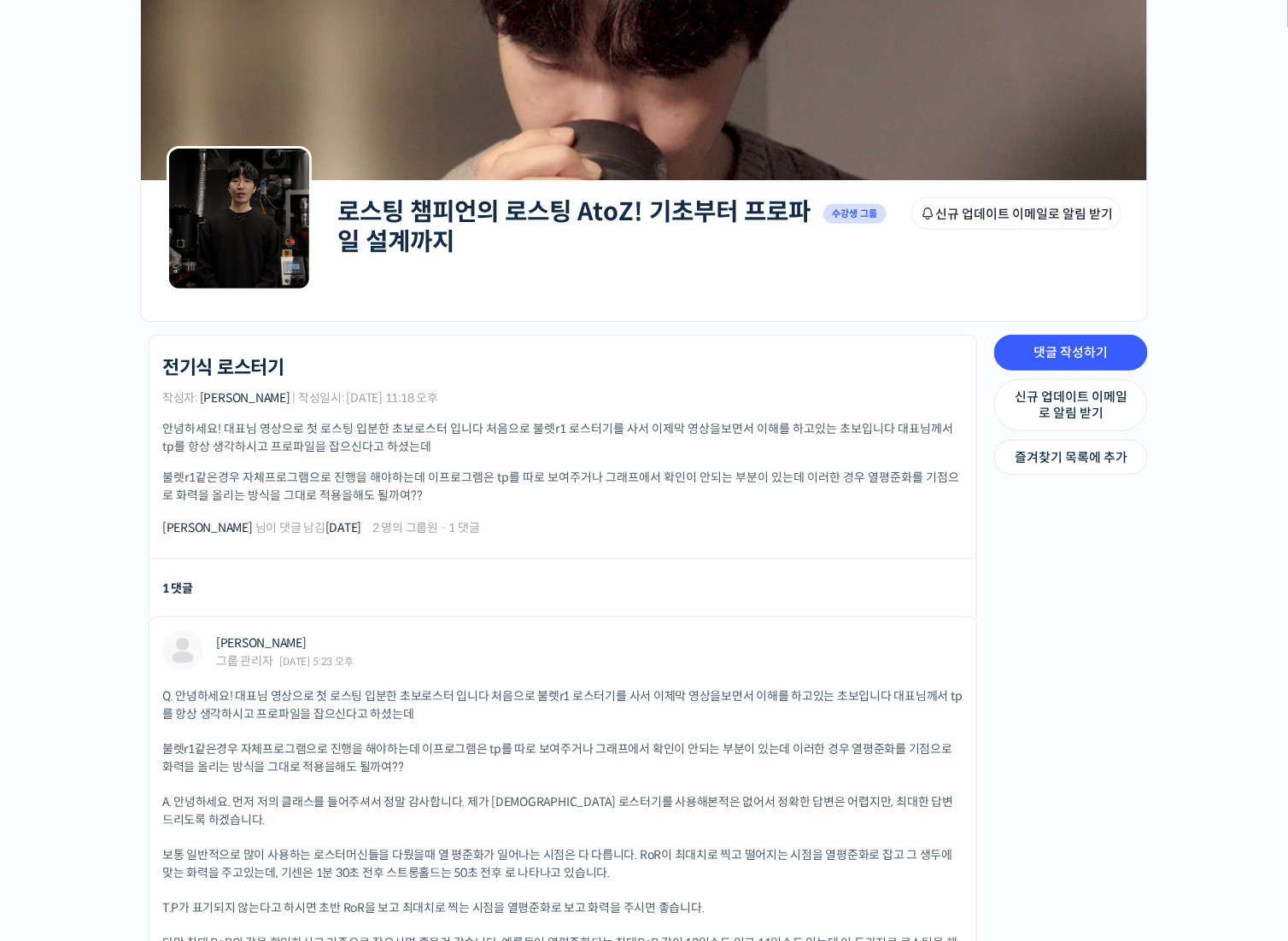
scroll to position [373, 0]
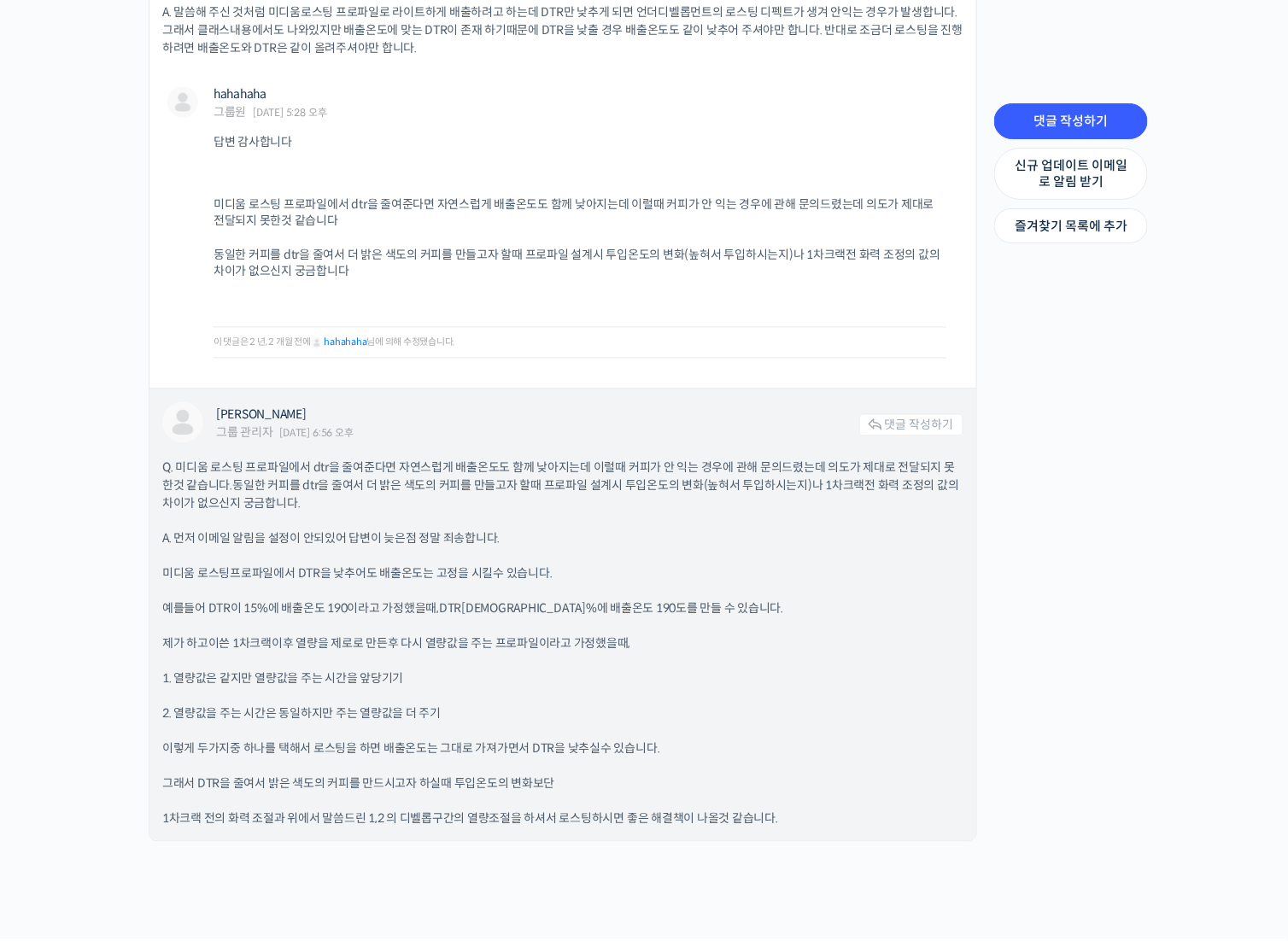
scroll to position [1133, 0]
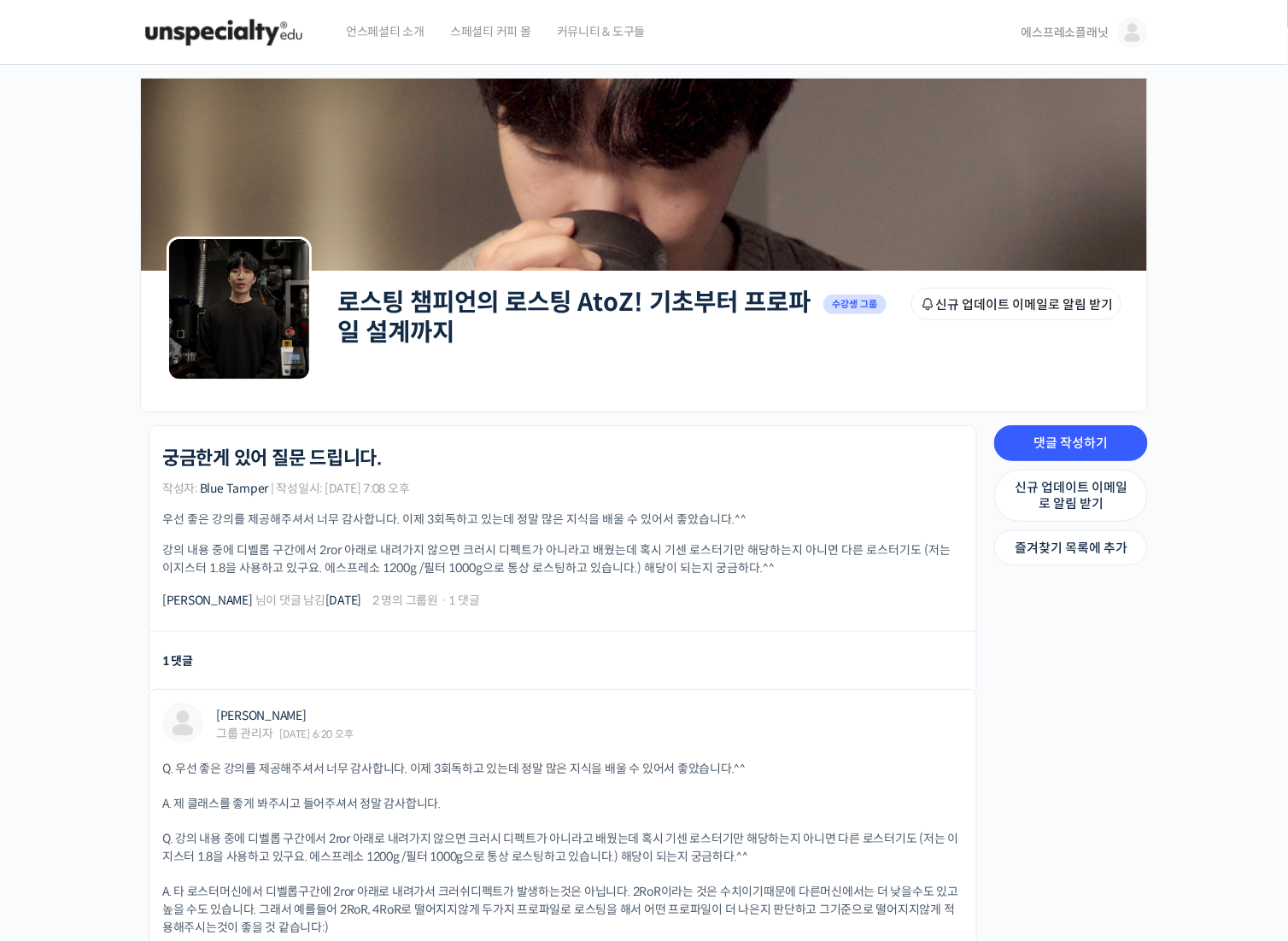
drag, startPoint x: 603, startPoint y: 481, endPoint x: 593, endPoint y: 586, distance: 105.5
click at [593, 586] on div "로스팅 챔피언의 로스팅 AtoZ! 기초부터 프로파일 설계까지 궁금한게 있어 질문 드립니다. 작성자: Blue Tamper | 작성일시: 202…" at bounding box center [562, 528] width 801 height 162
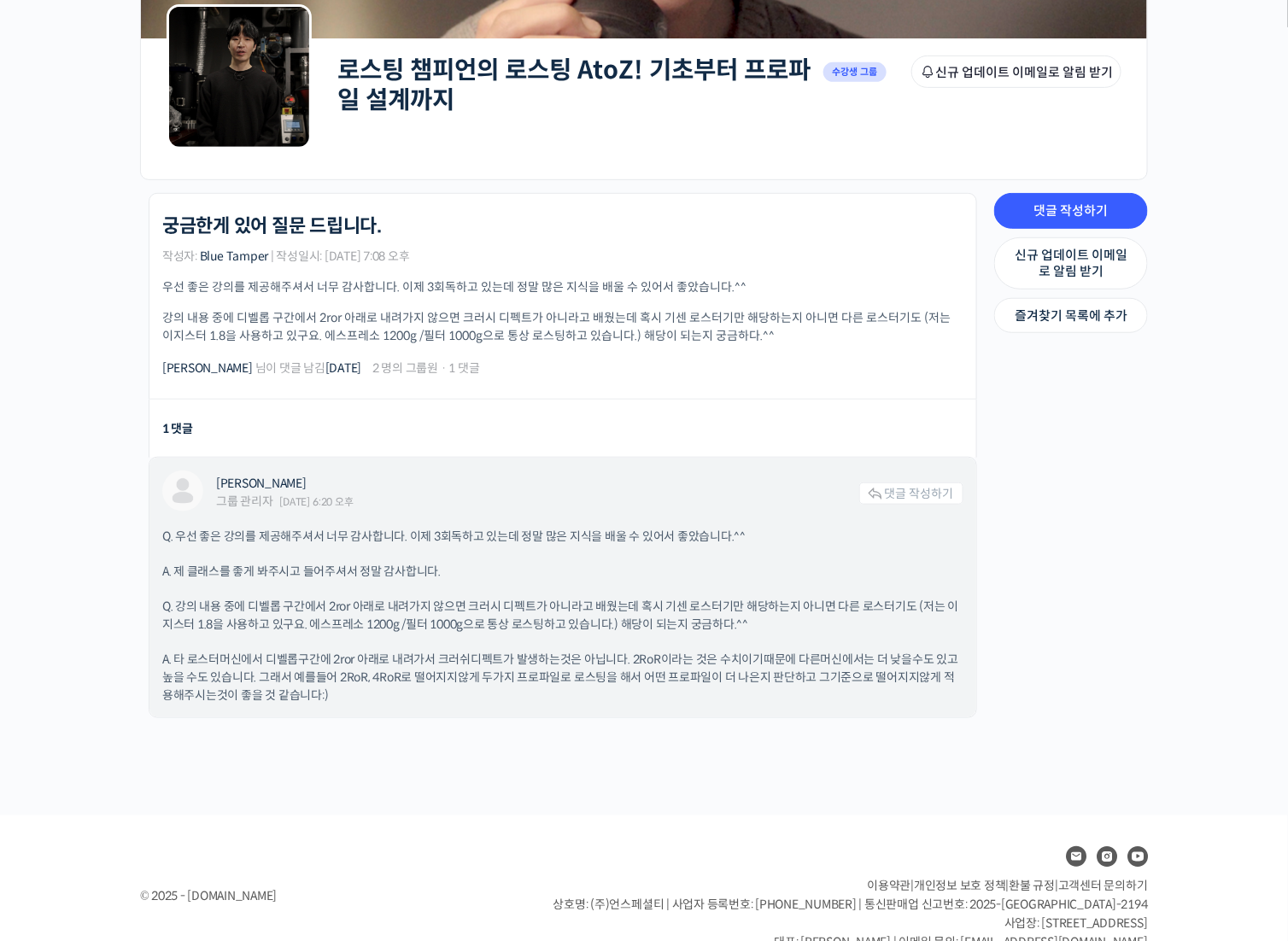
scroll to position [256, 0]
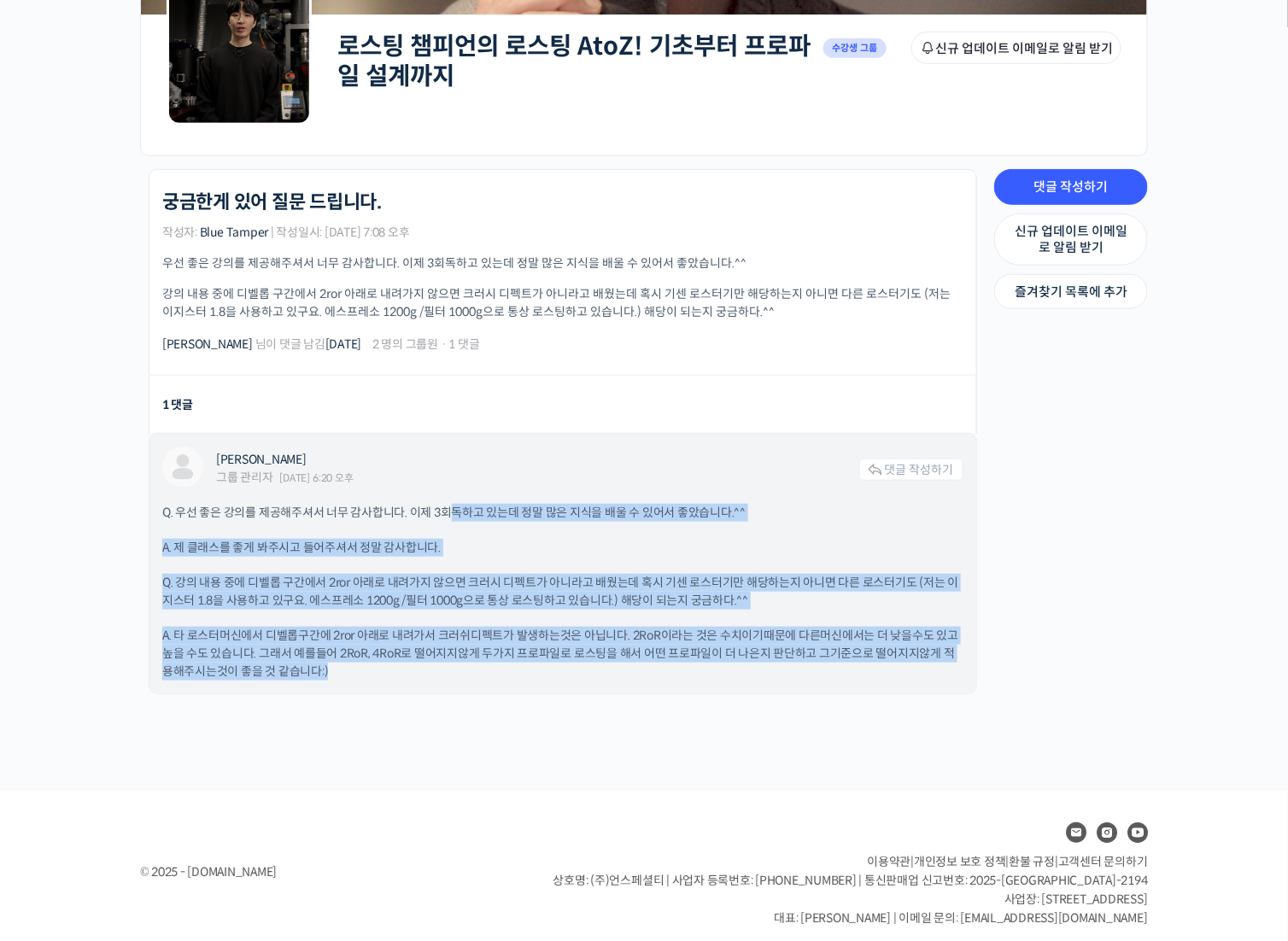
drag, startPoint x: 447, startPoint y: 496, endPoint x: 829, endPoint y: 677, distance: 422.7
click at [838, 676] on div "장문규 그룹 관리자 2023년 08월 10일 6:20 오후 댓글 작성하기 Q. 우선 좋은 강의를 제공해주셔서 너무 감사합니다. 이제 3회독하고…" at bounding box center [563, 564] width 827 height 260
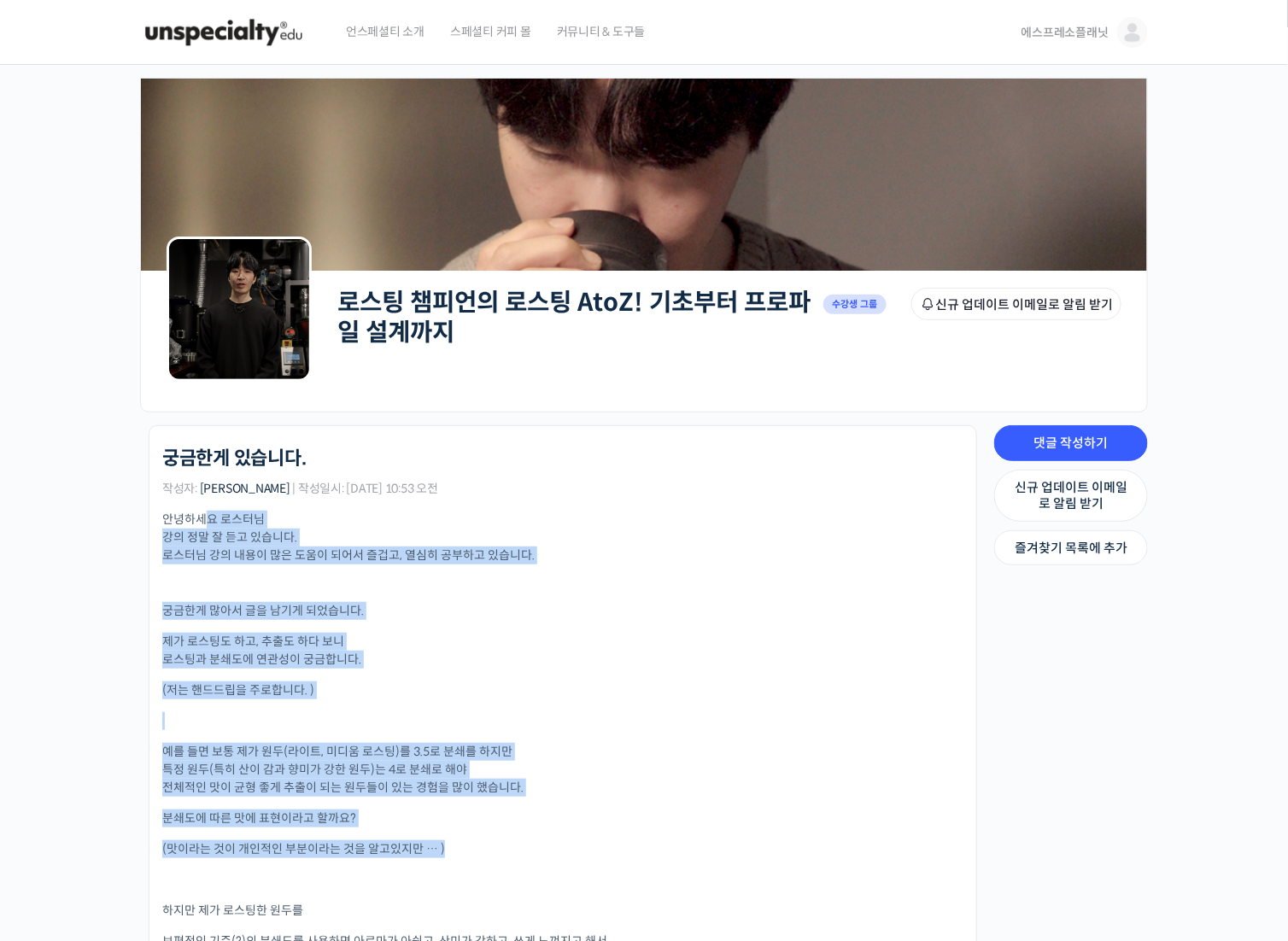
drag, startPoint x: 202, startPoint y: 518, endPoint x: 405, endPoint y: 848, distance: 387.4
click at [384, 865] on div "안녕하세요 로스터님 강의 정말 잘 듣고 있습니다. 로스터님 강의 내용이 많은 도움이 되어서 즐겁고, 열심히 공부하고 있습니다. 궁금한게 많아서…" at bounding box center [562, 936] width 801 height 852
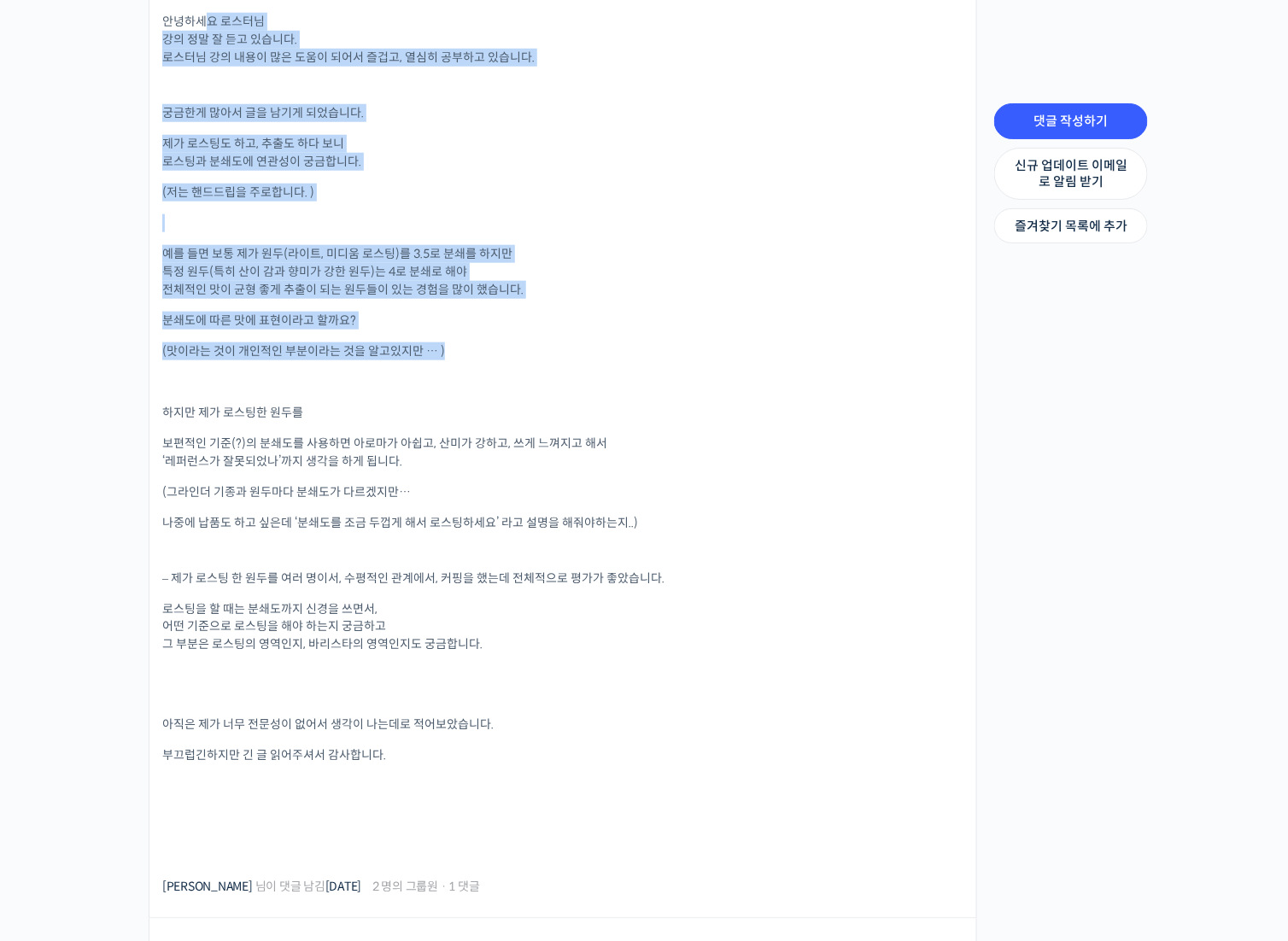
scroll to position [512, 0]
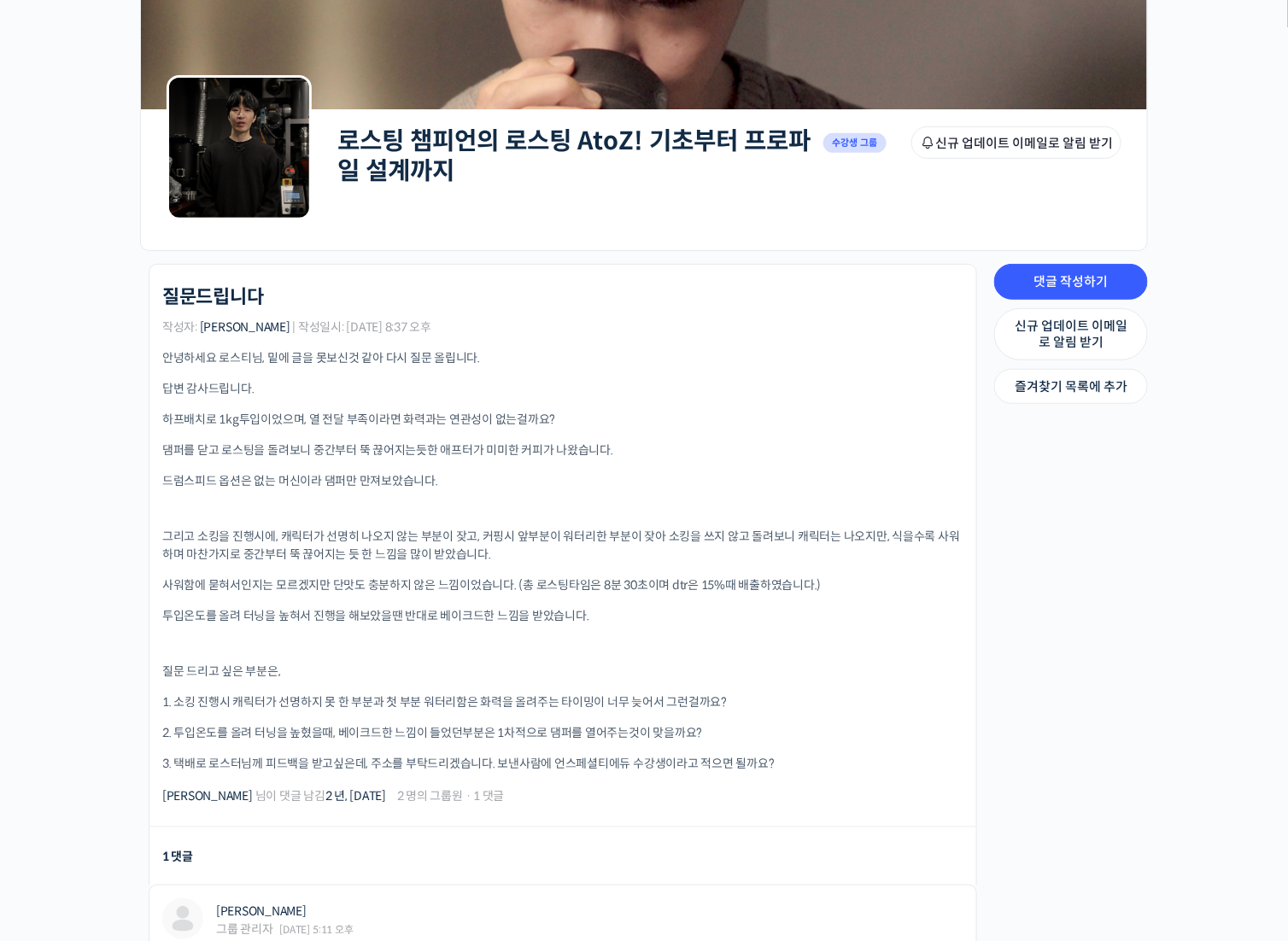
scroll to position [171, 0]
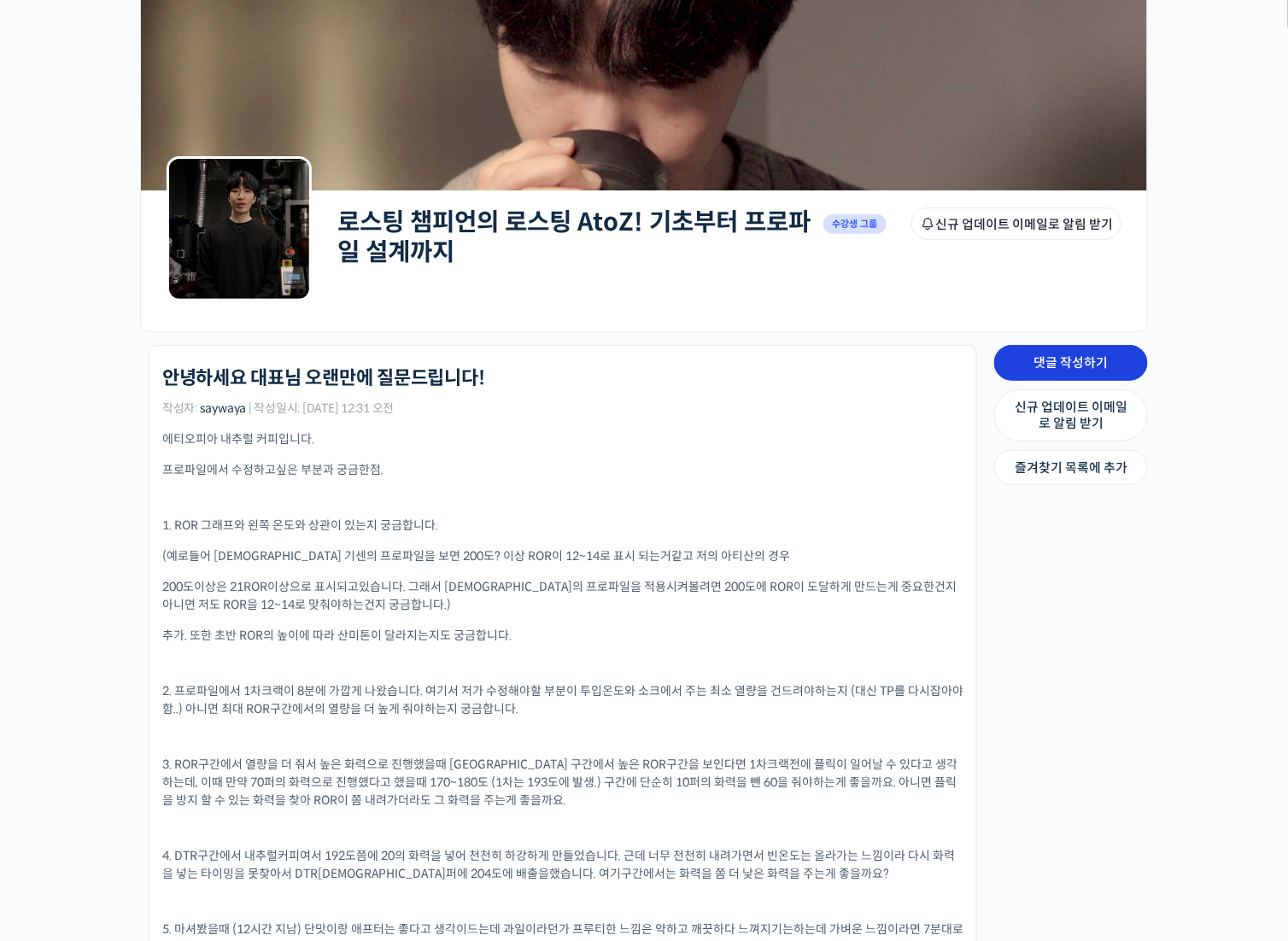
scroll to position [341, 0]
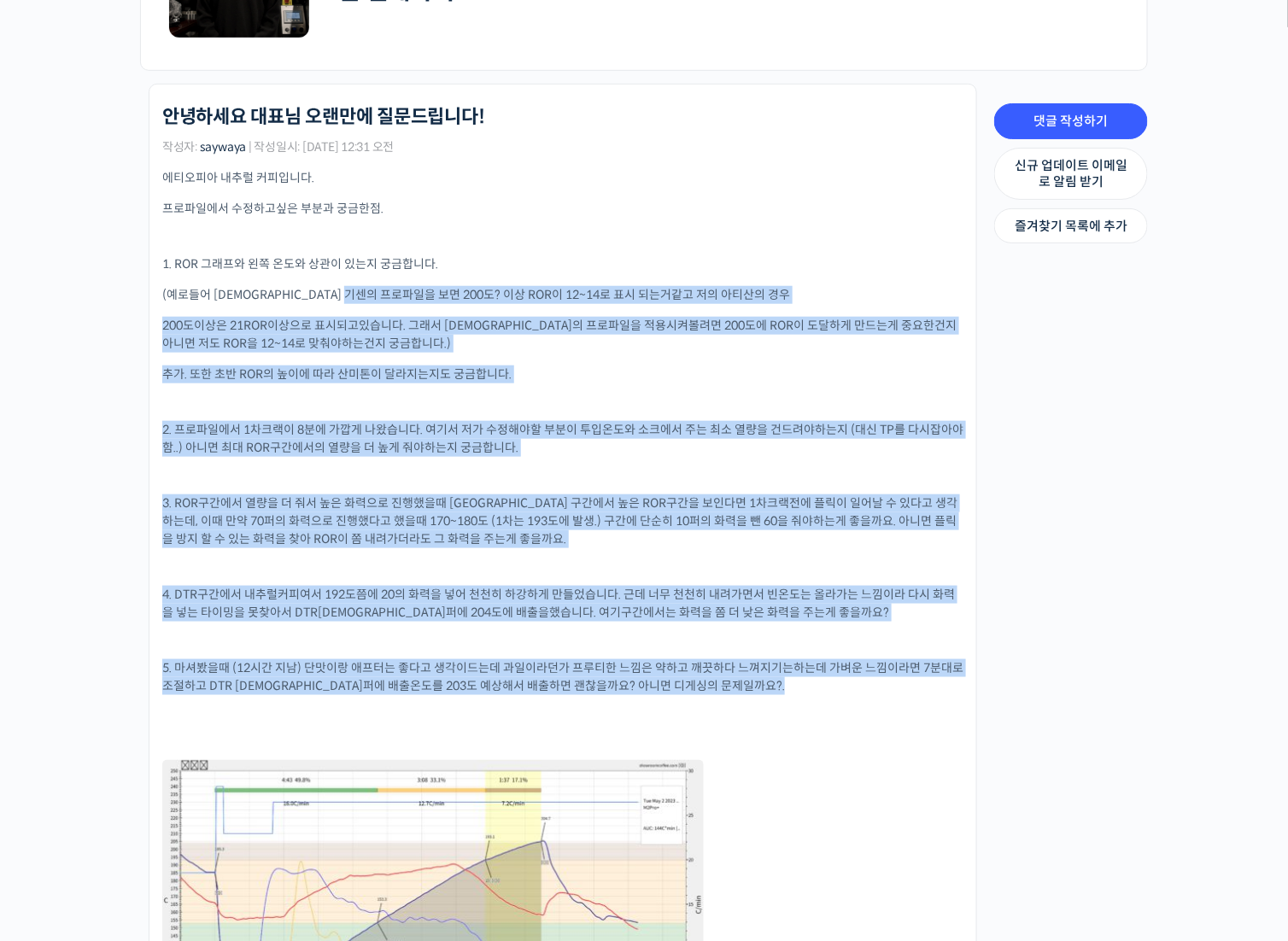
drag, startPoint x: 389, startPoint y: 289, endPoint x: 790, endPoint y: 713, distance: 583.6
click at [790, 713] on div "에티오피아 내추럴 커피입니다. 프로파일에서 수정하고싶은 부분과 궁금한점. 1. ROR 그래프와 왼쪽 온도와 상관이 있는지 궁금합니다. (예로들…" at bounding box center [562, 613] width 801 height 888
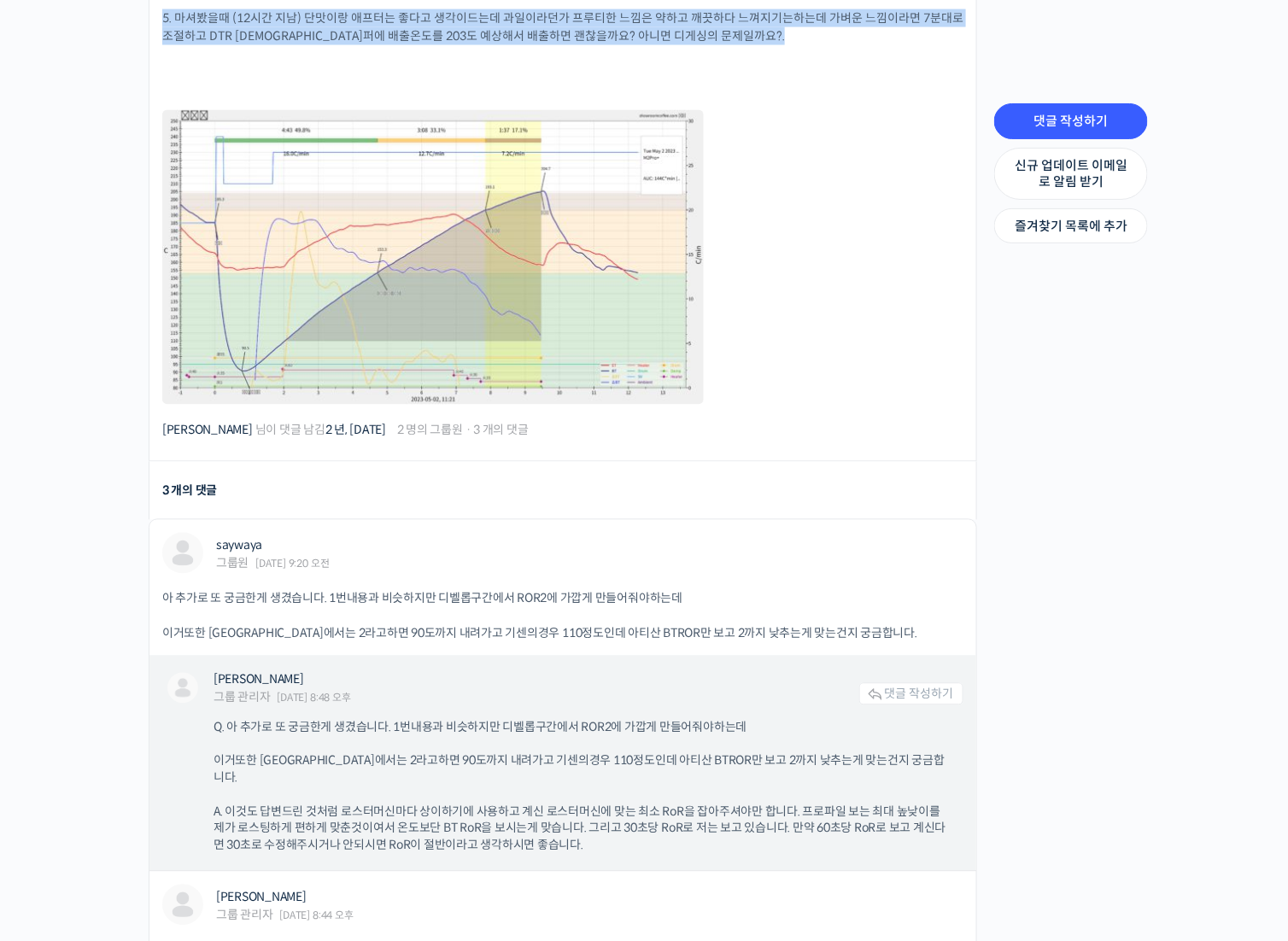
scroll to position [1025, 0]
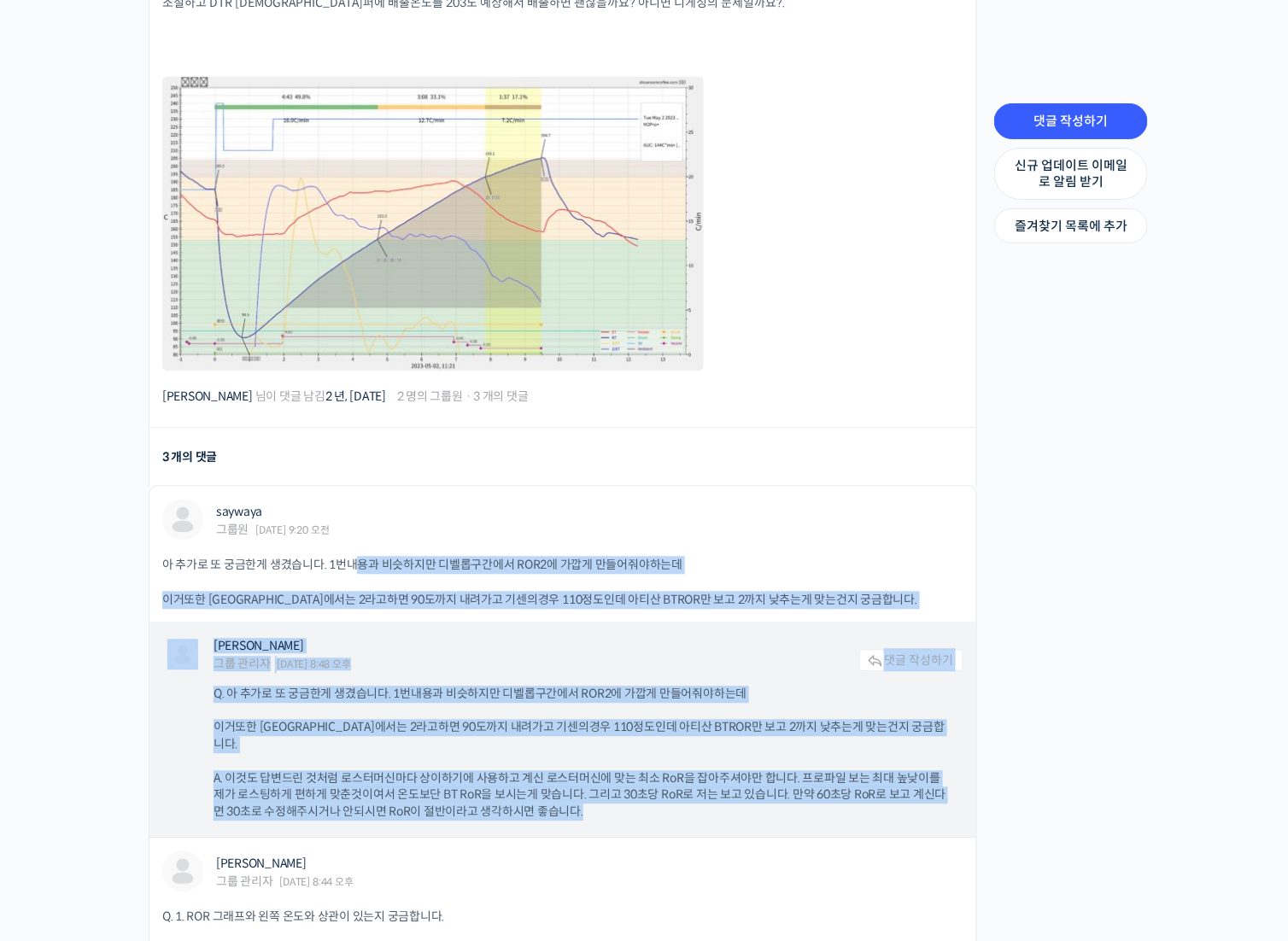
drag, startPoint x: 355, startPoint y: 559, endPoint x: 740, endPoint y: 795, distance: 451.6
click at [740, 795] on li "saywaya 그룹원 2023년 05월 03일 9:20 오전 댓글 작성하기 아 추가로 또 궁금한게 생겼습니다. 1번내용과 비슷하지만 디벨롭구간…" at bounding box center [563, 662] width 828 height 353
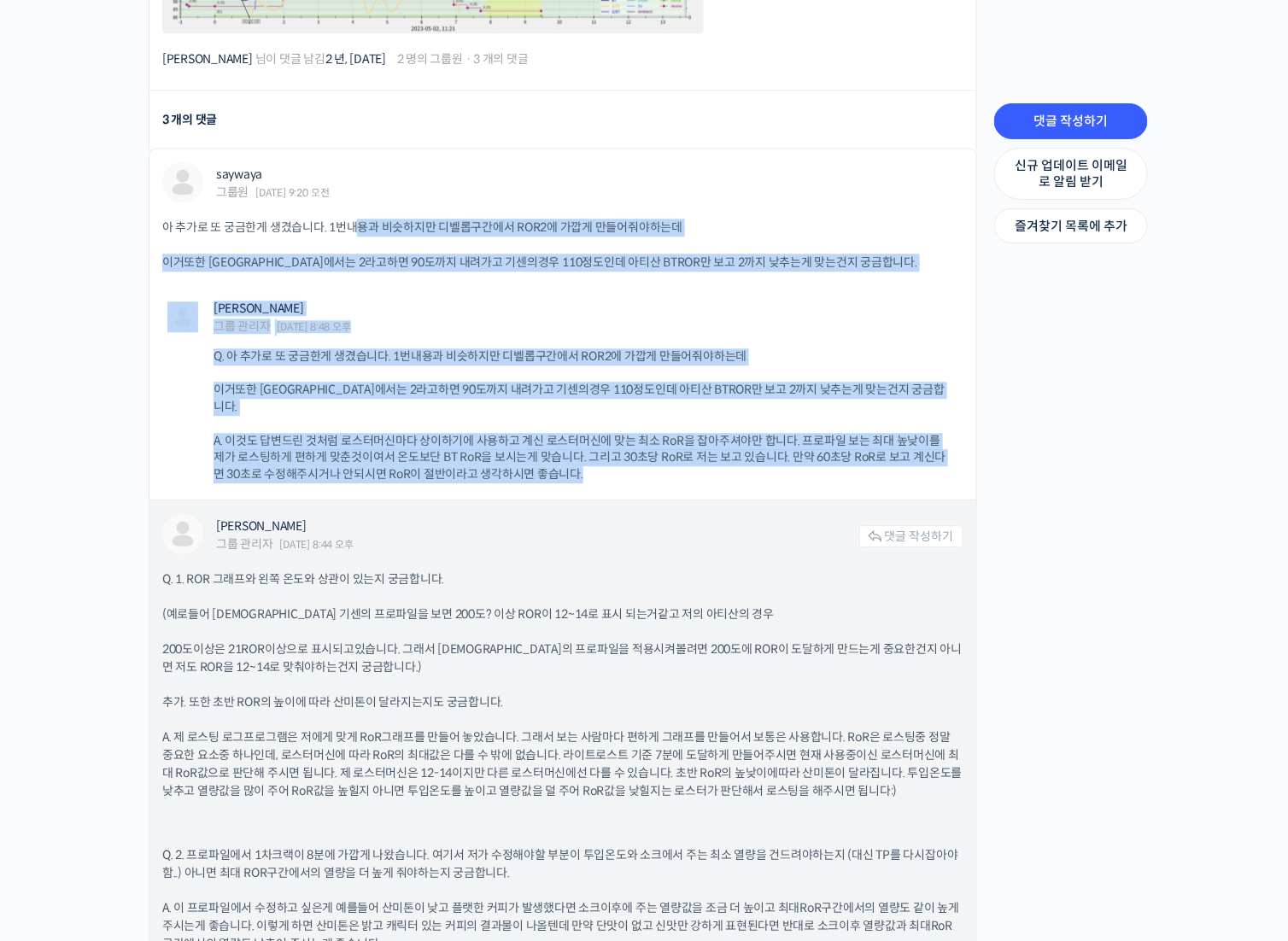
scroll to position [1366, 0]
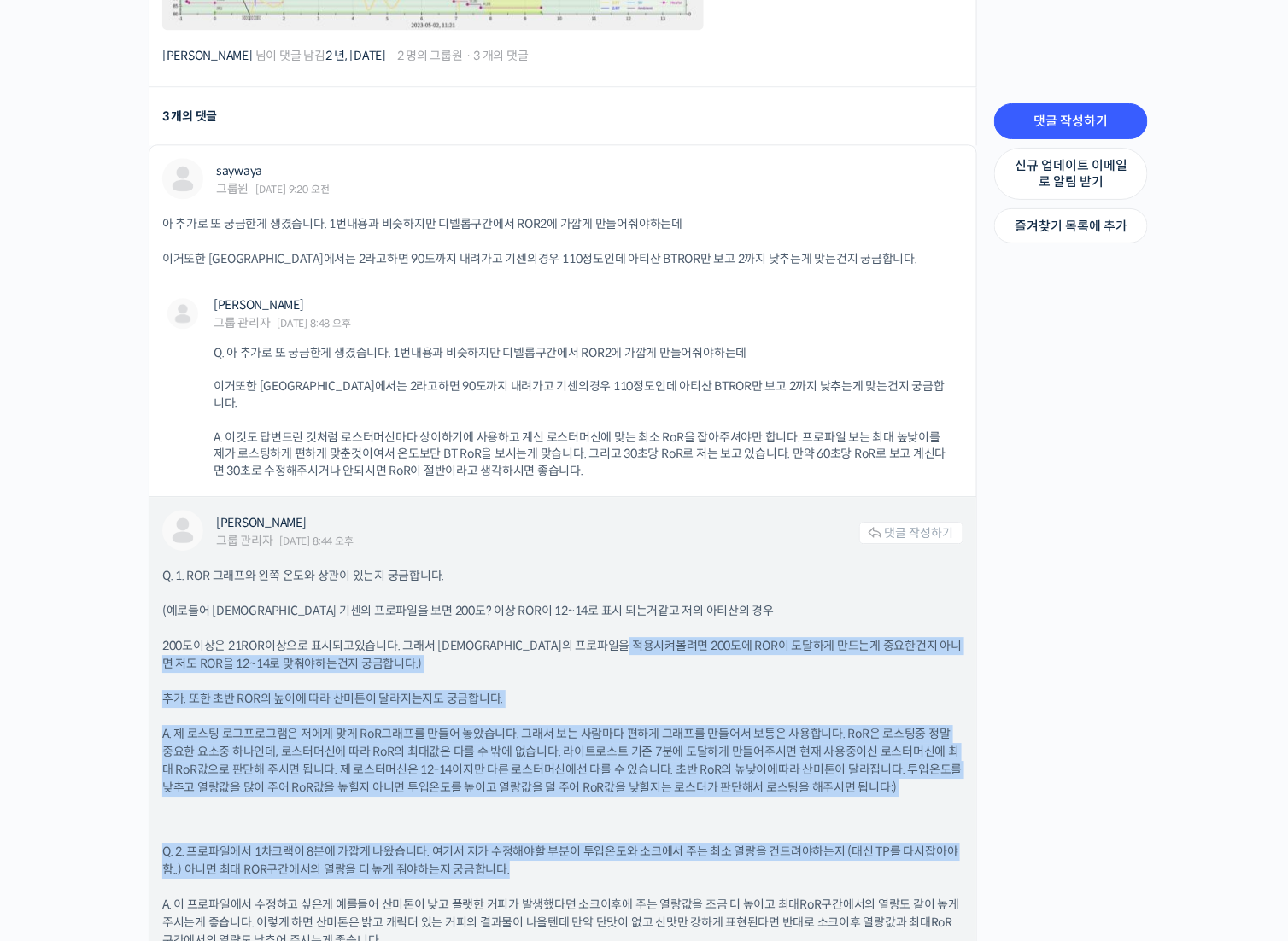
drag, startPoint x: 663, startPoint y: 622, endPoint x: 667, endPoint y: 851, distance: 229.0
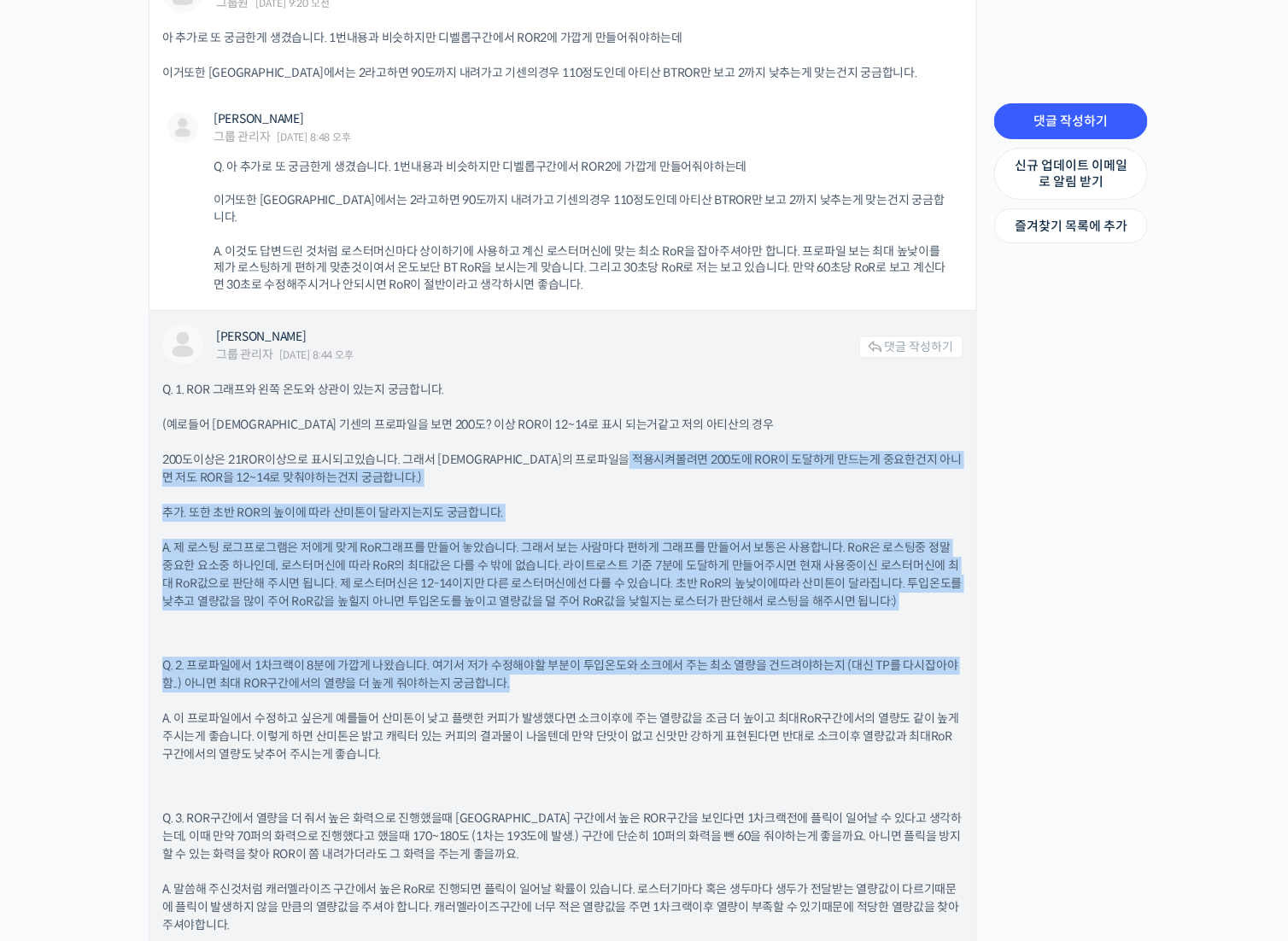
scroll to position [1708, 0]
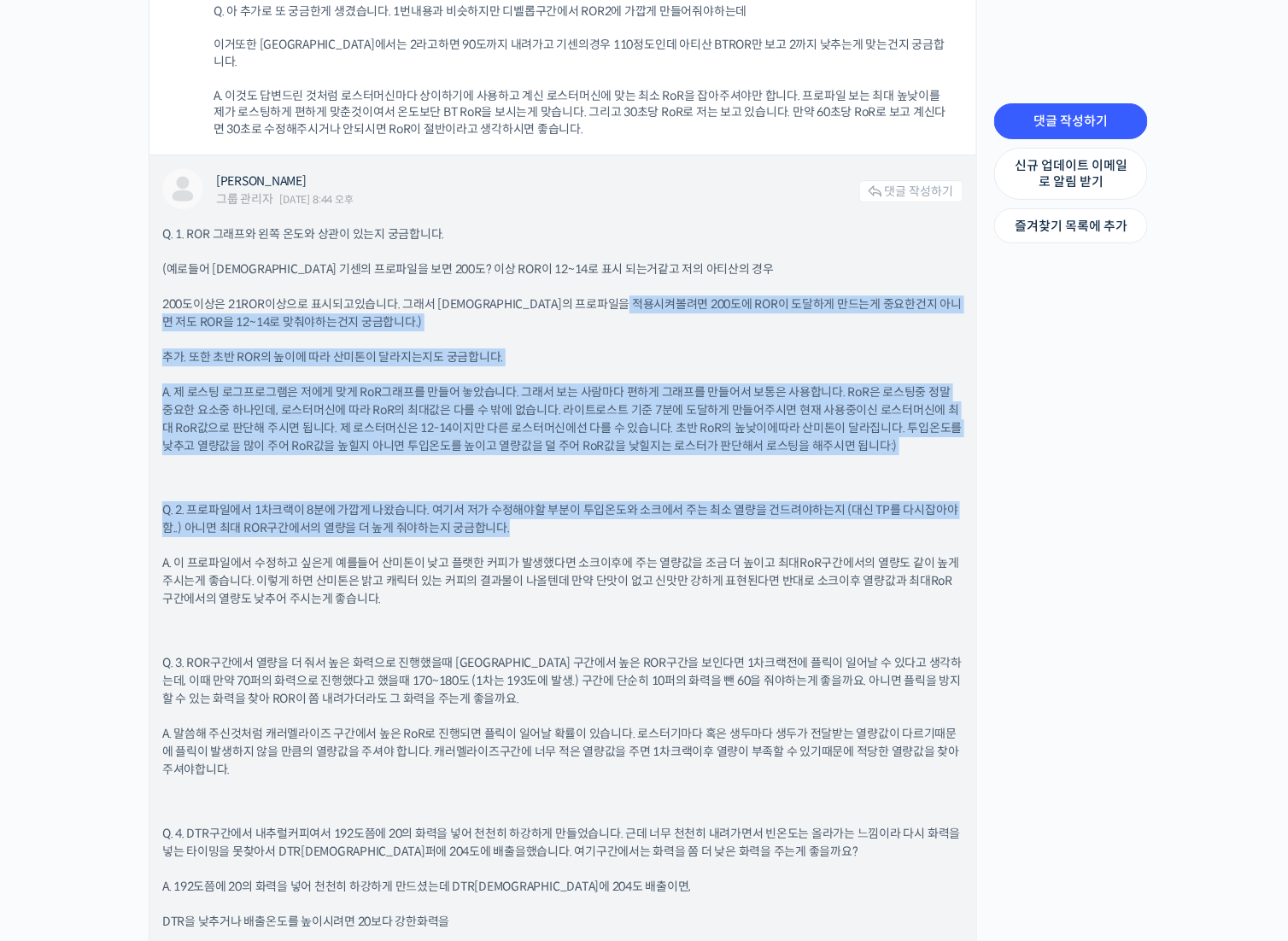
click at [541, 515] on p "Q. 2. 프로파일에서 1차크랙이 8분에 가깝게 나왔습니다. 여기서 저가 수정해야할 부분이 투입온도와 소크에서 주는 최소 열량을 건드려야하는지…" at bounding box center [562, 519] width 801 height 36
click at [538, 509] on p "Q. 2. 프로파일에서 1차크랙이 8분에 가깝게 나왔습니다. 여기서 저가 수정해야할 부분이 투입온도와 소크에서 주는 최소 열량을 건드려야하는지…" at bounding box center [562, 519] width 801 height 36
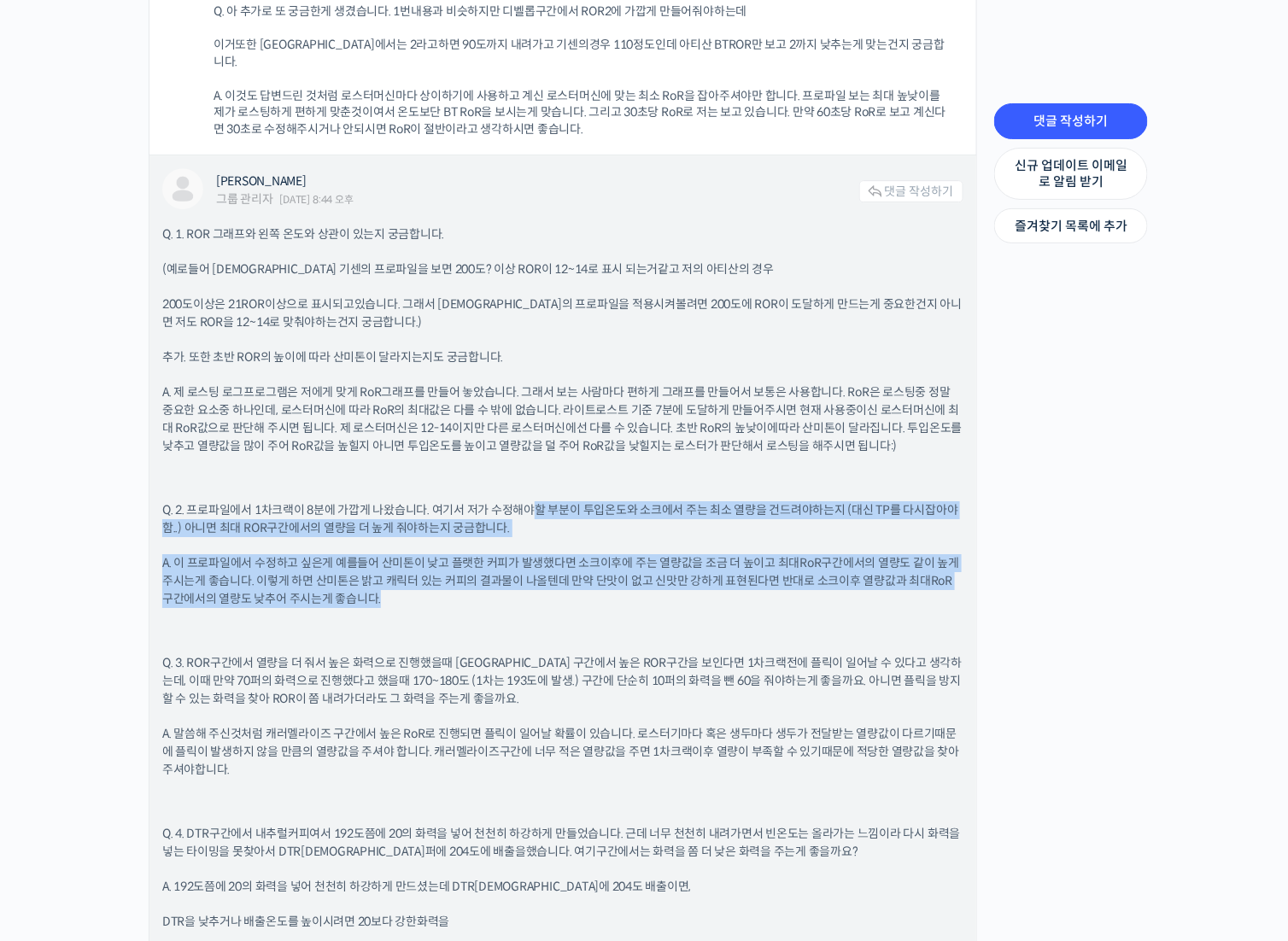
drag, startPoint x: 535, startPoint y: 475, endPoint x: 538, endPoint y: 583, distance: 108.0
click at [538, 583] on div "Q. 1. ROR 그래프와 왼쪽 온도와 상관이 있는지 궁금합니다. (예로들어 대표님 기센의 프로파일을 보면 200도? 이상 ROR이 12~14…" at bounding box center [562, 765] width 801 height 1079
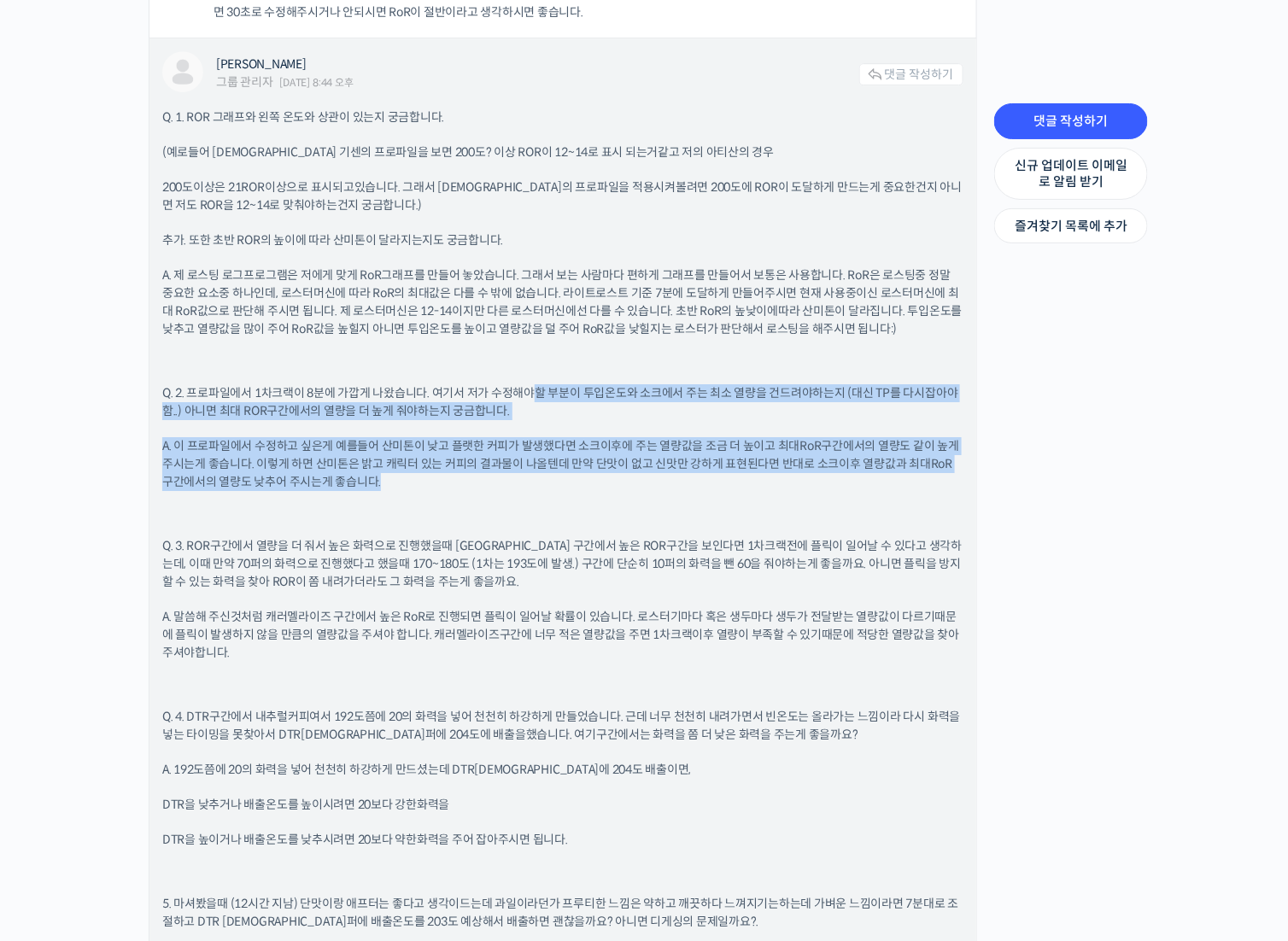
scroll to position [2135, 0]
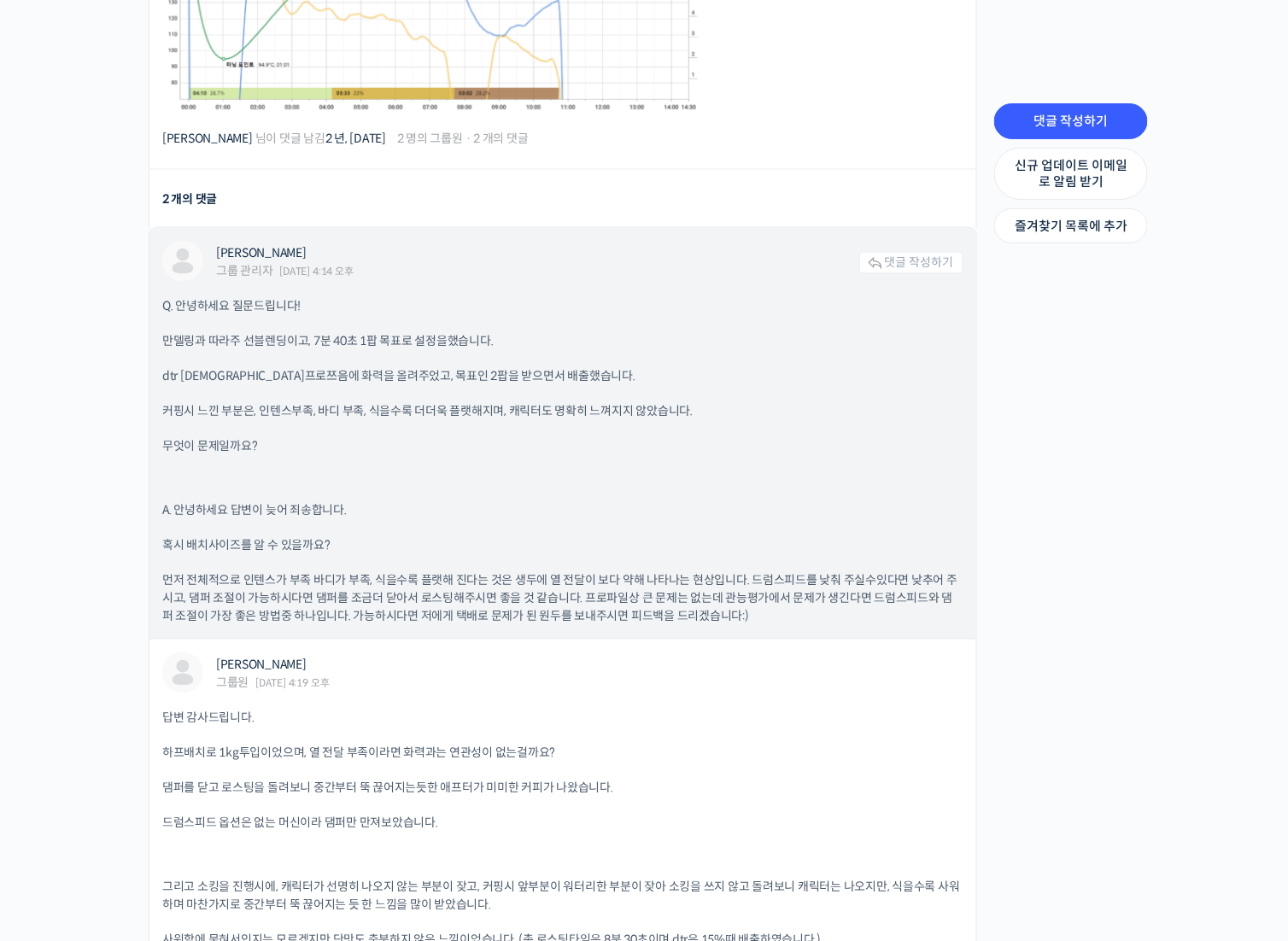
scroll to position [1366, 0]
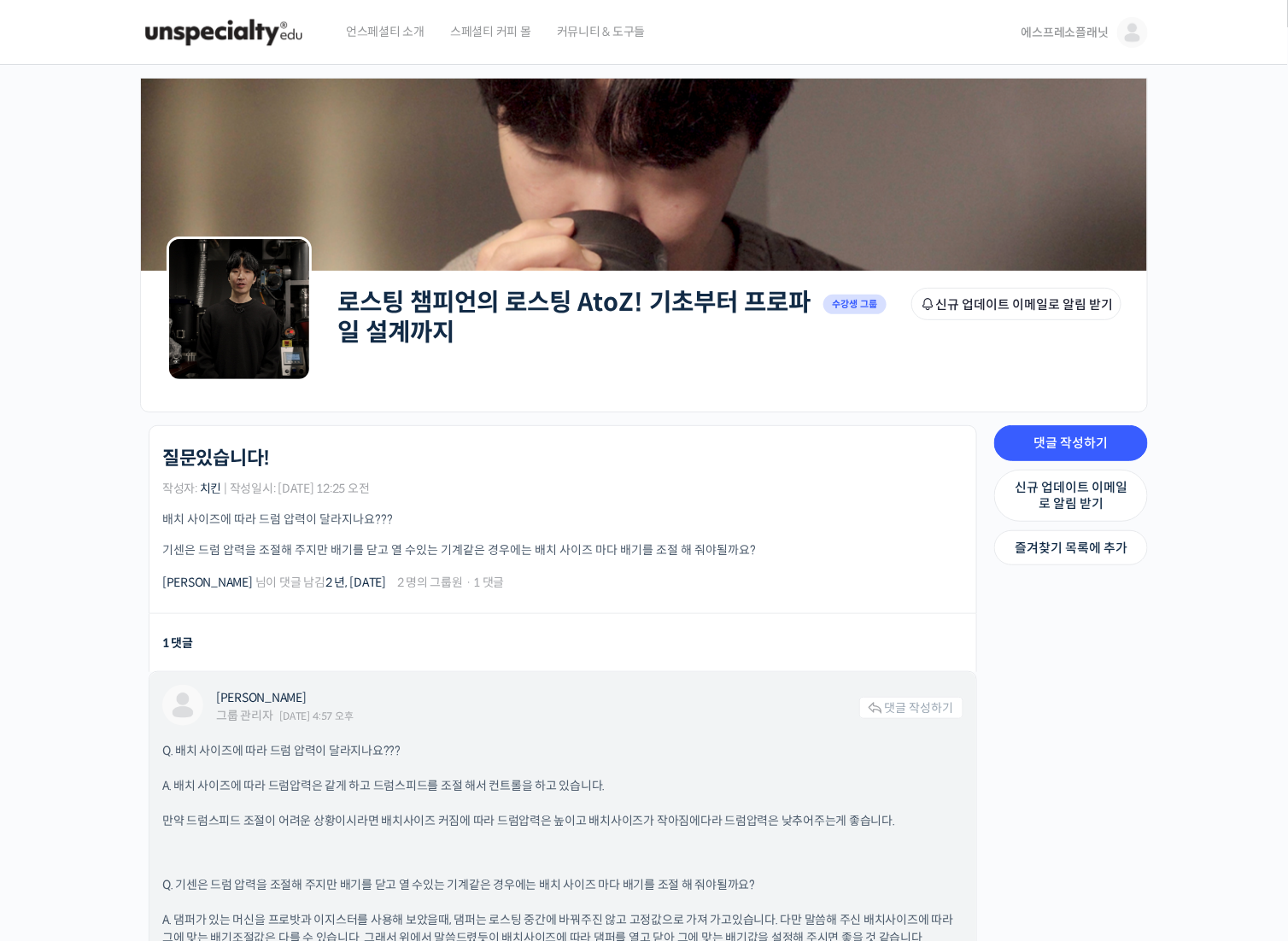
drag, startPoint x: 480, startPoint y: 504, endPoint x: 652, endPoint y: 811, distance: 351.9
click at [652, 811] on div "로스팅 챔피언의 로스팅 AtoZ! 기초부터 프로파일 설계까지 질문있습니다! 작성자: 치킨 | 작성일시: 2023년 03월 10일 12:25 오…" at bounding box center [558, 826] width 854 height 802
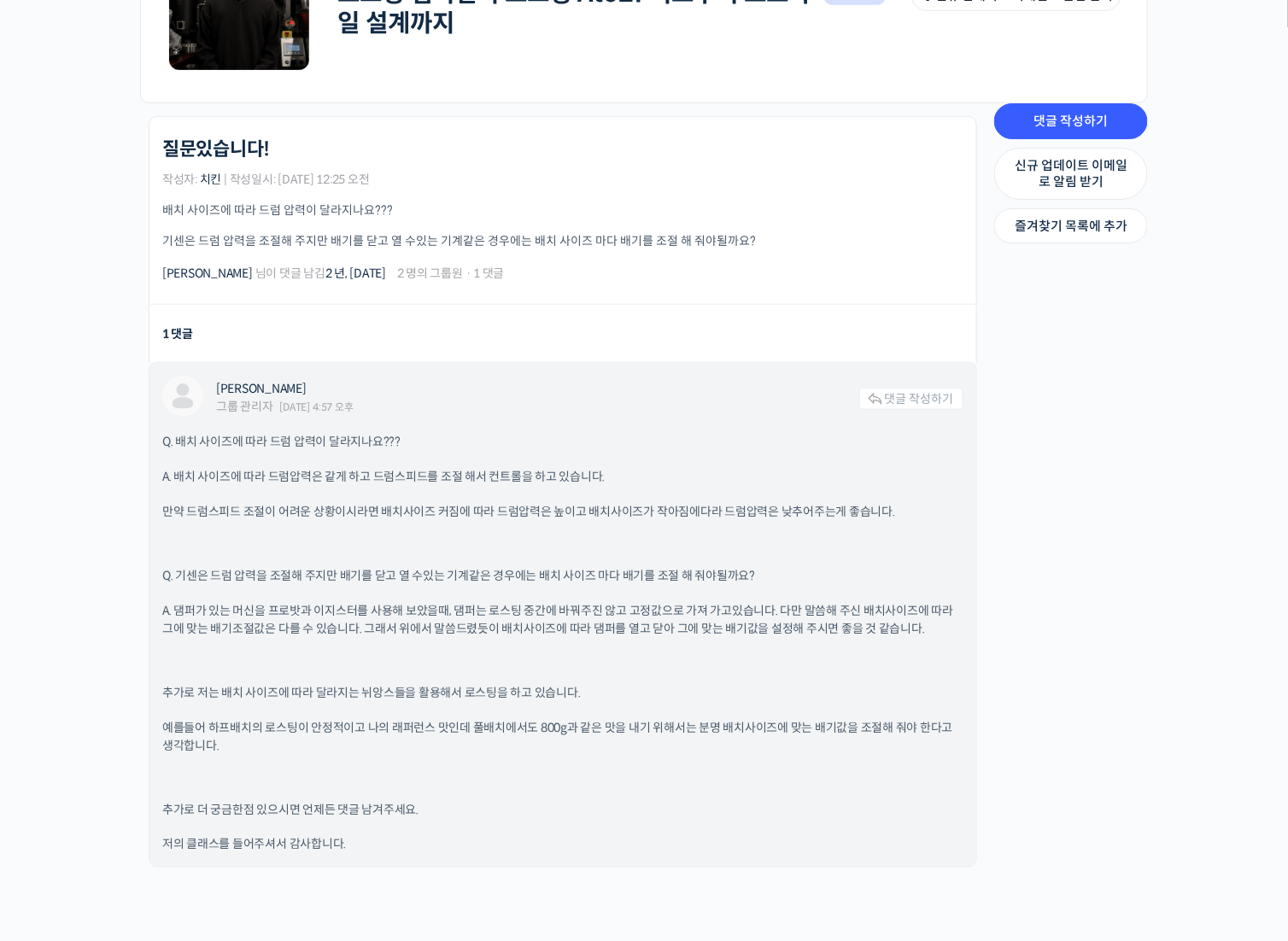
scroll to position [341, 0]
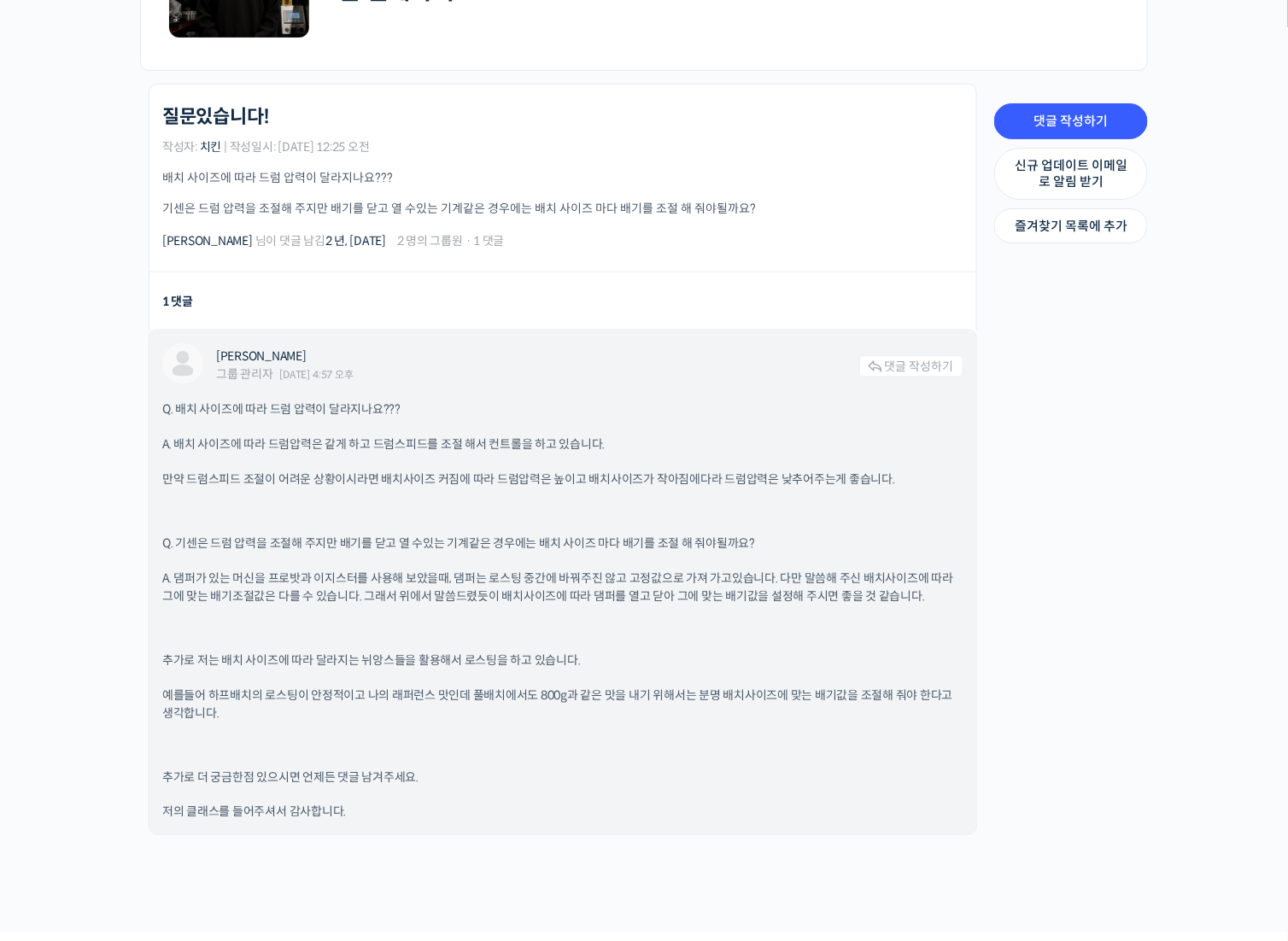
click at [594, 511] on p at bounding box center [562, 511] width 801 height 12
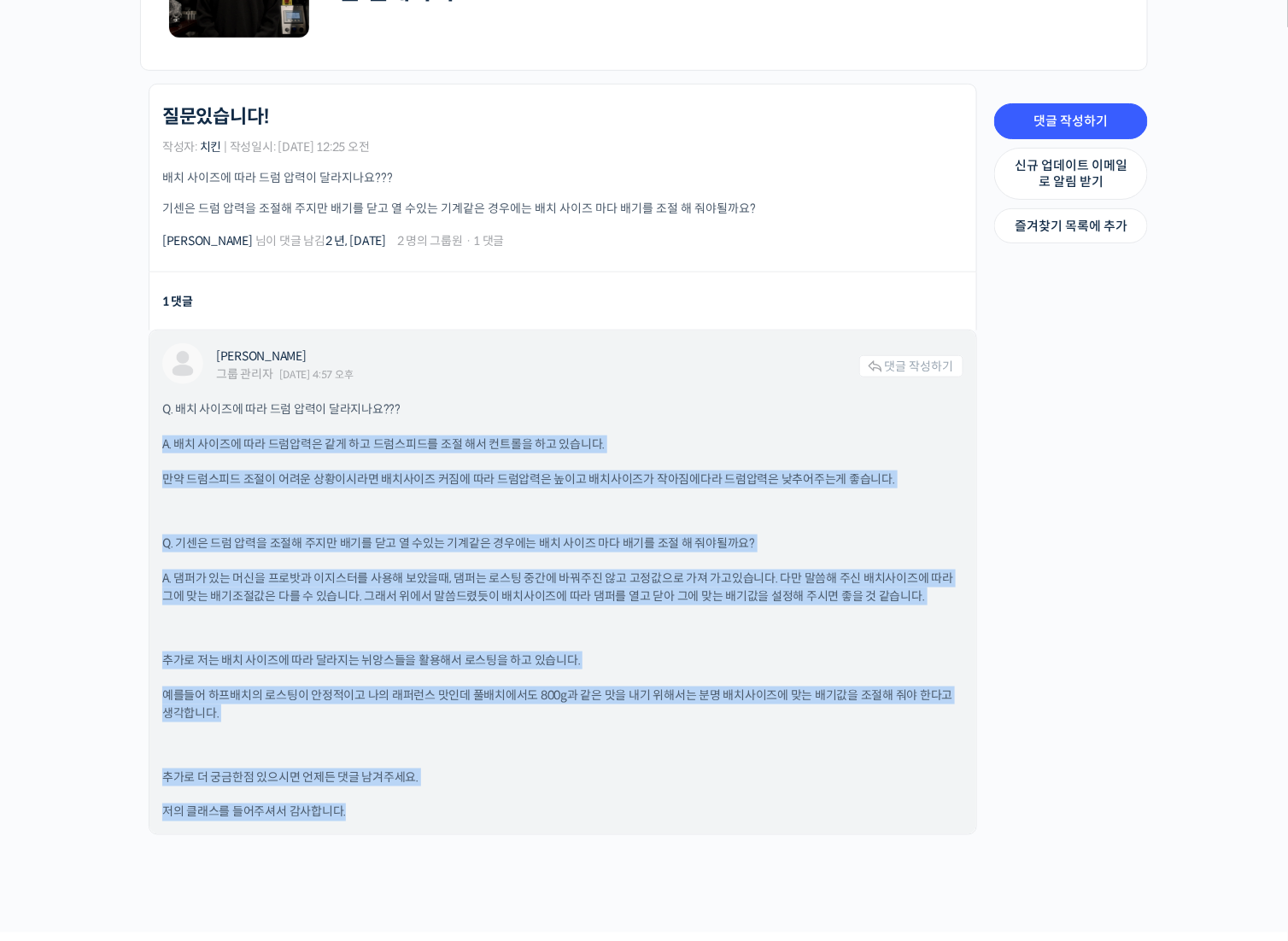
drag, startPoint x: 573, startPoint y: 405, endPoint x: 735, endPoint y: 796, distance: 423.2
click at [735, 799] on div "Q. 배치 사이즈에 따라 드럼 압력이 달라지나요??? A. 배치 사이즈에 따라 드럼압력은 같게 하고 드럼스피드를 조절 해서 컨트롤을 하고 있습…" at bounding box center [562, 610] width 801 height 421
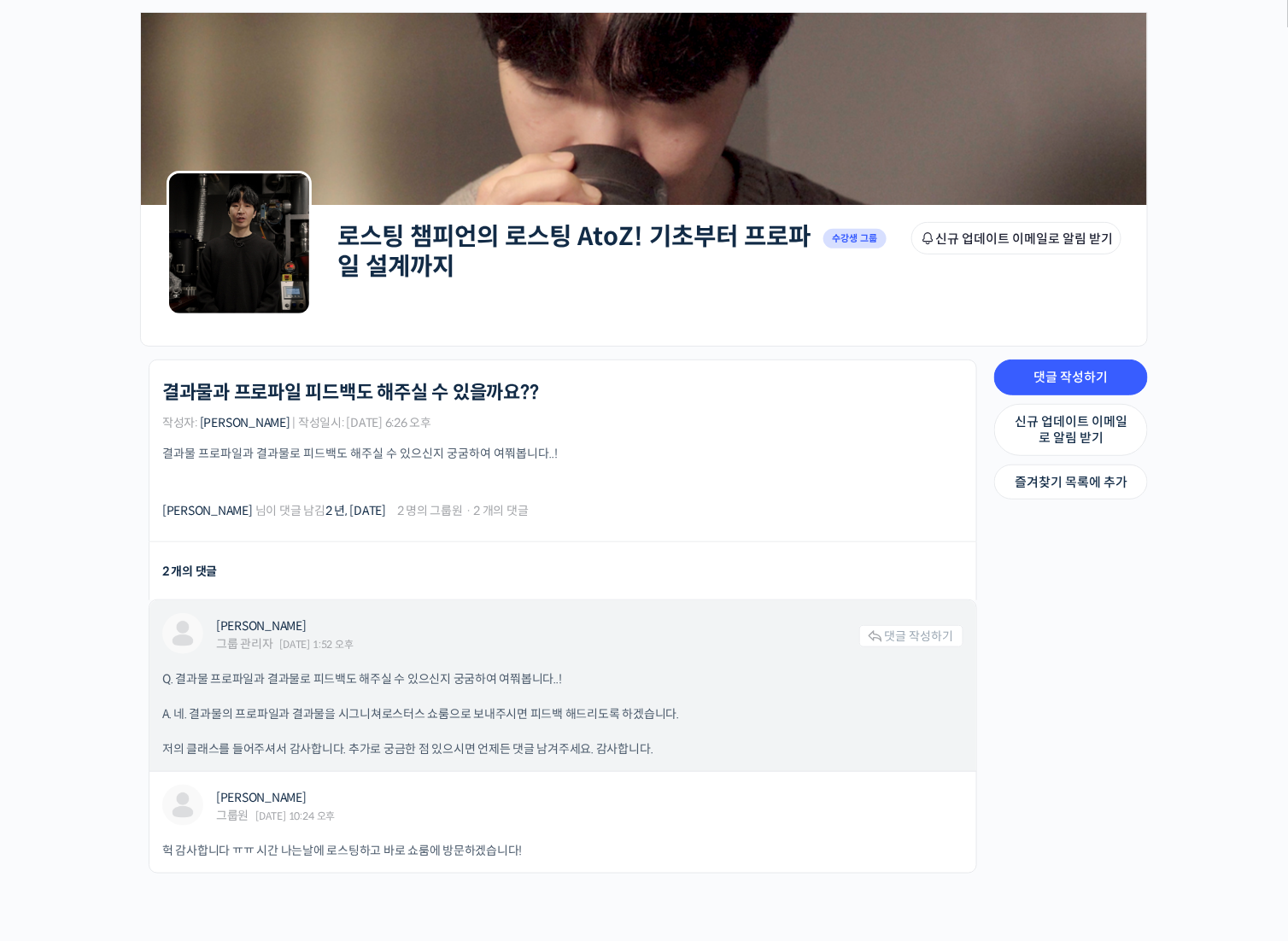
scroll to position [255, 0]
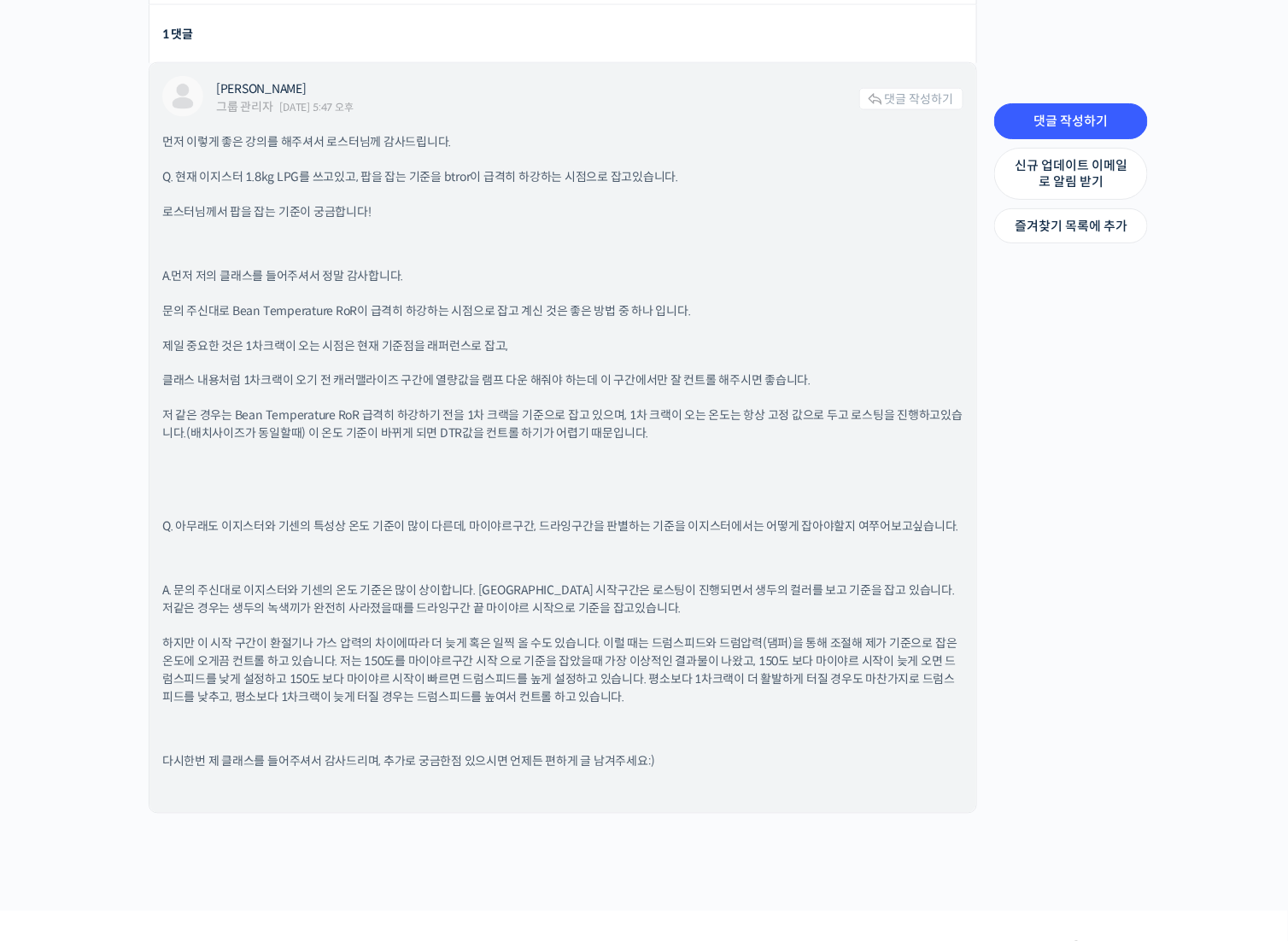
scroll to position [881, 0]
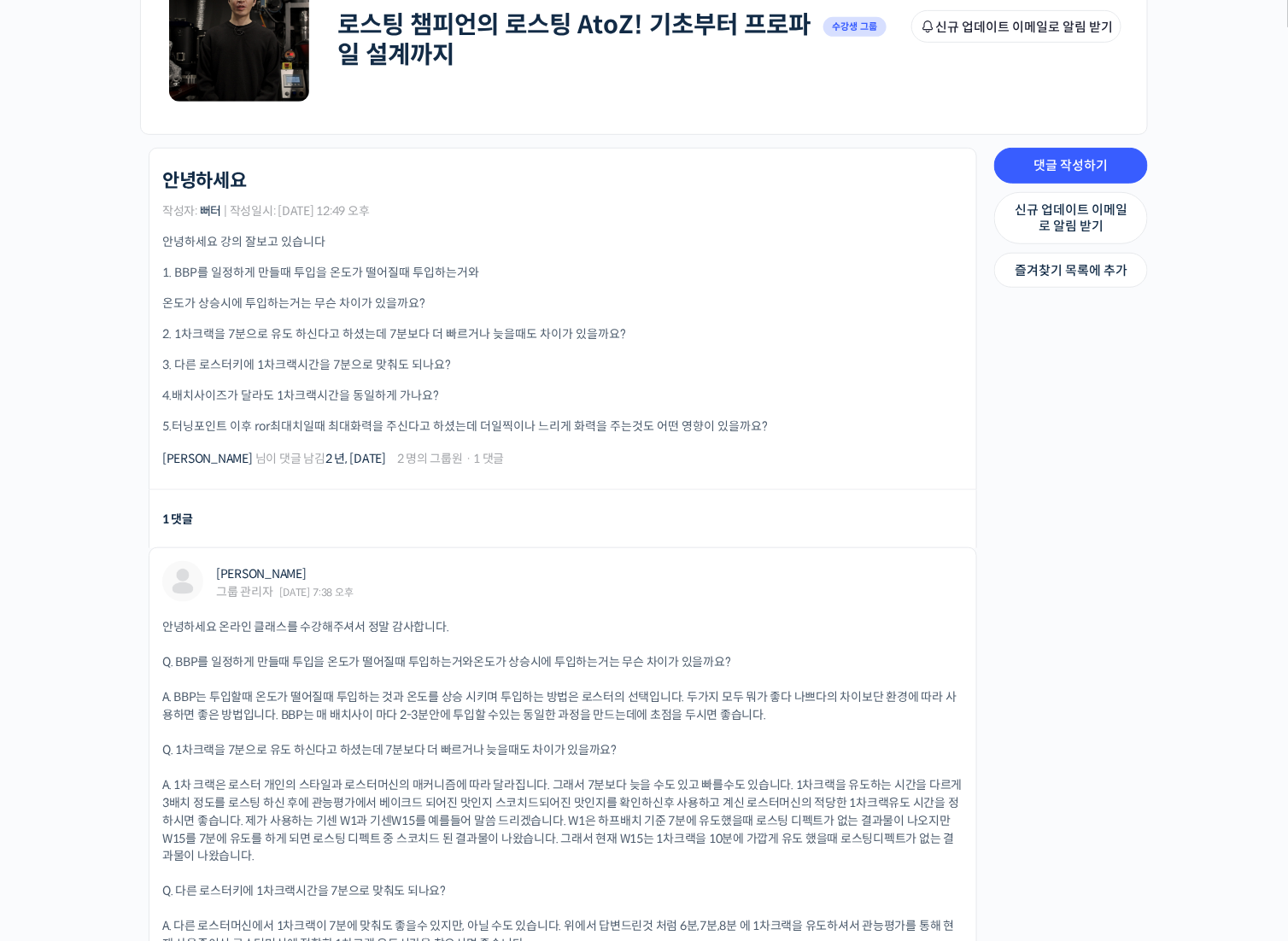
scroll to position [427, 0]
